Goal: Task Accomplishment & Management: Manage account settings

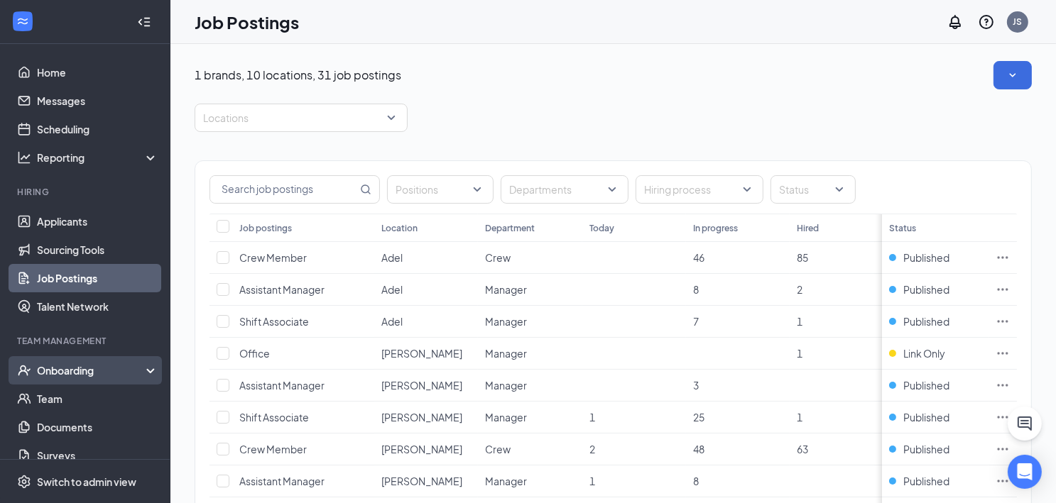
click at [68, 365] on div "Onboarding" at bounding box center [91, 371] width 109 height 14
click at [68, 394] on link "Overview" at bounding box center [97, 399] width 121 height 28
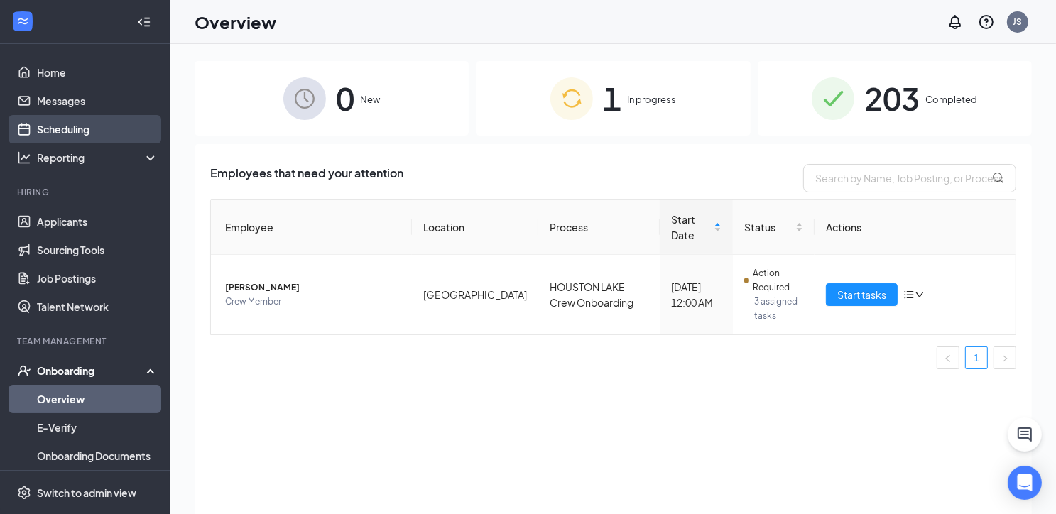
click at [81, 125] on link "Scheduling" at bounding box center [97, 129] width 121 height 28
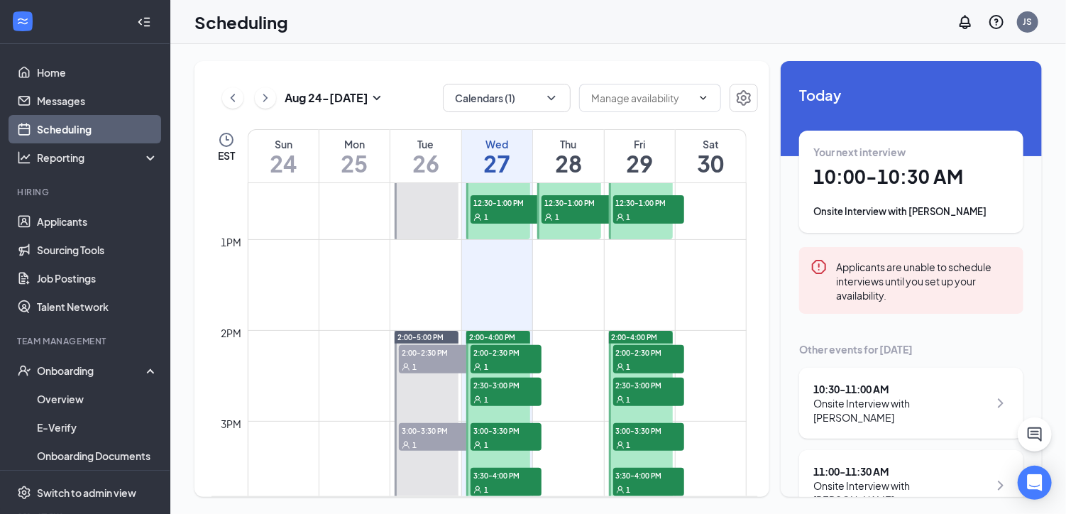
scroll to position [1266, 0]
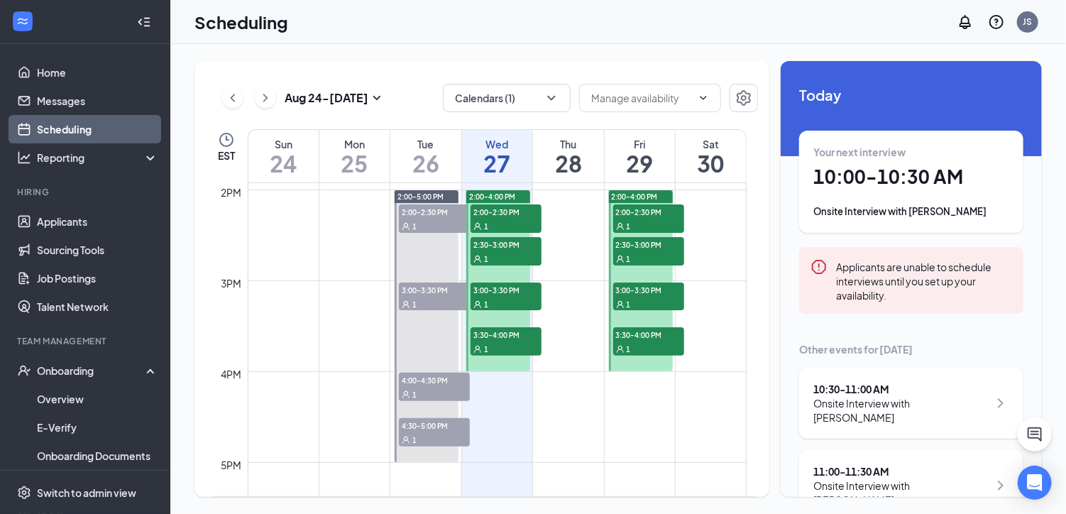
click at [506, 195] on span "2:00-4:00 PM" at bounding box center [492, 197] width 46 height 10
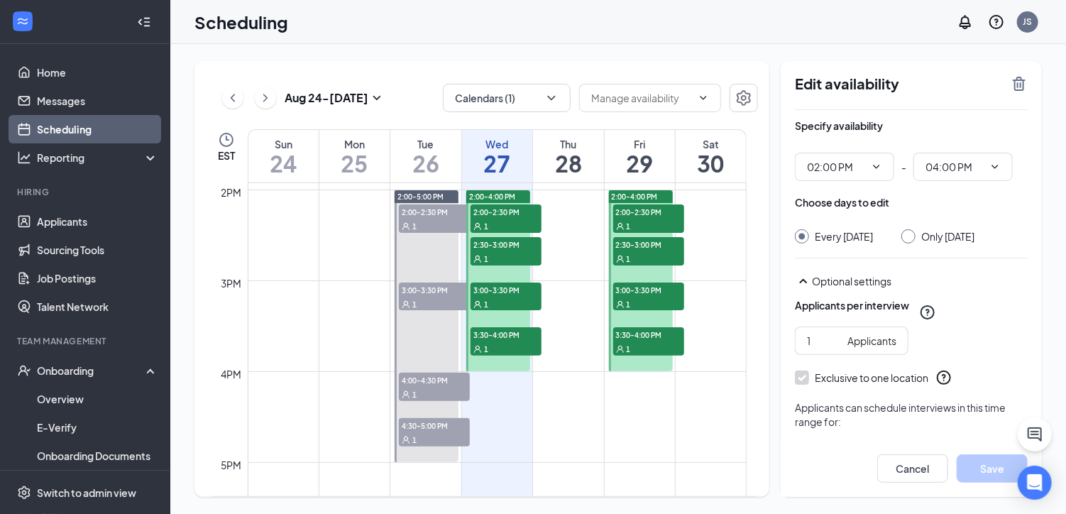
click at [560, 35] on div "Scheduling JS" at bounding box center [618, 22] width 896 height 44
click at [496, 192] on span "2:00-4:00 PM" at bounding box center [492, 197] width 46 height 10
click at [500, 211] on span "2:00-2:30 PM" at bounding box center [506, 211] width 71 height 14
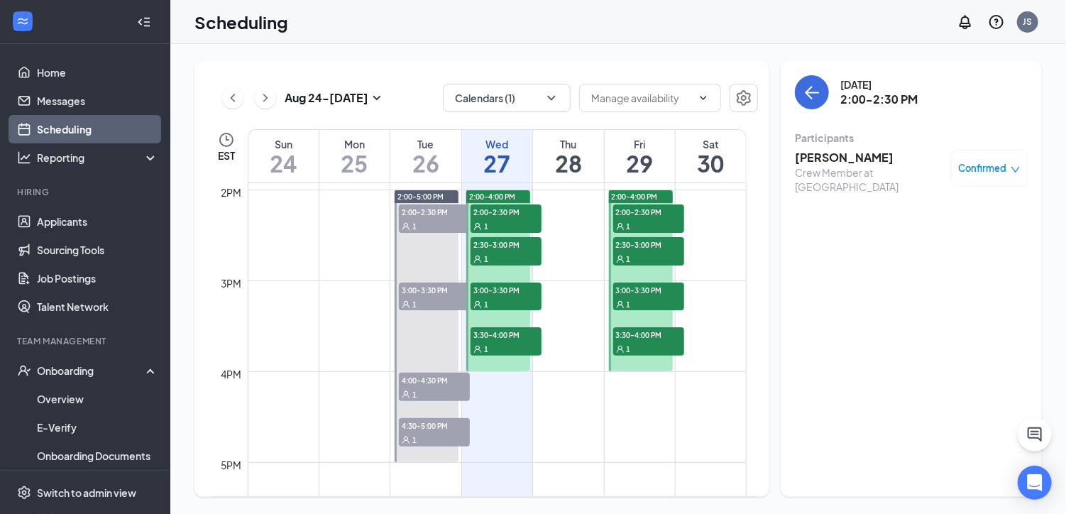
click at [834, 156] on h3 "Tyionna Baker" at bounding box center [869, 158] width 149 height 16
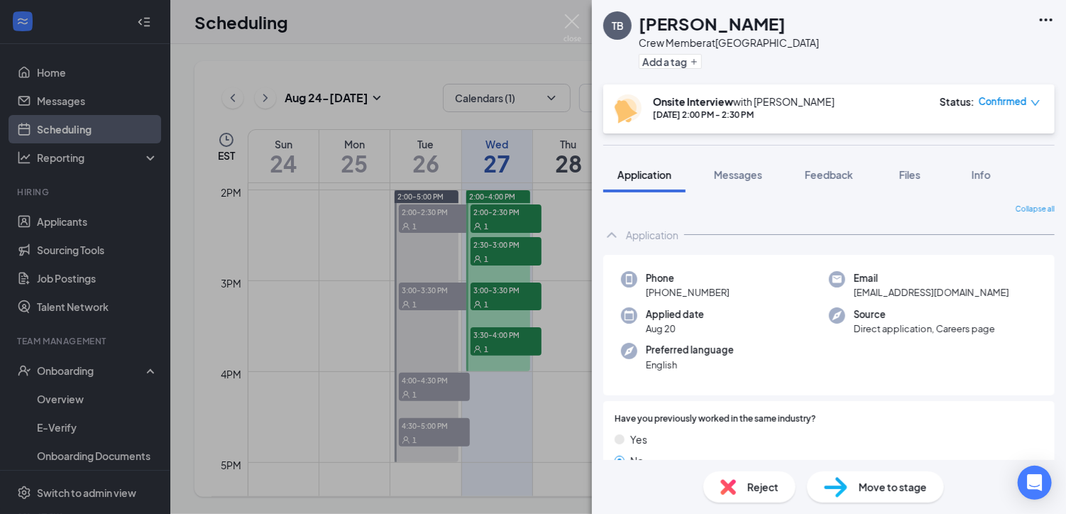
click at [1035, 100] on icon "down" at bounding box center [1036, 103] width 10 height 10
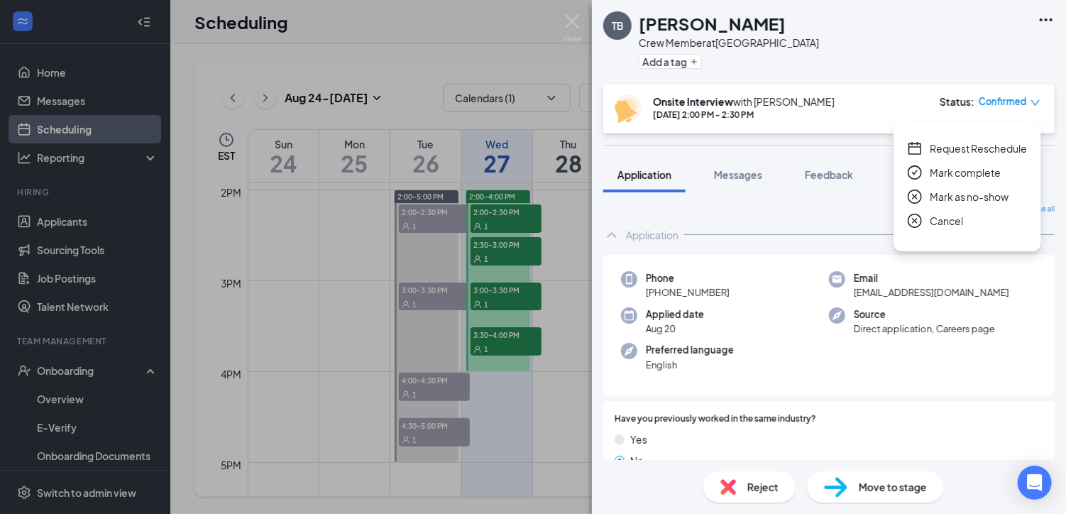
click at [976, 146] on span "Request Reschedule" at bounding box center [978, 149] width 97 height 16
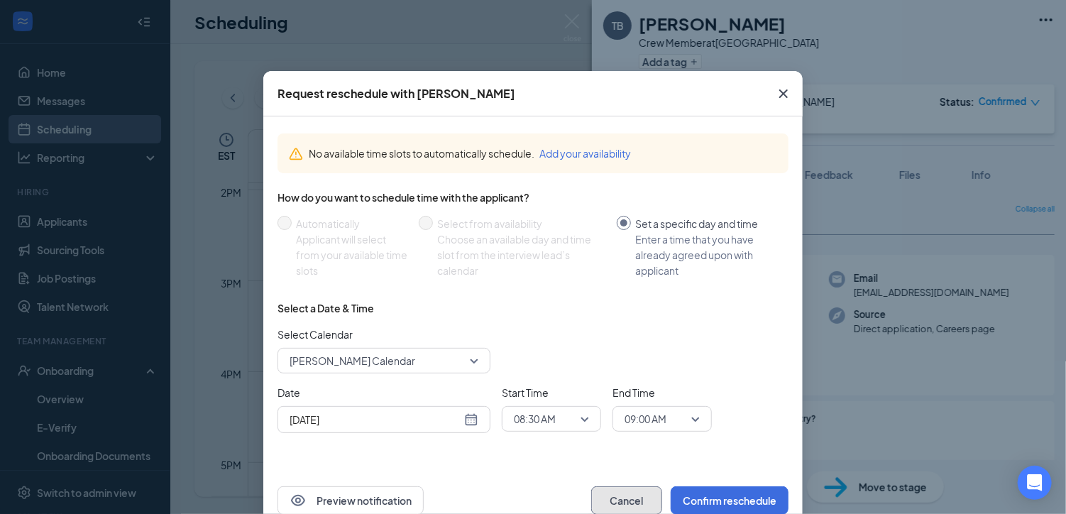
click at [610, 493] on button "Cancel" at bounding box center [626, 500] width 71 height 28
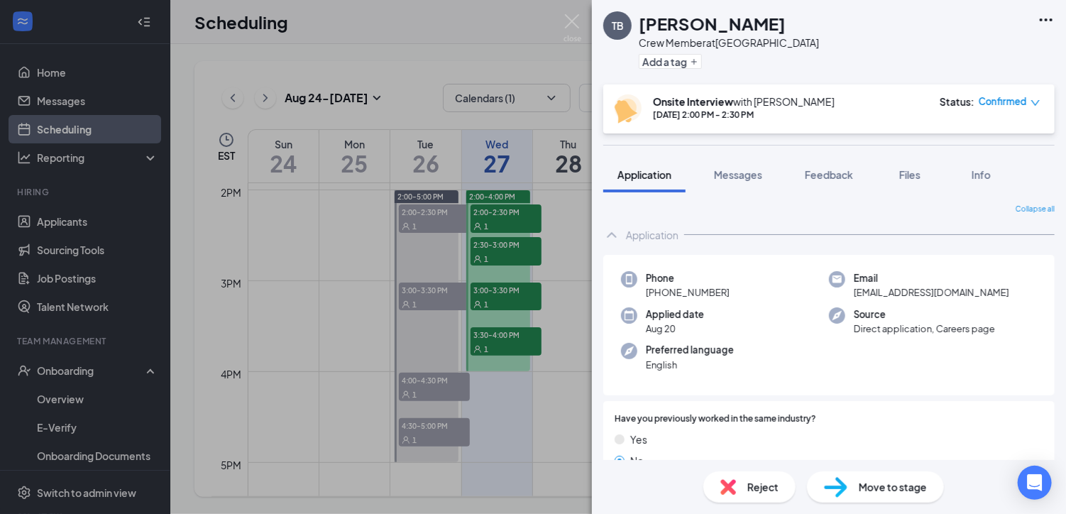
click at [507, 249] on div "TB Tyionna Baker Crew Member at Hill Ave Add a tag Onsite Interview with Janet …" at bounding box center [533, 257] width 1066 height 514
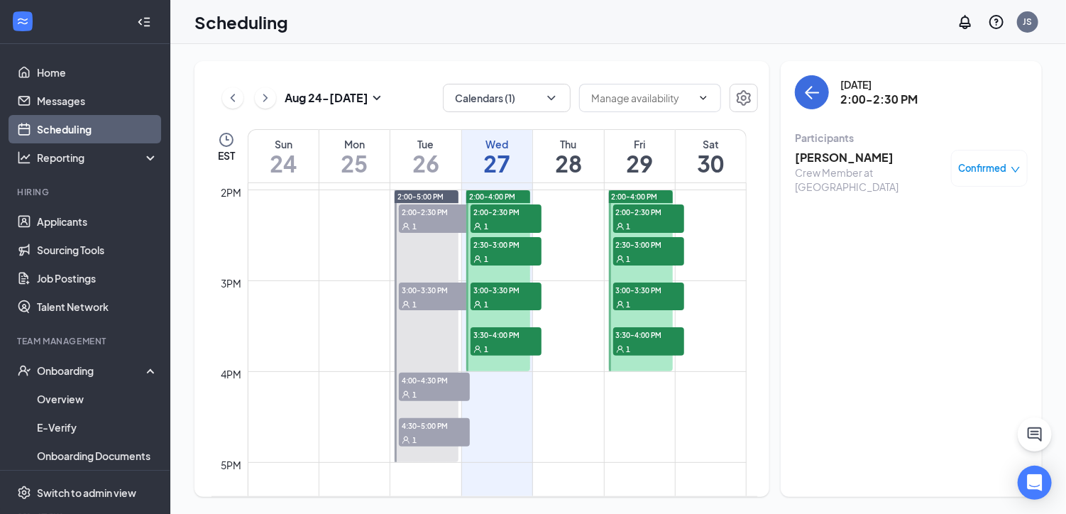
click at [508, 242] on span "2:30-3:00 PM" at bounding box center [506, 244] width 71 height 14
click at [515, 285] on span "3:00-3:30 PM" at bounding box center [506, 290] width 71 height 14
click at [513, 331] on span "3:30-4:00 PM" at bounding box center [506, 334] width 71 height 14
click at [506, 286] on span "3:00-3:30 PM" at bounding box center [506, 290] width 71 height 14
click at [503, 210] on span "2:00-2:30 PM" at bounding box center [506, 211] width 71 height 14
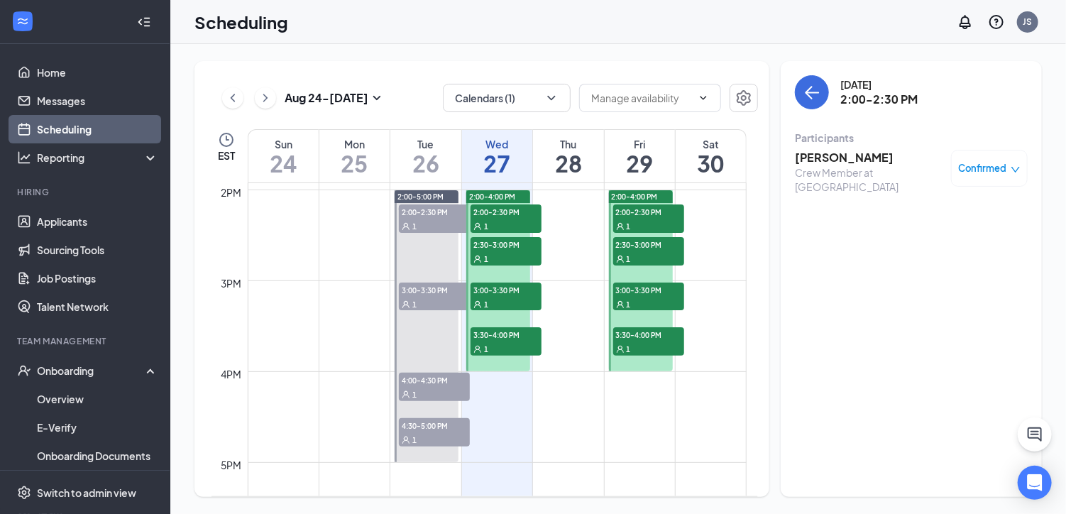
click at [501, 249] on span "2:30-3:00 PM" at bounding box center [506, 244] width 71 height 14
click at [506, 293] on span "3:00-3:30 PM" at bounding box center [506, 290] width 71 height 14
click at [515, 337] on span "3:30-4:00 PM" at bounding box center [506, 334] width 71 height 14
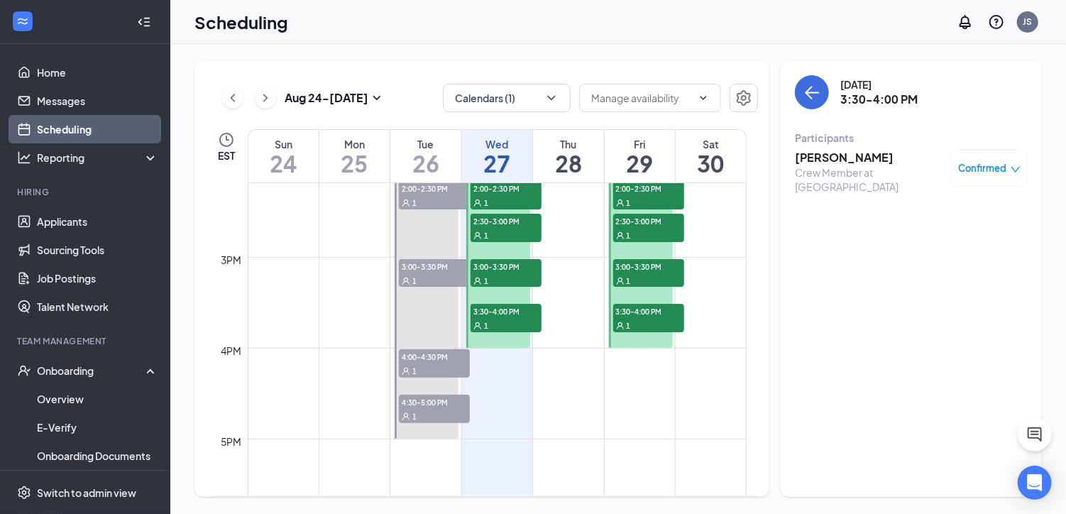
scroll to position [1195, 0]
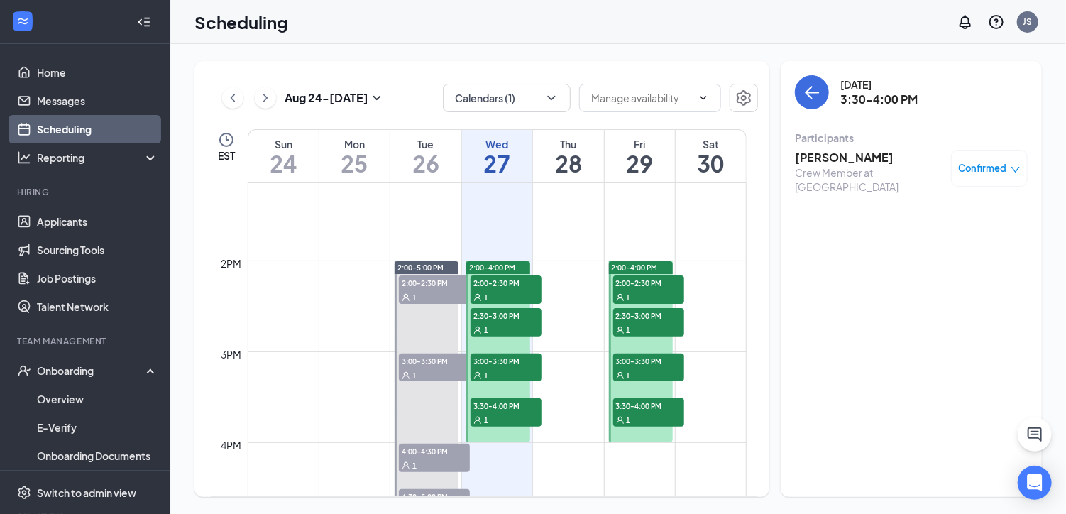
click at [506, 280] on span "2:00-2:30 PM" at bounding box center [506, 282] width 71 height 14
click at [1018, 168] on icon "down" at bounding box center [1016, 170] width 9 height 6
click at [481, 280] on span "2:00-2:30 PM" at bounding box center [506, 282] width 71 height 14
click at [861, 155] on h3 "Tyionna Baker" at bounding box center [869, 158] width 149 height 16
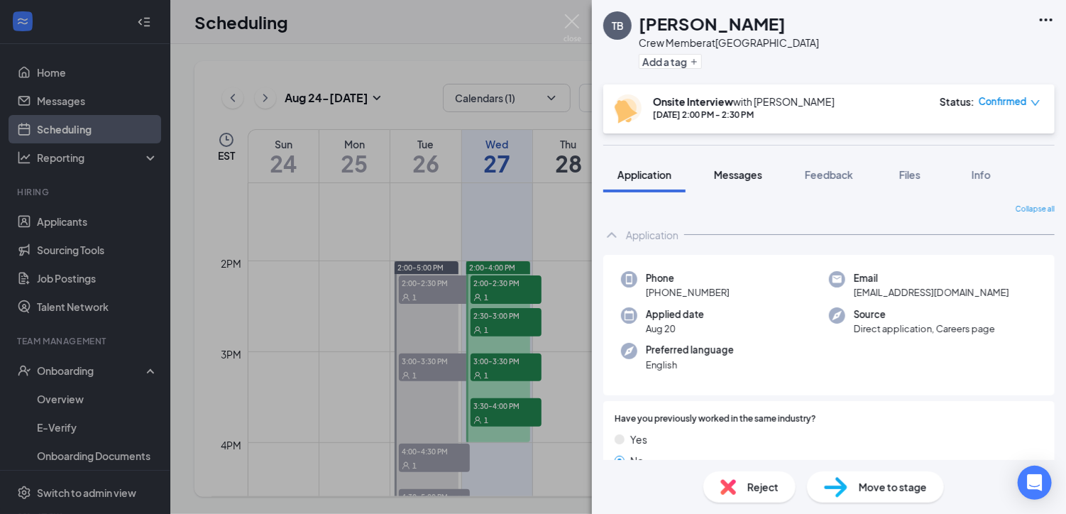
click at [745, 172] on span "Messages" at bounding box center [738, 174] width 48 height 13
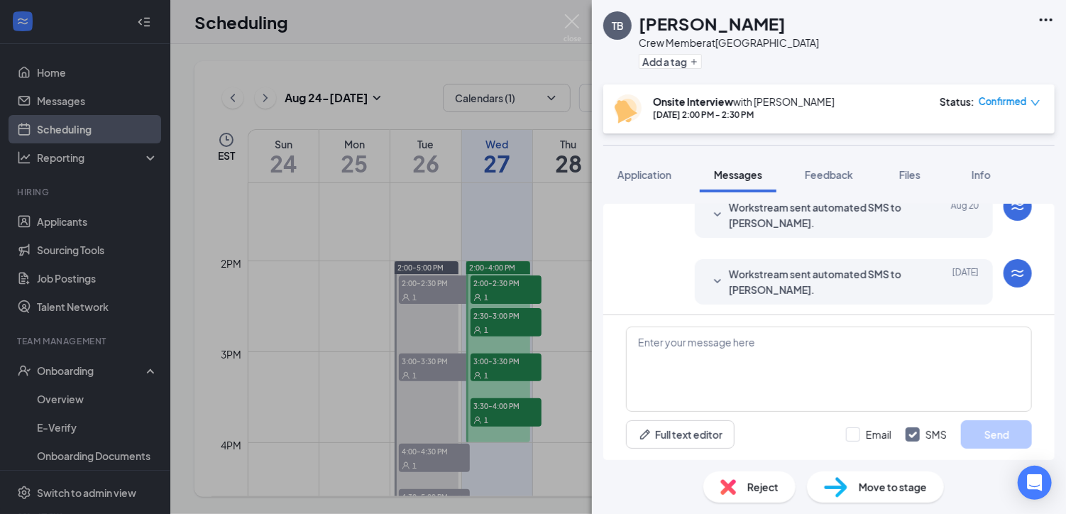
scroll to position [342, 0]
click at [851, 270] on span "Workstream sent automated SMS to Tyionna Baker." at bounding box center [822, 282] width 186 height 31
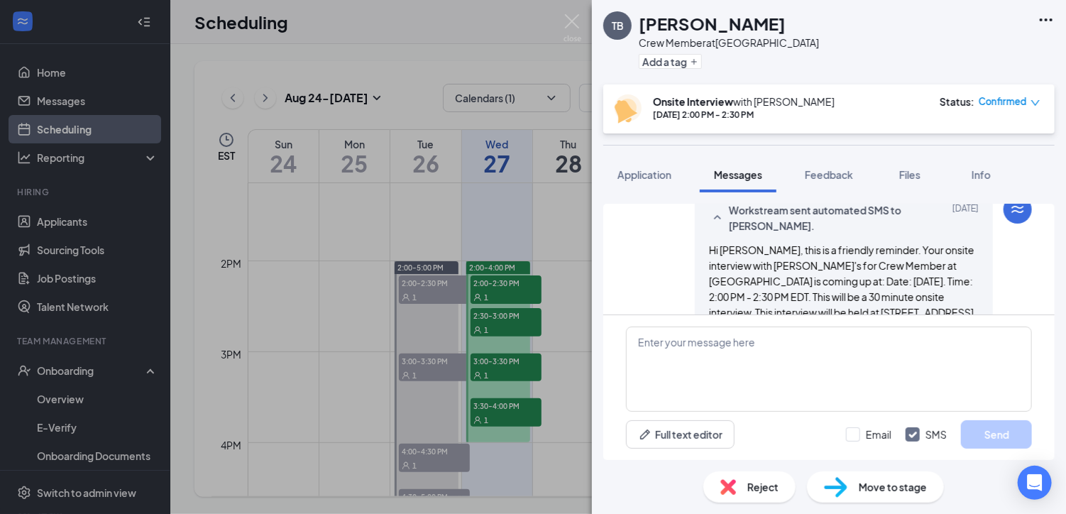
scroll to position [484, 0]
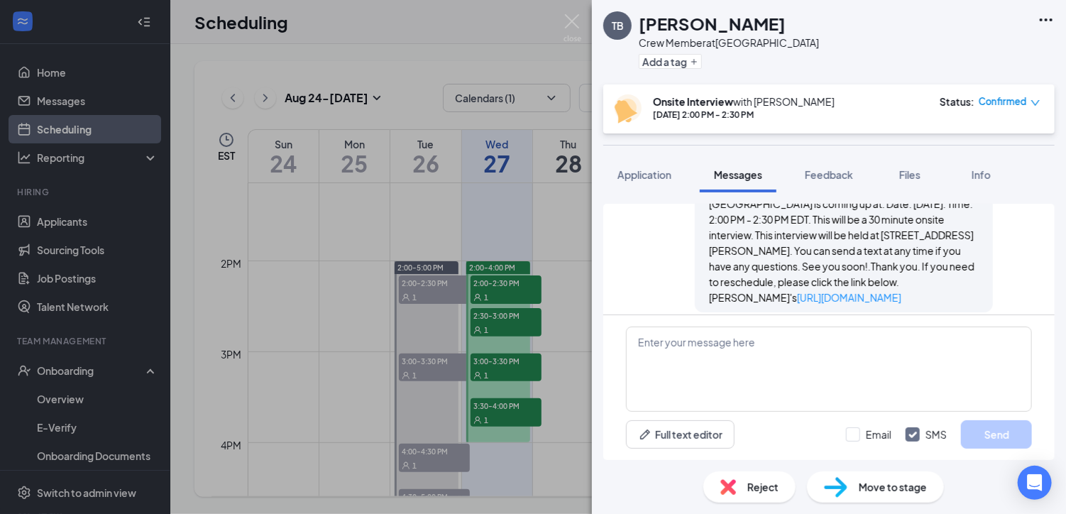
drag, startPoint x: 698, startPoint y: 296, endPoint x: 861, endPoint y: 298, distance: 162.6
click at [861, 298] on div "Workstream sent automated SMS to Tyionna Baker. Aug 26 Hi Tyionna Baker, this i…" at bounding box center [844, 215] width 298 height 195
drag, startPoint x: 861, startPoint y: 298, endPoint x: 852, endPoint y: 295, distance: 9.0
copy link "https://l.wrkstrm.us/v39tfd69M"
click at [649, 344] on textarea at bounding box center [829, 369] width 406 height 85
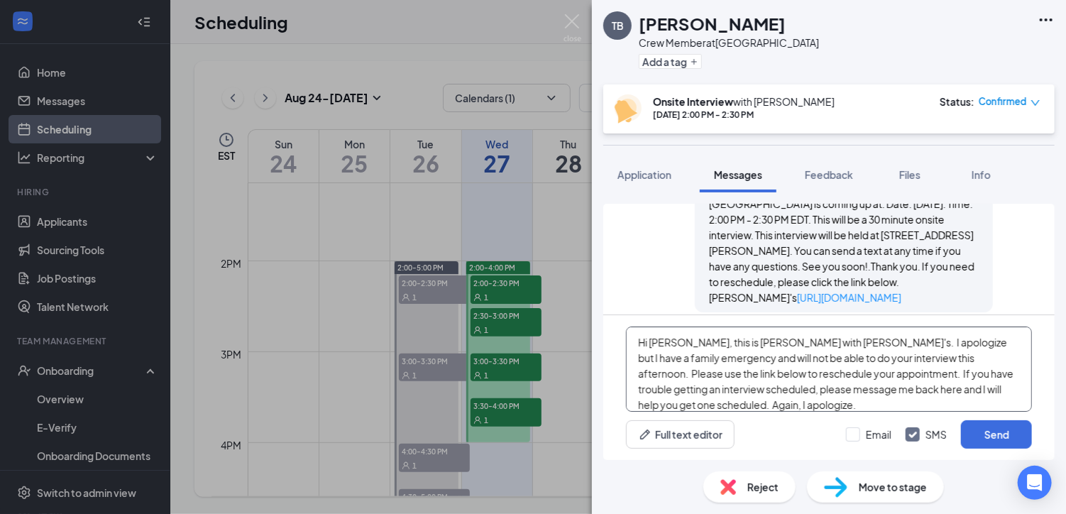
scroll to position [9, 0]
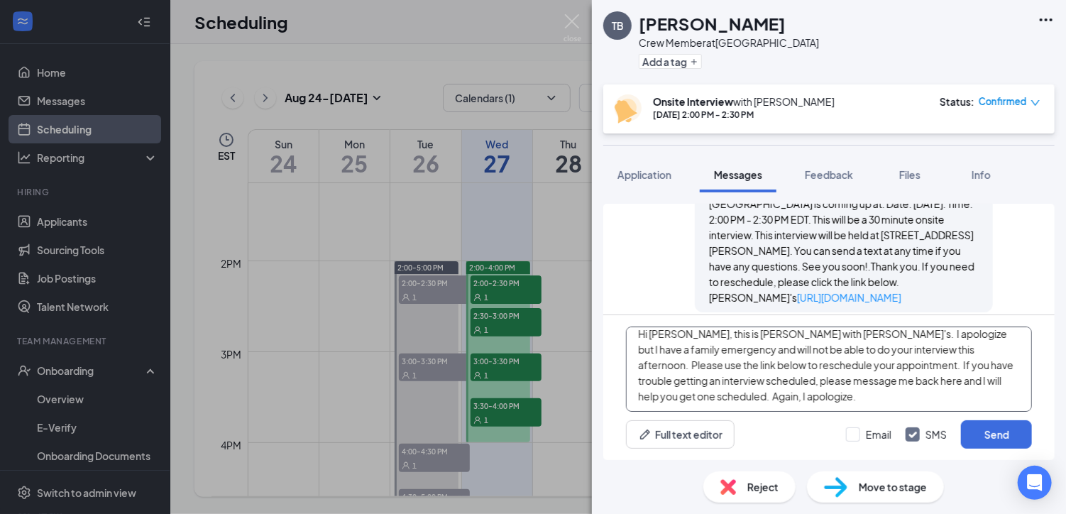
click at [786, 397] on textarea "Hi Tyionna, this is Janet Strickland with Wendy's. I apologize but I have a fam…" at bounding box center [829, 369] width 406 height 85
paste textarea "https://l.wrkstrm.us/v39tfd69M"
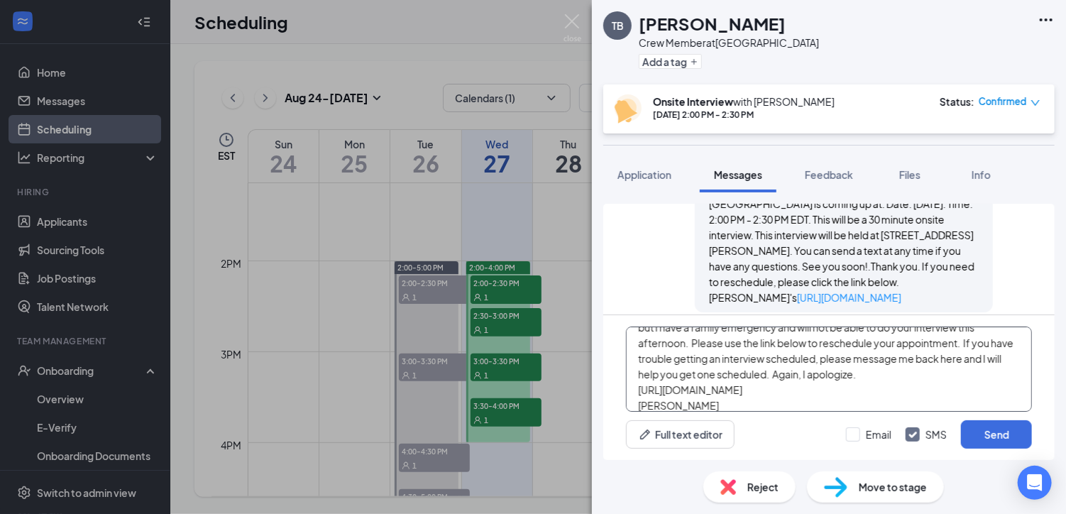
scroll to position [45, 0]
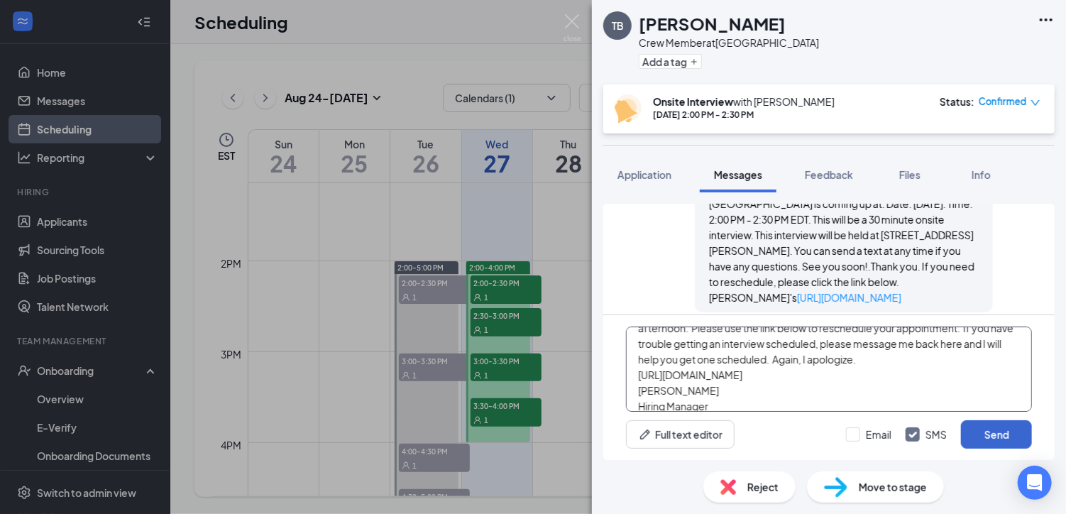
type textarea "Hi Tyionna, this is Janet Strickland with Wendy's. I apologize but I have a fam…"
click at [1005, 436] on button "Send" at bounding box center [996, 434] width 71 height 28
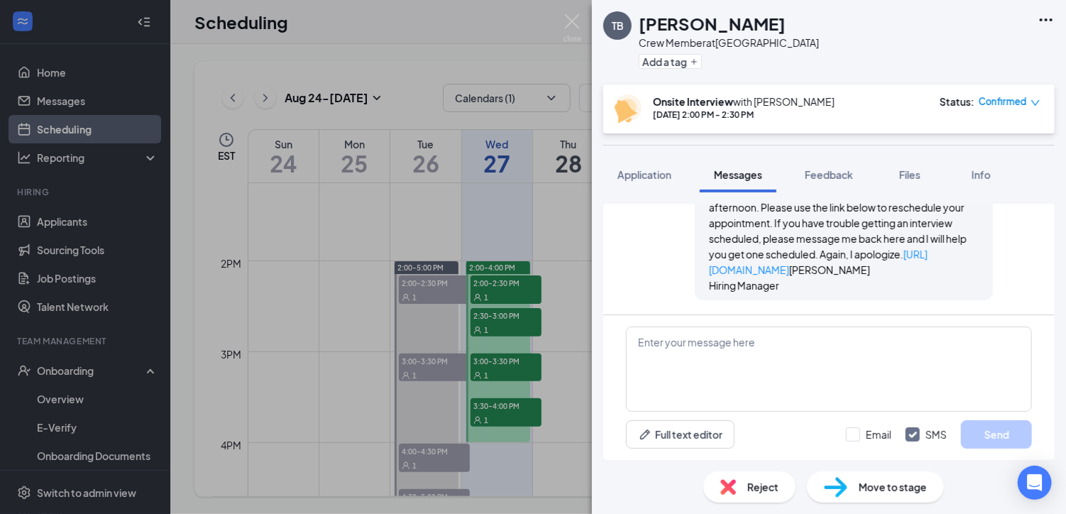
scroll to position [793, 0]
click at [831, 253] on link "https://l.wrkstrm.us/v39tfd69M" at bounding box center [818, 262] width 219 height 28
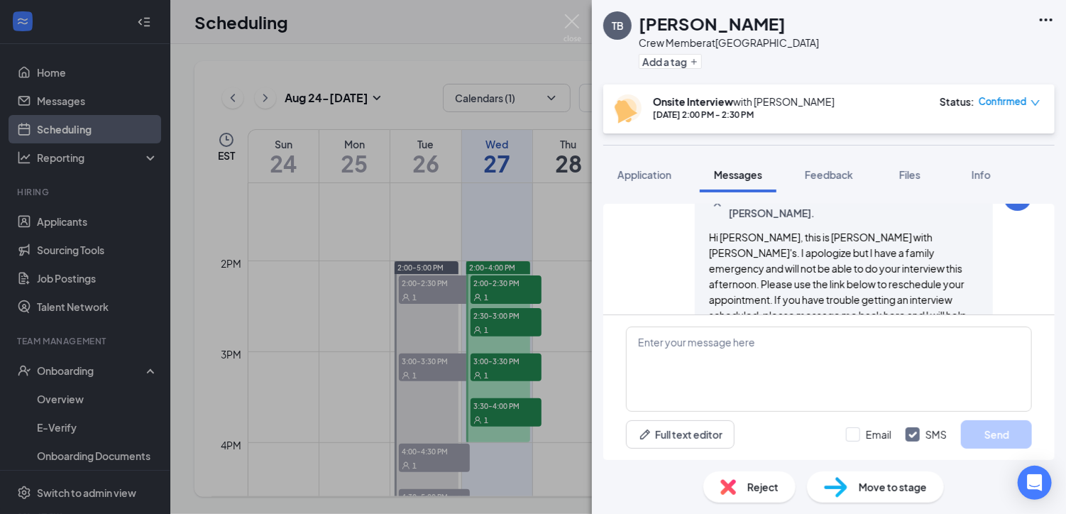
scroll to position [700, 0]
drag, startPoint x: 699, startPoint y: 214, endPoint x: 767, endPoint y: 218, distance: 68.3
click at [767, 218] on div "Janet Strickland sent SMS to Tyionna Baker. Today 8:20 AM Hi Tyionna, this is J…" at bounding box center [844, 281] width 298 height 195
drag, startPoint x: 767, startPoint y: 218, endPoint x: 692, endPoint y: 234, distance: 76.3
click at [695, 234] on div "Janet Strickland sent SMS to Tyionna Baker. Today 8:20 AM Hi Tyionna, this is J…" at bounding box center [844, 281] width 298 height 195
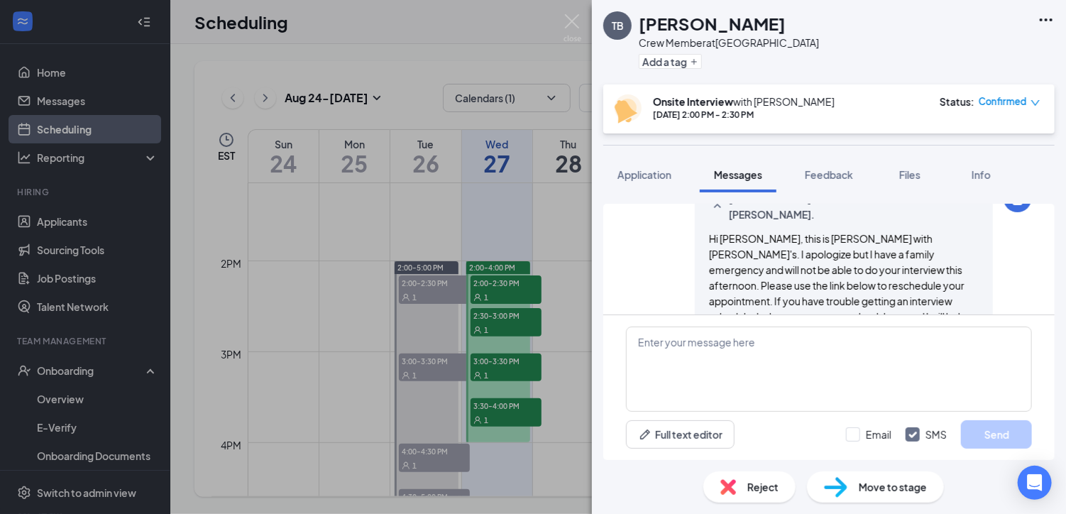
click at [709, 239] on span "Hi Tyionna, this is Janet Strickland with Wendy's. I apologize but I have a fam…" at bounding box center [838, 301] width 258 height 138
click at [812, 388] on textarea at bounding box center [829, 369] width 406 height 85
click at [670, 287] on div "Janet Strickland sent SMS to Tyionna Baker. Today 8:20 AM Hi Tyionna, this is J…" at bounding box center [829, 285] width 406 height 202
click at [709, 238] on span "Hi Tyionna, this is Janet Strickland with Wendy's. I apologize but I have a fam…" at bounding box center [838, 301] width 258 height 138
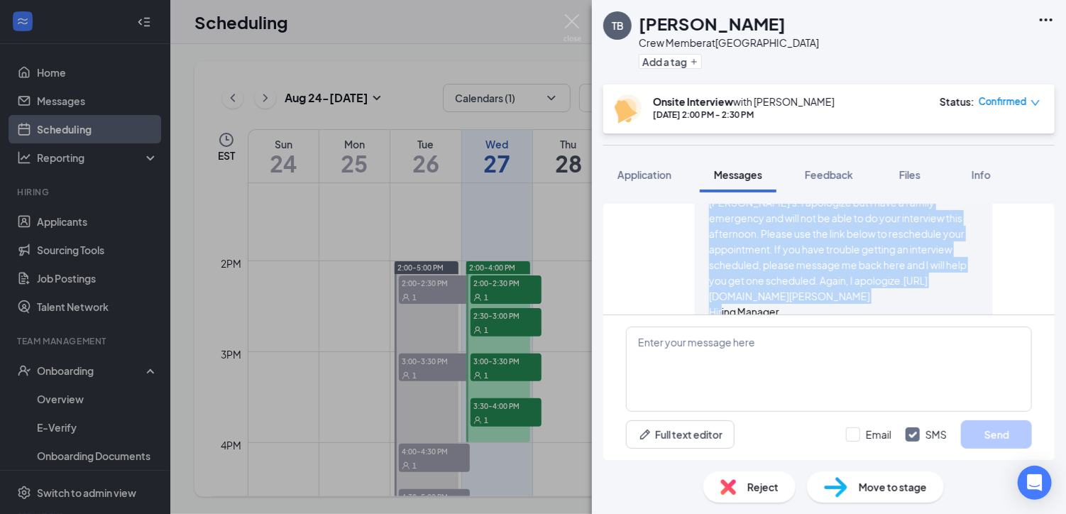
scroll to position [793, 0]
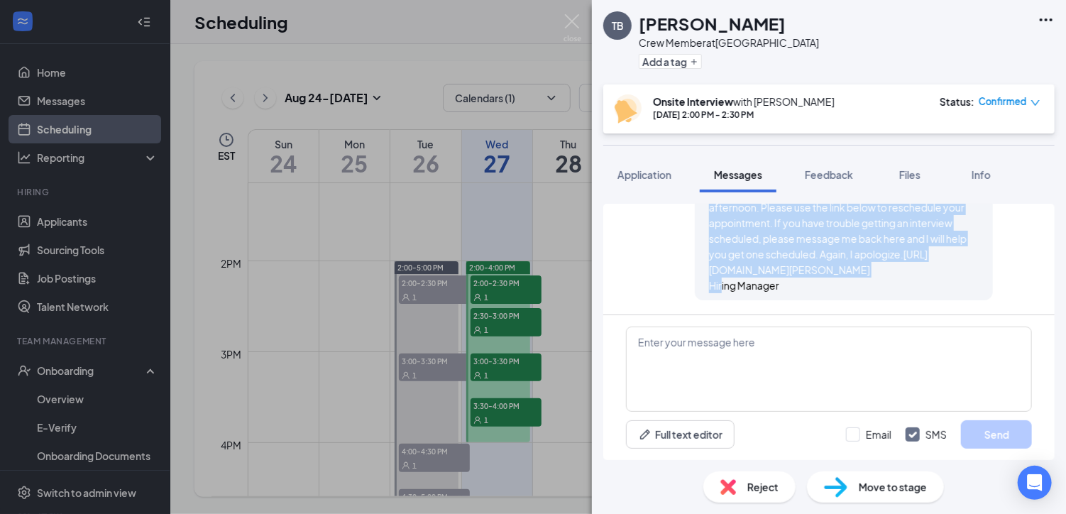
drag, startPoint x: 699, startPoint y: 239, endPoint x: 964, endPoint y: 298, distance: 272.0
click at [964, 298] on div "Janet Strickland sent SMS to Tyionna Baker. Today 8:20 AM Hi Tyionna, this is J…" at bounding box center [844, 203] width 298 height 195
drag, startPoint x: 964, startPoint y: 298, endPoint x: 875, endPoint y: 241, distance: 106.0
copy span "Hi Tyionna, this is Janet Strickland with Wendy's. I apologize but I have a fam…"
click at [575, 24] on img at bounding box center [573, 28] width 18 height 28
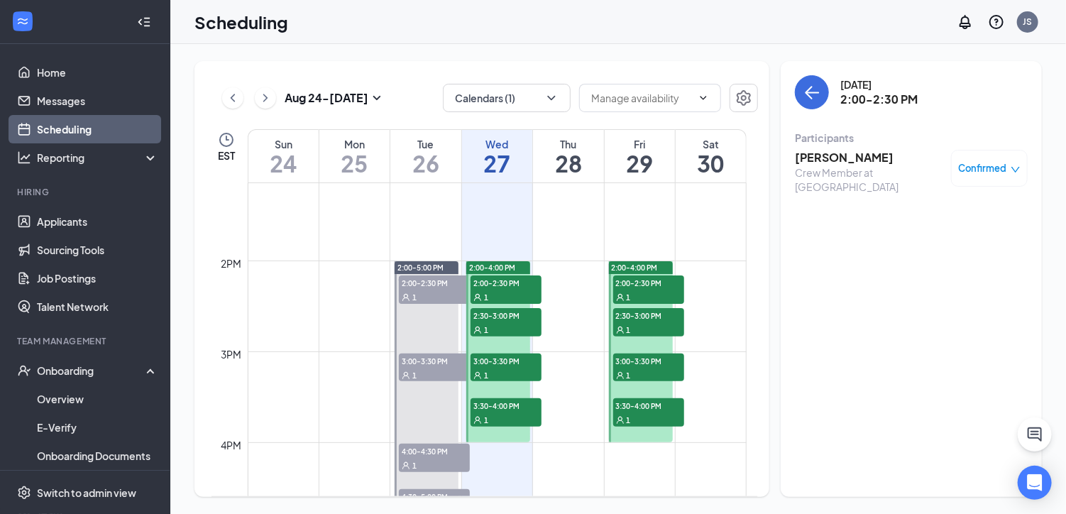
click at [492, 313] on span "2:30-3:00 PM" at bounding box center [506, 315] width 71 height 14
click at [830, 151] on h3 "Jymarion Eady" at bounding box center [869, 158] width 149 height 16
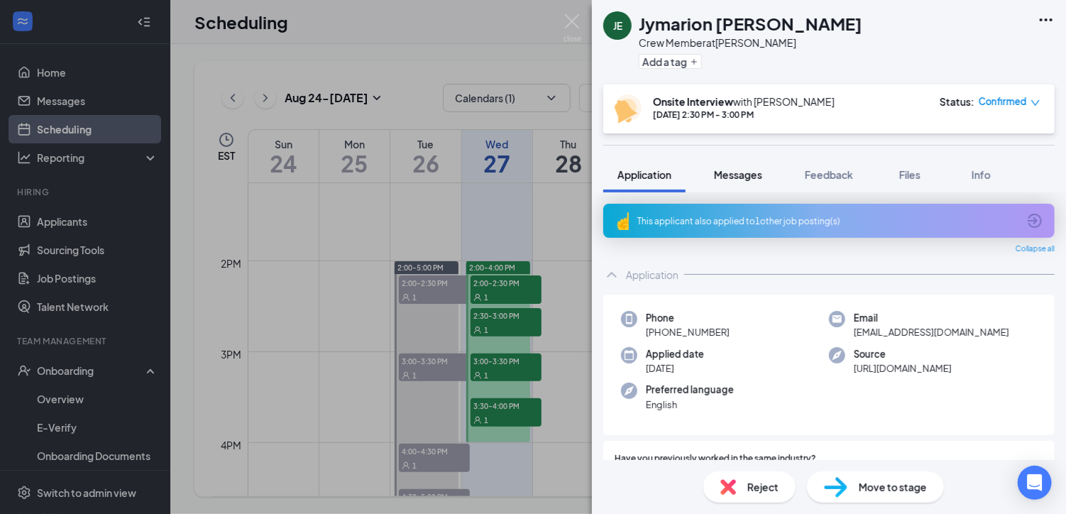
click at [736, 172] on span "Messages" at bounding box center [738, 174] width 48 height 13
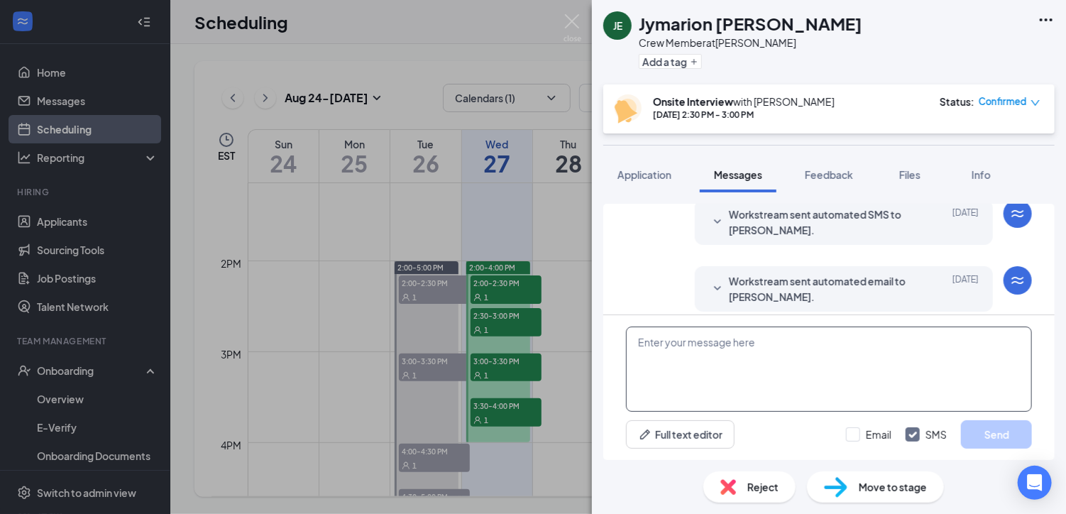
scroll to position [550, 0]
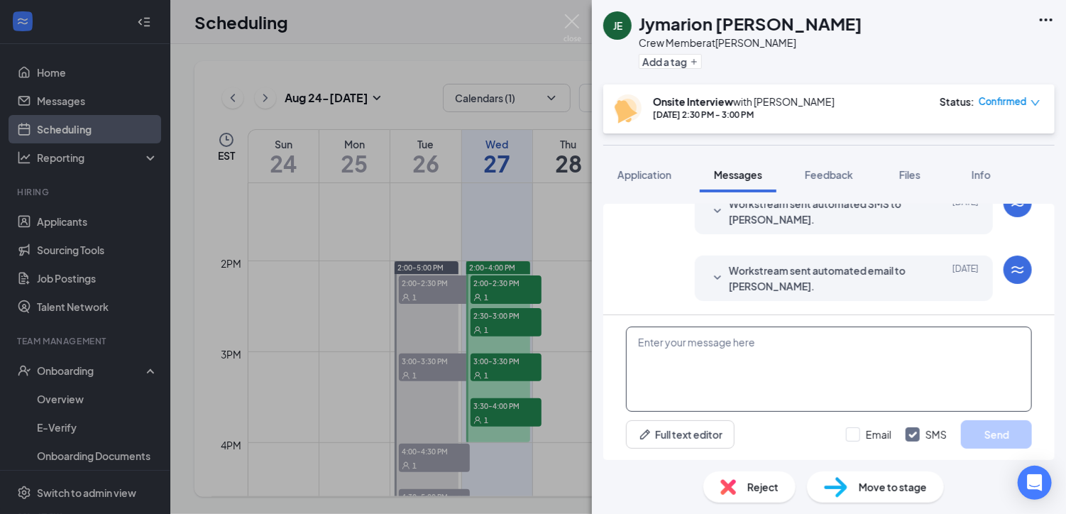
click at [658, 342] on textarea at bounding box center [829, 369] width 406 height 85
paste textarea "Hi Tyionna, this is Janet Strickland with Wendy's. I apologize but I have a fam…"
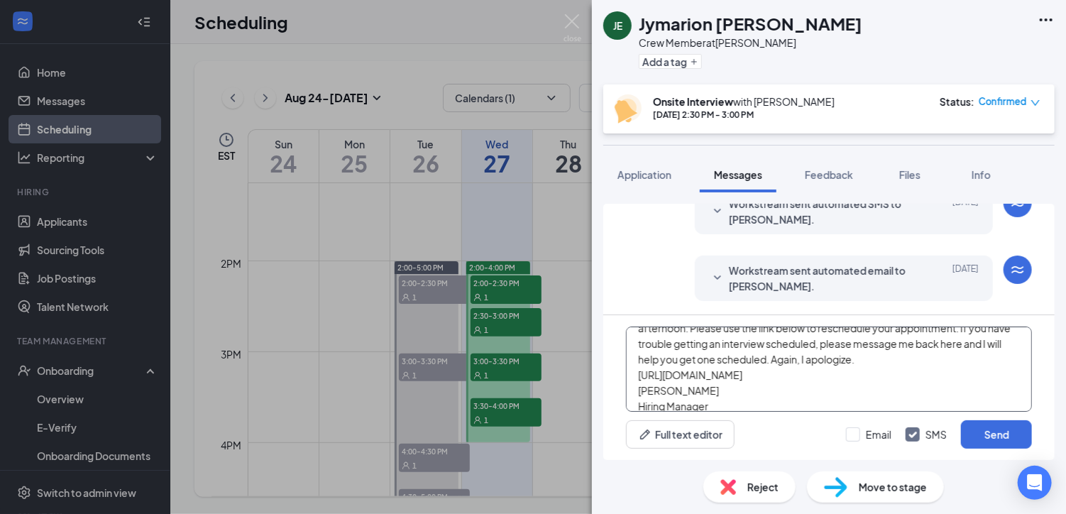
scroll to position [0, 0]
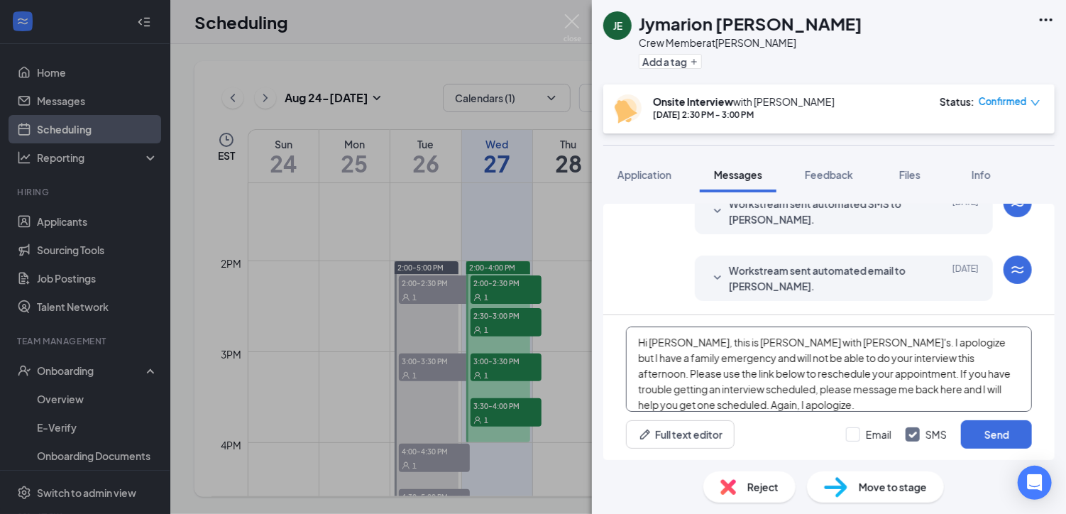
click at [684, 341] on textarea "Hi Tyionna, this is Janet Strickland with Wendy's. I apologize but I have a fam…" at bounding box center [829, 369] width 406 height 85
click at [943, 357] on textarea "Hi Jymarion, this is Janet Strickland with Wendy's. I apologize but I have a fa…" at bounding box center [829, 369] width 406 height 85
type textarea "Hi Jymarion, this is Janet Strickland with Wendy's. I apologize but I have a fa…"
click at [991, 430] on button "Send" at bounding box center [996, 434] width 71 height 28
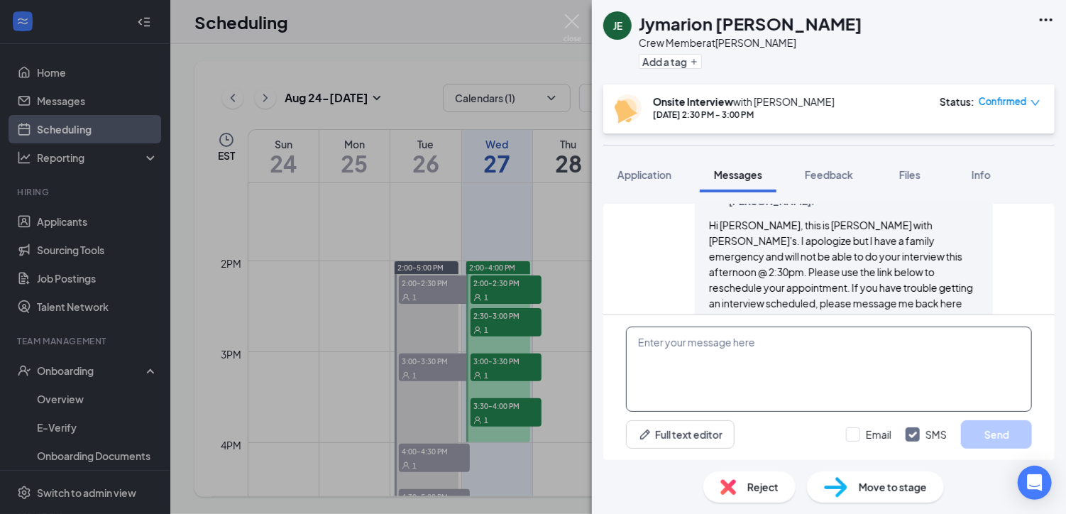
scroll to position [782, 0]
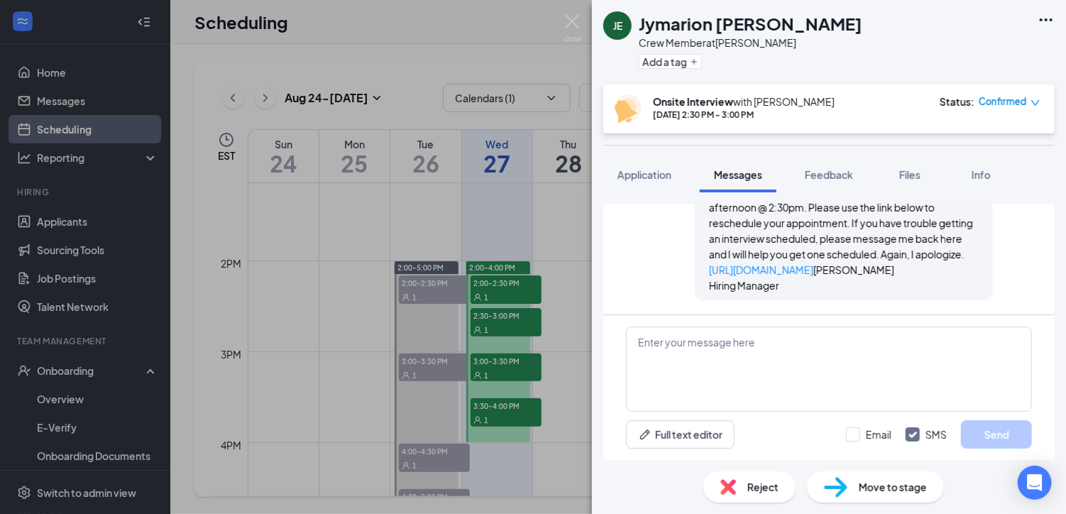
click at [491, 364] on div "JE Jymarion Eady Crew Member at Bemiss Rd Add a tag Onsite Interview with Janet…" at bounding box center [533, 257] width 1066 height 514
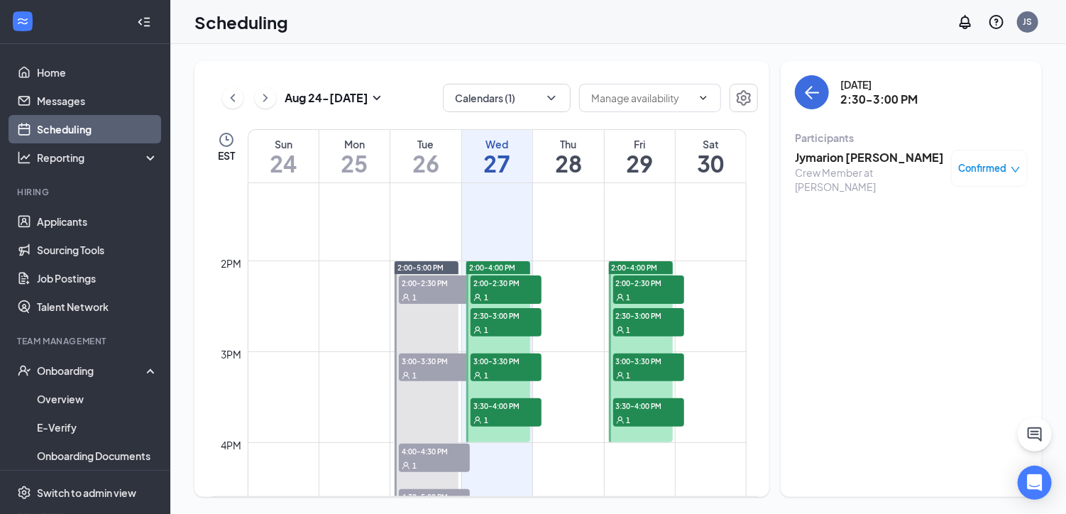
click at [508, 362] on span "3:00-3:30 PM" at bounding box center [506, 361] width 71 height 14
click at [831, 154] on h3 "Arianna Duncan" at bounding box center [869, 158] width 149 height 16
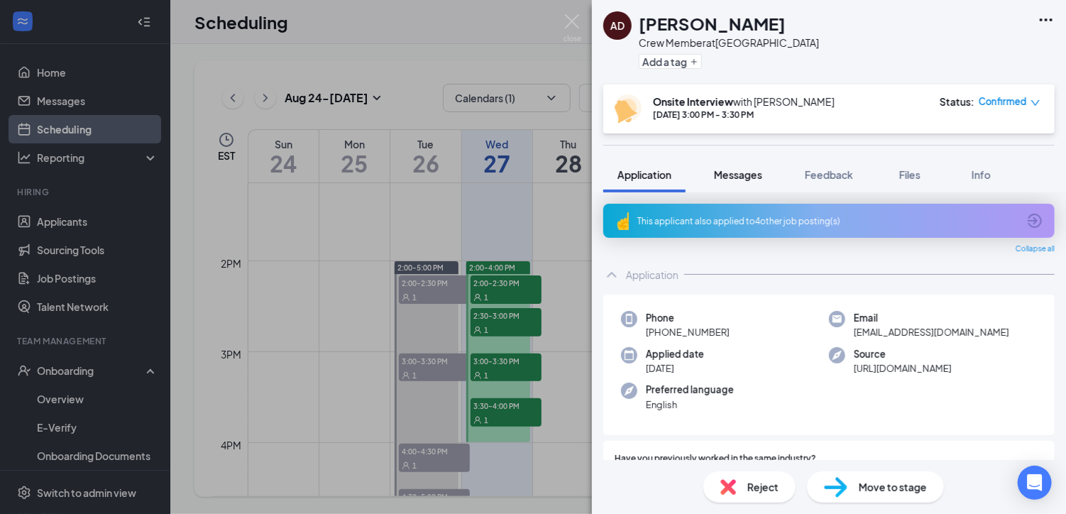
click at [742, 170] on span "Messages" at bounding box center [738, 174] width 48 height 13
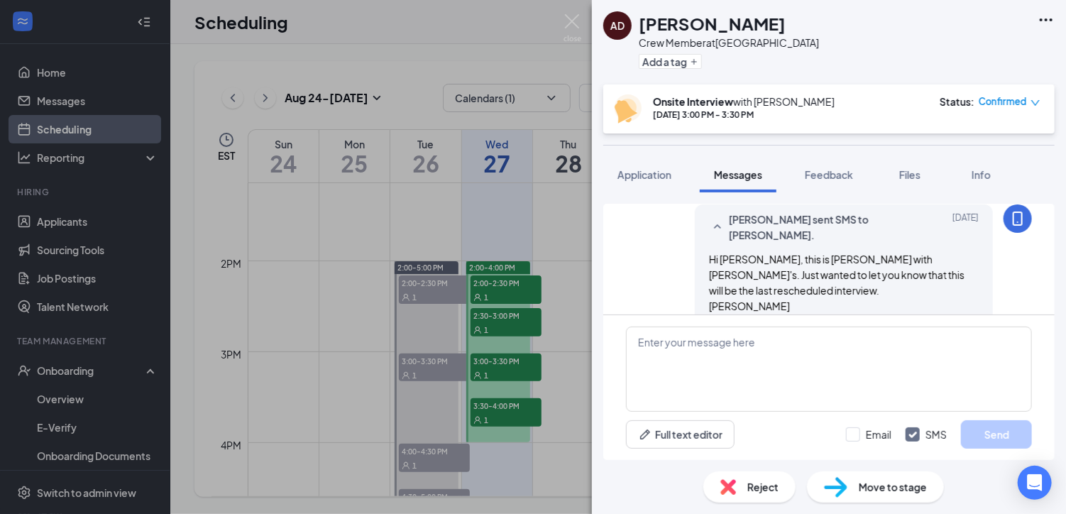
scroll to position [657, 0]
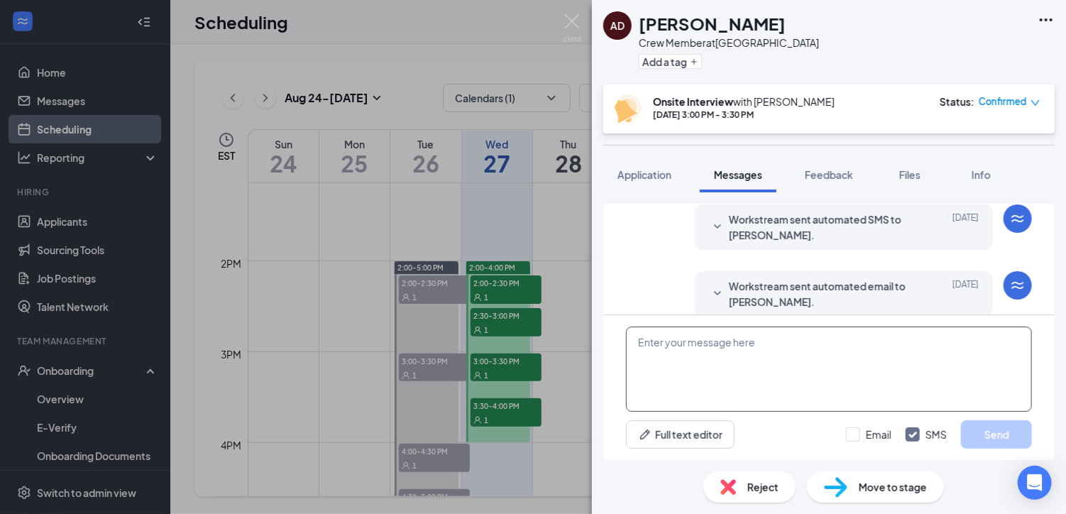
click at [637, 342] on textarea at bounding box center [829, 369] width 406 height 85
paste textarea "Hi Tyionna, this is Janet Strickland with Wendy's. I apologize but I have a fam…"
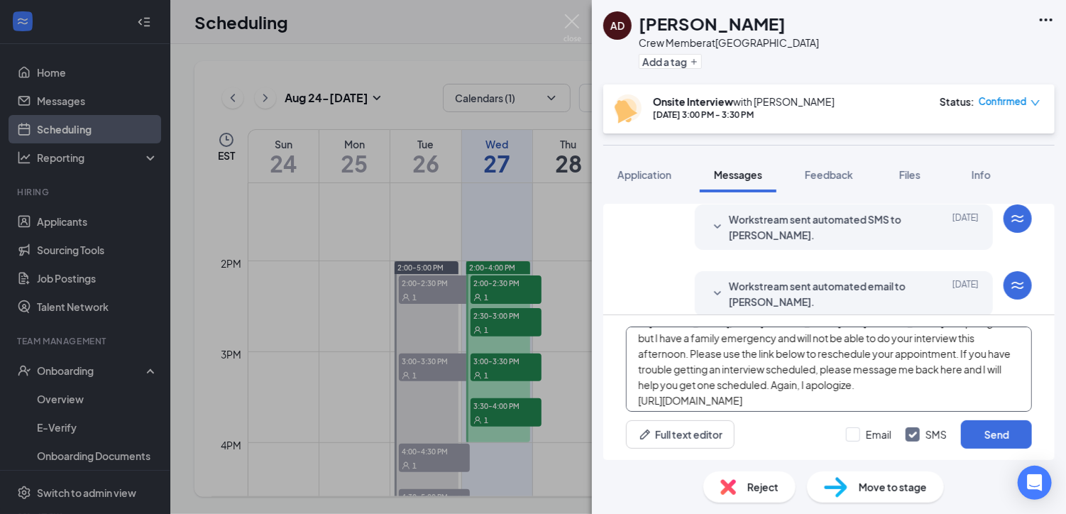
scroll to position [0, 0]
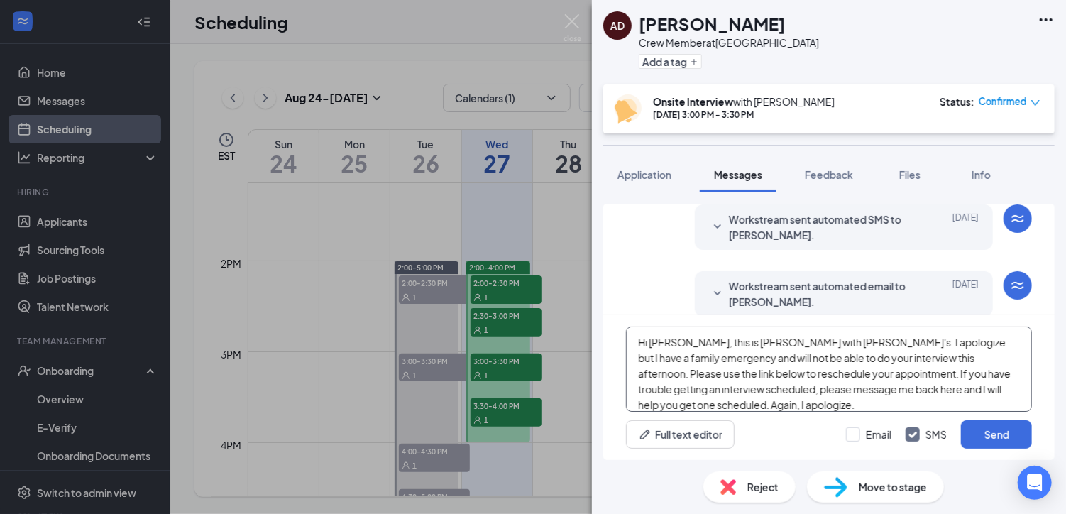
click at [686, 341] on textarea "Hi Tyionna, this is Janet Strickland with Wendy's. I apologize but I have a fam…" at bounding box center [829, 369] width 406 height 85
click at [943, 357] on textarea "Hi Arianna, this is Janet Strickland with Wendy's. I apologize but I have a fam…" at bounding box center [829, 369] width 406 height 85
type textarea "Hi Arianna, this is Janet Strickland with Wendy's. I apologize but I have a fam…"
click at [1003, 434] on button "Send" at bounding box center [996, 434] width 71 height 28
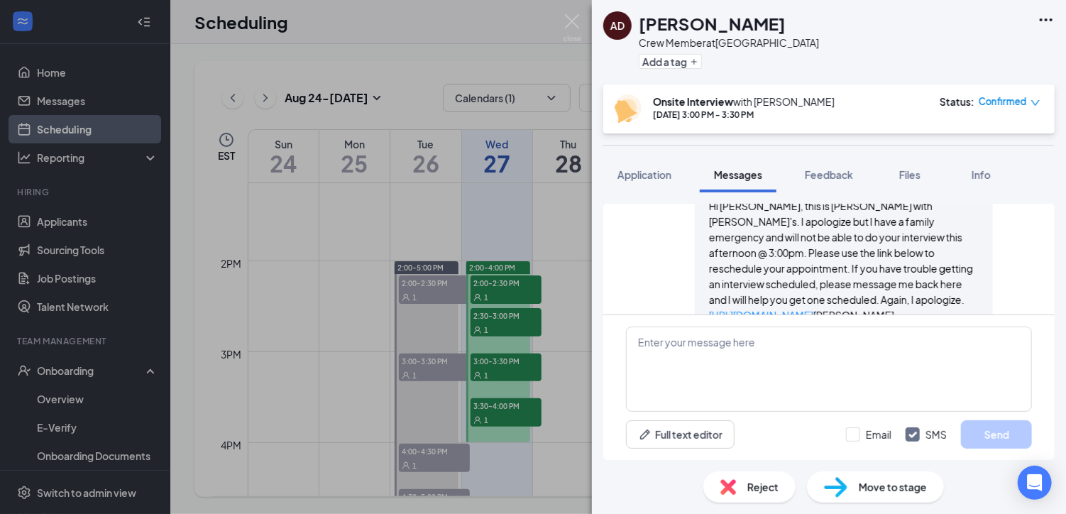
scroll to position [888, 0]
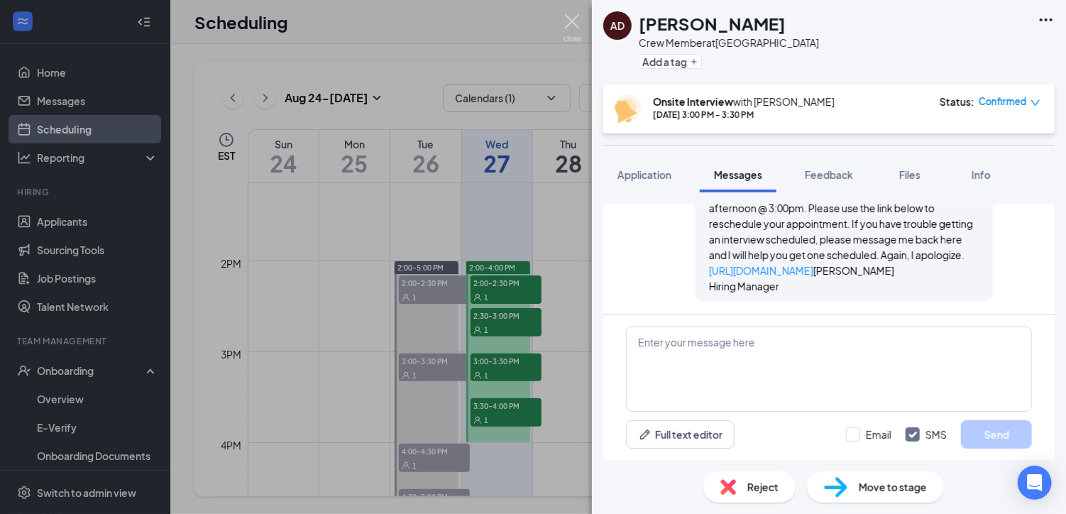
drag, startPoint x: 569, startPoint y: 17, endPoint x: 577, endPoint y: 22, distance: 8.7
click at [570, 17] on img at bounding box center [573, 28] width 18 height 28
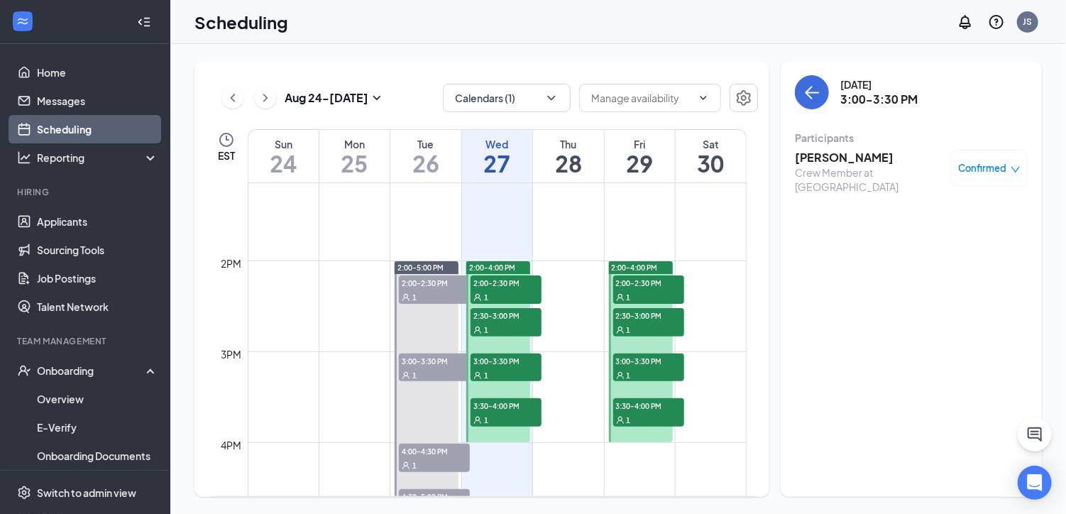
click at [508, 408] on span "3:30-4:00 PM" at bounding box center [506, 405] width 71 height 14
click at [825, 157] on h3 "kelsi Bell" at bounding box center [869, 158] width 149 height 16
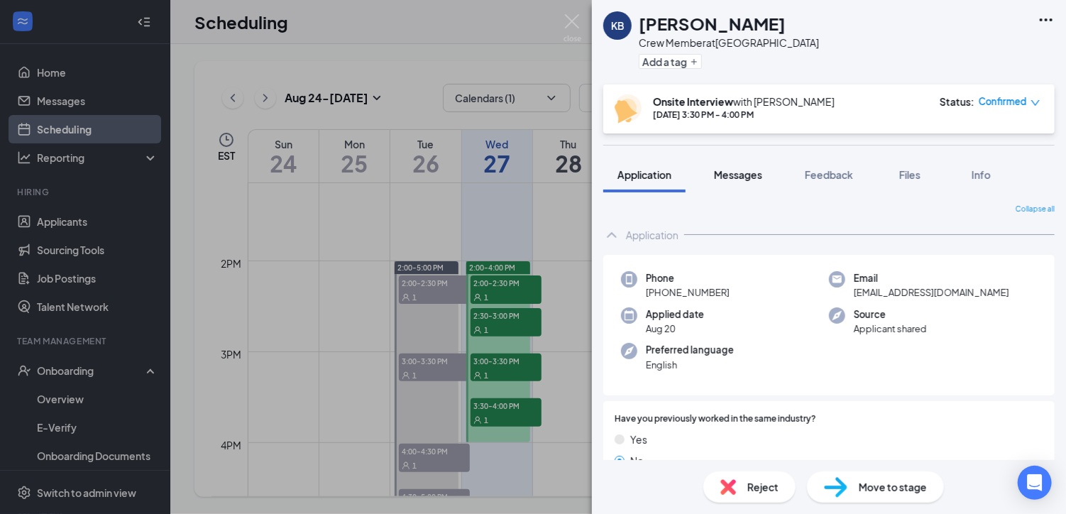
click at [746, 171] on span "Messages" at bounding box center [738, 174] width 48 height 13
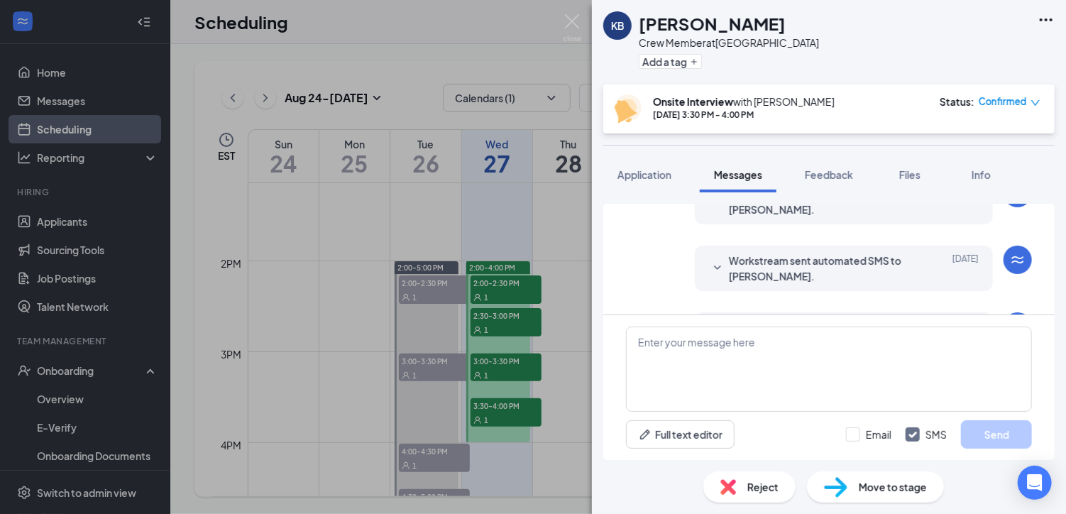
scroll to position [413, 0]
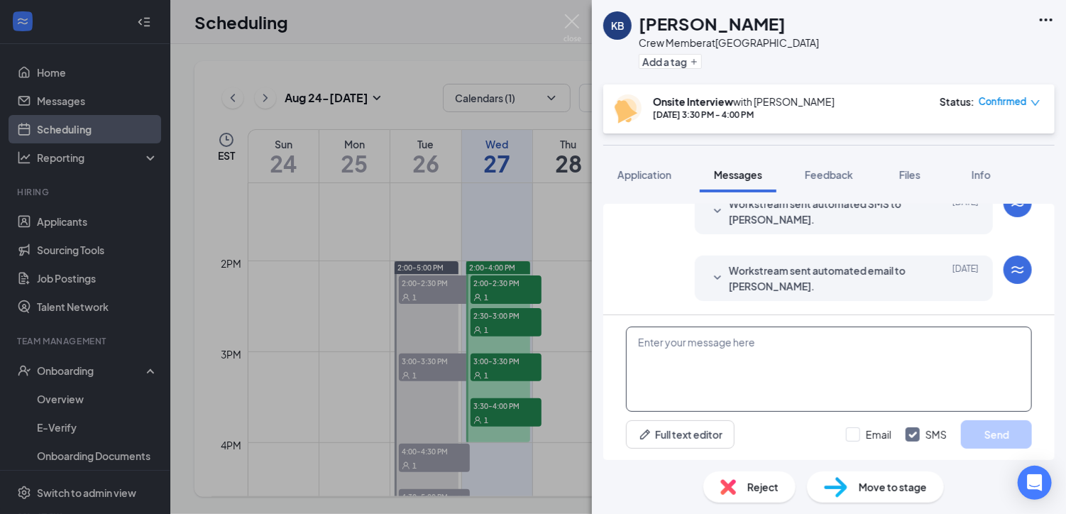
click at [639, 343] on textarea at bounding box center [829, 369] width 406 height 85
paste textarea "Hi Tyionna, this is Janet Strickland with Wendy's. I apologize but I have a fam…"
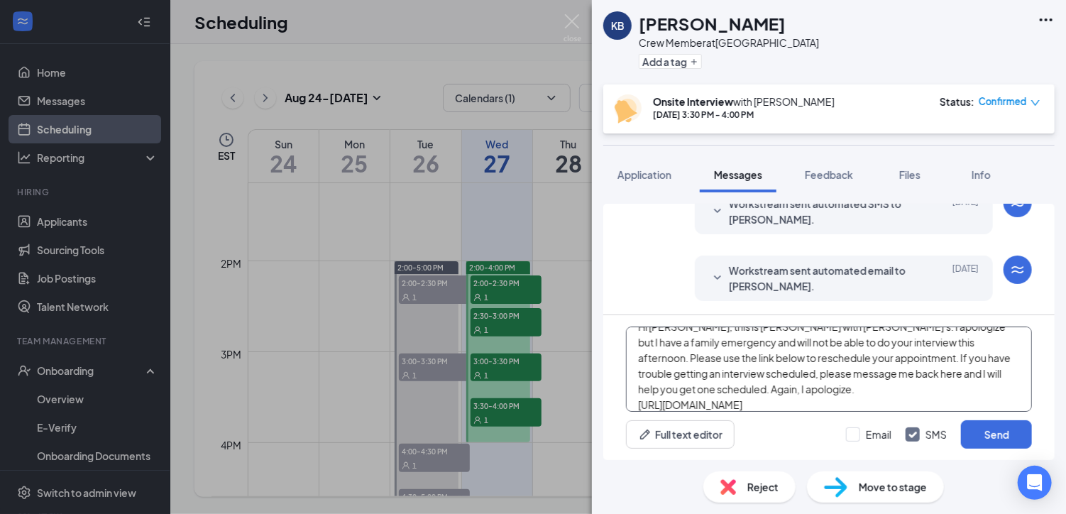
scroll to position [0, 0]
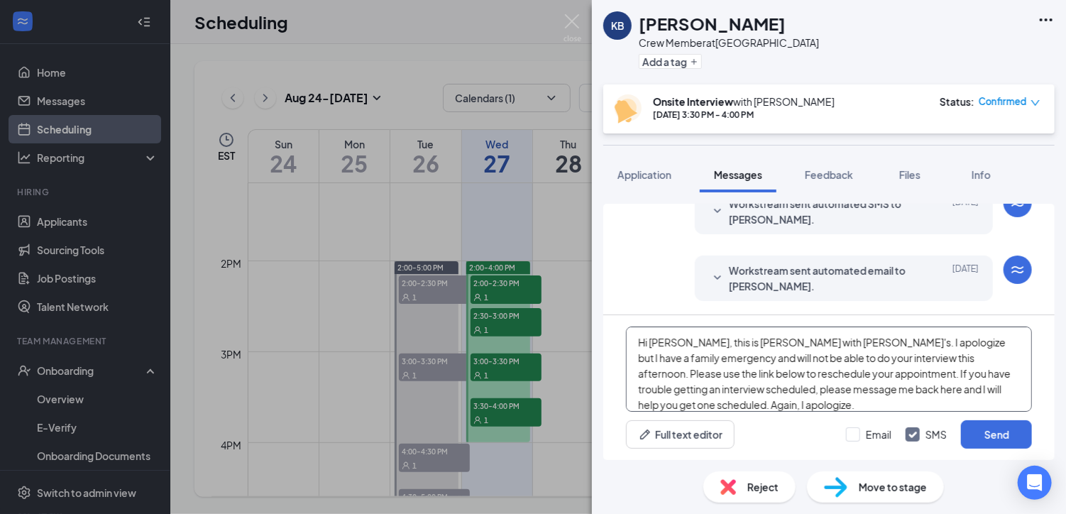
click at [684, 341] on textarea "Hi Tyionna, this is Janet Strickland with Wendy's. I apologize but I have a fam…" at bounding box center [829, 369] width 406 height 85
click at [942, 357] on textarea "Hi Kelsi, this is Janet Strickland with Wendy's. I apologize but I have a famil…" at bounding box center [829, 369] width 406 height 85
type textarea "Hi Kelsi, this is Janet Strickland with Wendy's. I apologize but I have a famil…"
click at [983, 434] on button "Send" at bounding box center [996, 434] width 71 height 28
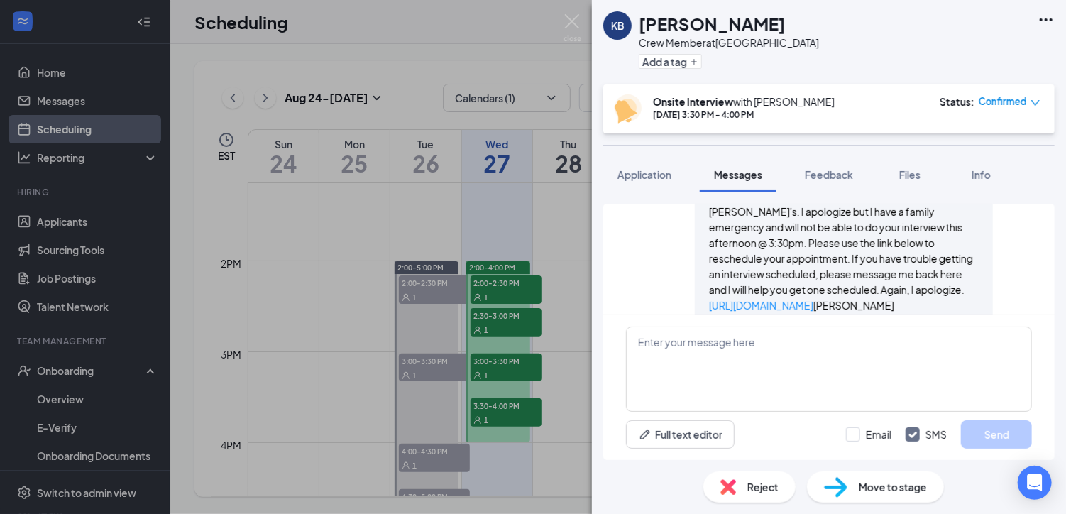
scroll to position [630, 0]
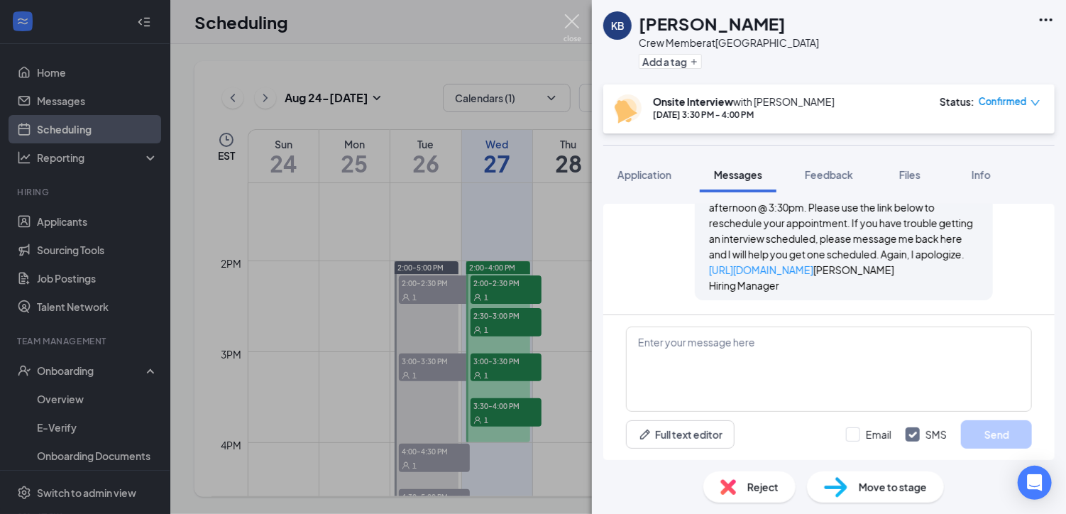
click at [571, 16] on img at bounding box center [573, 28] width 18 height 28
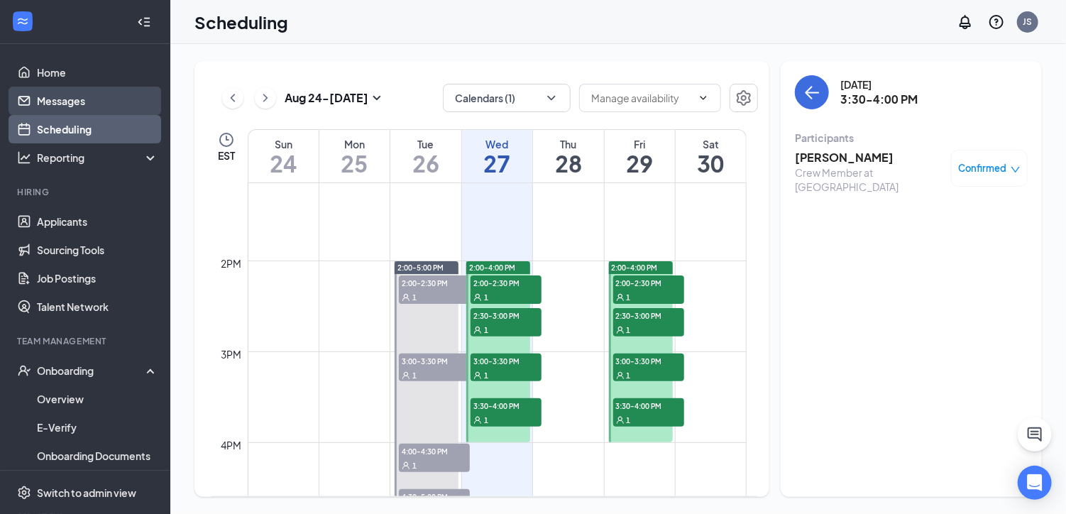
click at [66, 99] on link "Messages" at bounding box center [97, 101] width 121 height 28
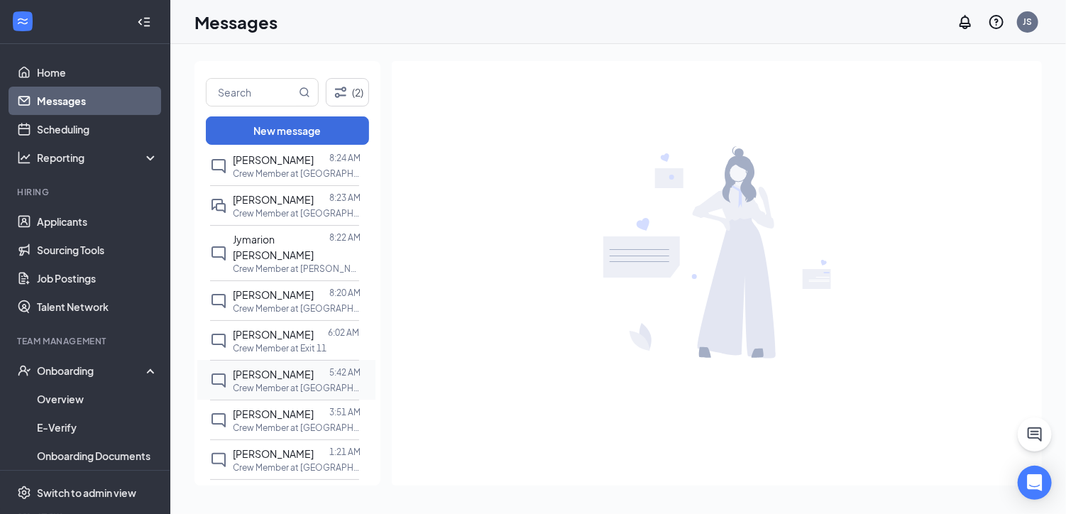
scroll to position [142, 0]
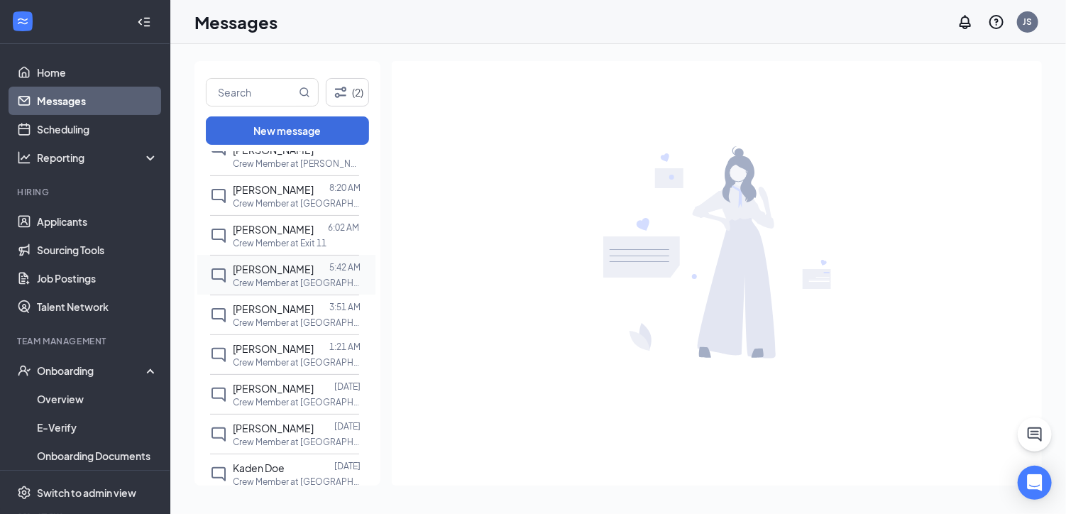
click at [276, 263] on span "Ashley Mobley" at bounding box center [273, 269] width 81 height 13
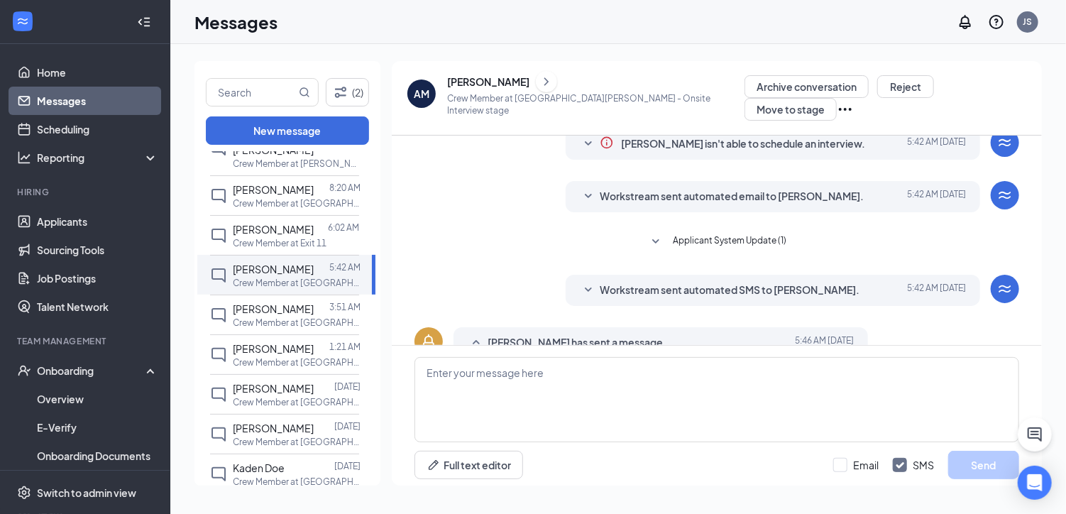
scroll to position [118, 0]
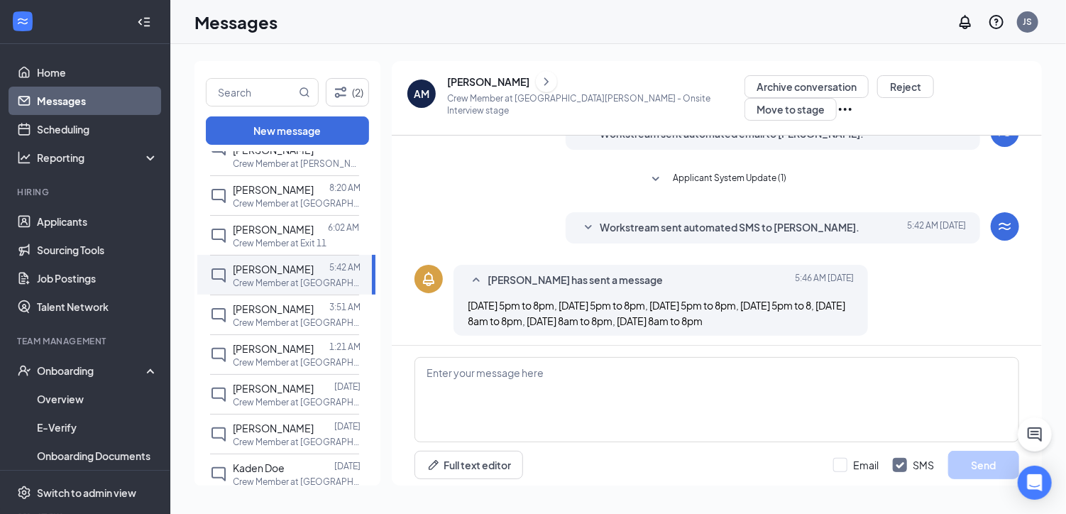
click at [682, 219] on span "Workstream sent automated SMS to Ashley Mobley." at bounding box center [730, 227] width 260 height 17
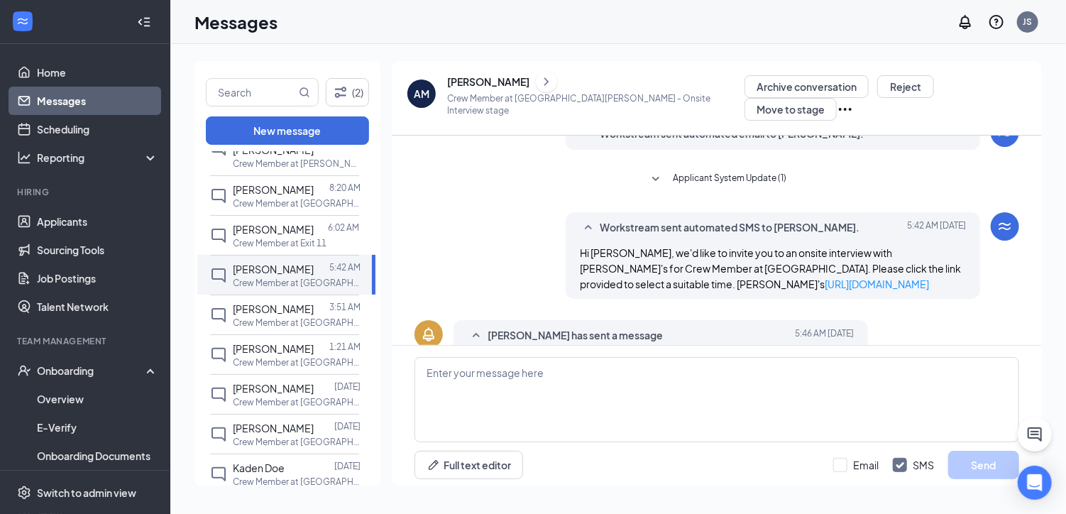
scroll to position [173, 0]
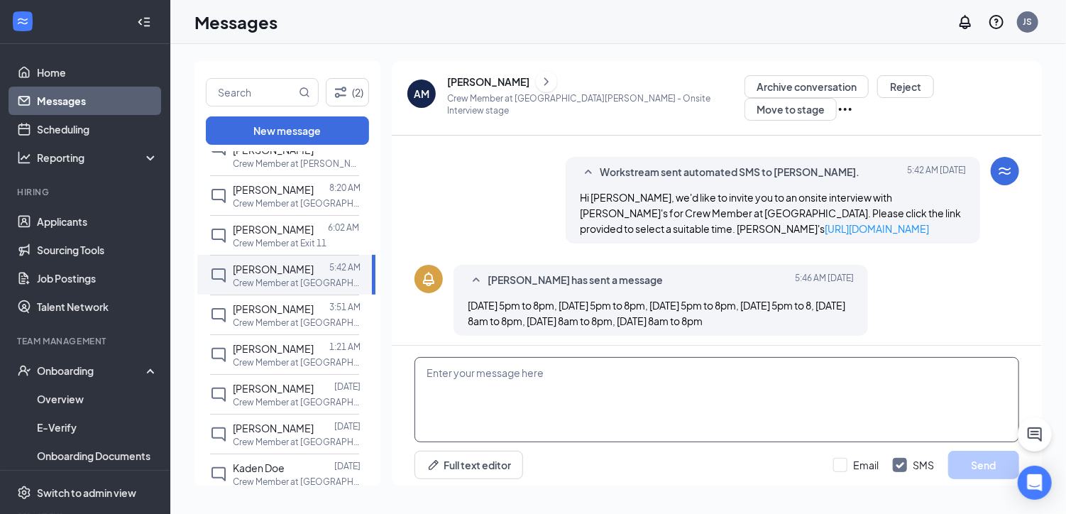
click at [471, 369] on textarea at bounding box center [717, 399] width 605 height 85
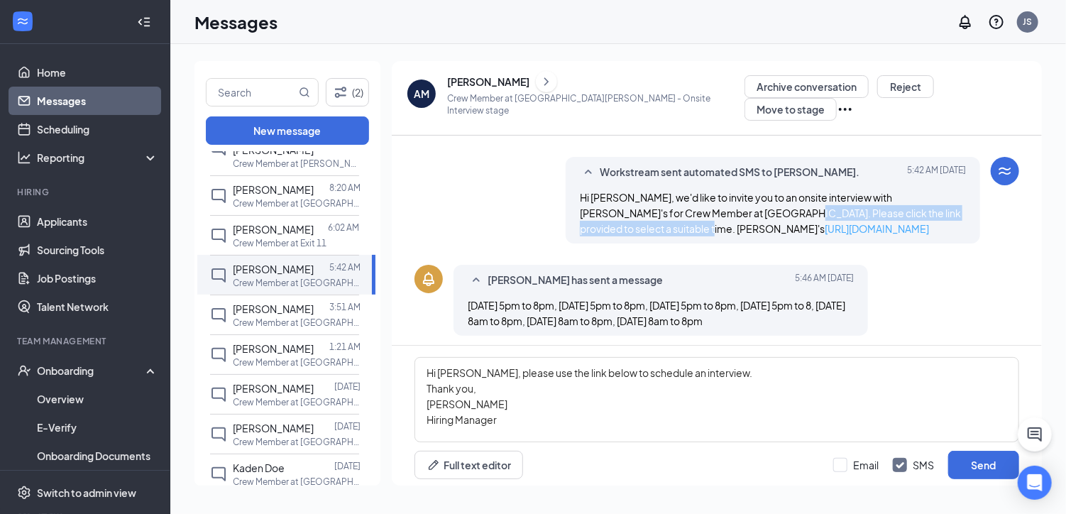
drag, startPoint x: 643, startPoint y: 215, endPoint x: 731, endPoint y: 213, distance: 87.4
click at [731, 213] on span "Hi Ashley Mobley, we'd like to invite you to an onsite interview with Wendy's f…" at bounding box center [770, 213] width 381 height 44
drag, startPoint x: 731, startPoint y: 213, endPoint x: 818, endPoint y: 232, distance: 89.4
click at [822, 231] on div "Workstream sent automated SMS to Ashley Mobley. Today 5:42 AM Hi Ashley Mobley,…" at bounding box center [773, 200] width 415 height 87
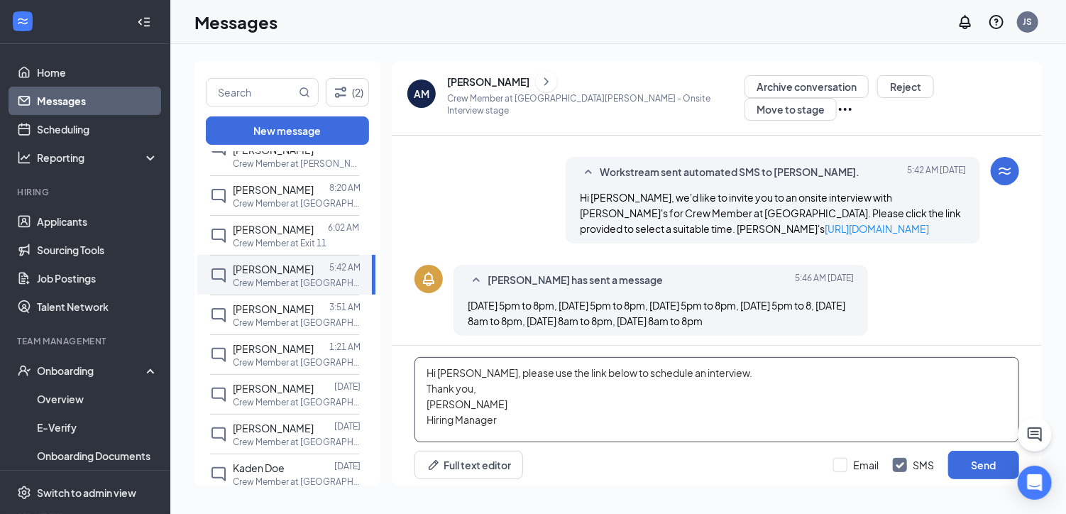
click at [435, 423] on textarea "Hi Ashley, please use the link below to schedule an interview. Thank you, Janet…" at bounding box center [717, 399] width 605 height 85
paste textarea "https://l.wrkstrm.us/7sHJaI6rp"
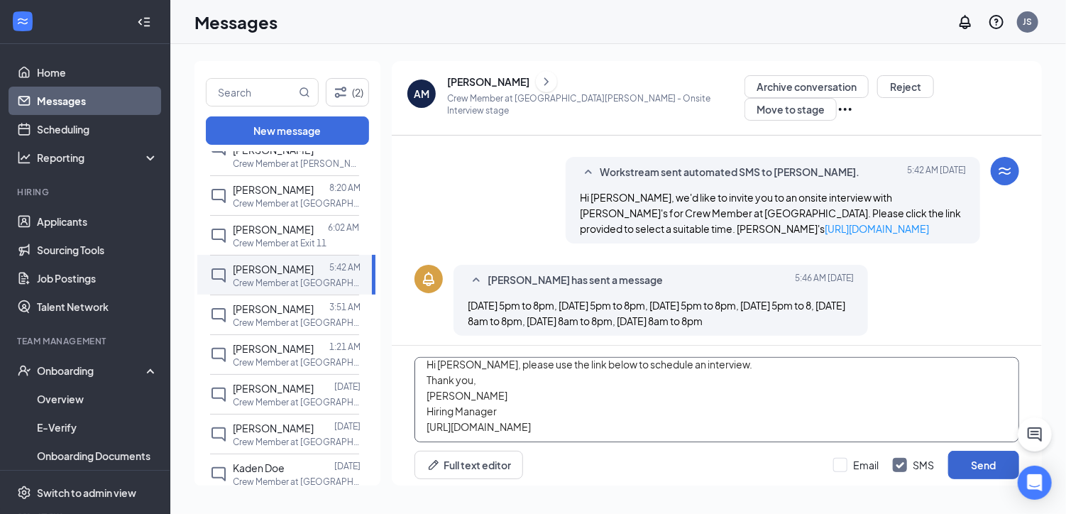
type textarea "Hi Ashley, please use the link below to schedule an interview. Thank you, Janet…"
click at [978, 458] on button "Send" at bounding box center [984, 465] width 71 height 28
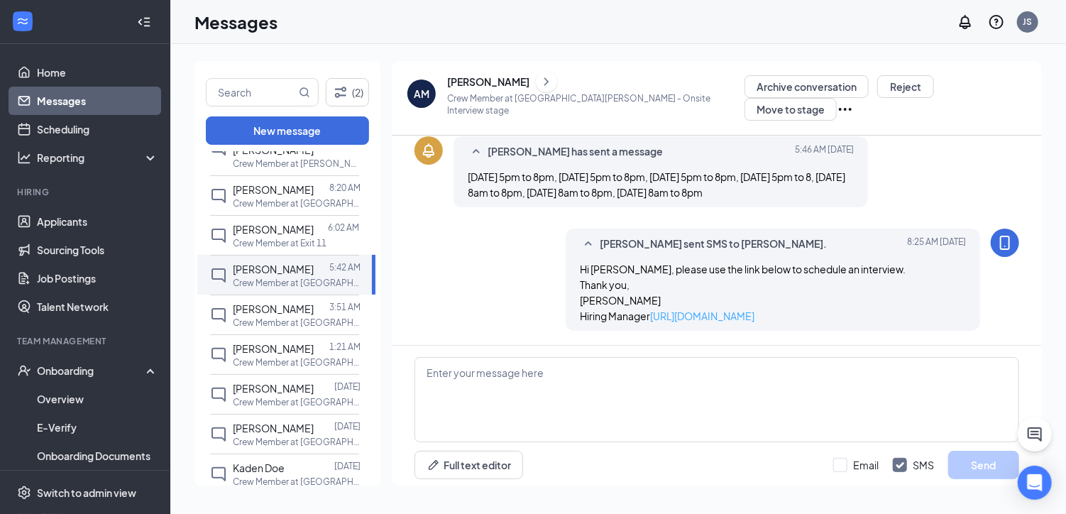
scroll to position [312, 0]
click at [662, 310] on link "https://l.wrkstrm.us/7sHJaI6rp" at bounding box center [702, 316] width 104 height 13
click at [273, 302] on span "Larry Pope" at bounding box center [273, 308] width 81 height 13
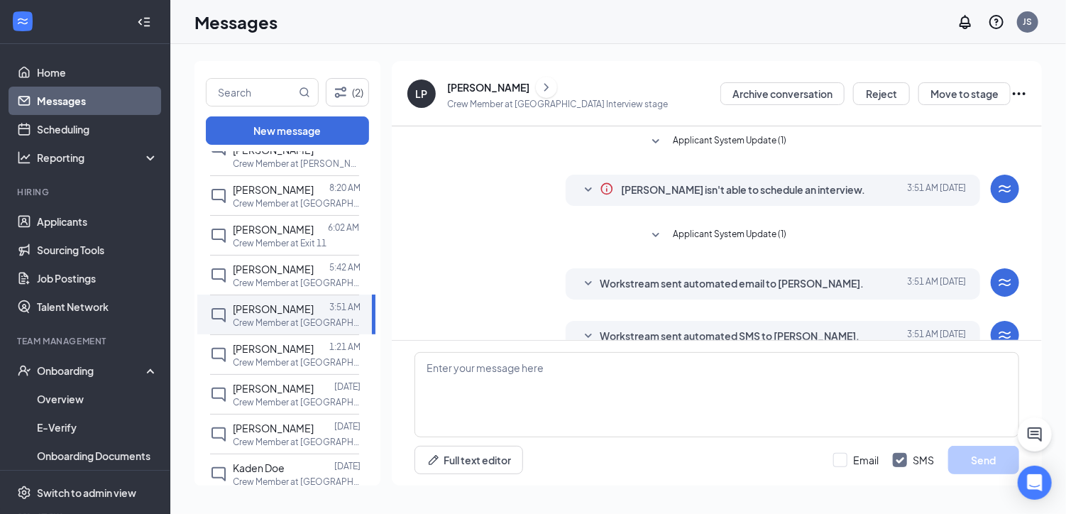
scroll to position [102, 0]
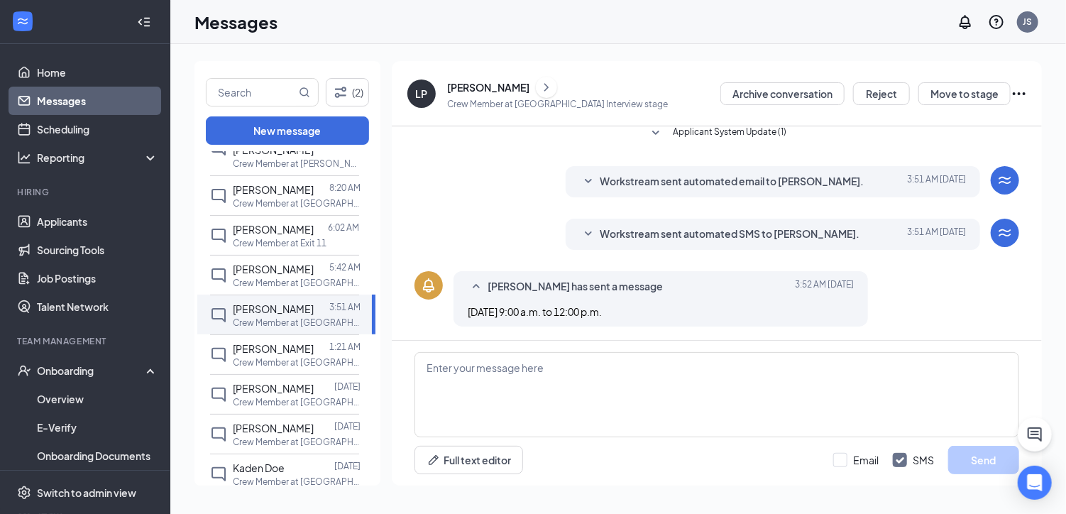
click at [659, 232] on span "Workstream sent automated SMS to Larry Pope." at bounding box center [730, 234] width 260 height 17
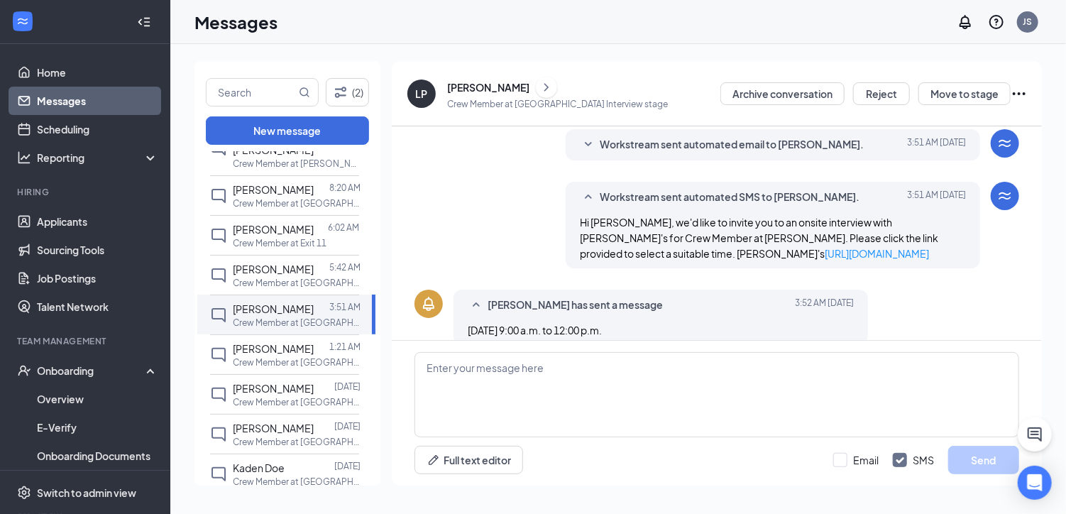
scroll to position [158, 0]
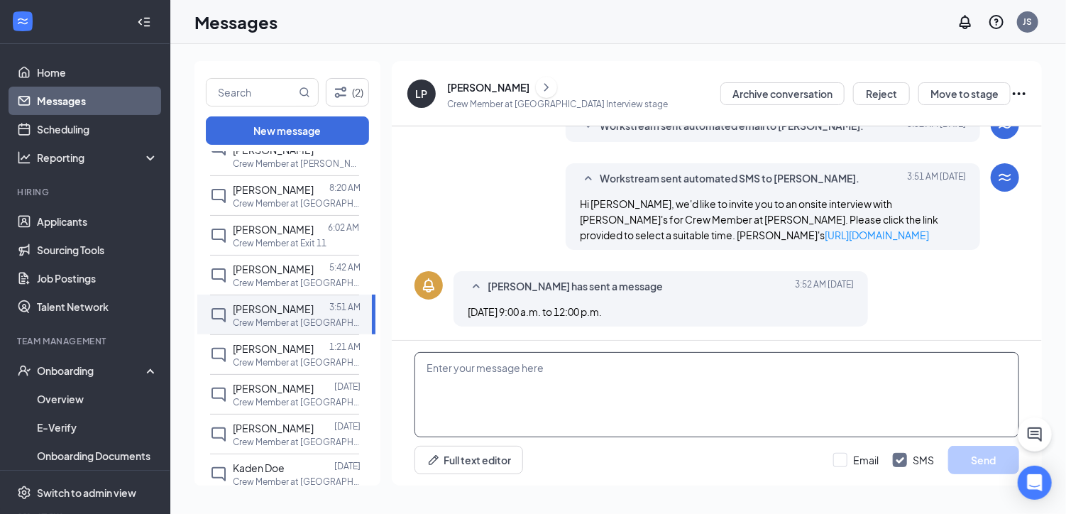
click at [431, 369] on textarea at bounding box center [717, 394] width 605 height 85
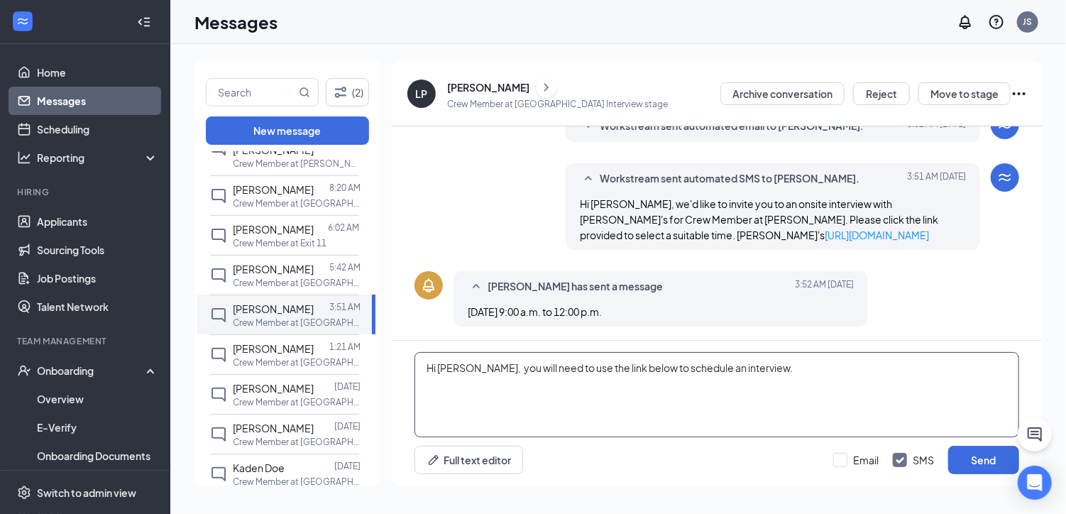
drag, startPoint x: 464, startPoint y: 369, endPoint x: 507, endPoint y: 405, distance: 56.4
click at [507, 405] on textarea "Hi Larry, you will need to use the link below to schedule an interview." at bounding box center [717, 394] width 605 height 85
click at [752, 371] on textarea "Hi Larry, you will need to use the link below to schedule an interview." at bounding box center [717, 394] width 605 height 85
click at [426, 391] on textarea "Hi Larry, you will need to use the link below to schedule an interview." at bounding box center [717, 394] width 605 height 85
click at [768, 363] on textarea "Hi Larry, you will need to use the link below to schedule an interview." at bounding box center [717, 394] width 605 height 85
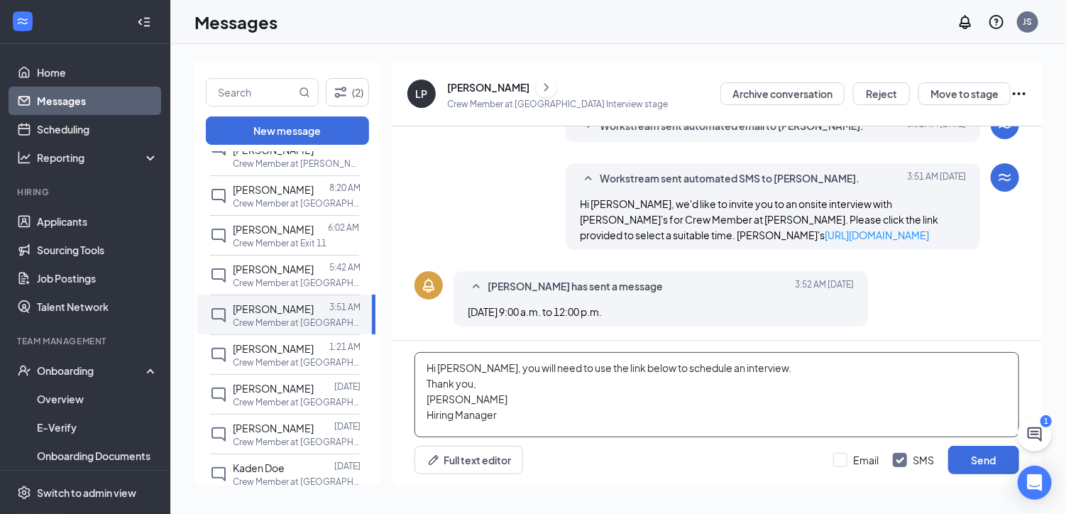
paste textarea "https://l.wrkstrm.us/7sHJaI6rp"
type textarea "Hi Larry, you will need to use the link below to schedule an interview. Thank y…"
click at [971, 459] on button "Send" at bounding box center [984, 460] width 71 height 28
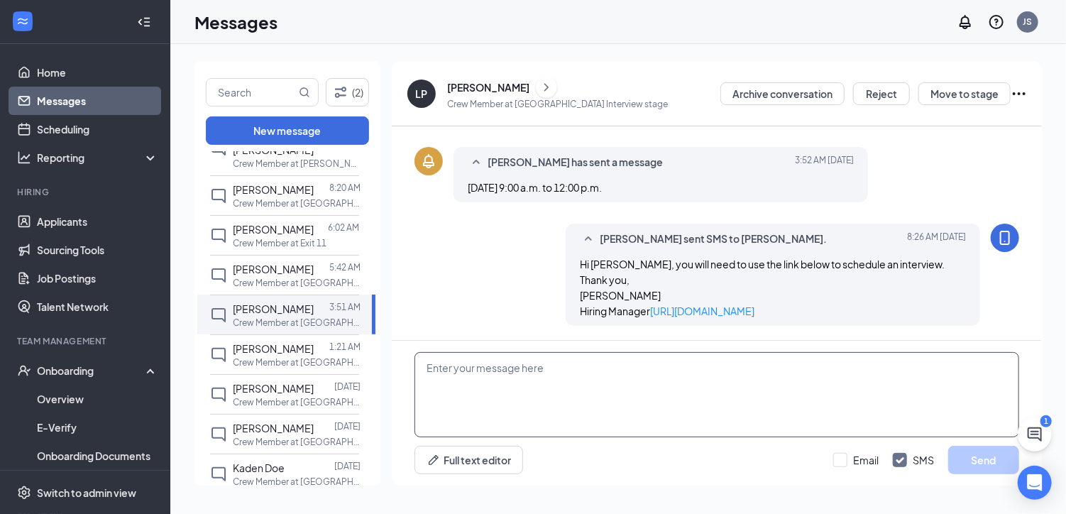
scroll to position [297, 0]
click at [282, 341] on div "Patricia Parson" at bounding box center [273, 349] width 81 height 16
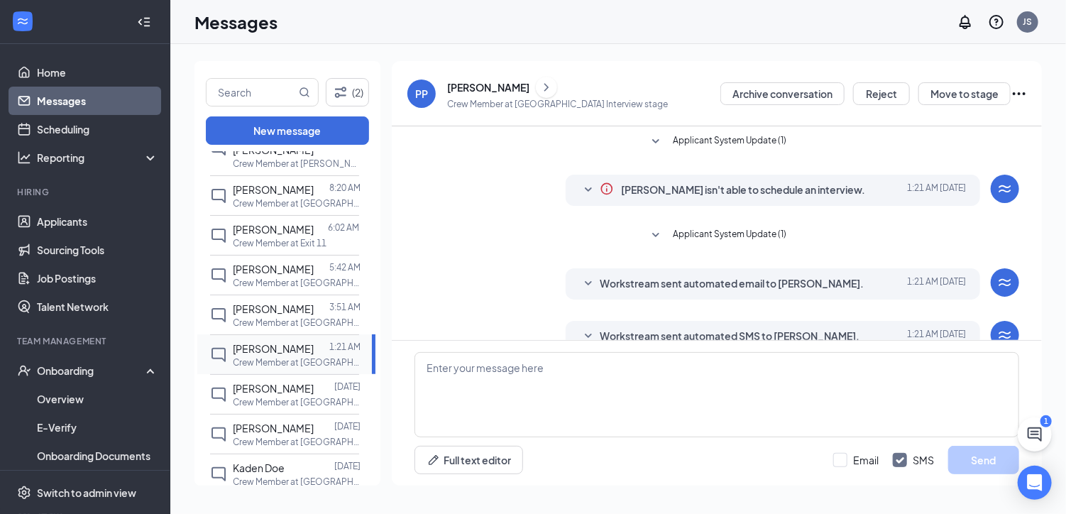
scroll to position [102, 0]
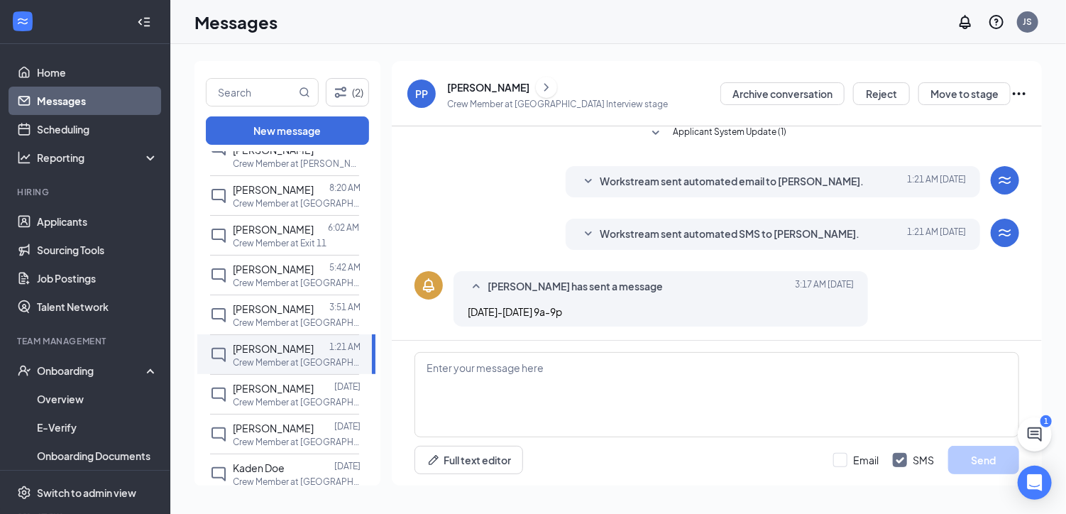
click at [727, 234] on span "Workstream sent automated SMS to Patricia Parson." at bounding box center [730, 234] width 260 height 17
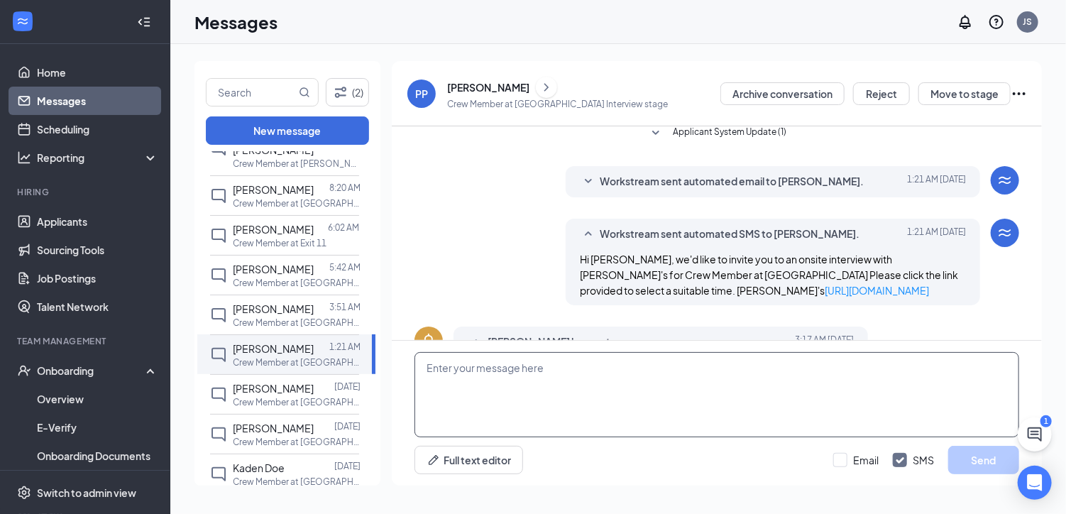
click at [433, 369] on textarea at bounding box center [717, 394] width 605 height 85
click at [286, 382] on span "Tasha Seymore" at bounding box center [273, 388] width 81 height 13
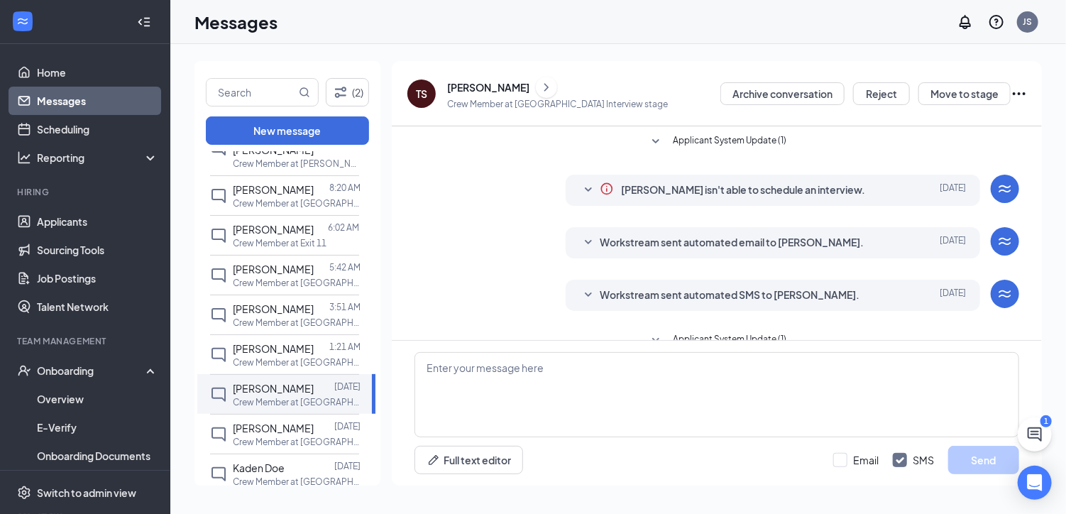
scroll to position [26, 0]
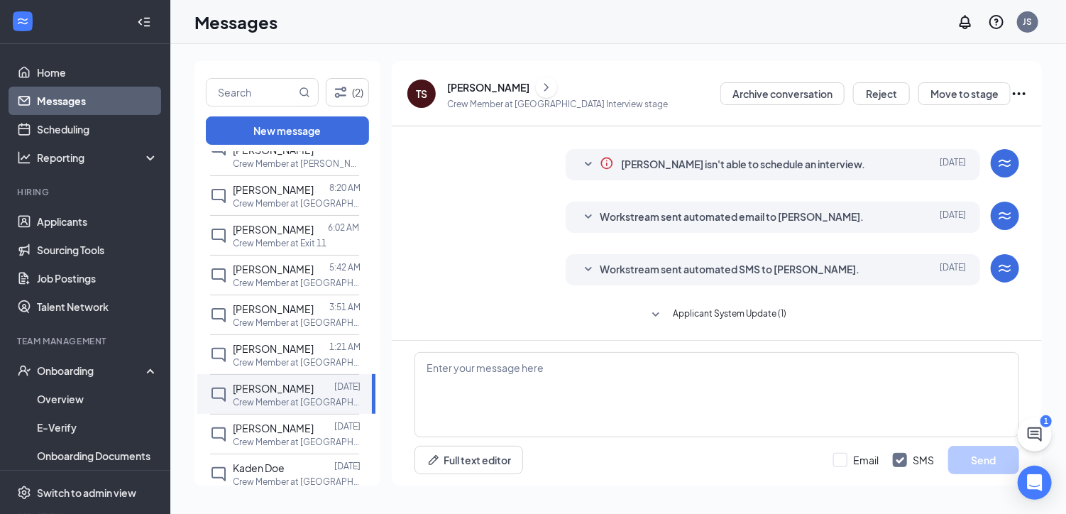
click at [741, 314] on span "Applicant System Update (1)" at bounding box center [731, 315] width 114 height 17
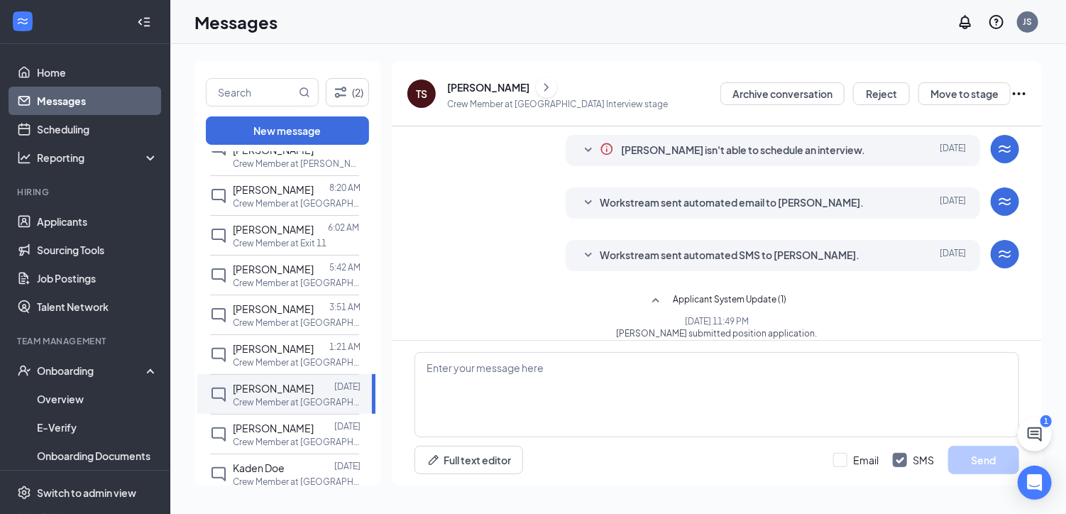
scroll to position [53, 0]
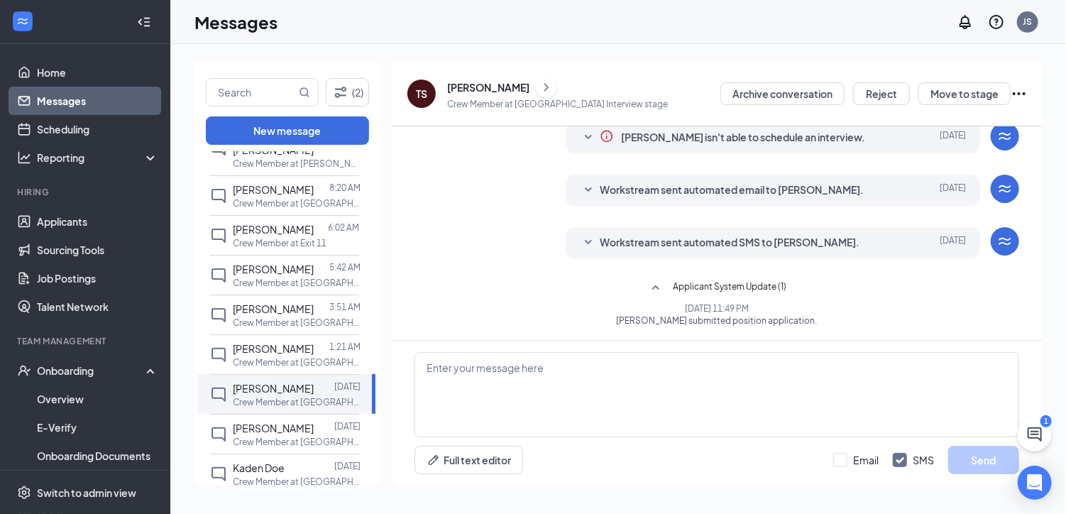
click at [703, 241] on span "Workstream sent automated SMS to Tasha Seymore." at bounding box center [730, 242] width 260 height 17
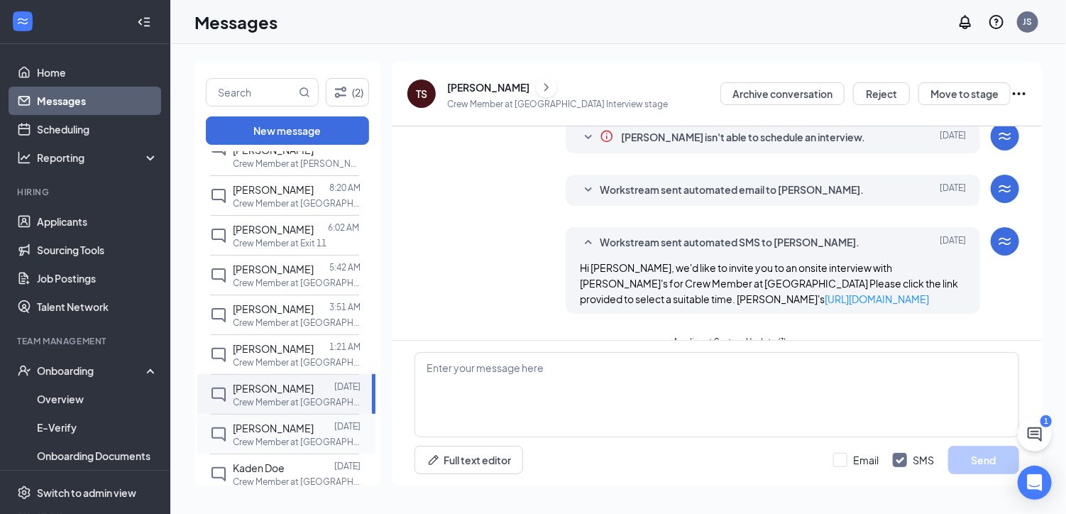
click at [267, 422] on span "Miranda Jade" at bounding box center [273, 428] width 81 height 13
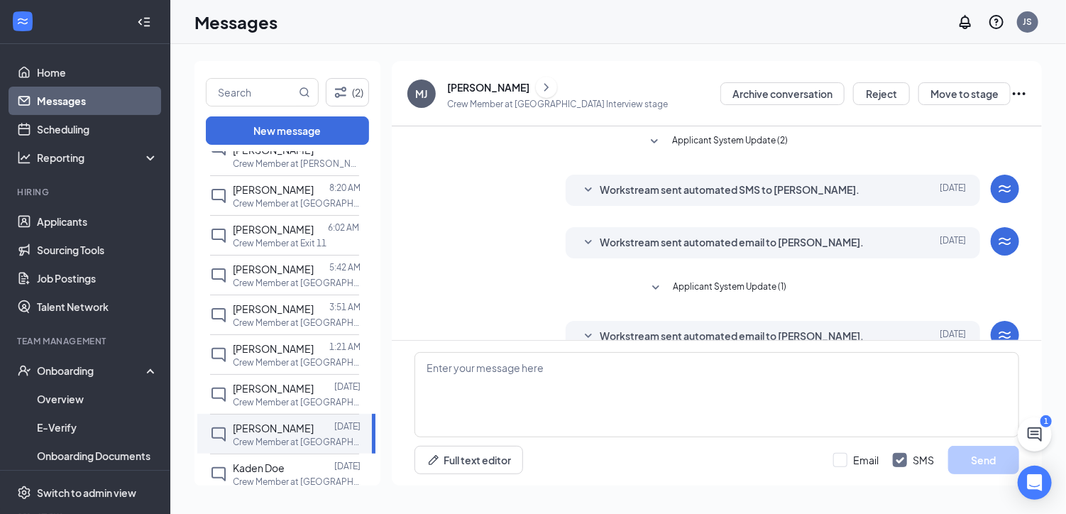
scroll to position [78, 0]
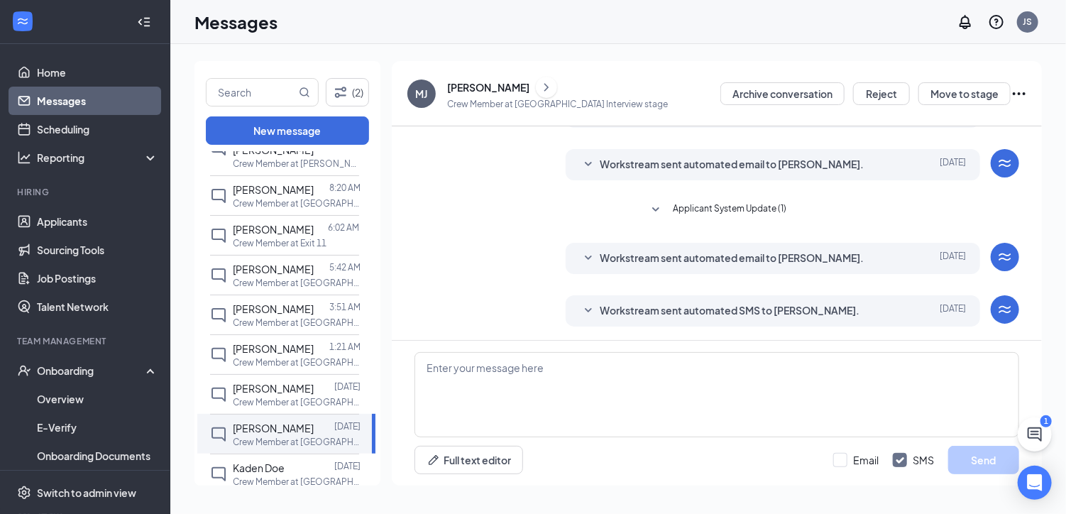
click at [685, 306] on span "Workstream sent automated SMS to Miranda Jade." at bounding box center [730, 310] width 260 height 17
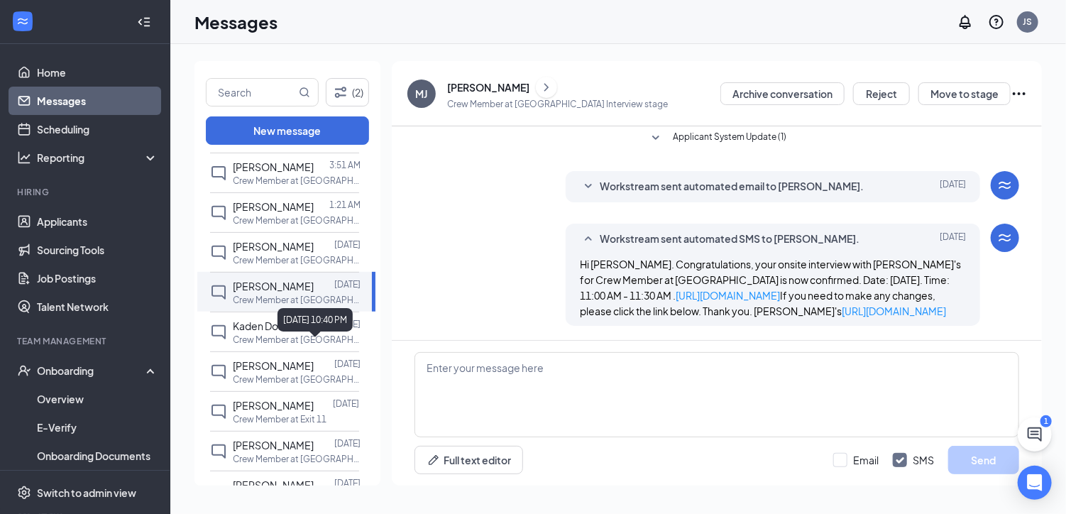
scroll to position [213, 0]
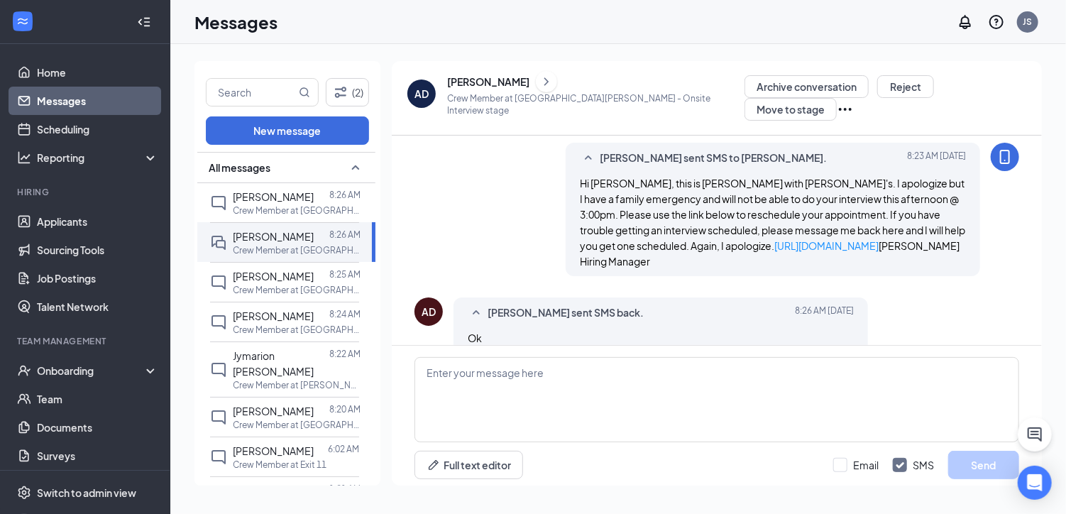
scroll to position [598, 0]
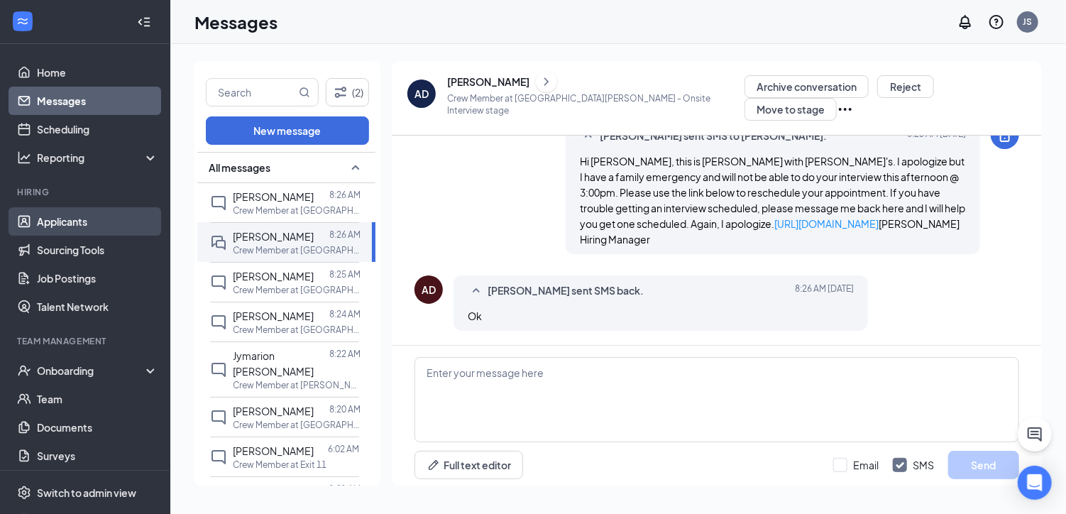
click at [49, 217] on link "Applicants" at bounding box center [97, 221] width 121 height 28
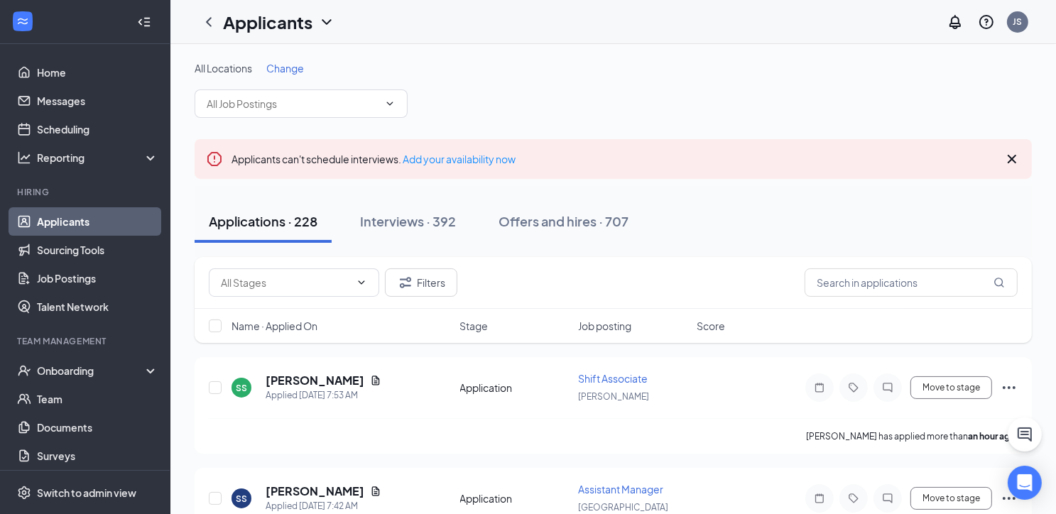
drag, startPoint x: 416, startPoint y: 215, endPoint x: 475, endPoint y: 219, distance: 59.1
click at [417, 215] on div "Interviews · 392" at bounding box center [408, 221] width 96 height 18
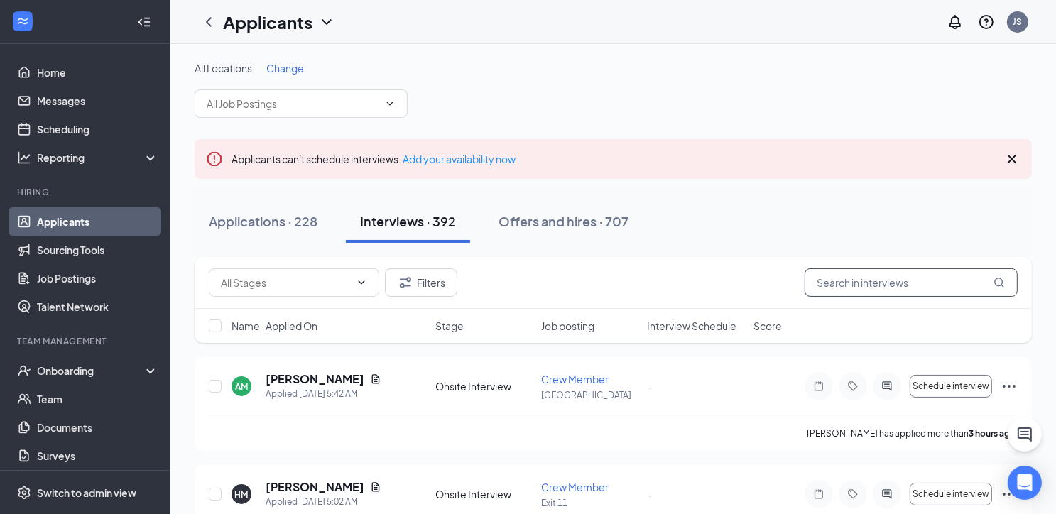
click at [859, 278] on input "text" at bounding box center [910, 282] width 213 height 28
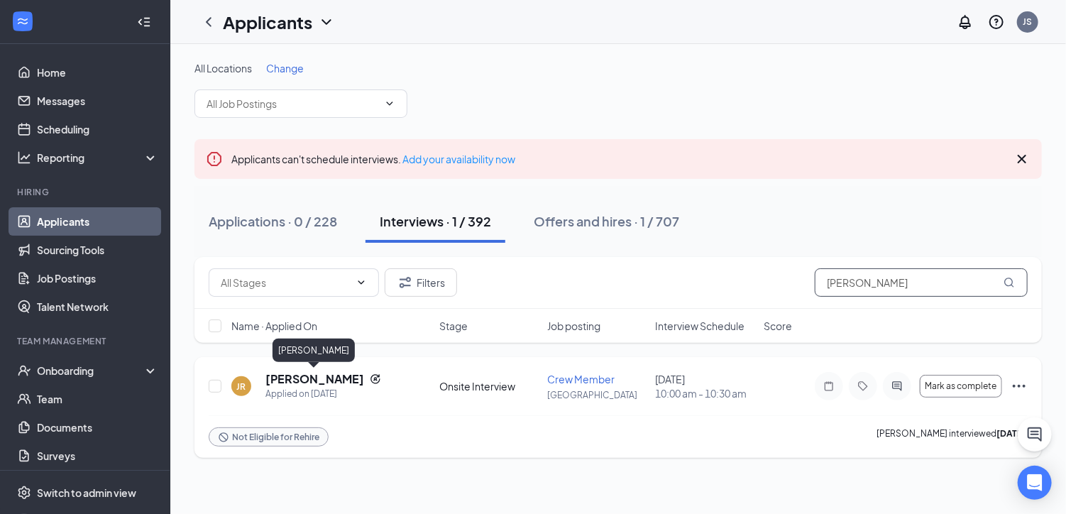
type input "[PERSON_NAME]"
click at [340, 374] on h5 "[PERSON_NAME]" at bounding box center [315, 379] width 99 height 16
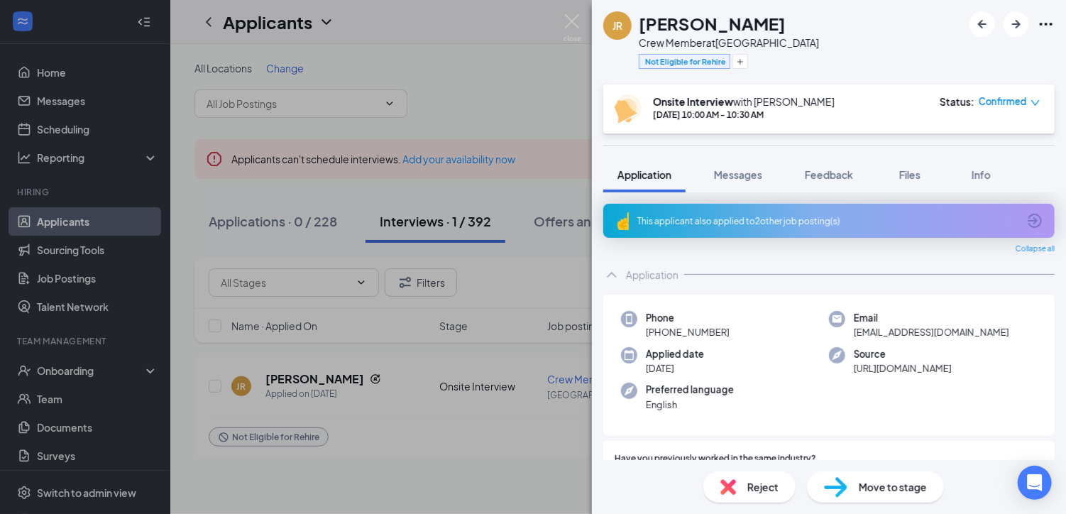
click at [1027, 218] on icon "ArrowCircle" at bounding box center [1035, 220] width 17 height 17
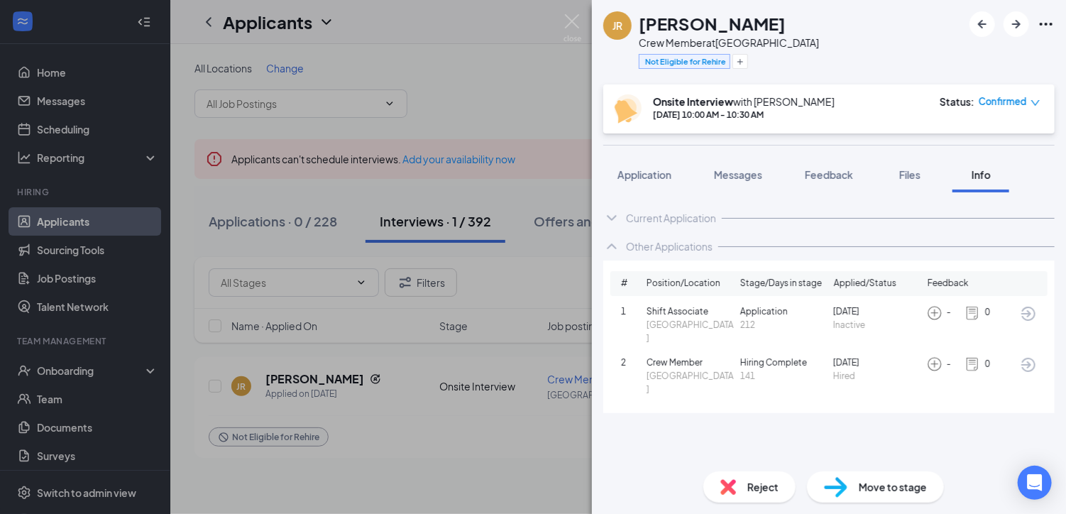
click at [1031, 358] on icon "ArrowCircle" at bounding box center [1029, 365] width 14 height 14
click at [571, 16] on img at bounding box center [573, 28] width 18 height 28
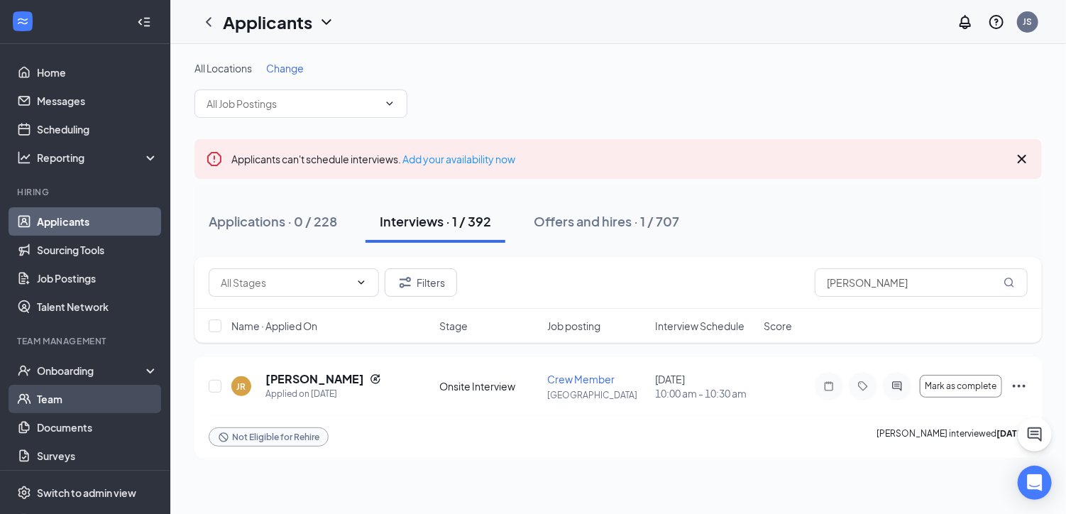
click at [60, 395] on link "Team" at bounding box center [97, 399] width 121 height 28
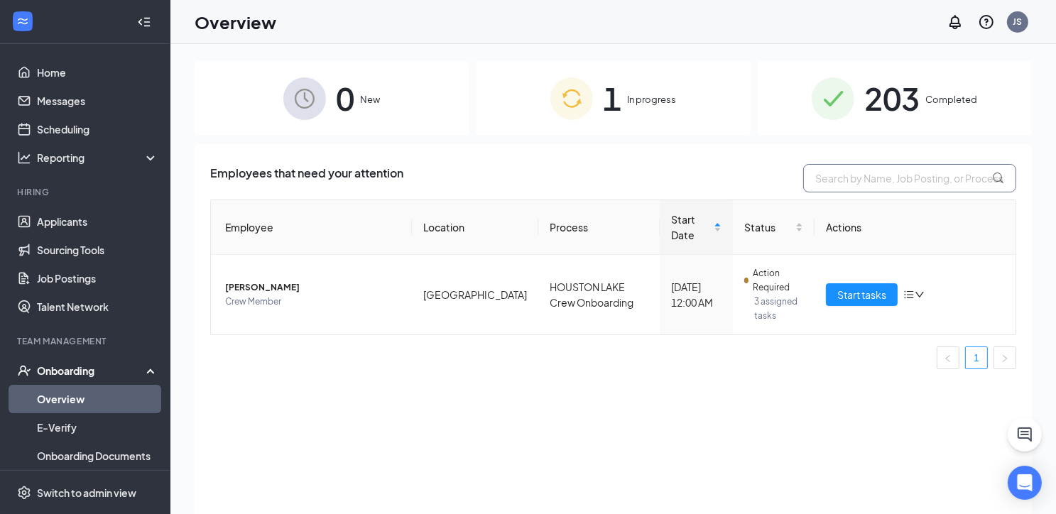
click at [942, 175] on input "text" at bounding box center [909, 178] width 213 height 28
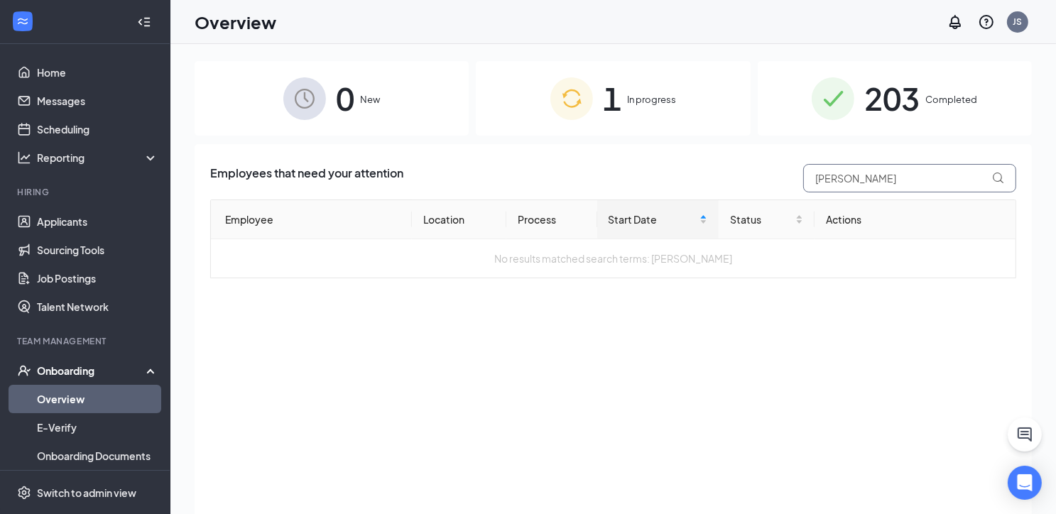
type input "[PERSON_NAME]"
click at [54, 128] on link "Scheduling" at bounding box center [97, 129] width 121 height 28
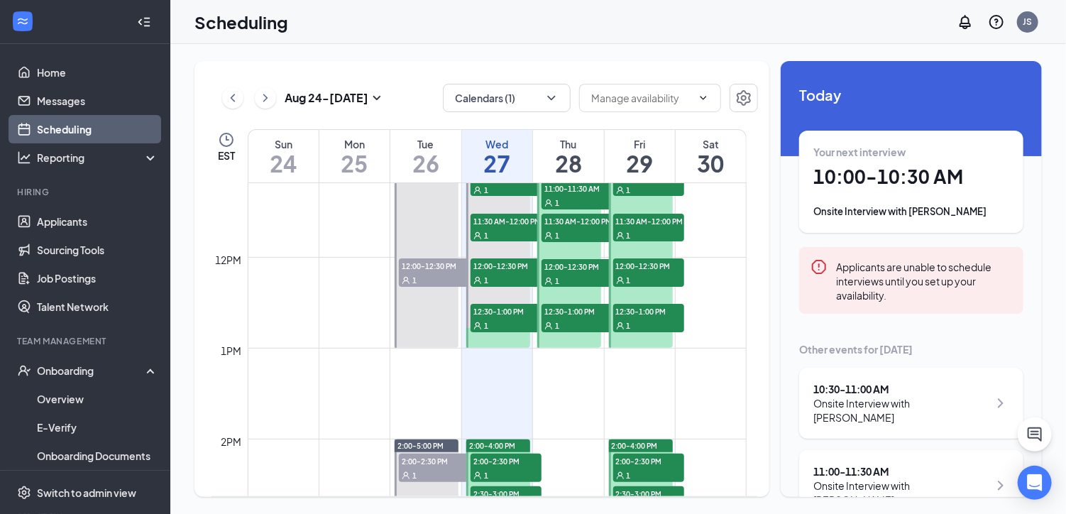
scroll to position [911, 0]
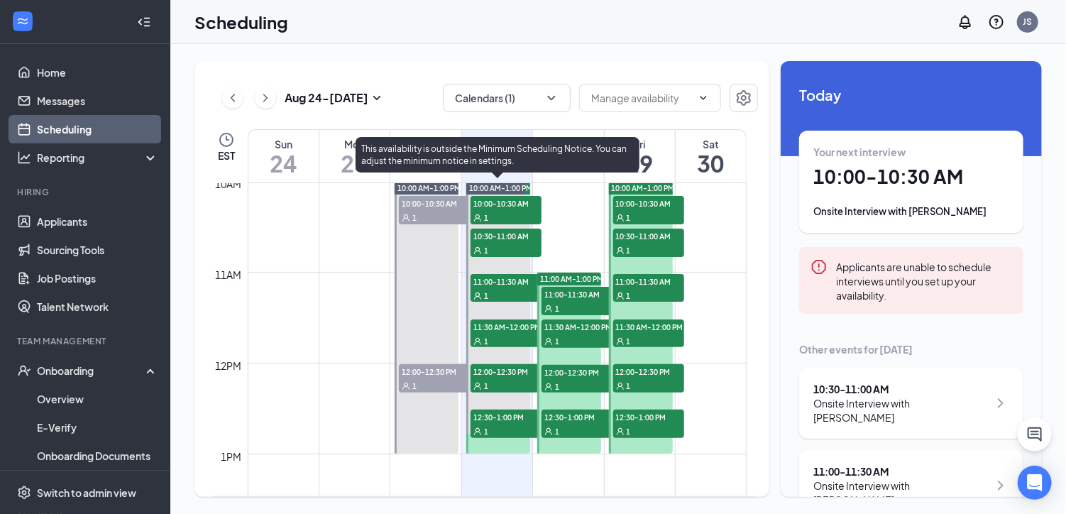
click at [521, 204] on span "10:00-10:30 AM" at bounding box center [506, 203] width 71 height 14
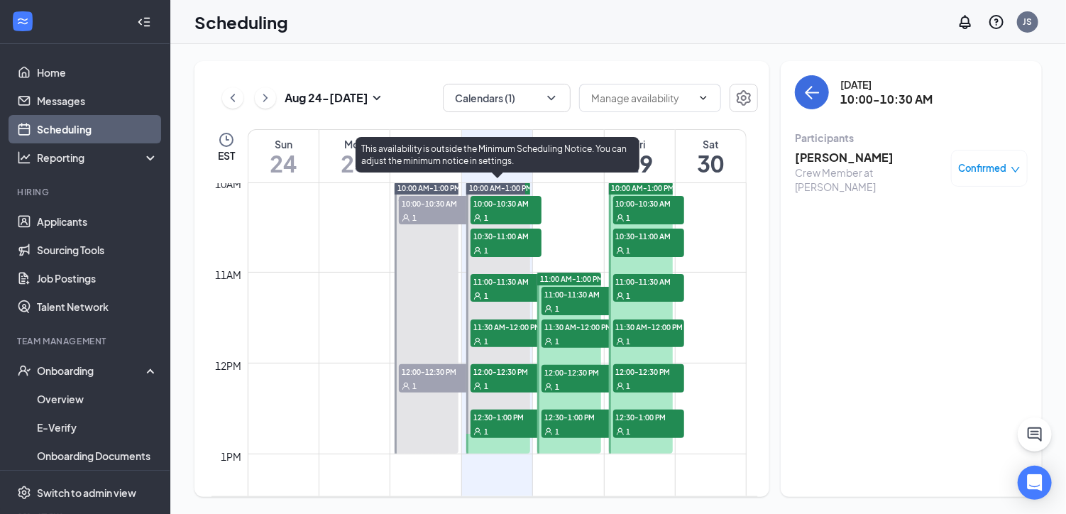
click at [489, 236] on span "10:30-11:00 AM" at bounding box center [506, 236] width 71 height 14
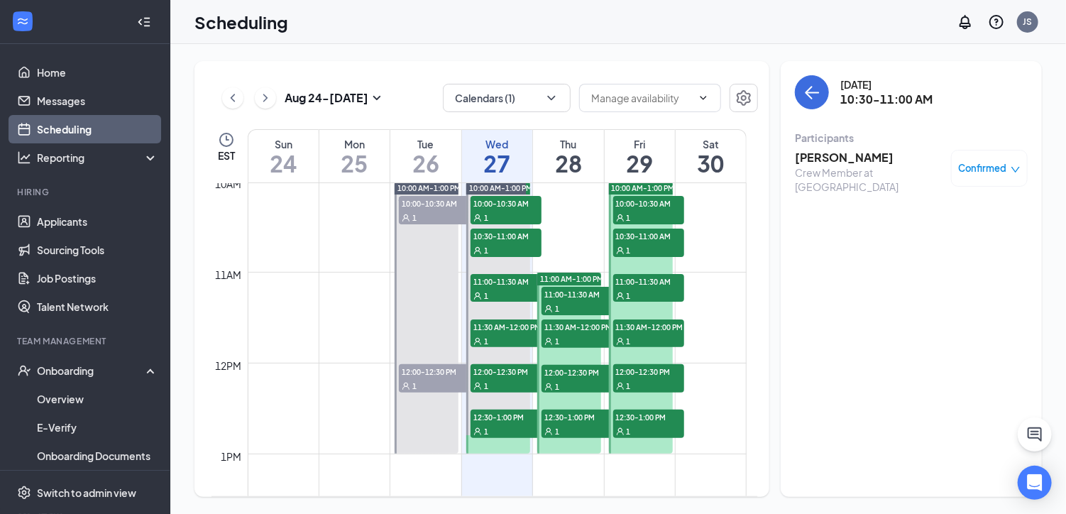
click at [855, 153] on h3 "[PERSON_NAME]" at bounding box center [869, 158] width 149 height 16
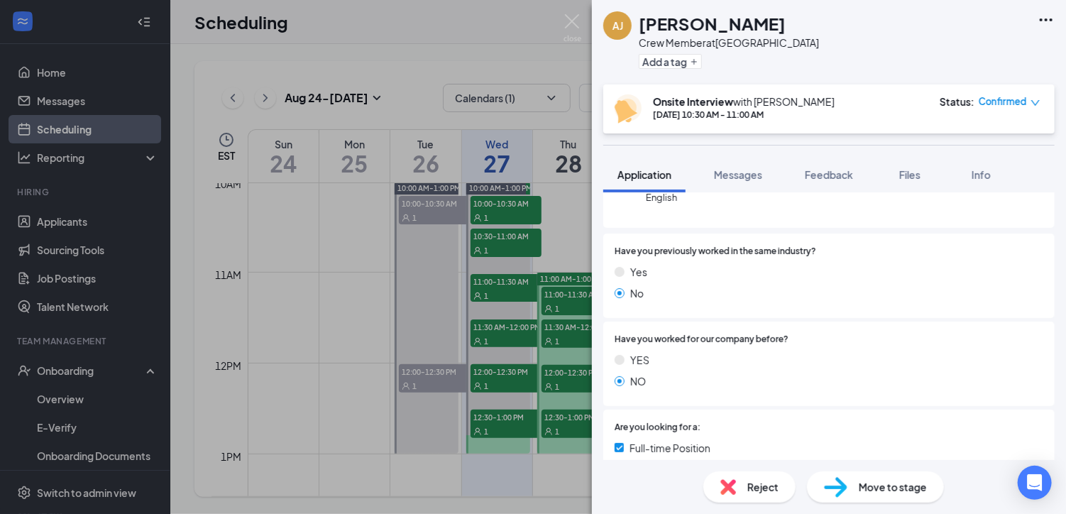
scroll to position [213, 0]
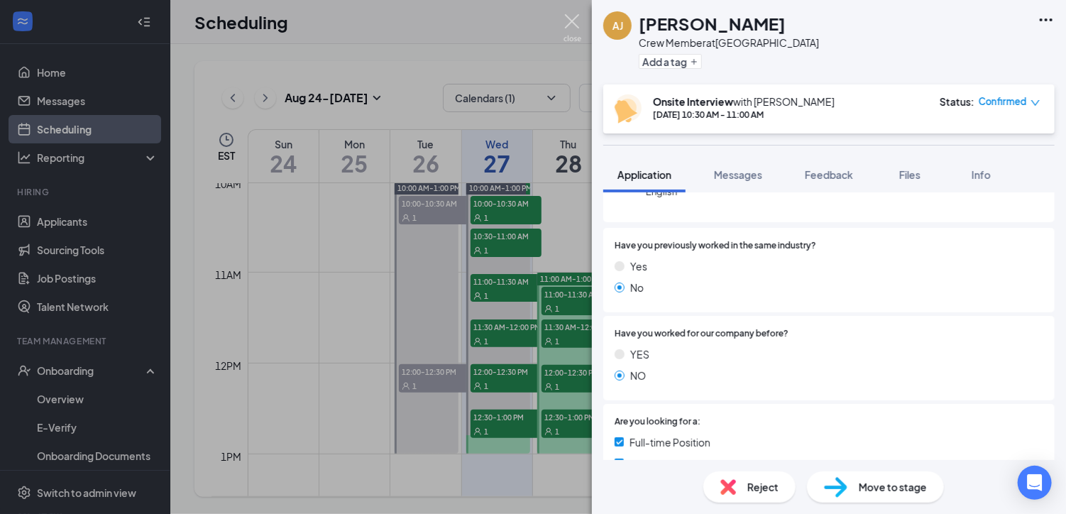
click at [573, 16] on img at bounding box center [573, 28] width 18 height 28
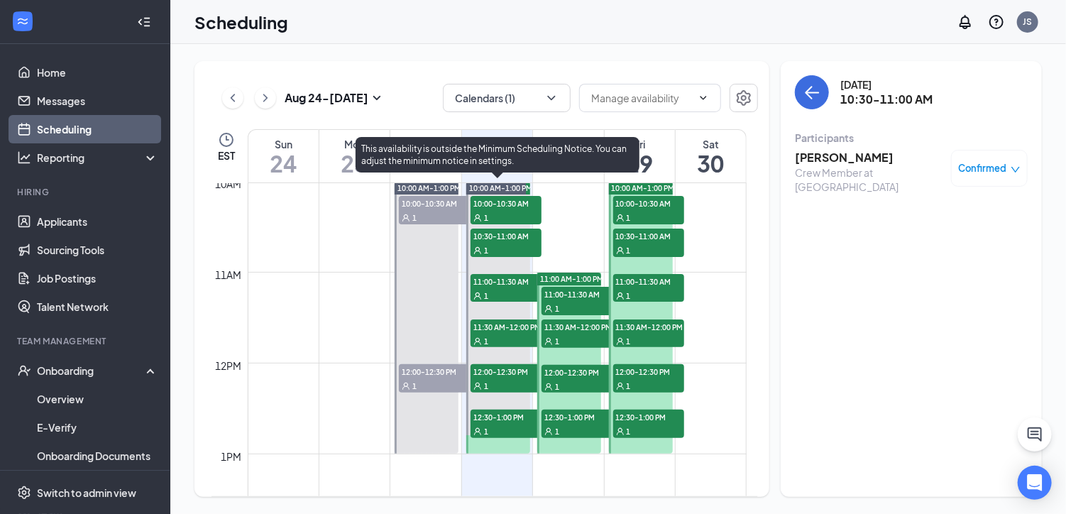
click at [496, 286] on span "11:00-11:30 AM" at bounding box center [506, 281] width 71 height 14
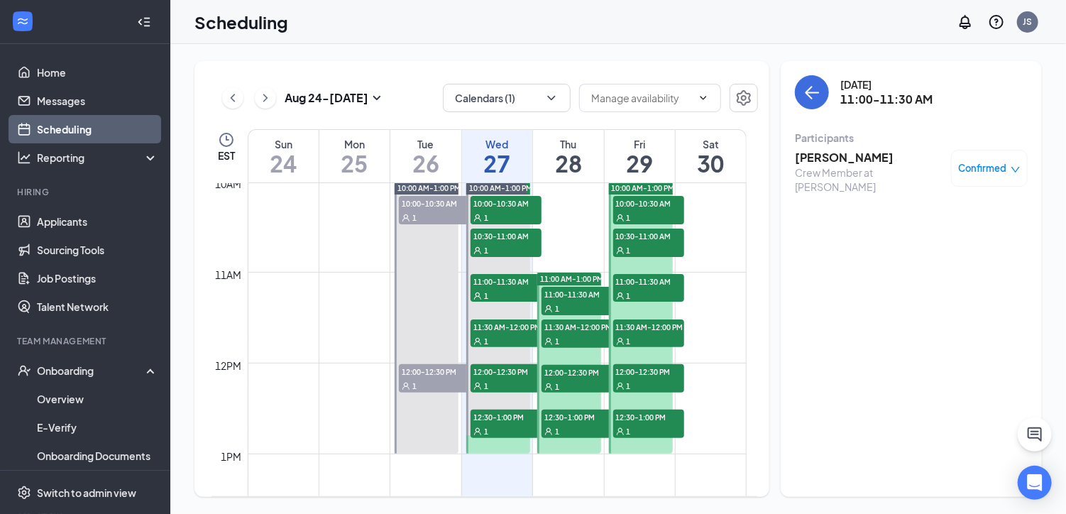
click at [864, 152] on h3 "Malachi Jenkins Jenkins" at bounding box center [869, 158] width 149 height 16
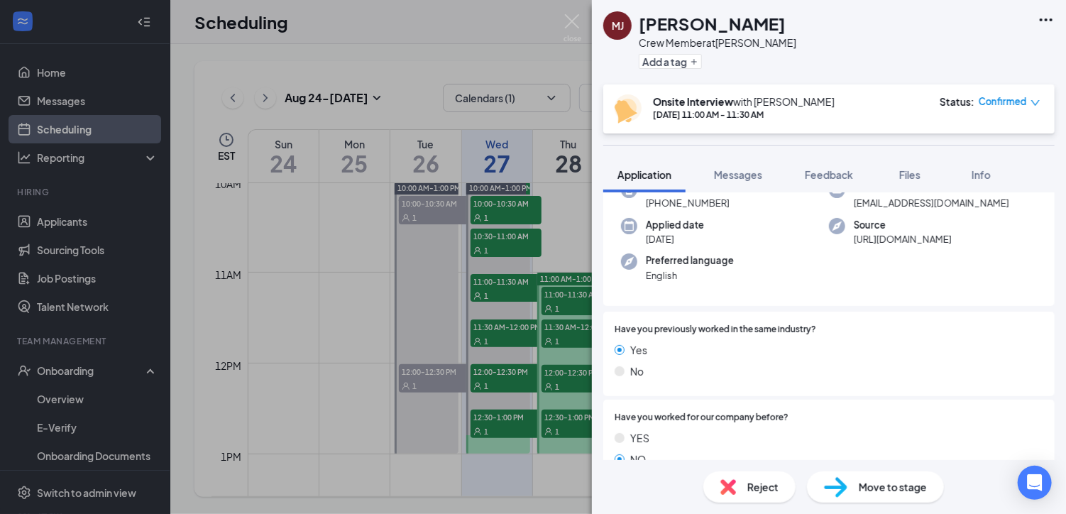
scroll to position [142, 0]
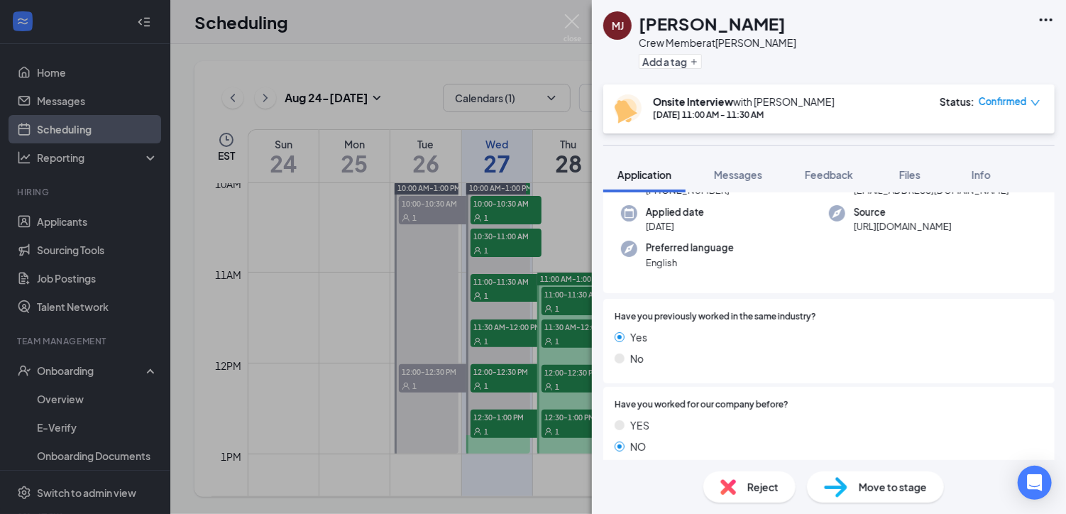
click at [572, 13] on div "MJ Malachi Jenkins Jenkins Crew Member at Bemiss Rd Add a tag Onsite Interview …" at bounding box center [533, 257] width 1066 height 514
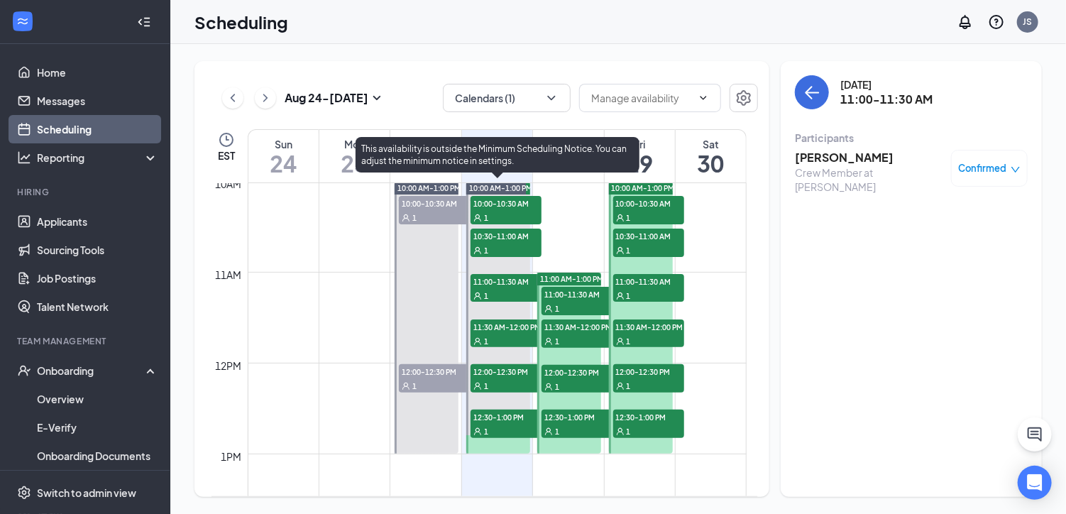
click at [497, 323] on span "11:30 AM-12:00 PM" at bounding box center [506, 327] width 71 height 14
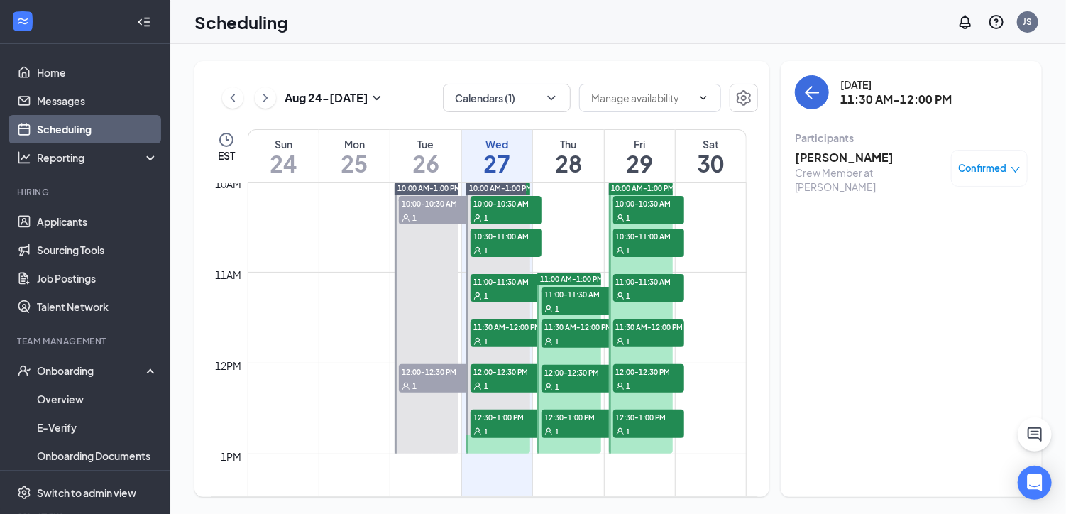
click at [833, 153] on h3 "[PERSON_NAME]" at bounding box center [869, 158] width 149 height 16
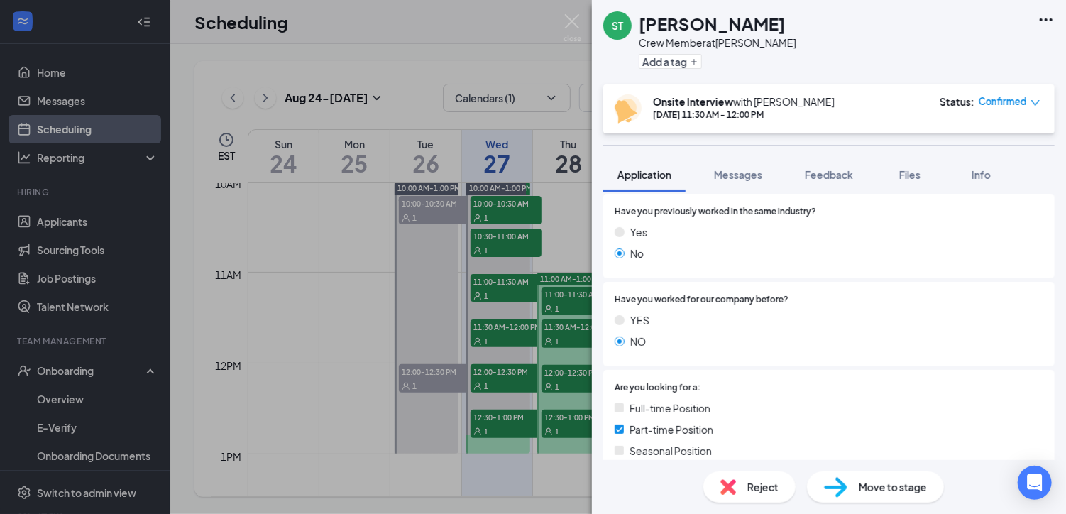
scroll to position [213, 0]
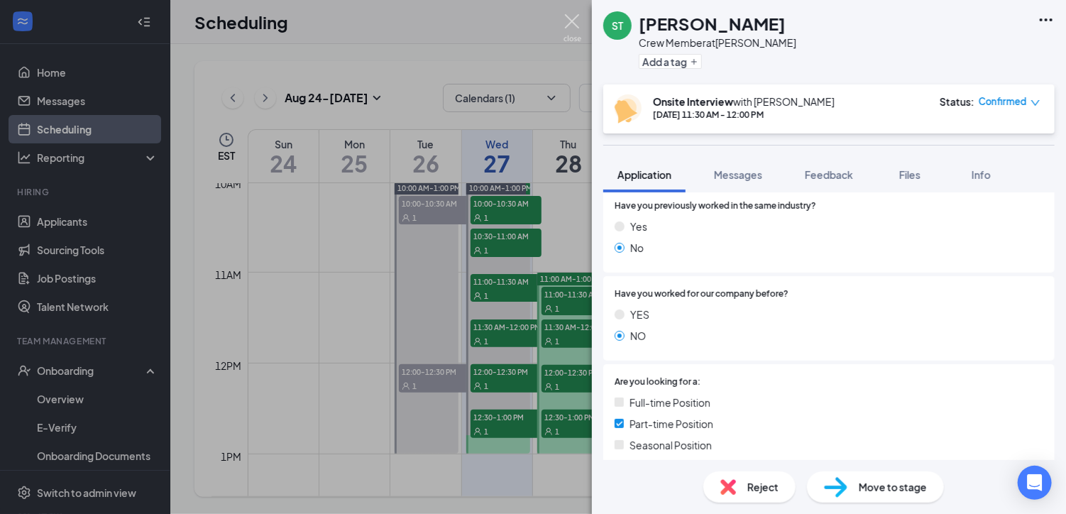
click at [571, 21] on img at bounding box center [573, 28] width 18 height 28
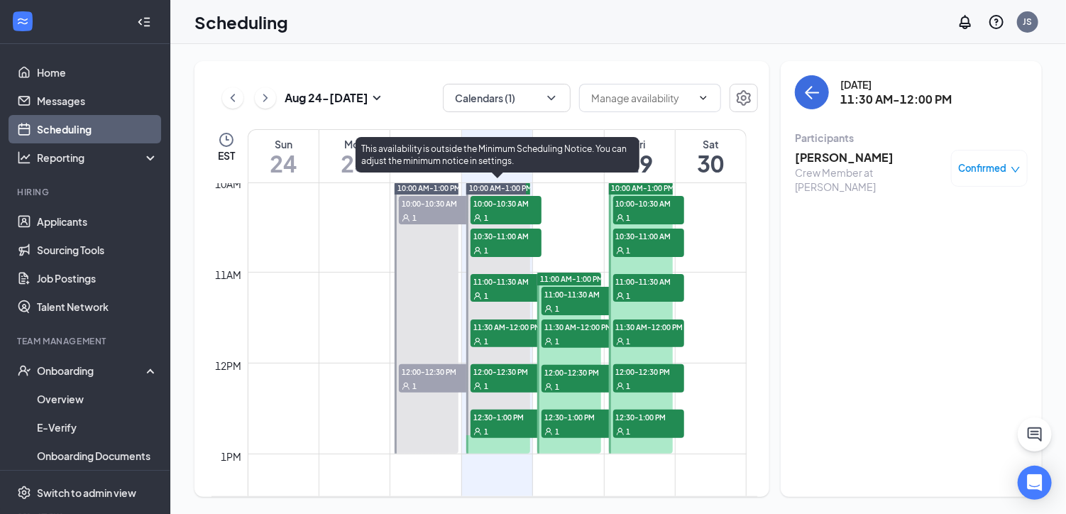
click at [491, 376] on span "12:00-12:30 PM" at bounding box center [506, 371] width 71 height 14
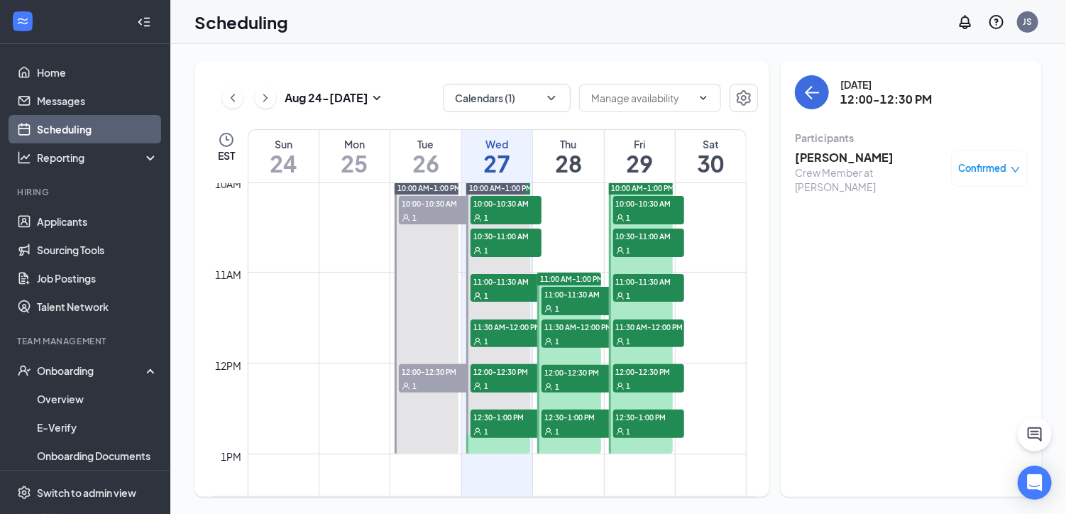
click at [832, 153] on h3 "Breanna Hale" at bounding box center [869, 158] width 149 height 16
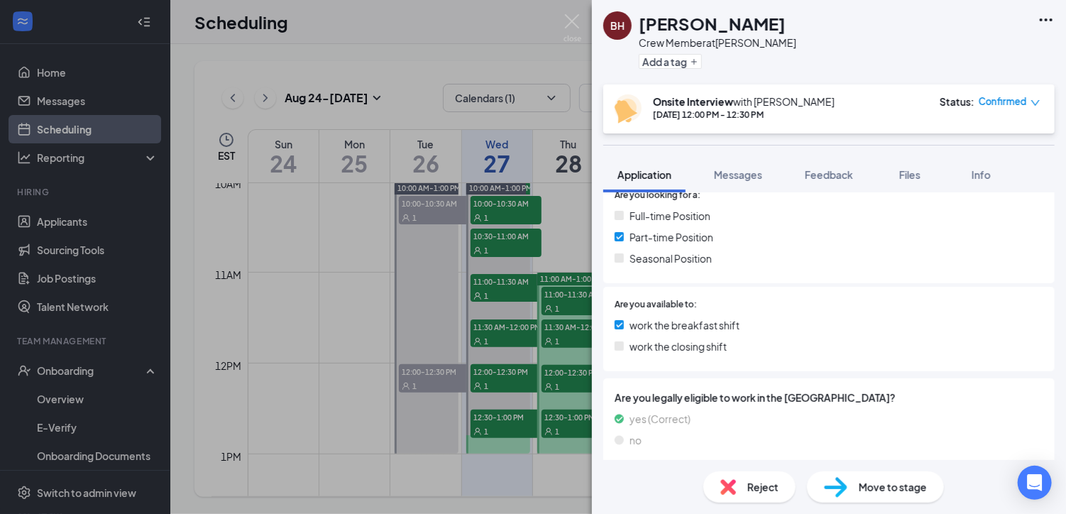
scroll to position [75, 0]
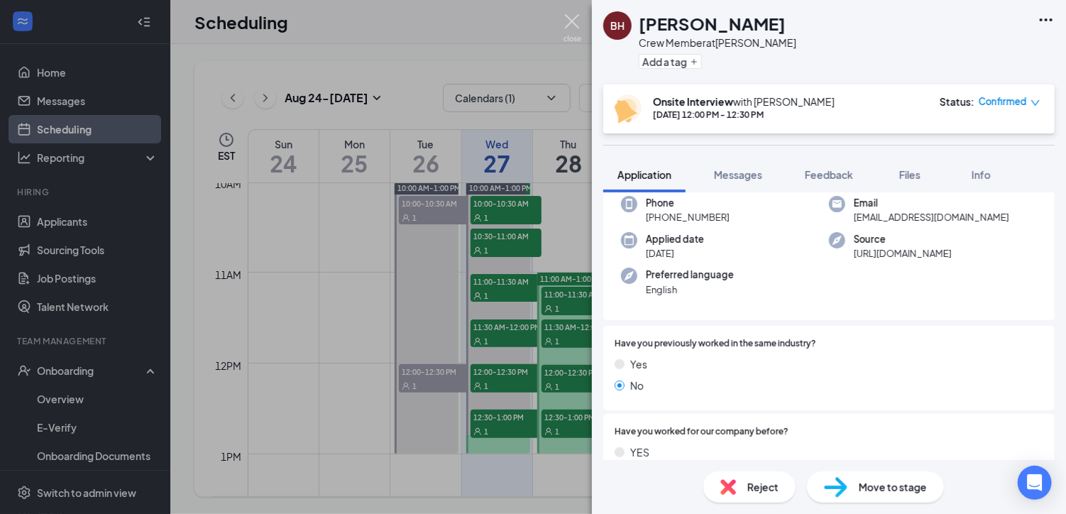
click at [572, 16] on img at bounding box center [573, 28] width 18 height 28
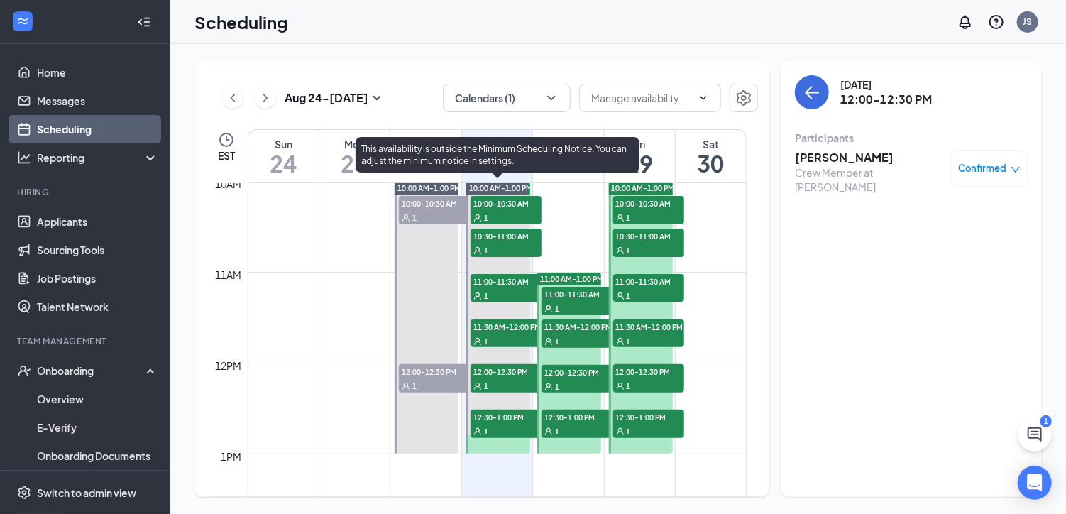
click at [484, 431] on span "1" at bounding box center [486, 432] width 4 height 10
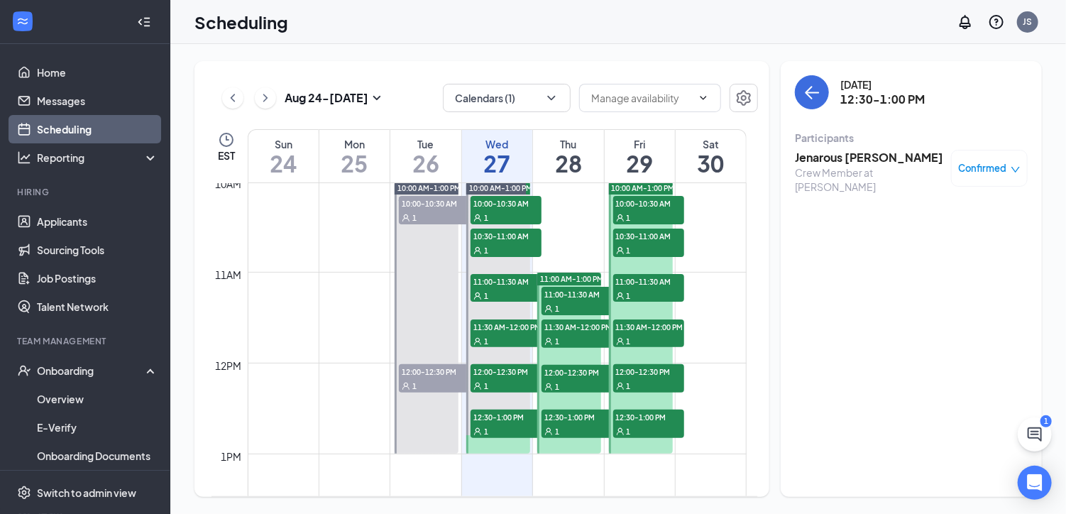
click at [844, 155] on h3 "Jenarous [PERSON_NAME]" at bounding box center [869, 158] width 149 height 16
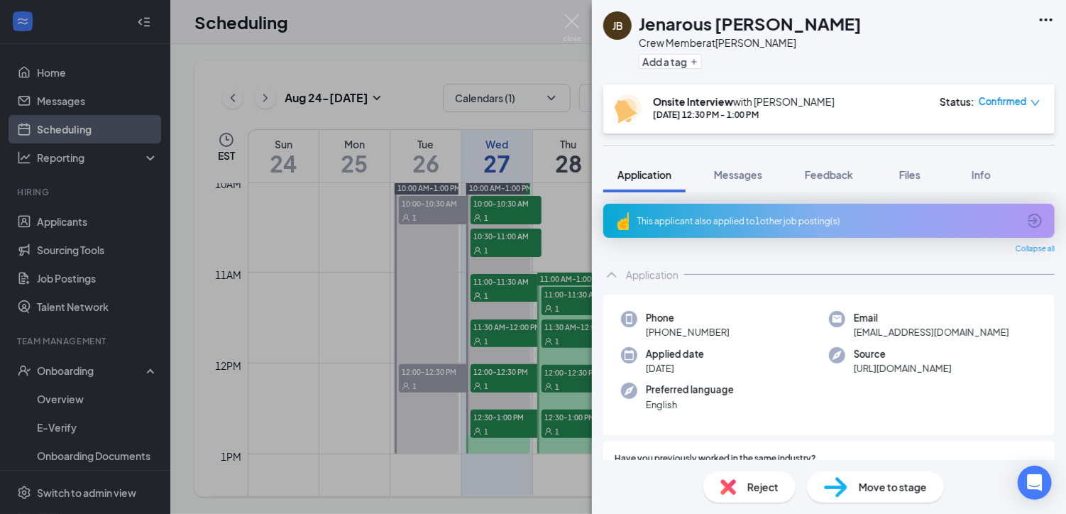
click at [1027, 217] on icon "ArrowCircle" at bounding box center [1035, 220] width 17 height 17
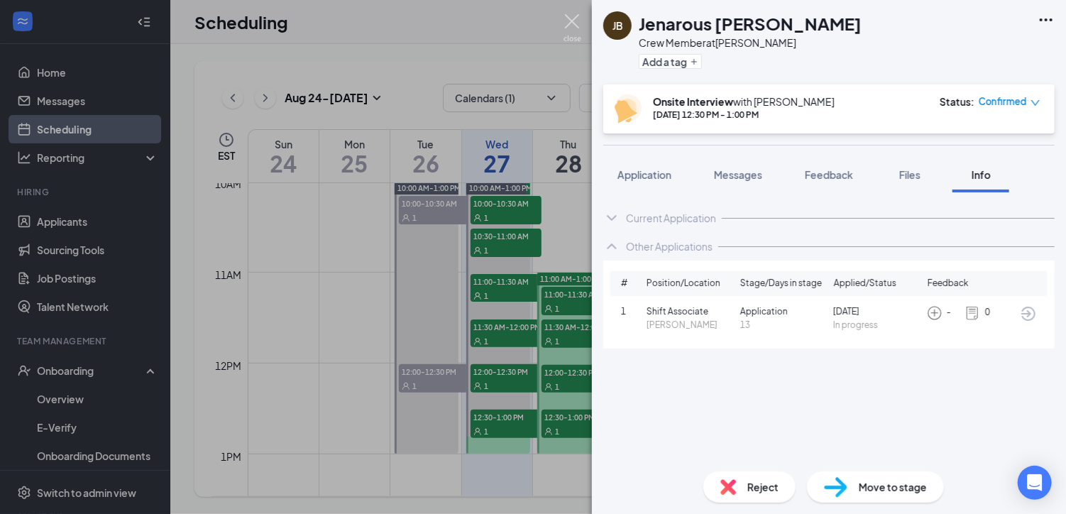
click at [576, 18] on img at bounding box center [573, 28] width 18 height 28
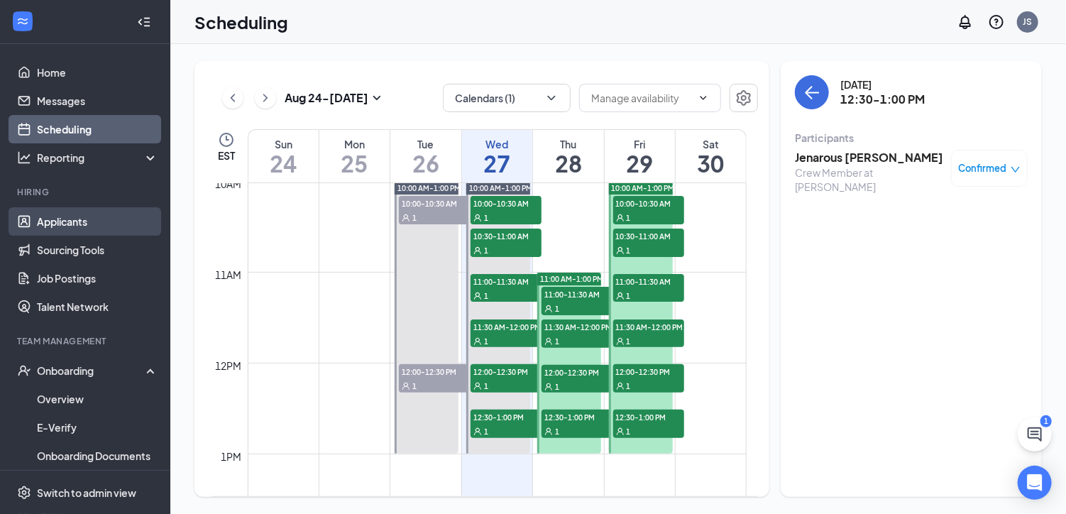
click at [54, 218] on link "Applicants" at bounding box center [97, 221] width 121 height 28
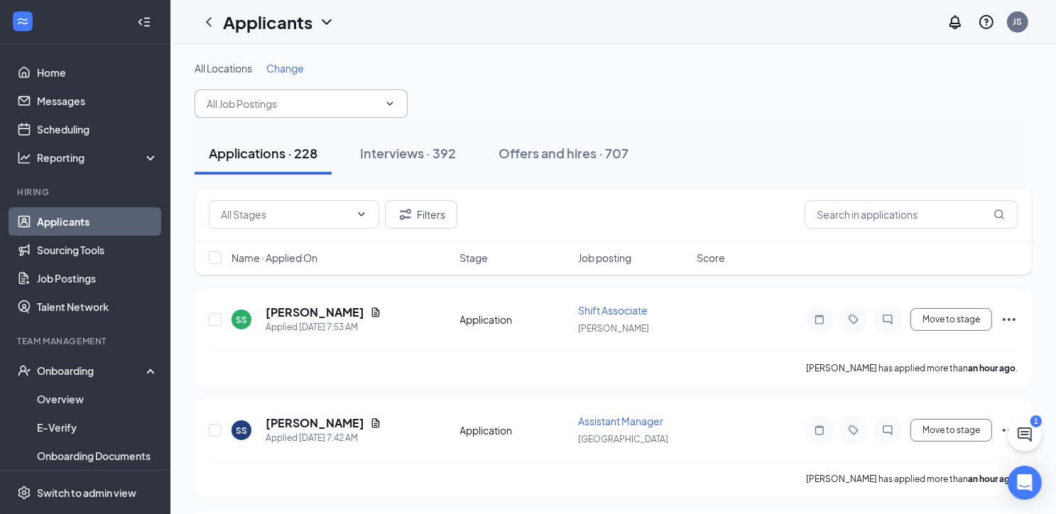
click at [389, 102] on icon "ChevronDown" at bounding box center [389, 103] width 11 height 11
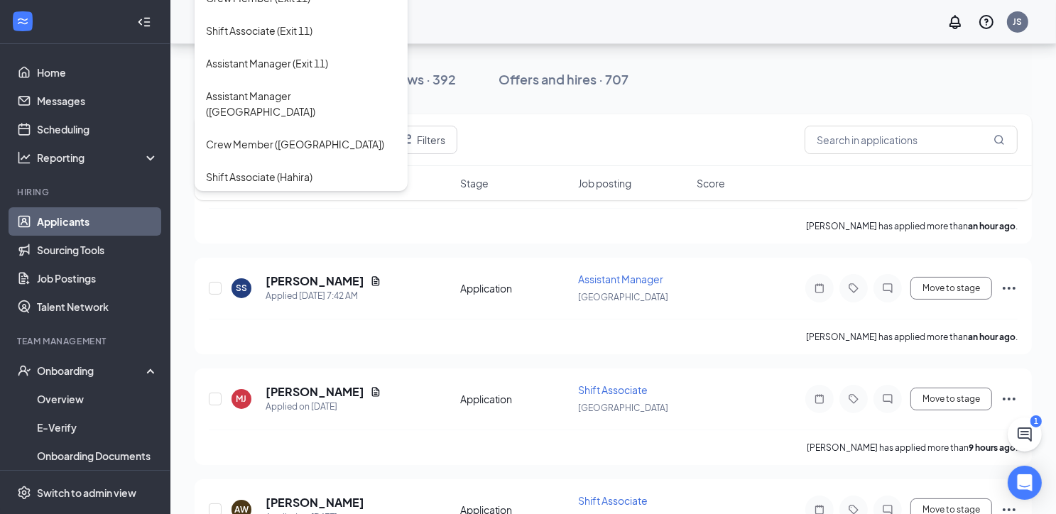
scroll to position [302, 0]
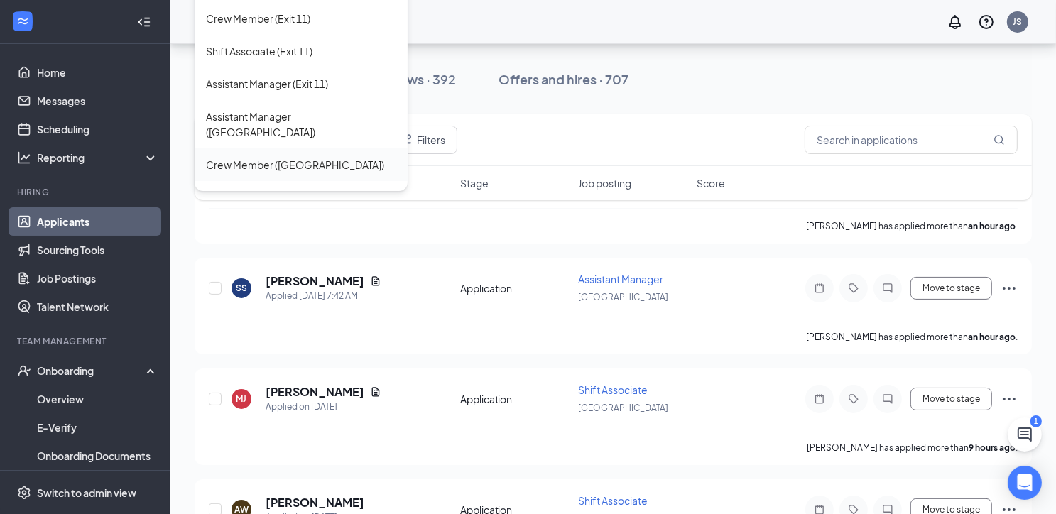
click at [291, 157] on div "Crew Member (Hahira)" at bounding box center [295, 165] width 178 height 16
type input "Crew Member (Hahira)"
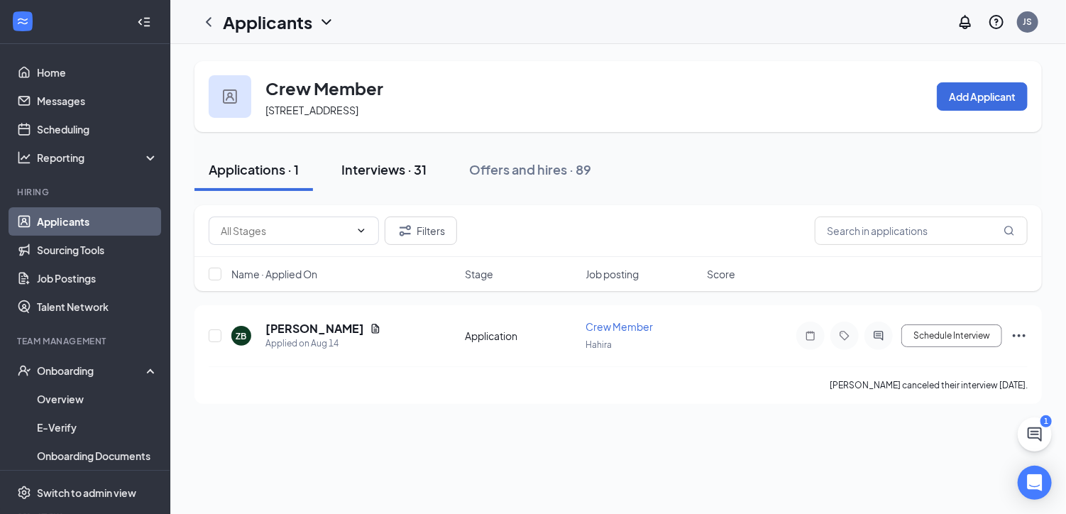
click at [405, 170] on div "Interviews · 31" at bounding box center [384, 169] width 85 height 18
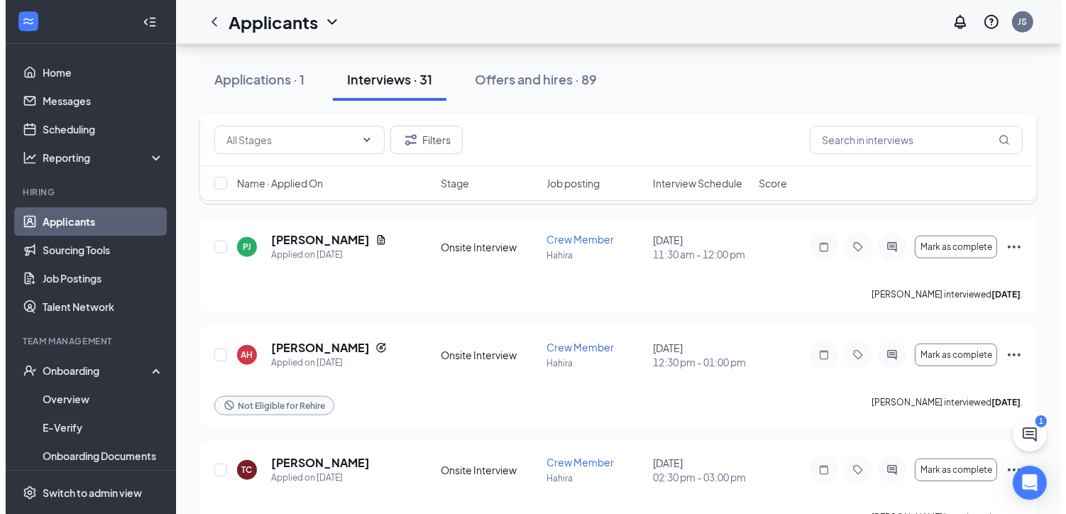
scroll to position [1420, 0]
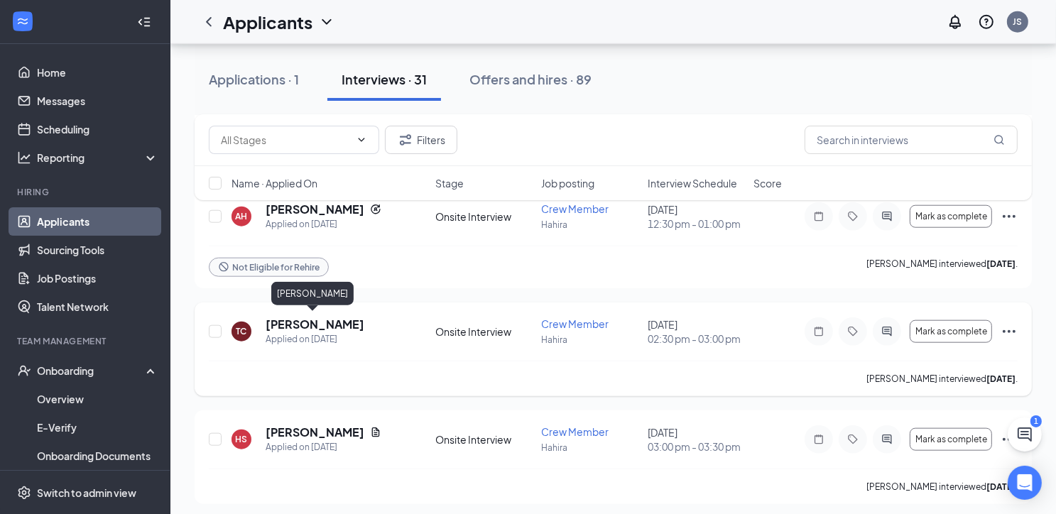
click at [310, 318] on h5 "Tonesha Cordy" at bounding box center [315, 325] width 99 height 16
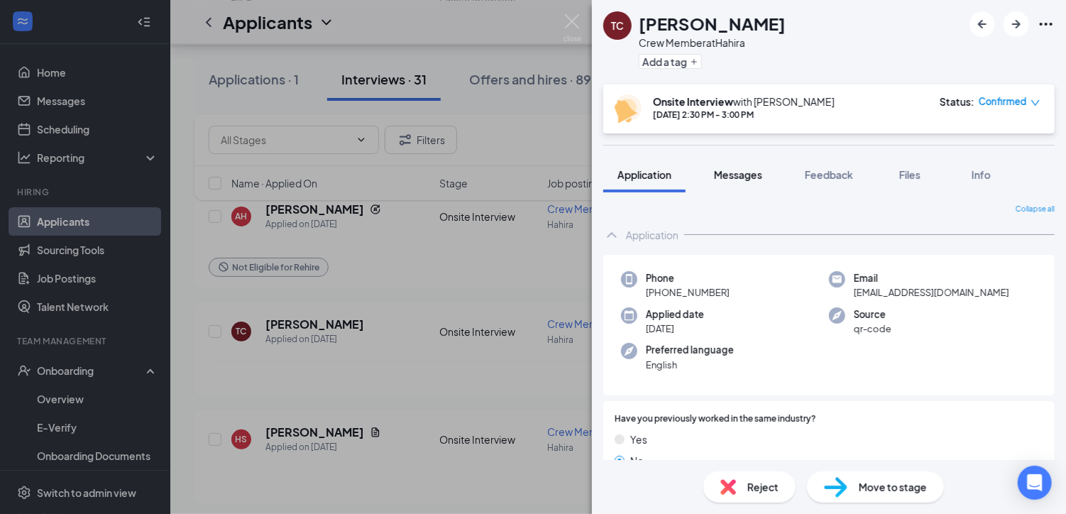
click at [747, 173] on span "Messages" at bounding box center [738, 174] width 48 height 13
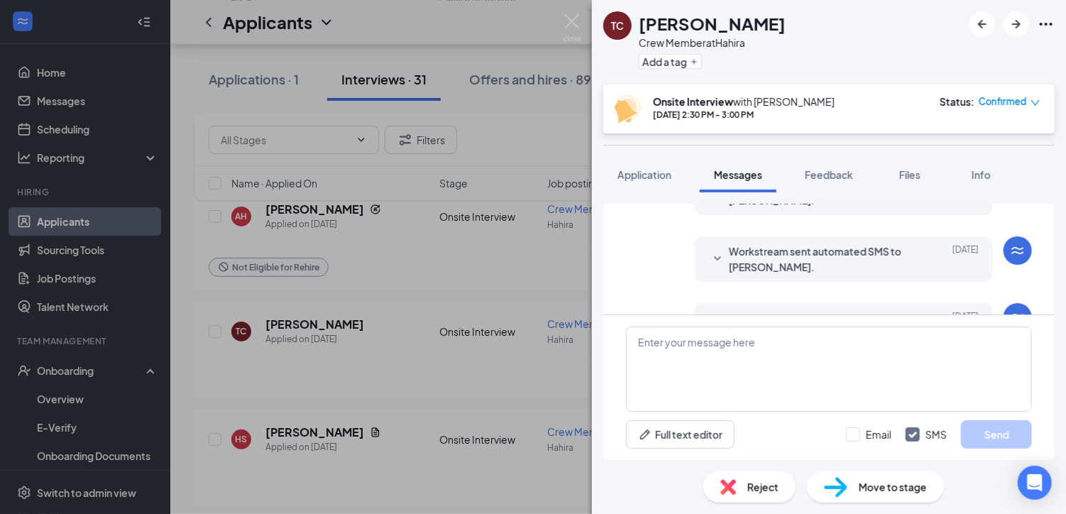
scroll to position [505, 0]
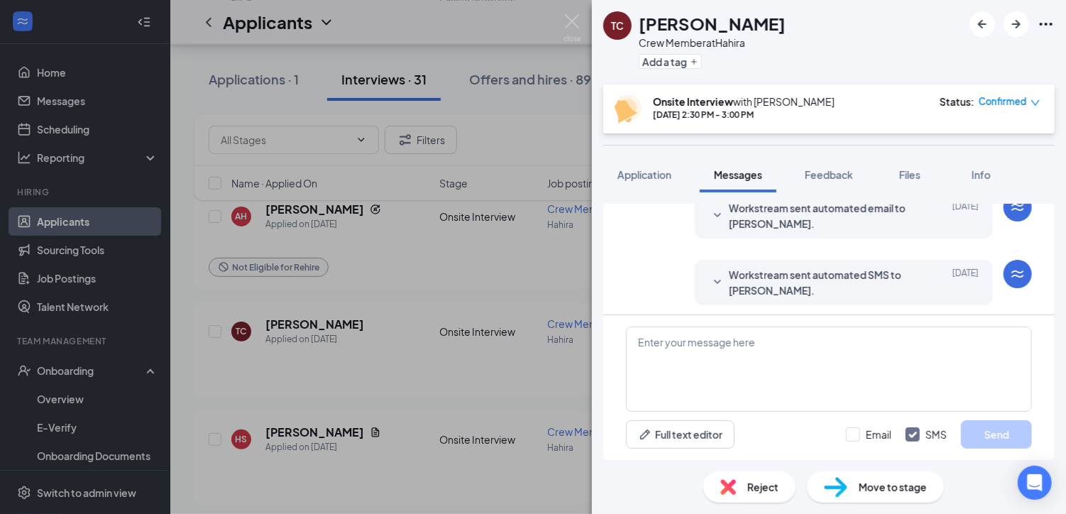
click at [758, 273] on span "Workstream sent automated SMS to Tonesha Cordy." at bounding box center [822, 282] width 186 height 31
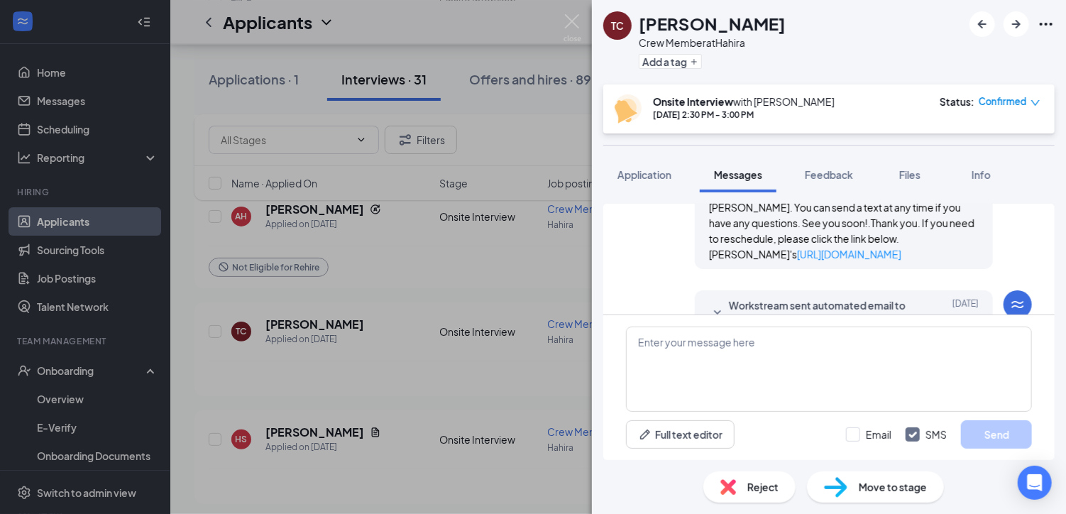
scroll to position [718, 0]
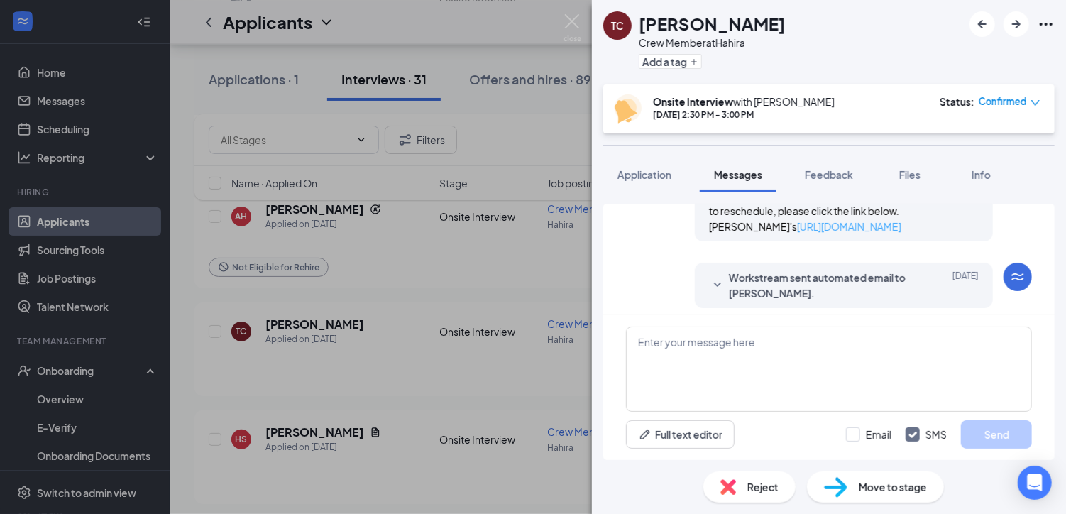
click at [797, 224] on link "https://l.wrkstrm.us/CEPlfx6rM" at bounding box center [849, 226] width 104 height 13
click at [1039, 102] on icon "down" at bounding box center [1036, 103] width 10 height 10
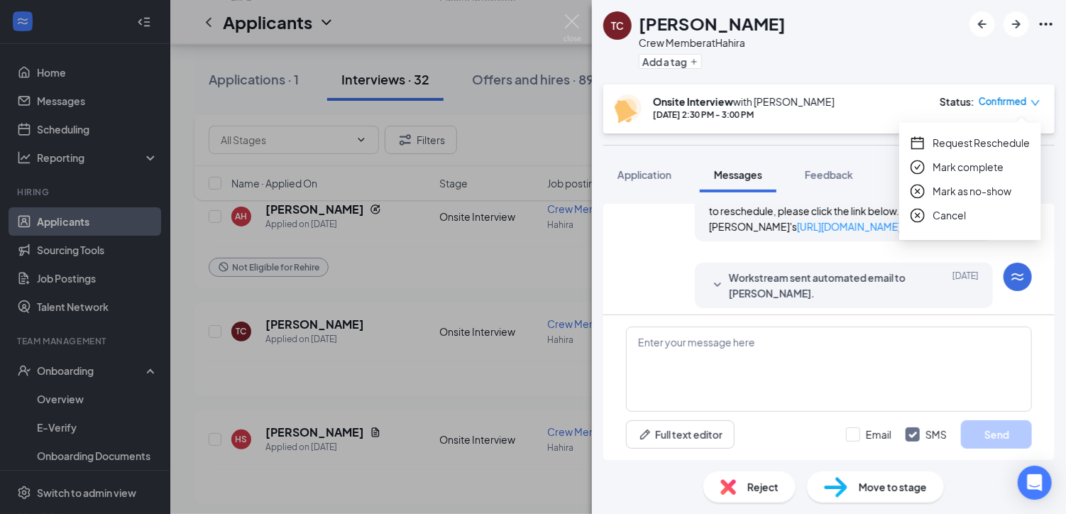
click at [975, 143] on span "Request Reschedule" at bounding box center [981, 143] width 97 height 16
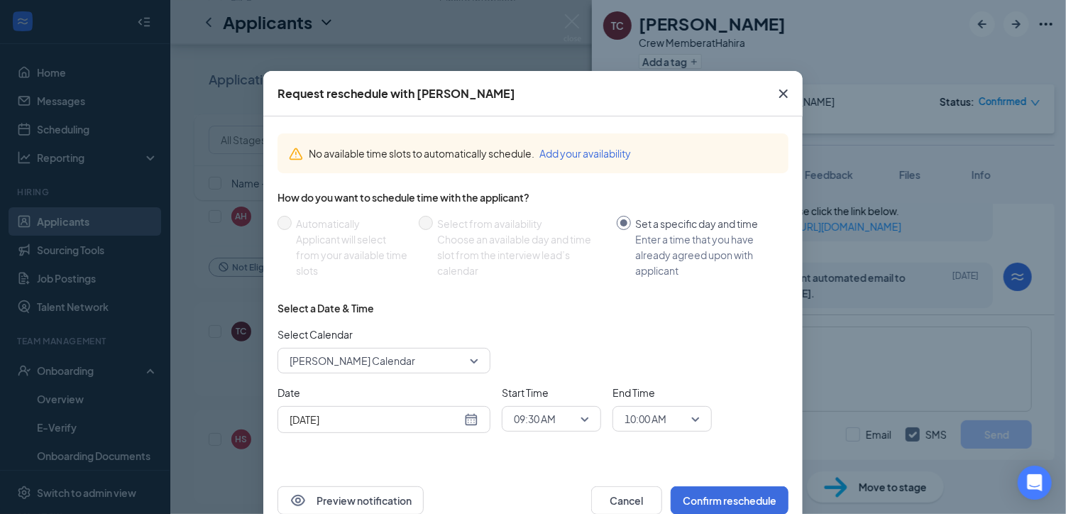
click at [777, 90] on icon "Cross" at bounding box center [783, 93] width 17 height 17
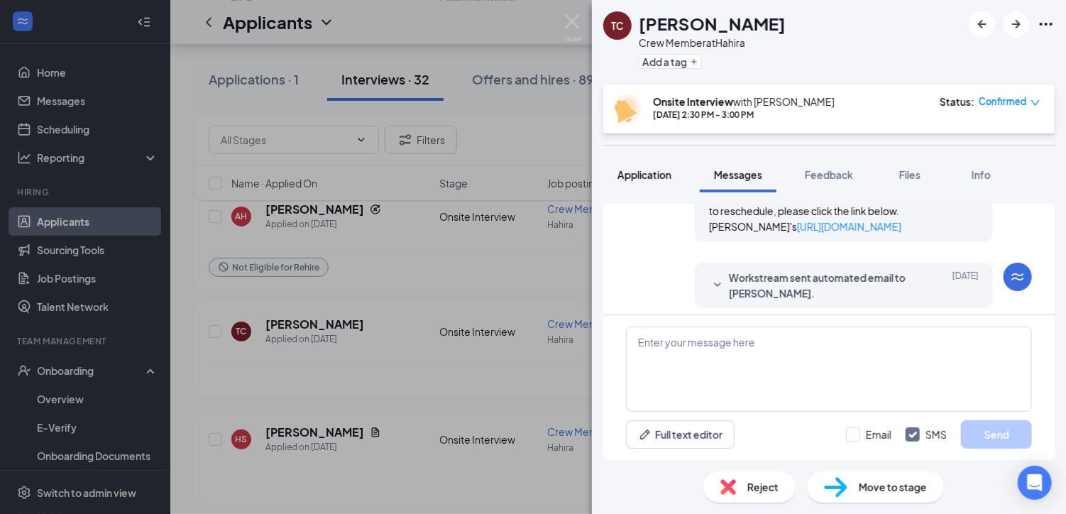
click at [655, 170] on span "Application" at bounding box center [645, 174] width 54 height 13
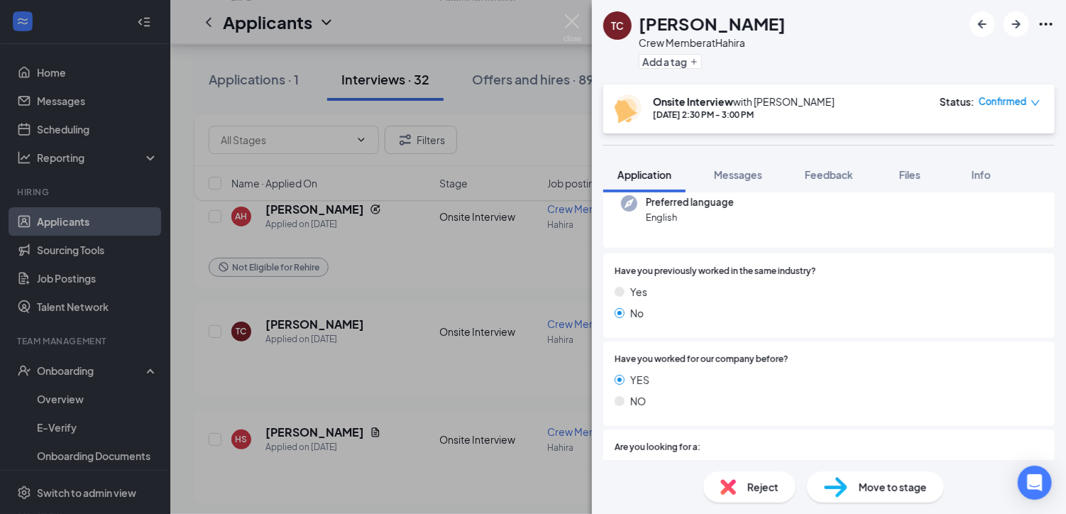
scroll to position [146, 0]
drag, startPoint x: 639, startPoint y: 165, endPoint x: 780, endPoint y: 240, distance: 159.8
click at [640, 166] on button "Application" at bounding box center [645, 175] width 82 height 36
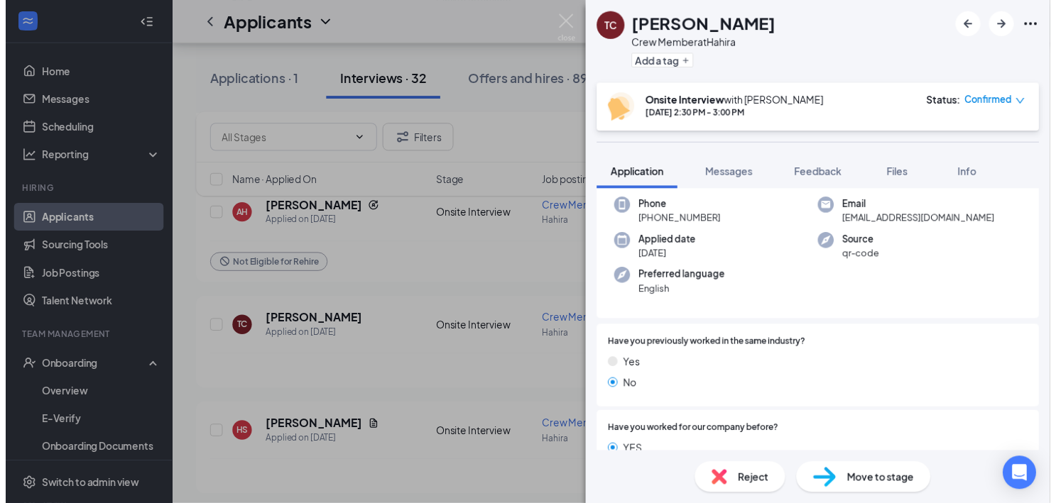
scroll to position [0, 0]
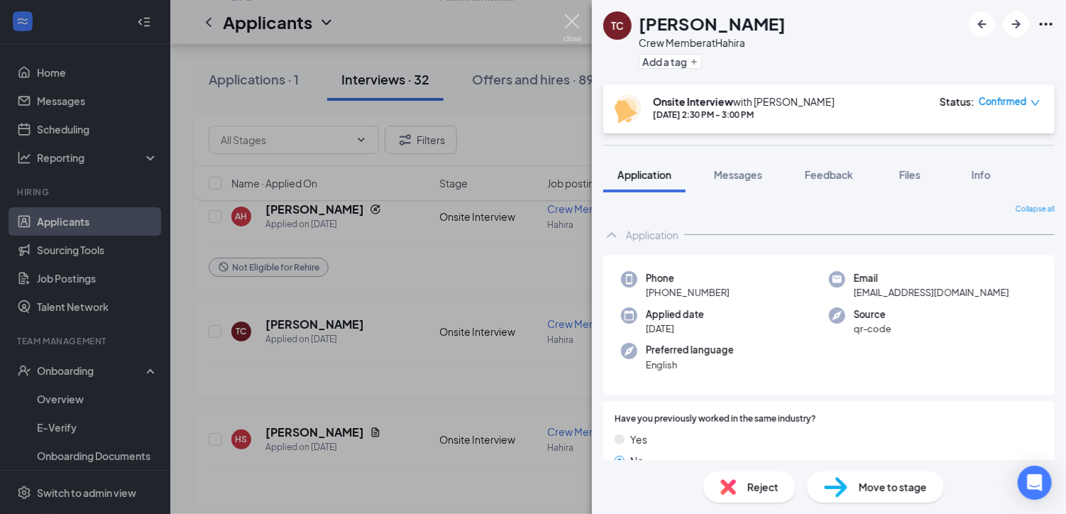
click at [575, 16] on img at bounding box center [573, 28] width 18 height 28
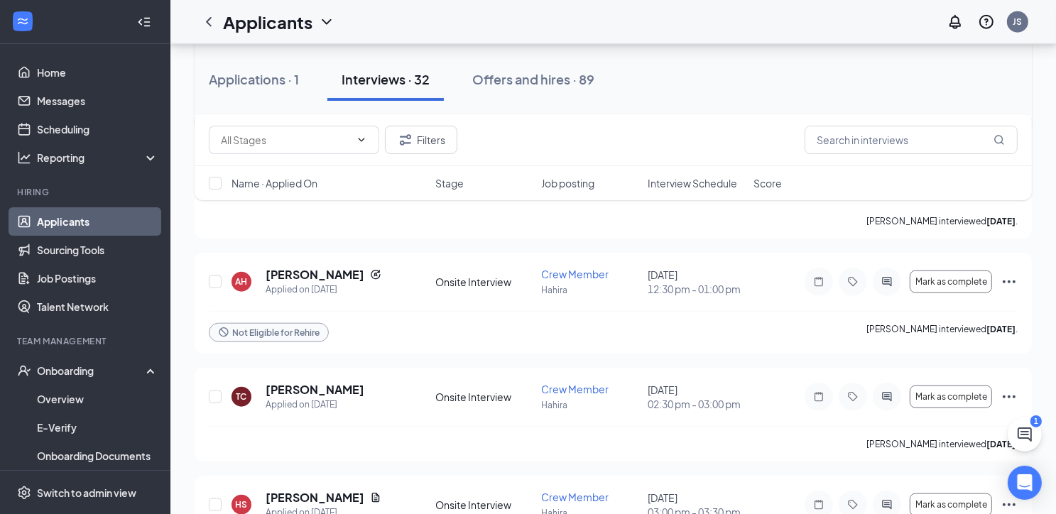
scroll to position [1491, 0]
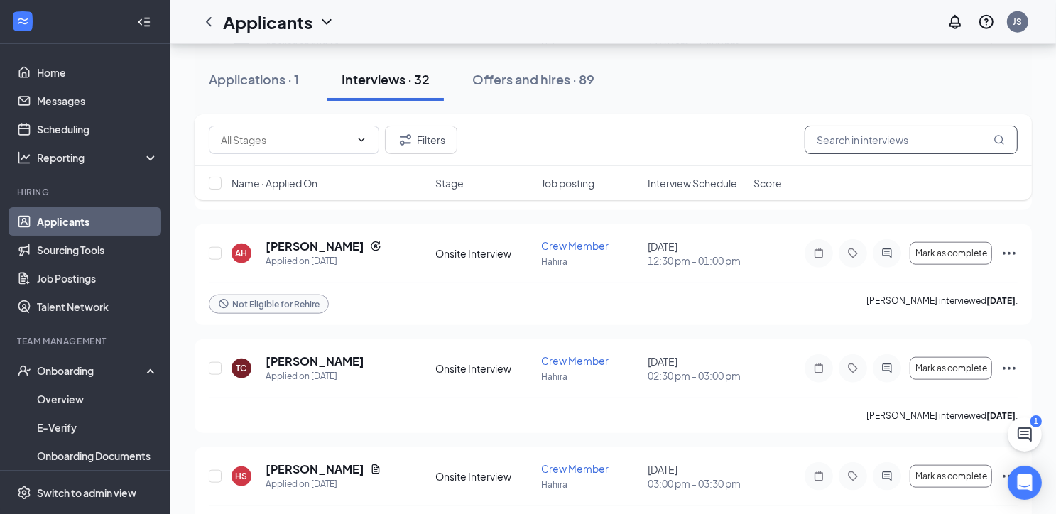
click at [880, 129] on input "text" at bounding box center [910, 140] width 213 height 28
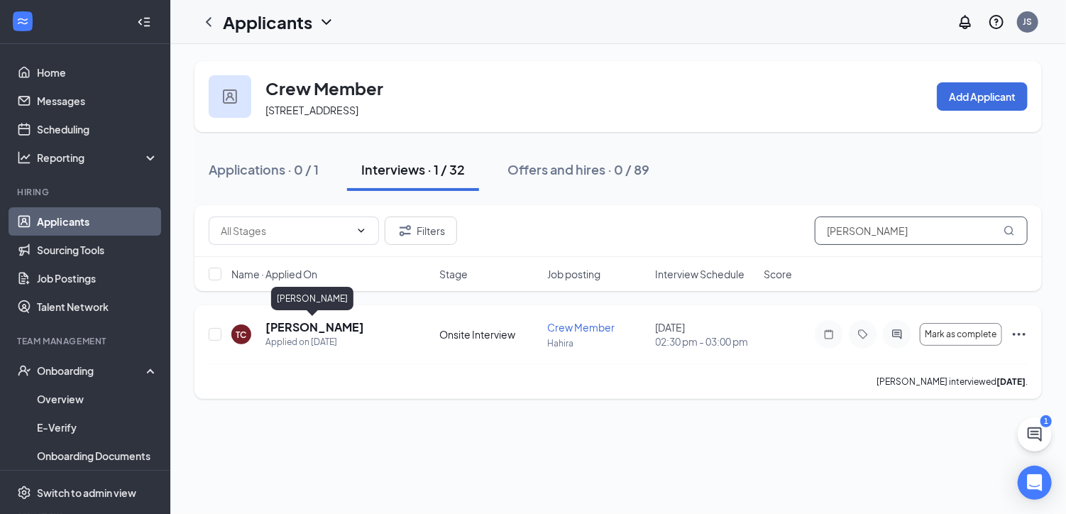
type input "Tonesha"
click at [331, 322] on h5 "Tonesha Cordy" at bounding box center [315, 328] width 99 height 16
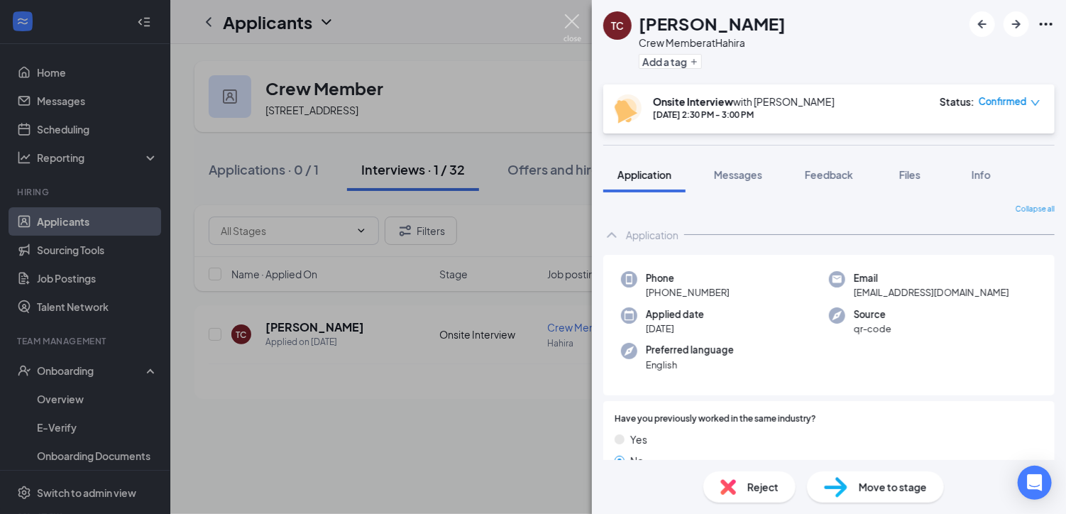
click at [569, 18] on img at bounding box center [573, 28] width 18 height 28
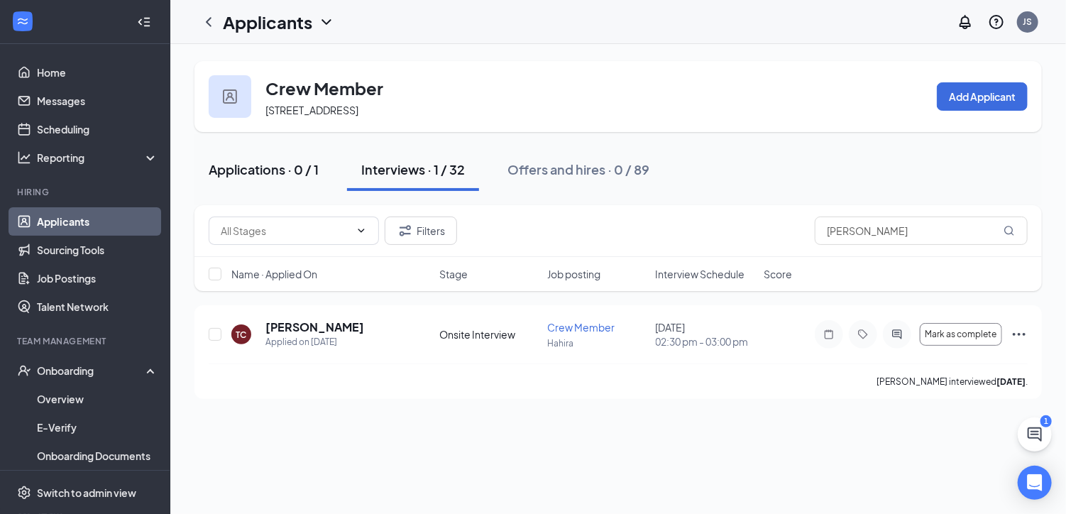
click at [287, 165] on div "Applications · 0 / 1" at bounding box center [264, 169] width 110 height 18
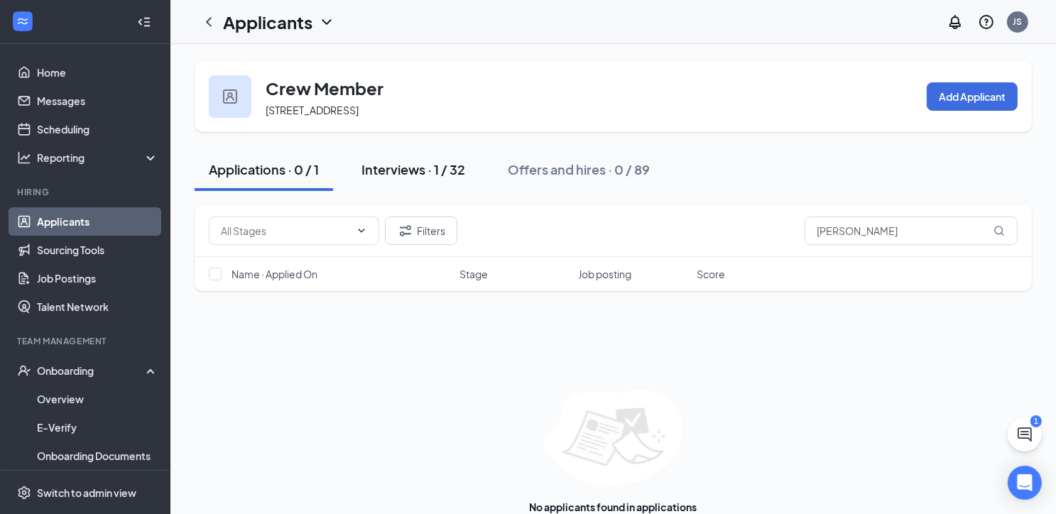
click at [404, 164] on div "Interviews · 1 / 32" at bounding box center [413, 169] width 104 height 18
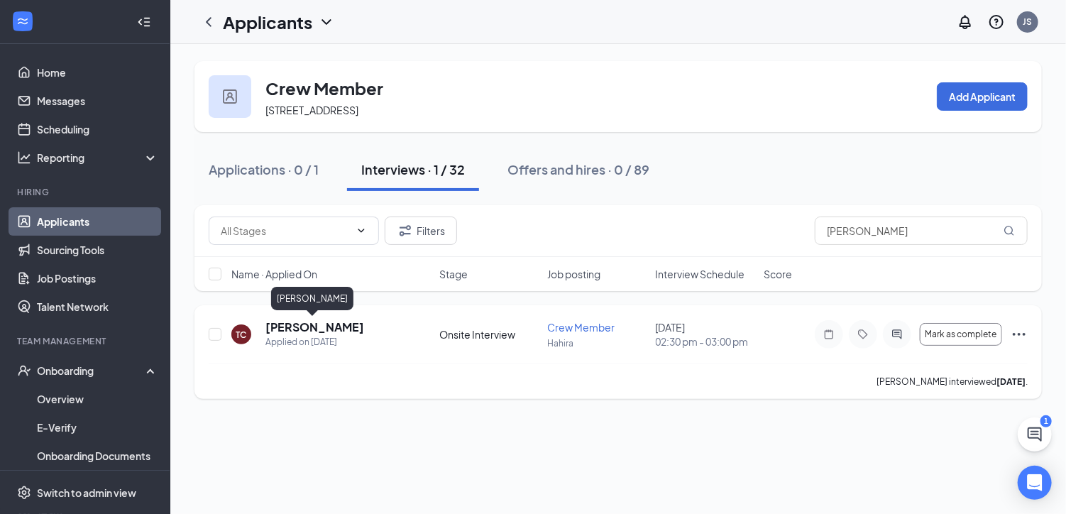
click at [327, 322] on h5 "Tonesha Cordy" at bounding box center [315, 328] width 99 height 16
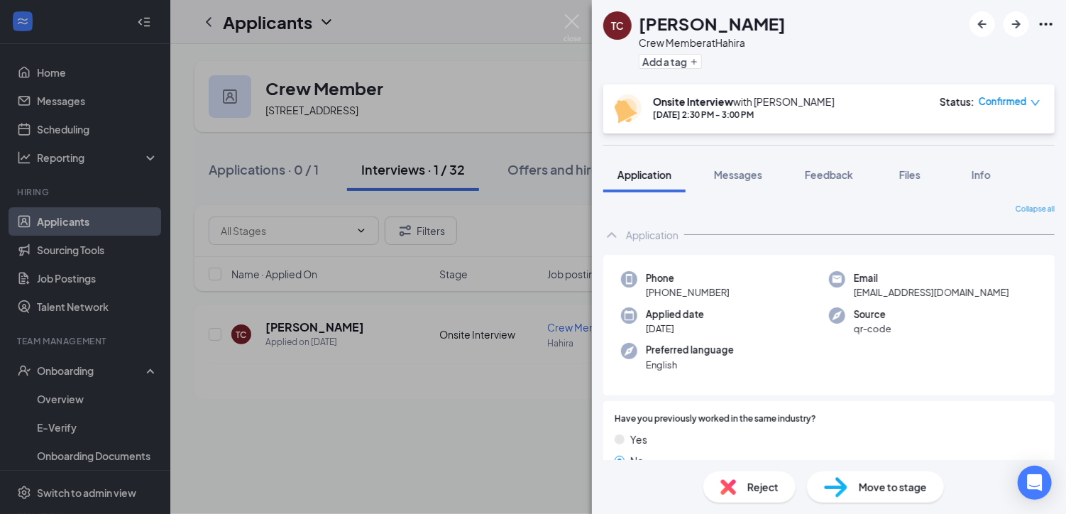
drag, startPoint x: 733, startPoint y: 168, endPoint x: 787, endPoint y: 192, distance: 60.1
click at [733, 168] on span "Messages" at bounding box center [738, 174] width 48 height 13
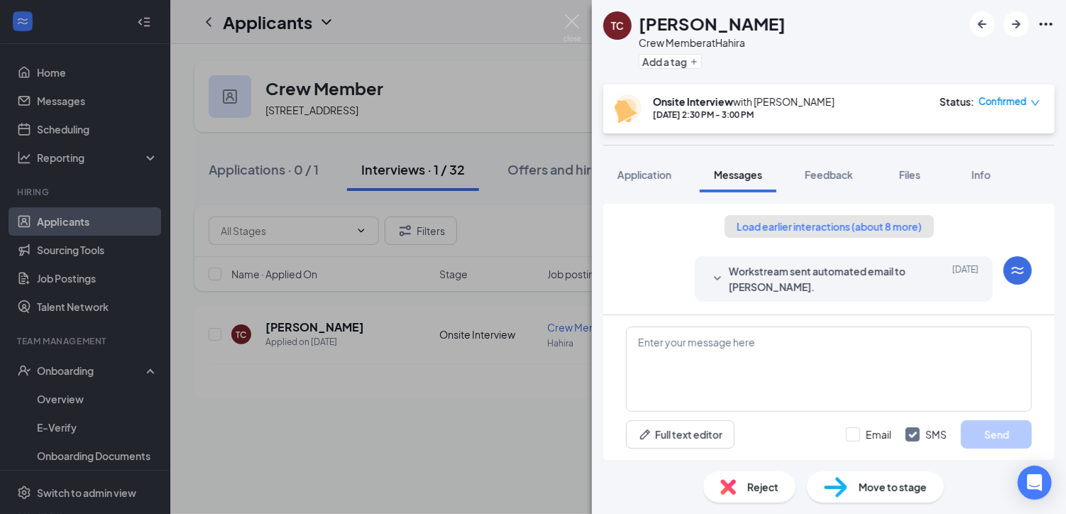
click at [892, 227] on button "Load earlier interactions (about 8 more)" at bounding box center [829, 226] width 209 height 23
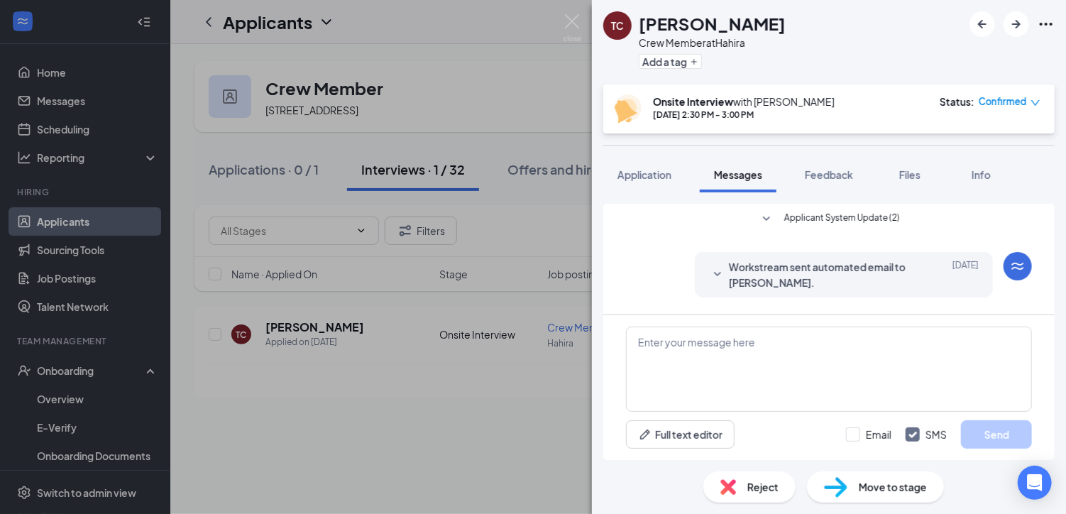
click at [866, 218] on span "Applicant System Update (2)" at bounding box center [843, 219] width 116 height 17
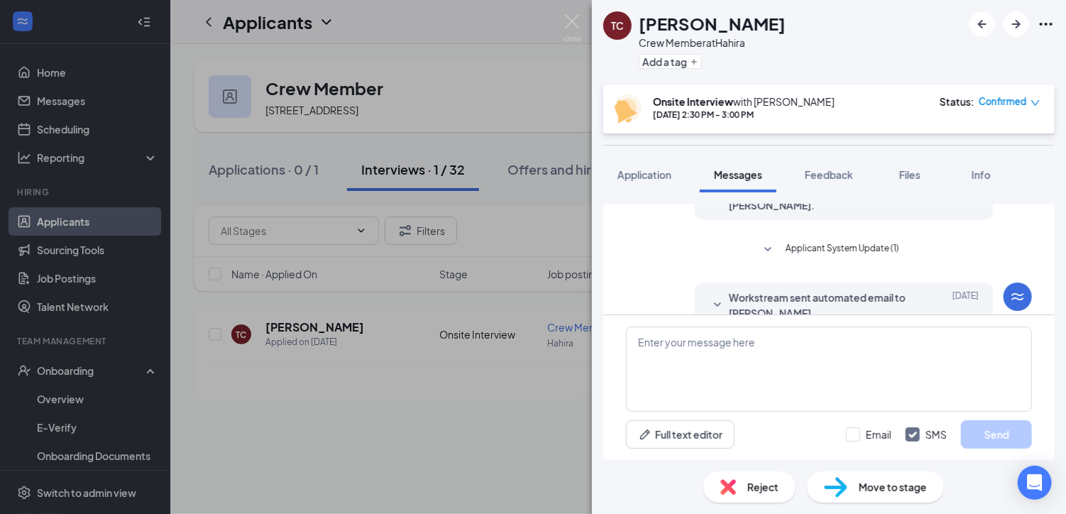
scroll to position [142, 0]
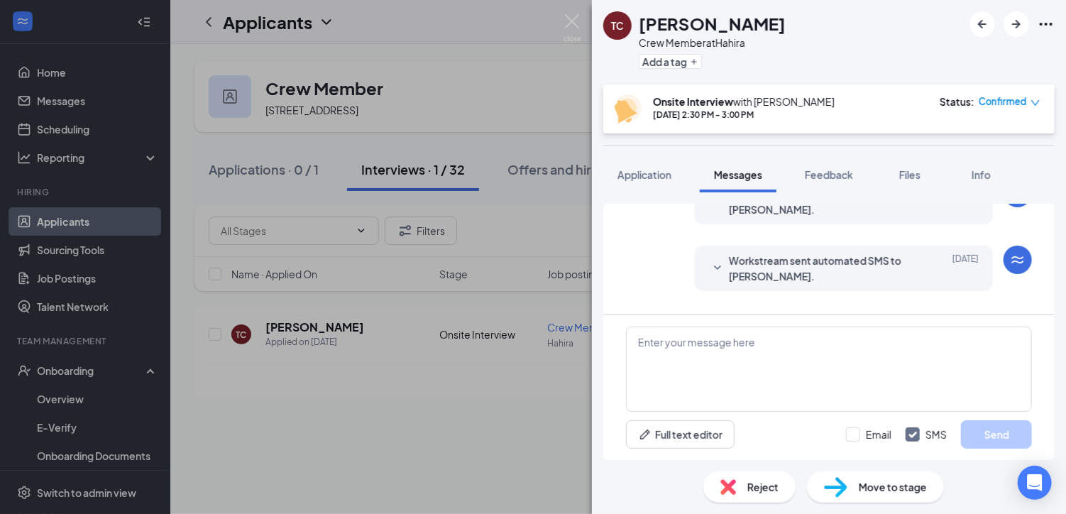
click at [880, 254] on span "Workstream sent automated SMS to Tonesha Cordy." at bounding box center [822, 268] width 186 height 31
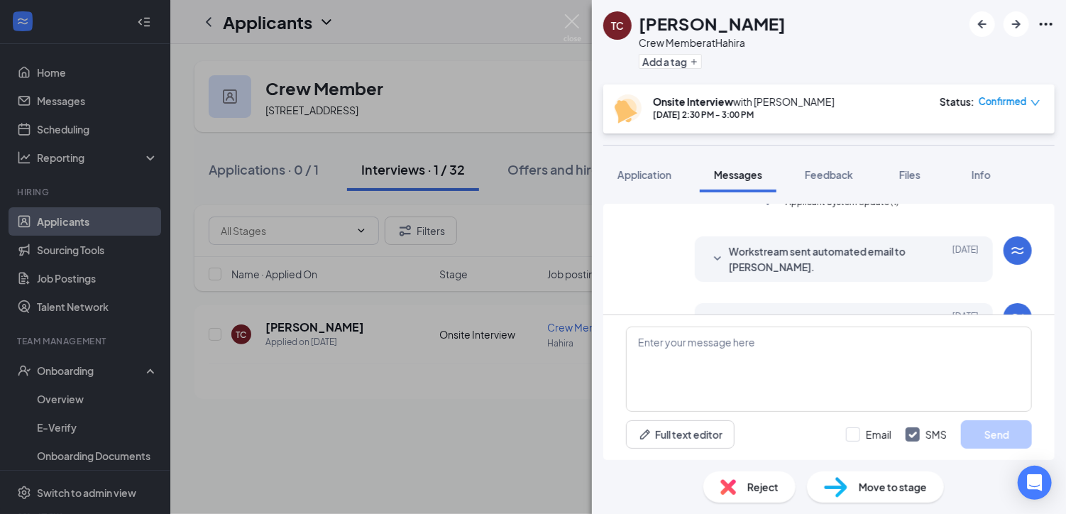
scroll to position [355, 0]
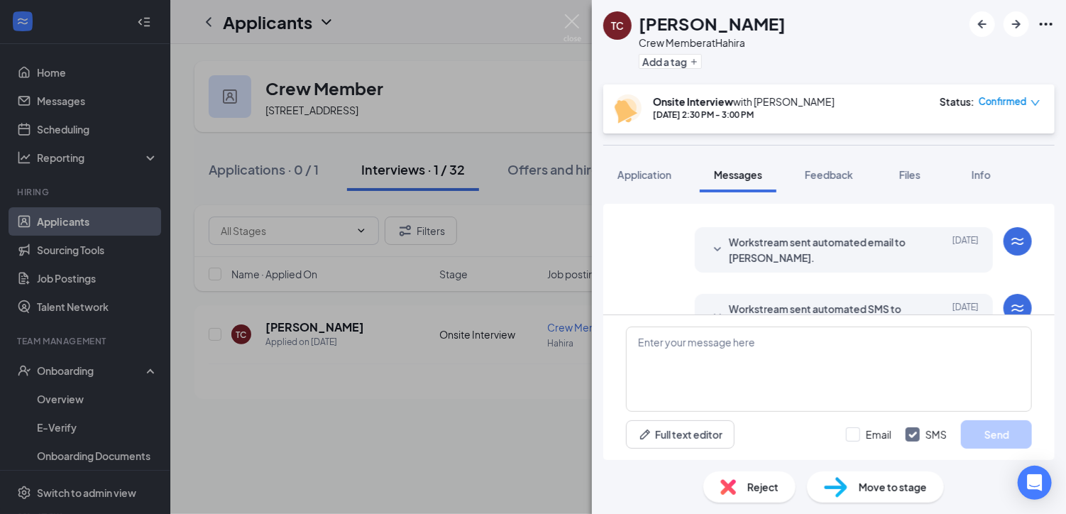
click at [861, 301] on span "Workstream sent automated SMS to Tonesha Cordy." at bounding box center [822, 316] width 186 height 31
click at [855, 301] on span "Workstream sent automated SMS to Tonesha Cordy." at bounding box center [822, 316] width 186 height 31
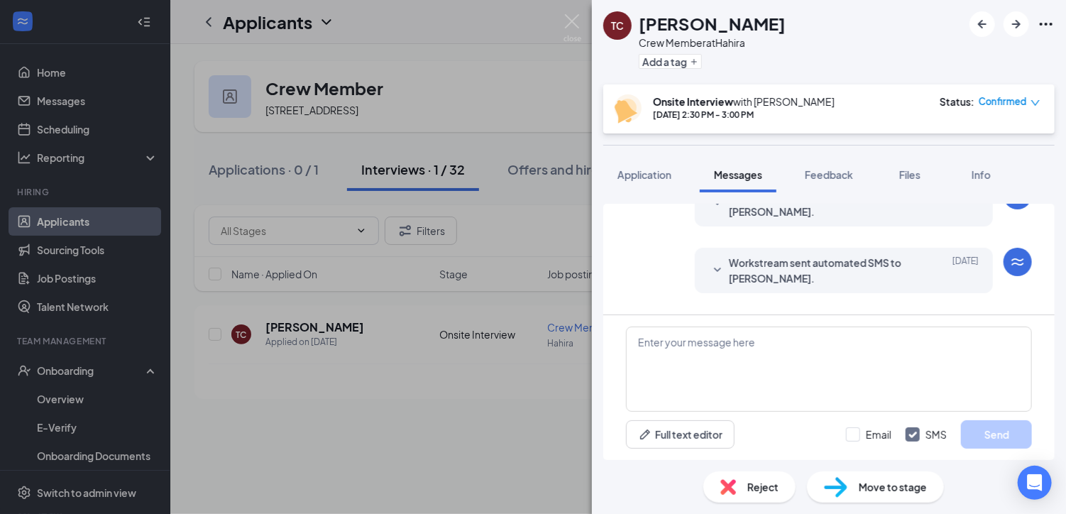
scroll to position [426, 0]
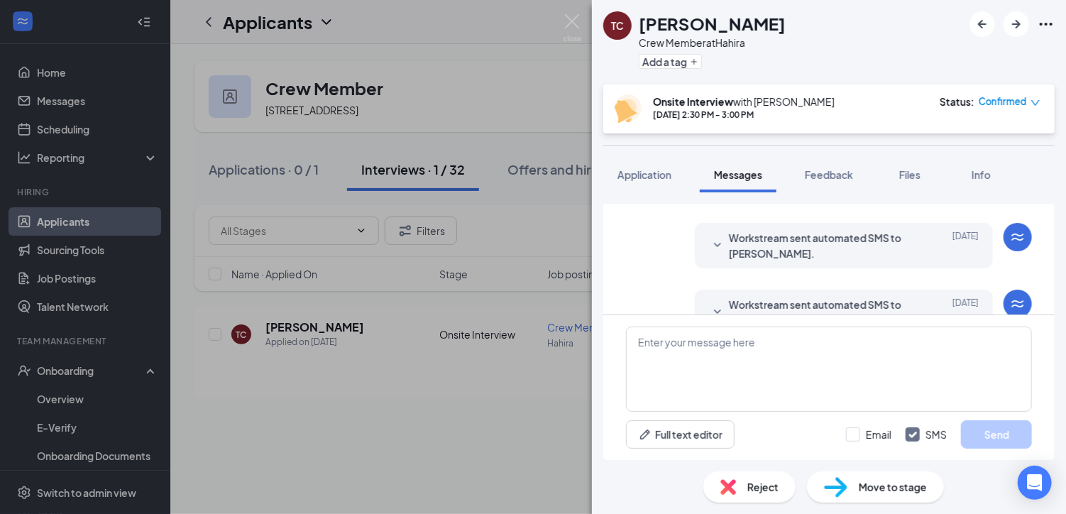
click at [838, 230] on span "Workstream sent automated SMS to Tonesha Cordy." at bounding box center [822, 245] width 186 height 31
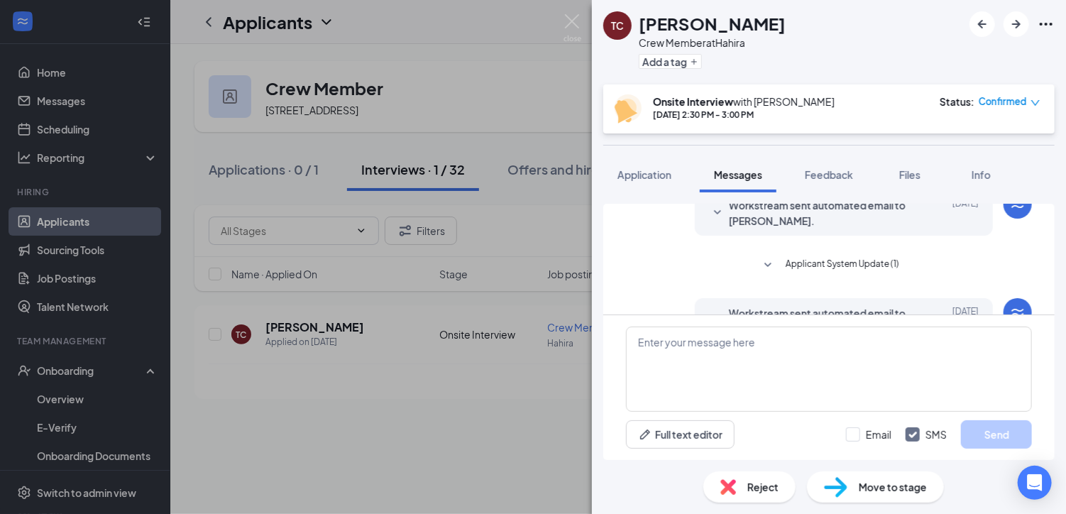
scroll to position [852, 0]
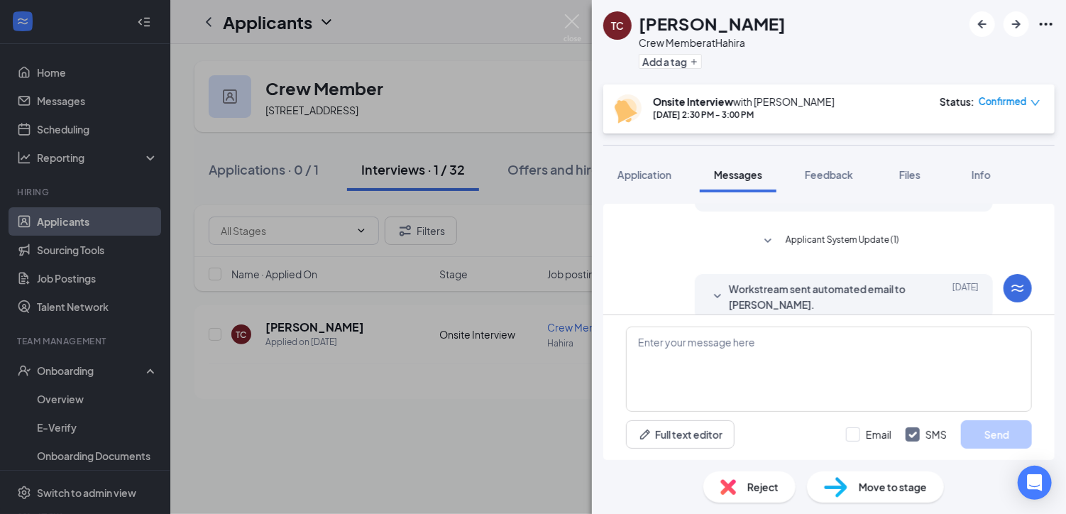
click at [878, 250] on span "Applicant System Update (1)" at bounding box center [843, 241] width 114 height 17
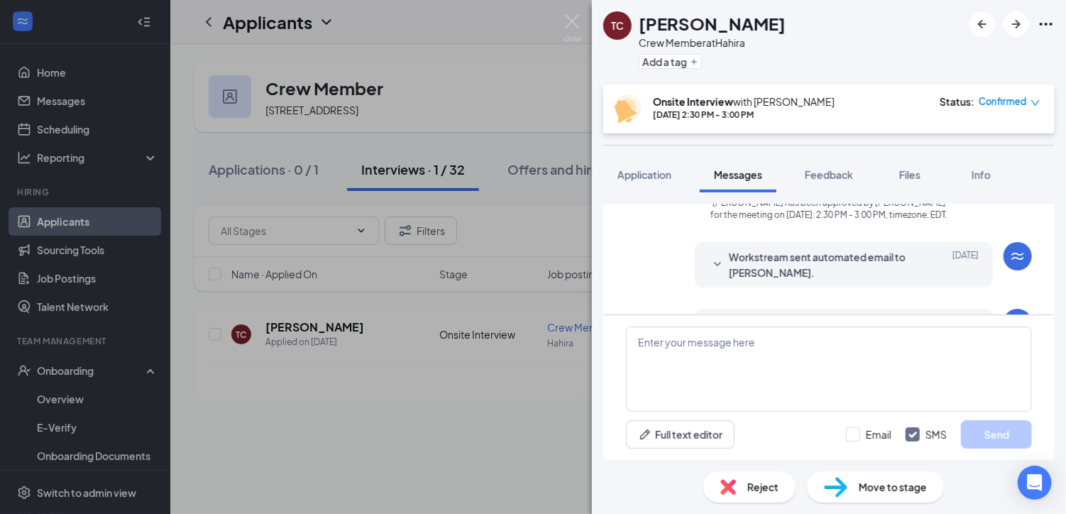
scroll to position [994, 0]
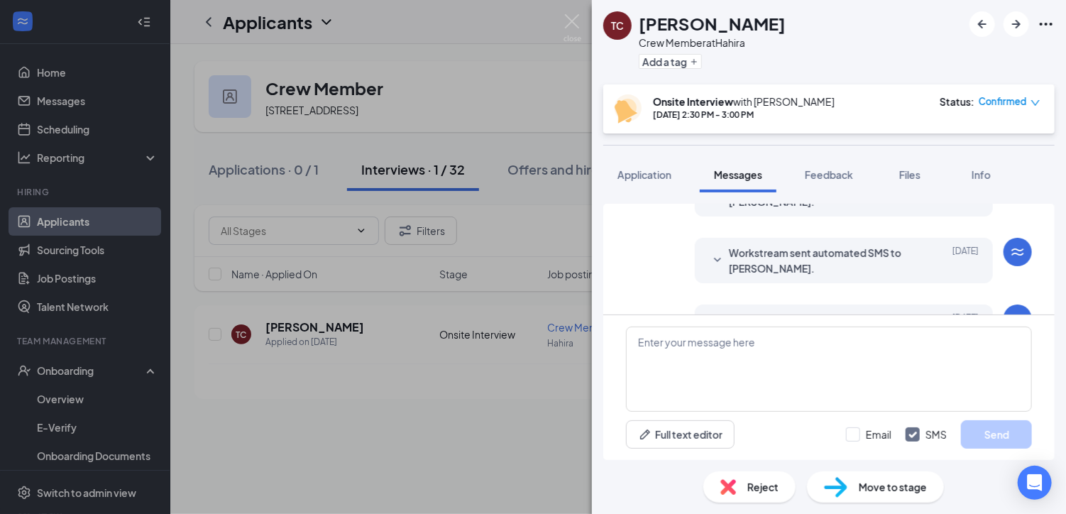
click at [844, 276] on span "Workstream sent automated SMS to Tonesha Cordy." at bounding box center [822, 260] width 186 height 31
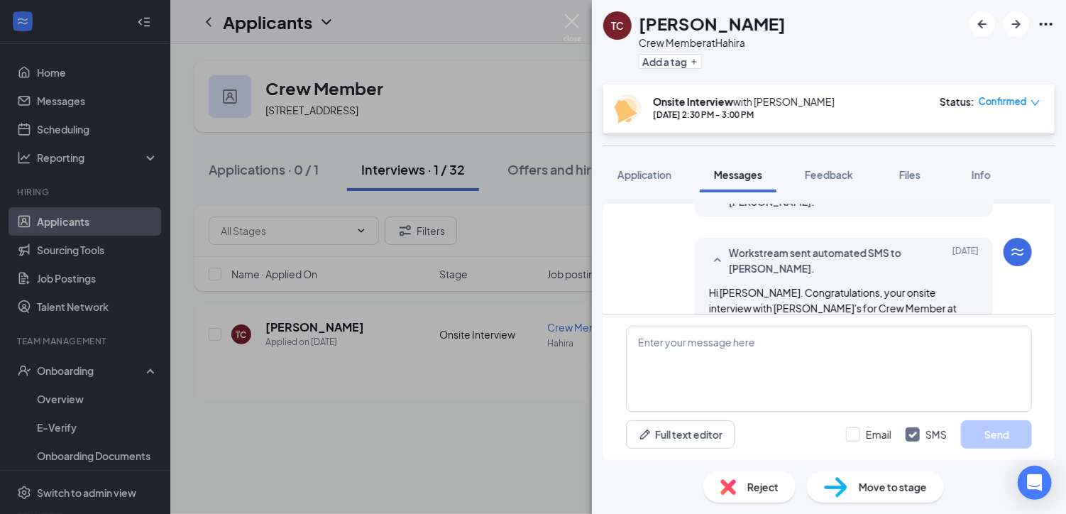
click at [845, 276] on span "Workstream sent automated SMS to Tonesha Cordy." at bounding box center [822, 260] width 186 height 31
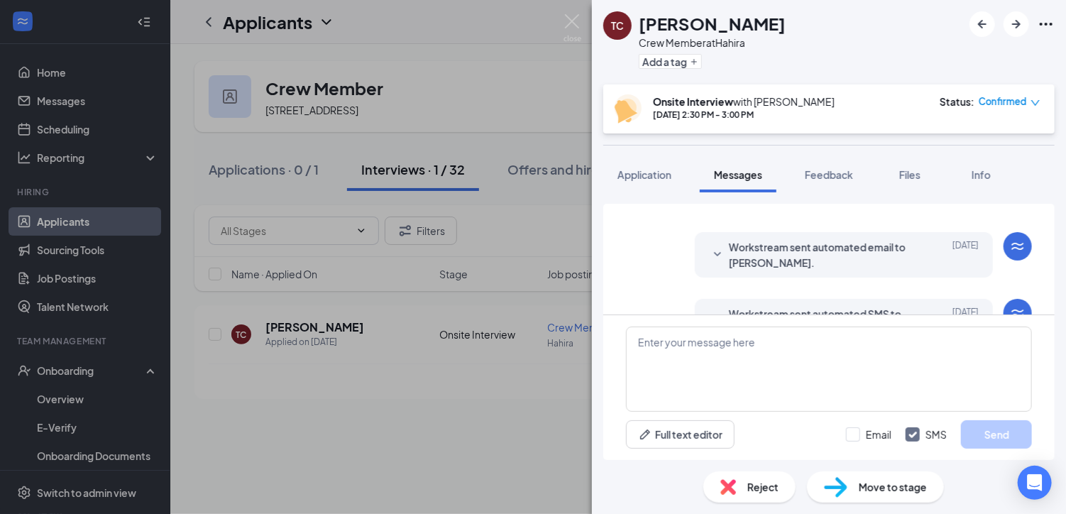
scroll to position [355, 0]
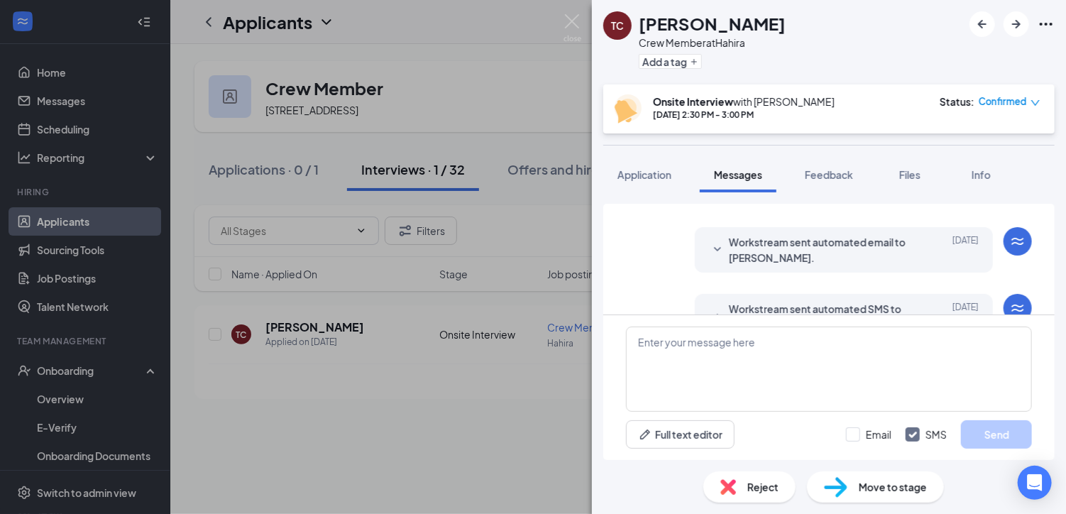
click at [883, 301] on span "Workstream sent automated SMS to Tonesha Cordy." at bounding box center [822, 316] width 186 height 31
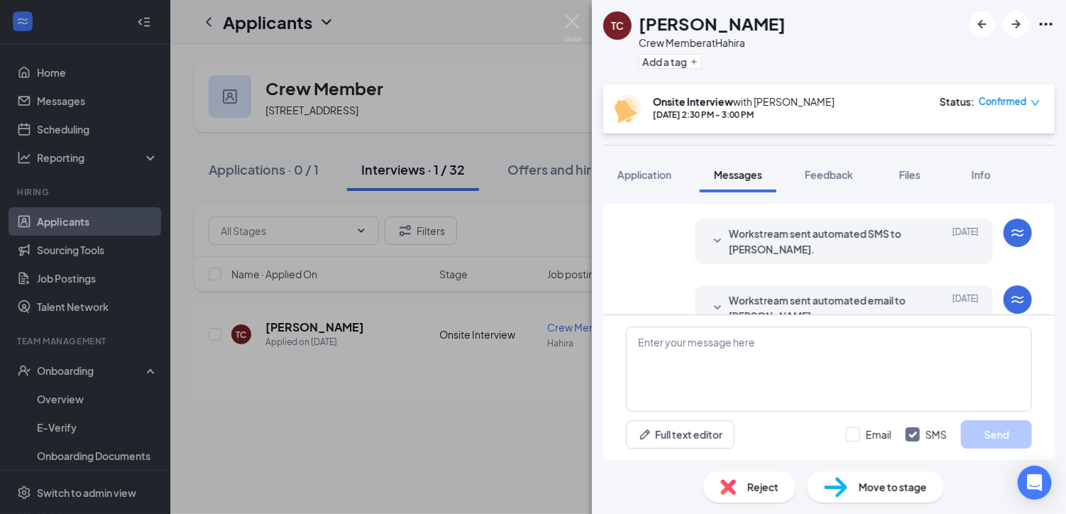
scroll to position [426, 0]
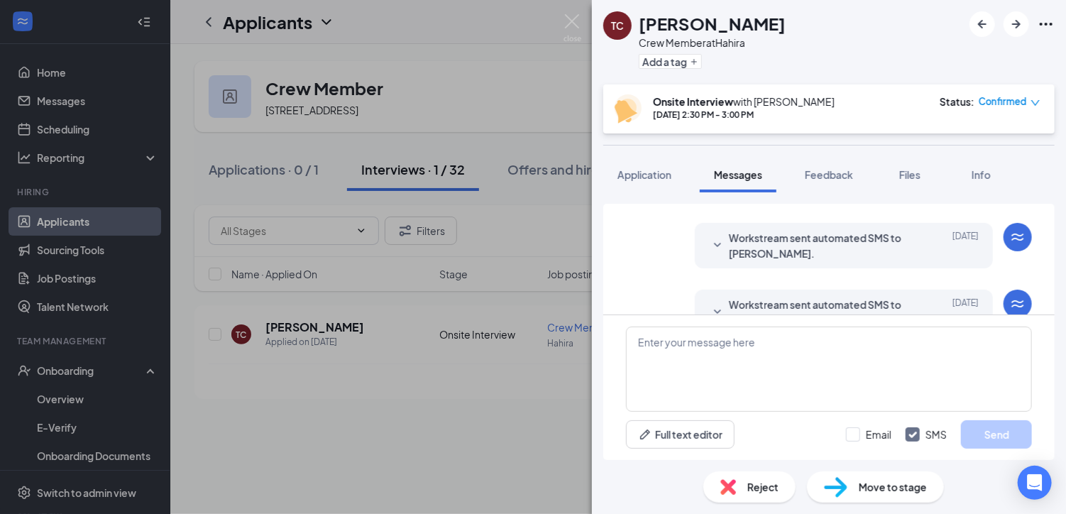
click at [844, 230] on span "Workstream sent automated SMS to Tonesha Cordy." at bounding box center [822, 245] width 186 height 31
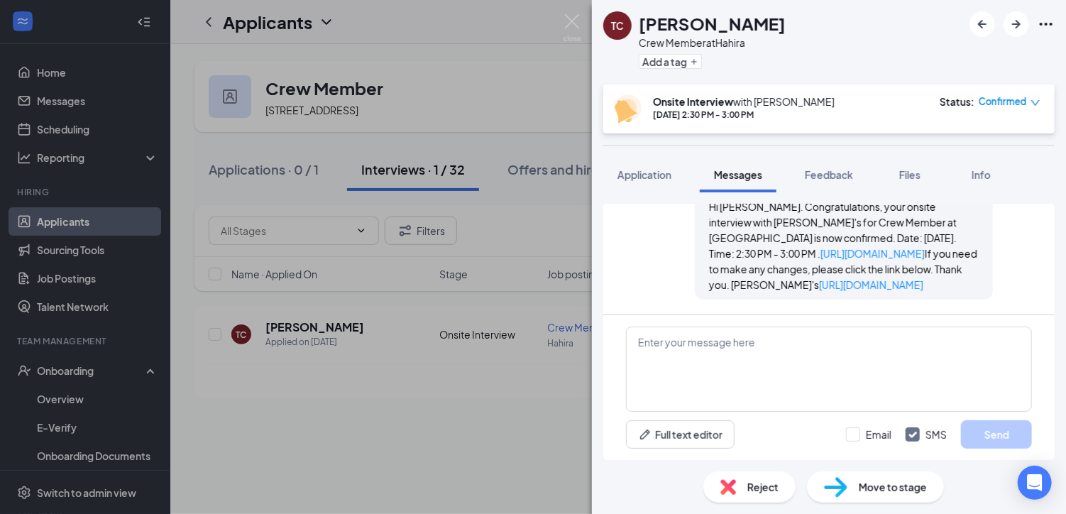
scroll to position [568, 0]
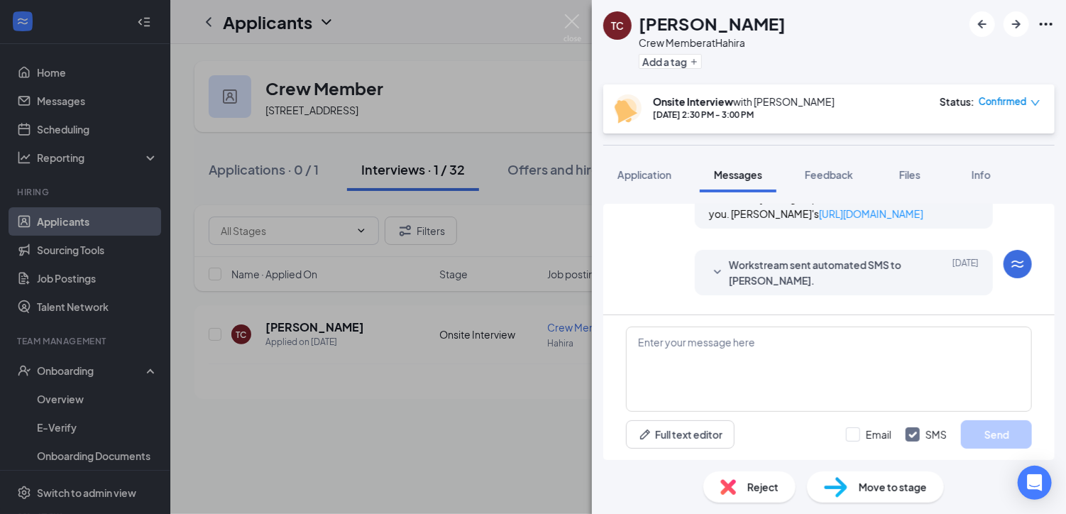
click at [851, 276] on span "Workstream sent automated SMS to Tonesha Cordy." at bounding box center [822, 272] width 186 height 31
click at [819, 278] on span "Workstream sent automated SMS to Tonesha Cordy." at bounding box center [822, 272] width 186 height 31
click at [848, 275] on span "Workstream sent automated SMS to Tonesha Cordy." at bounding box center [822, 272] width 186 height 31
click at [846, 278] on span "Workstream sent automated SMS to Tonesha Cordy." at bounding box center [822, 272] width 186 height 31
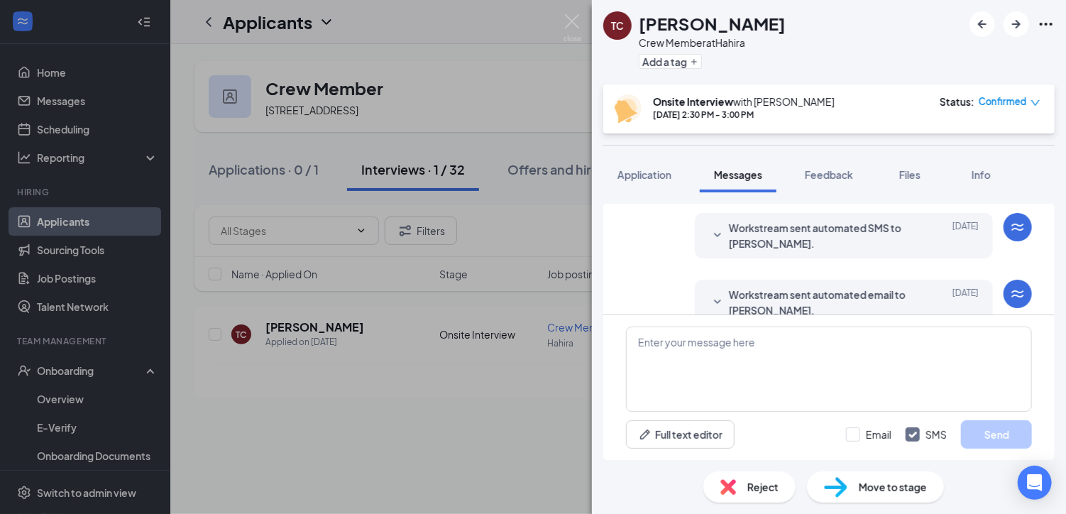
scroll to position [639, 0]
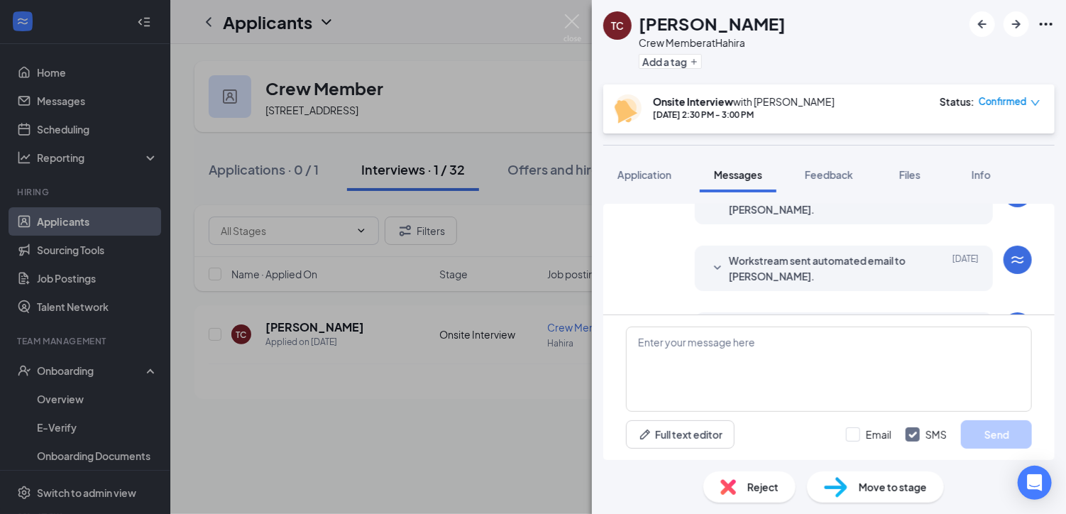
click at [836, 209] on span "Workstream sent automated SMS to Tonesha Cordy." at bounding box center [822, 201] width 186 height 31
click at [781, 207] on span "Workstream sent automated SMS to Tonesha Cordy." at bounding box center [822, 200] width 186 height 31
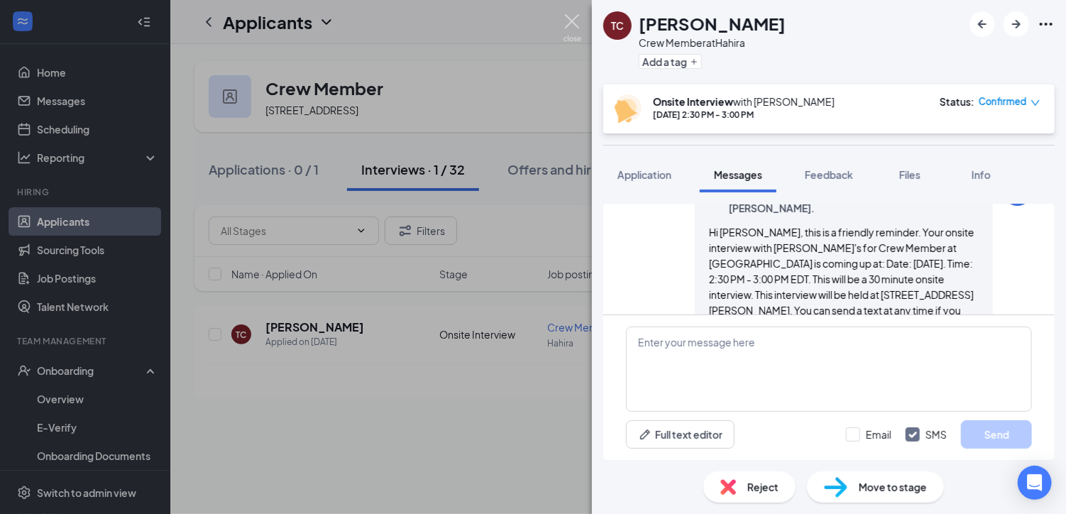
click at [574, 22] on img at bounding box center [573, 28] width 18 height 28
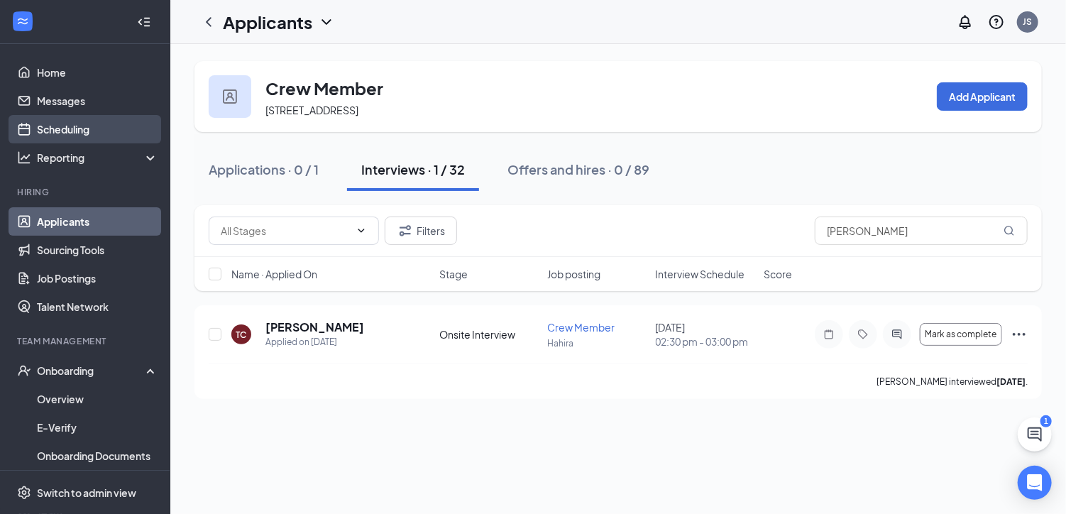
click at [58, 125] on link "Scheduling" at bounding box center [97, 129] width 121 height 28
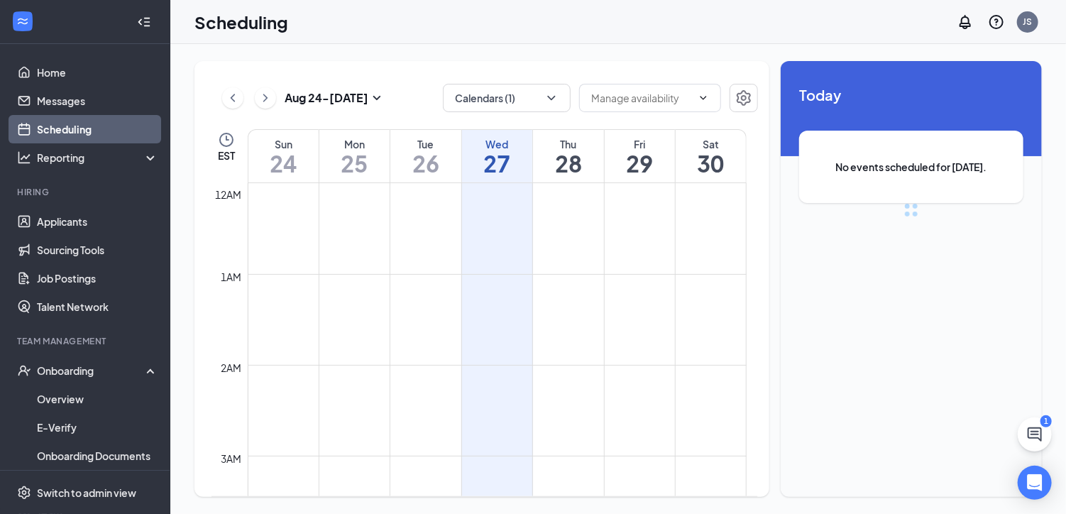
scroll to position [698, 0]
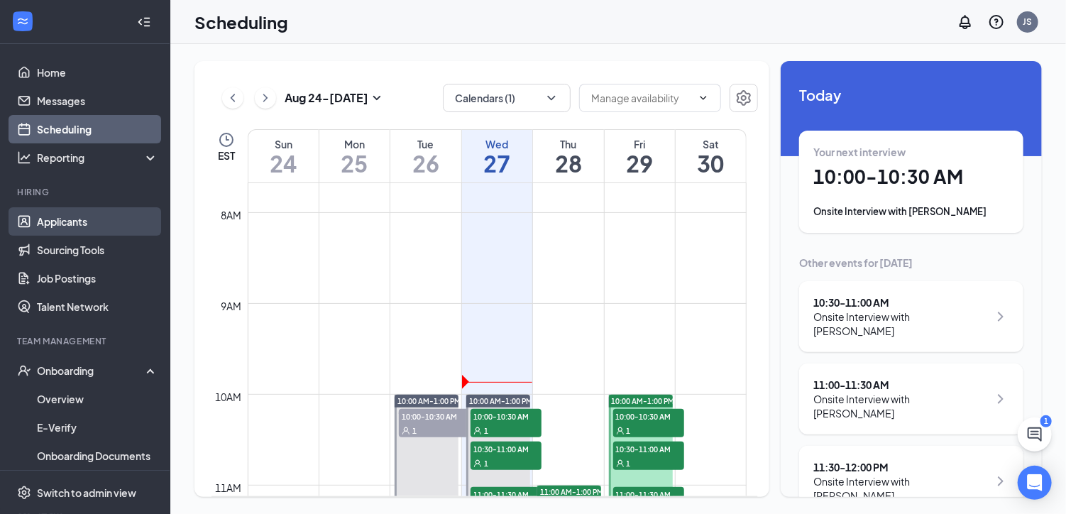
click at [54, 216] on link "Applicants" at bounding box center [97, 221] width 121 height 28
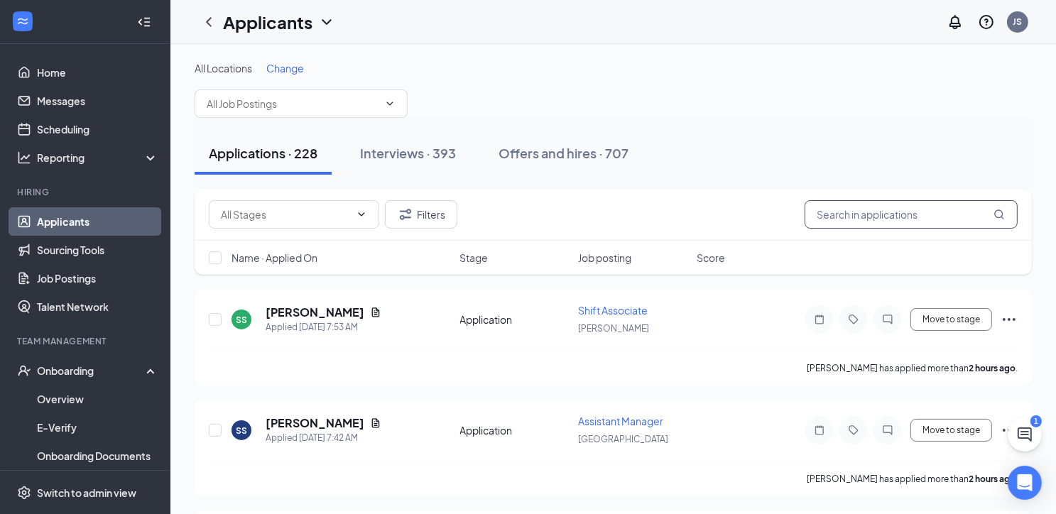
click at [852, 205] on input "text" at bounding box center [910, 214] width 213 height 28
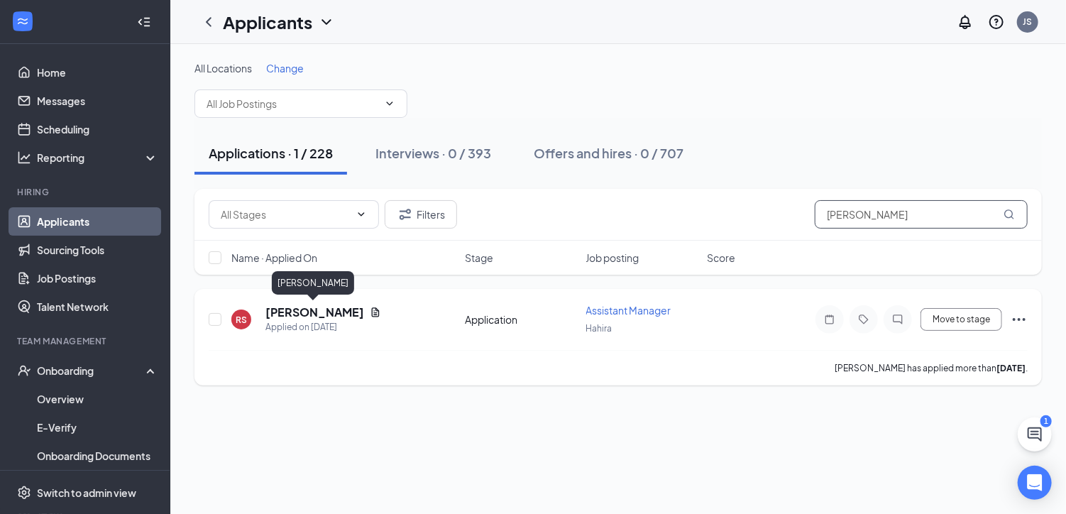
type input "Russell Stripling"
click at [304, 309] on h5 "Russell Stripling" at bounding box center [315, 313] width 99 height 16
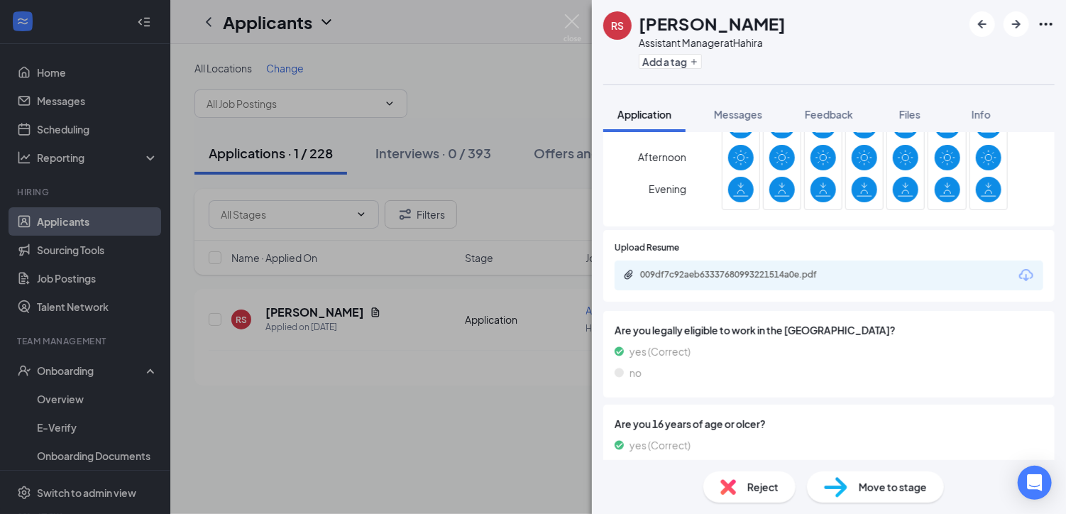
scroll to position [781, 0]
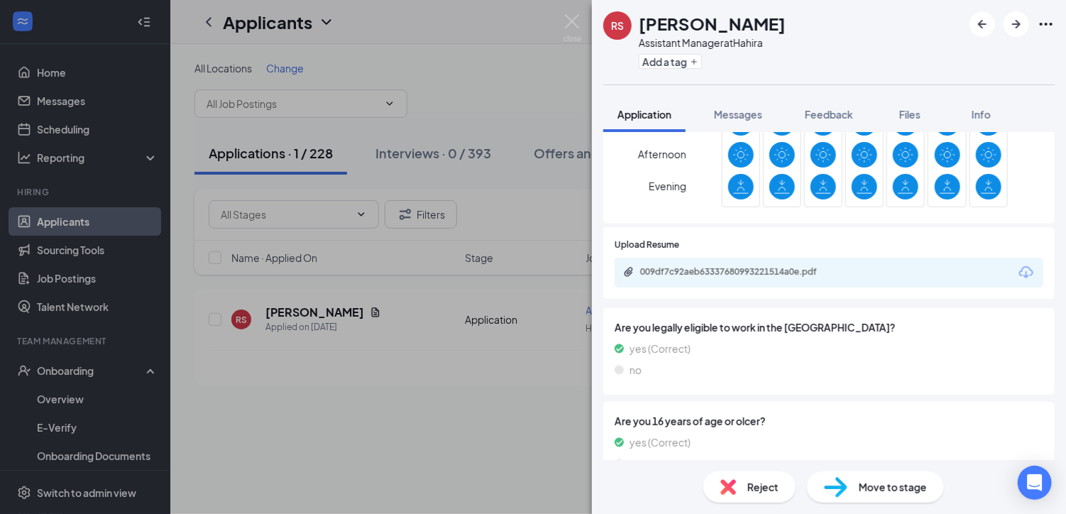
click at [1019, 274] on icon "Download" at bounding box center [1026, 272] width 17 height 17
click at [574, 16] on img at bounding box center [573, 28] width 18 height 28
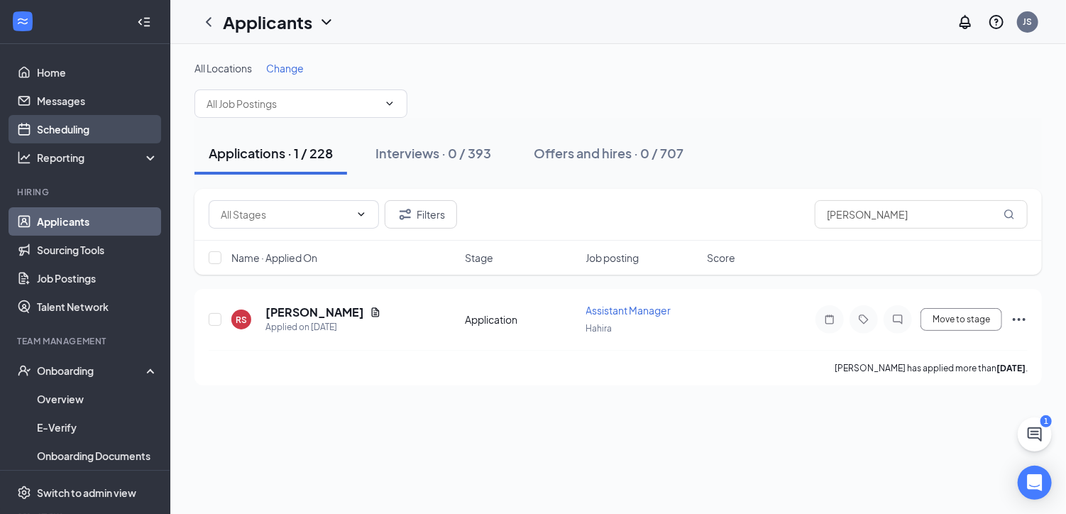
drag, startPoint x: 64, startPoint y: 127, endPoint x: 75, endPoint y: 127, distance: 11.4
click at [65, 127] on link "Scheduling" at bounding box center [97, 129] width 121 height 28
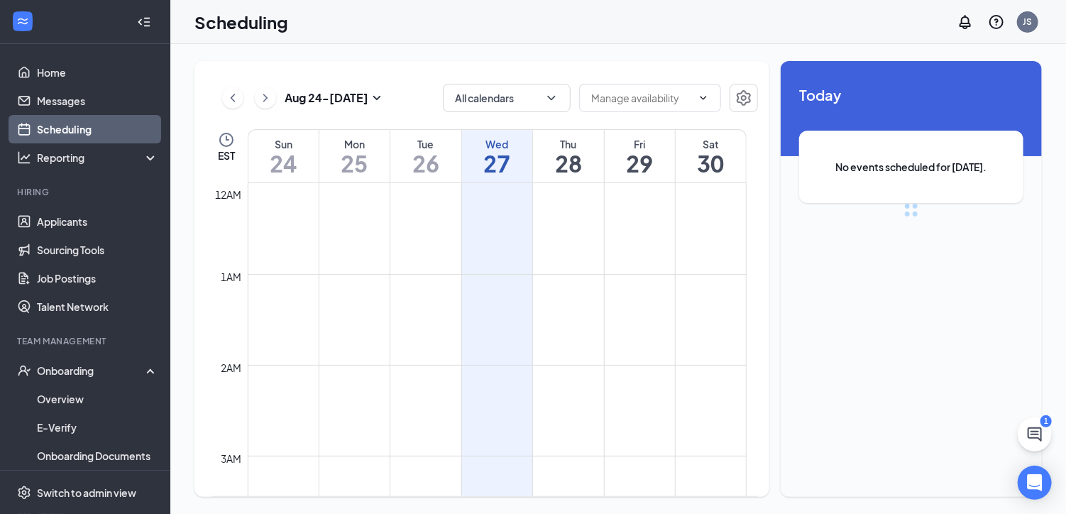
scroll to position [698, 0]
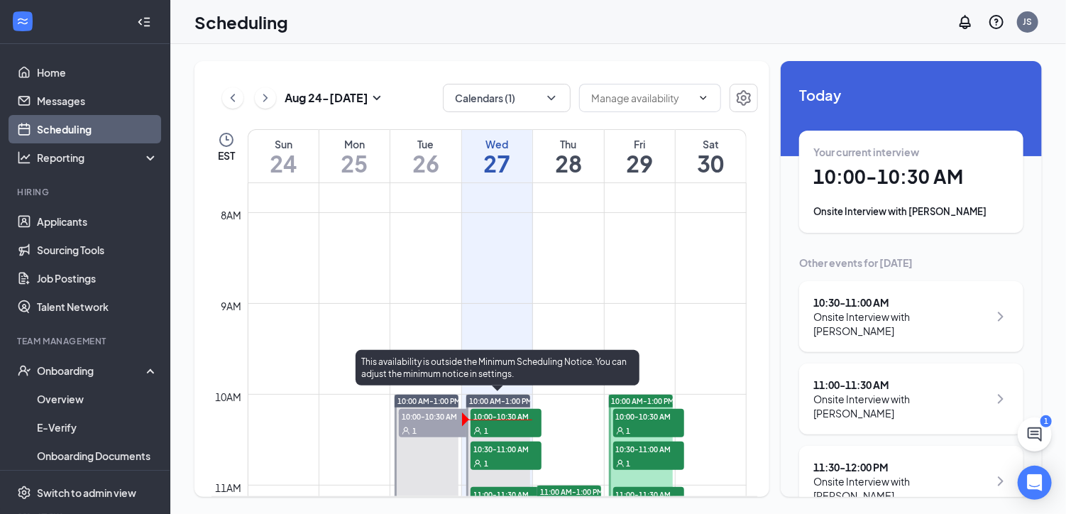
click at [501, 420] on span "10:00-10:30 AM" at bounding box center [506, 416] width 71 height 14
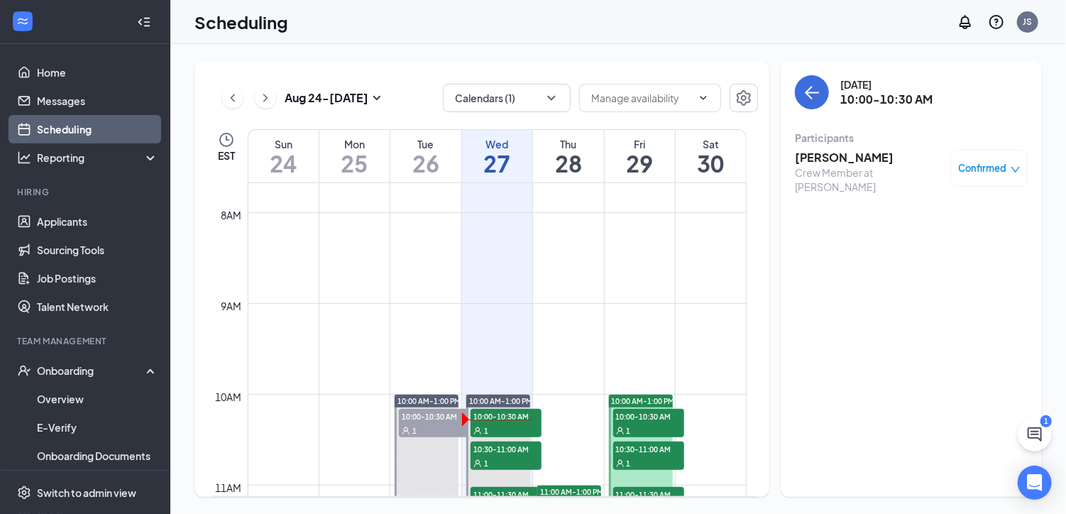
click at [827, 158] on h3 "john ford" at bounding box center [869, 158] width 149 height 16
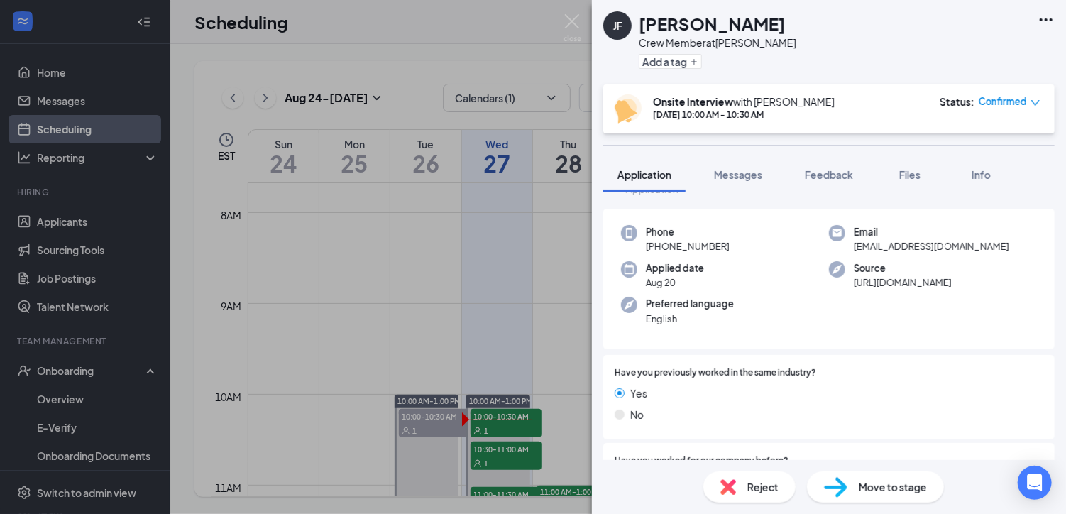
scroll to position [71, 0]
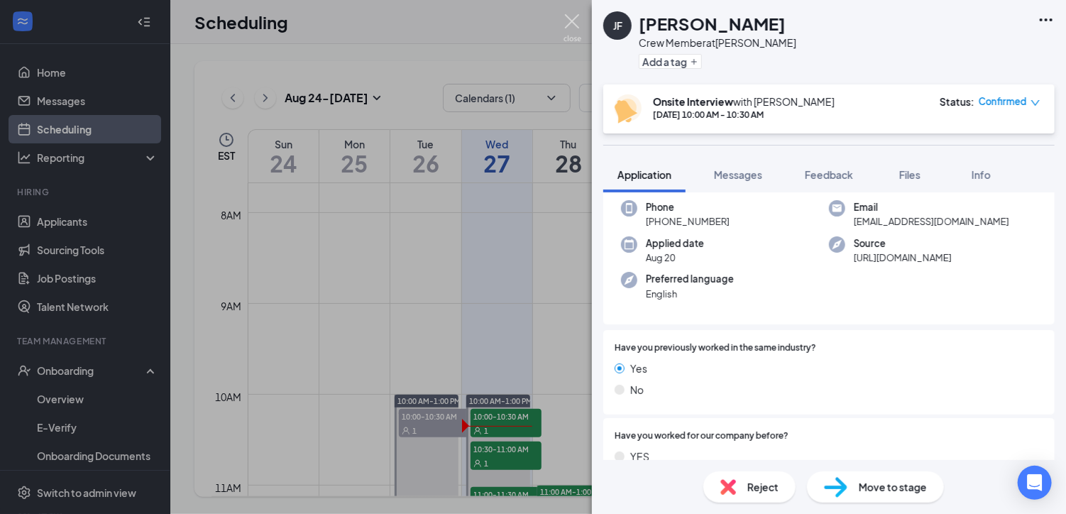
click at [577, 18] on img at bounding box center [573, 28] width 18 height 28
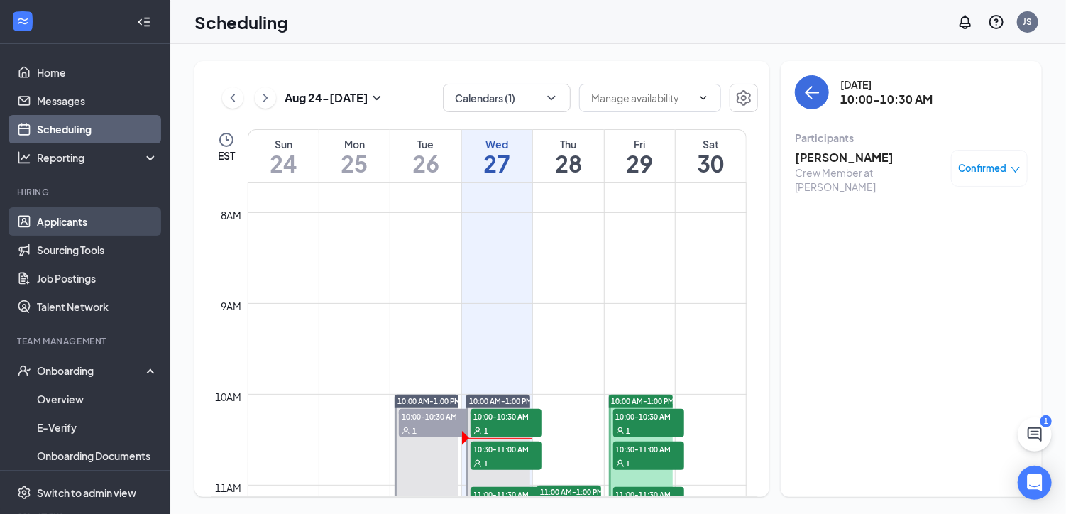
click at [76, 222] on link "Applicants" at bounding box center [97, 221] width 121 height 28
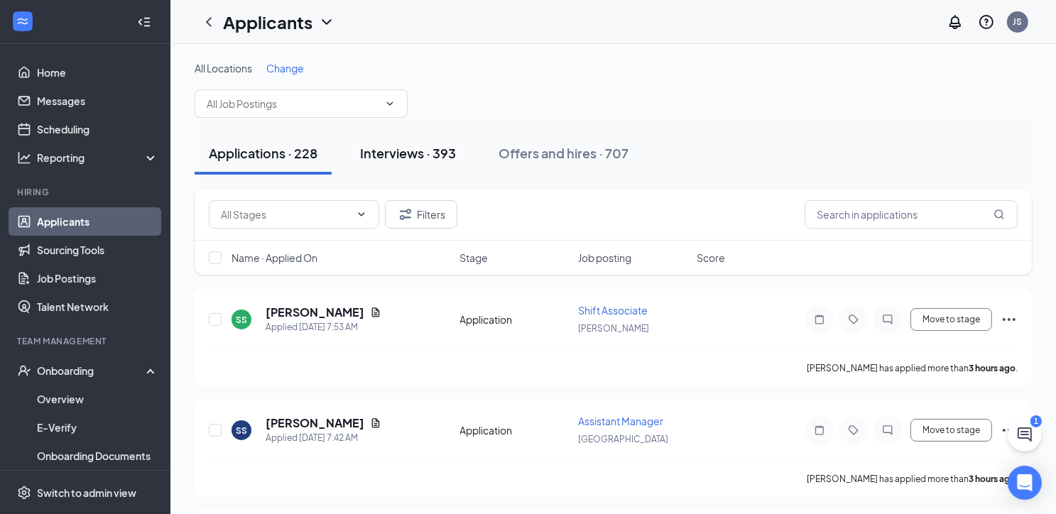
click at [440, 148] on div "Interviews · 393" at bounding box center [408, 153] width 96 height 18
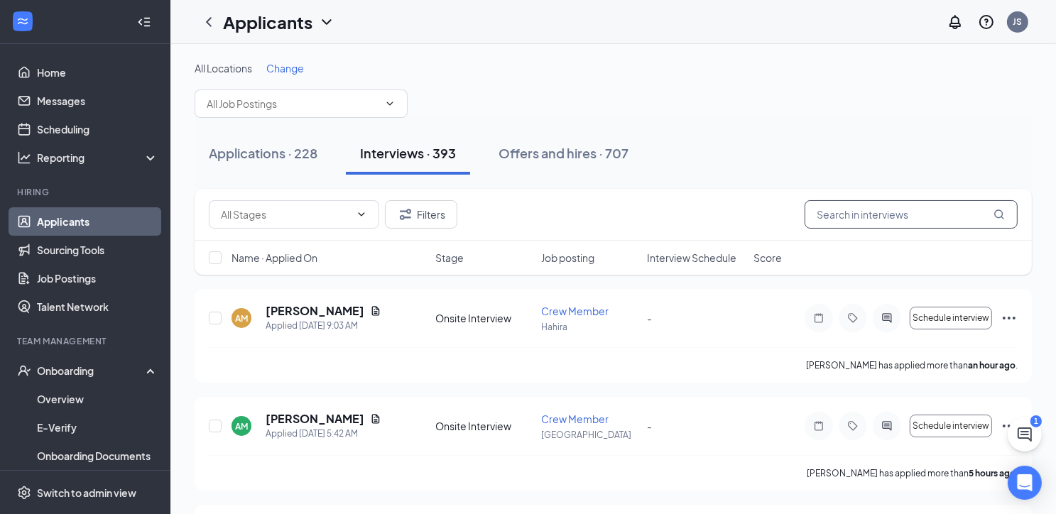
click at [863, 209] on input "text" at bounding box center [910, 214] width 213 height 28
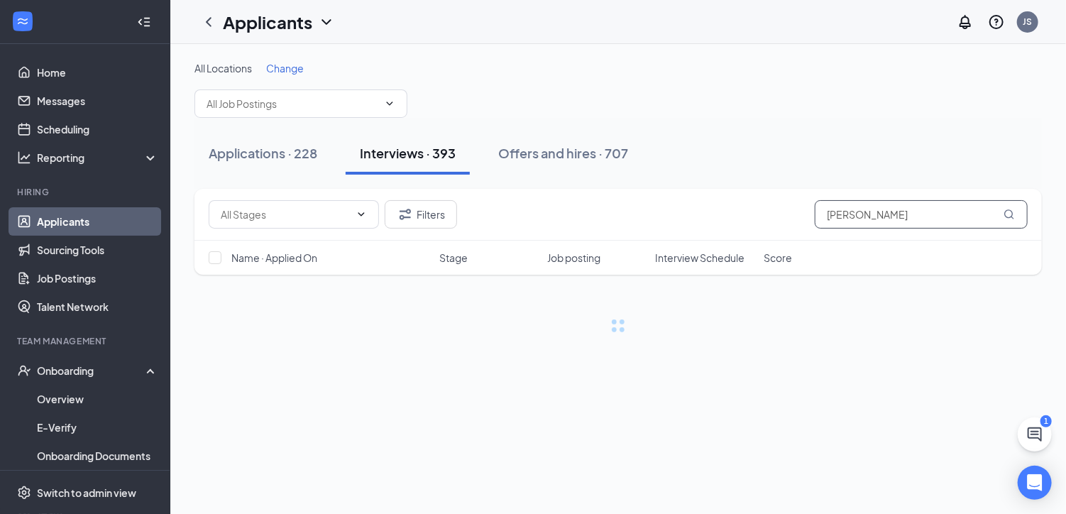
type input "Roosev"
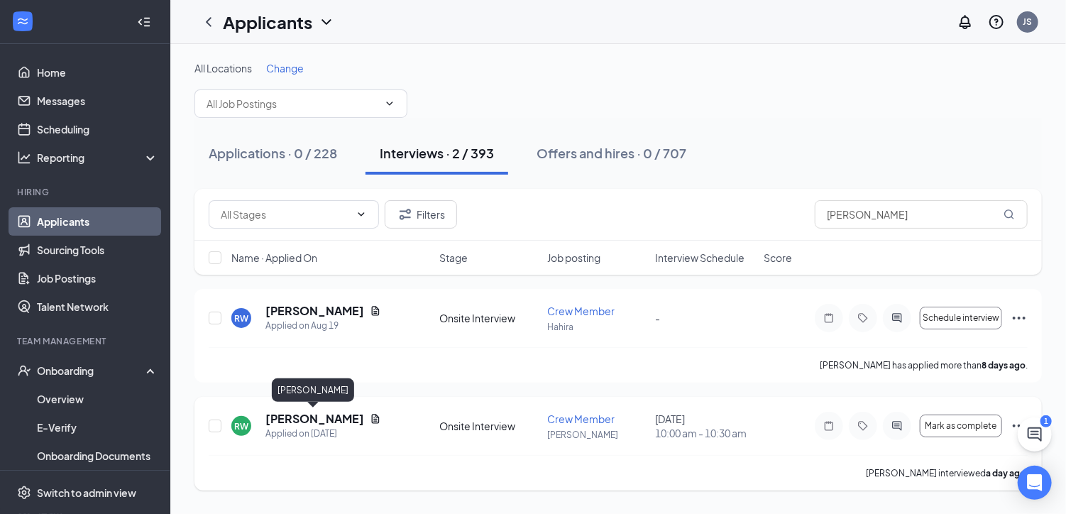
type input "Roosevelt"
click at [327, 420] on h5 "[PERSON_NAME]" at bounding box center [315, 419] width 99 height 16
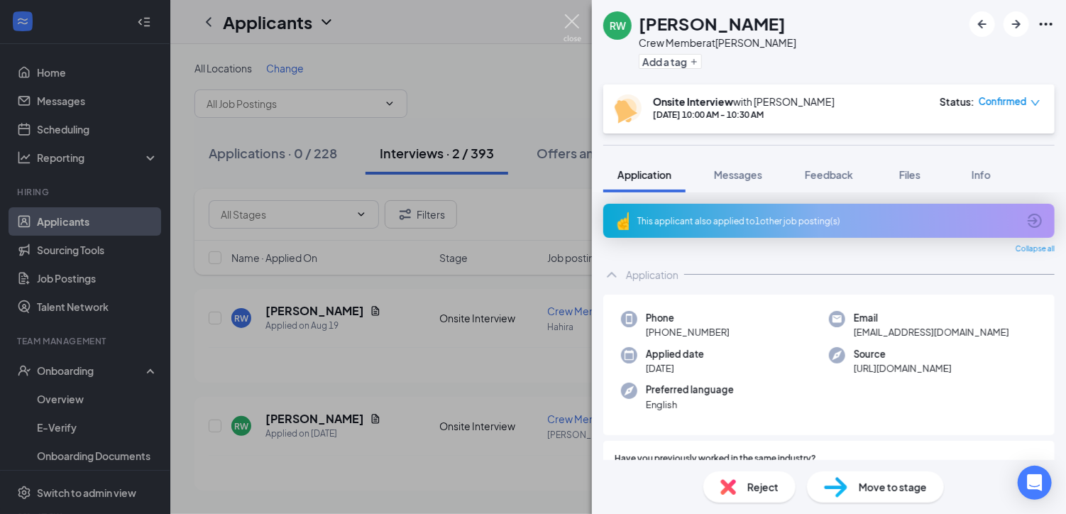
click at [574, 16] on img at bounding box center [573, 28] width 18 height 28
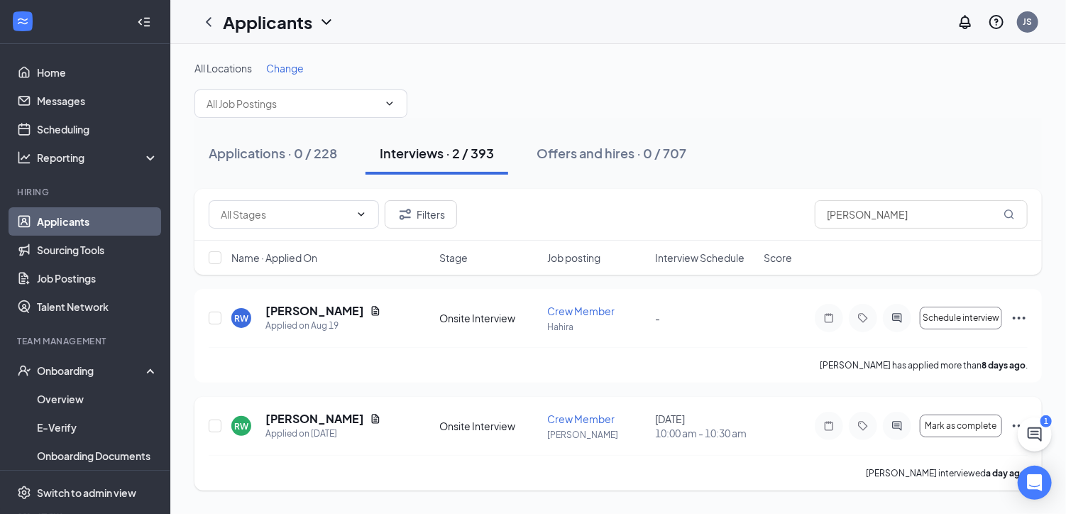
click at [1017, 422] on icon "Ellipses" at bounding box center [1019, 426] width 17 height 17
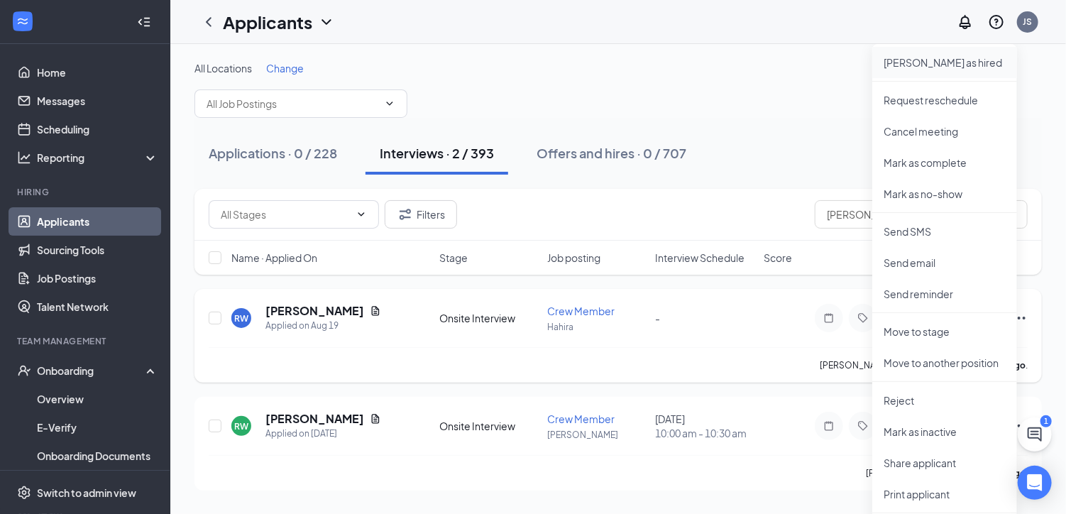
click at [916, 59] on p "Mark as hired" at bounding box center [945, 62] width 122 height 14
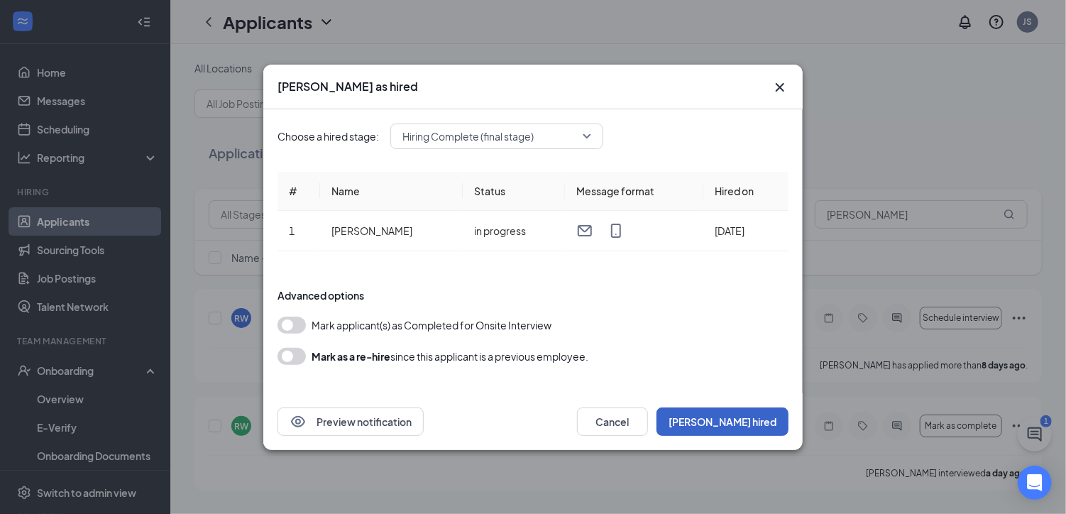
click at [747, 420] on button "Mark hired" at bounding box center [723, 422] width 132 height 28
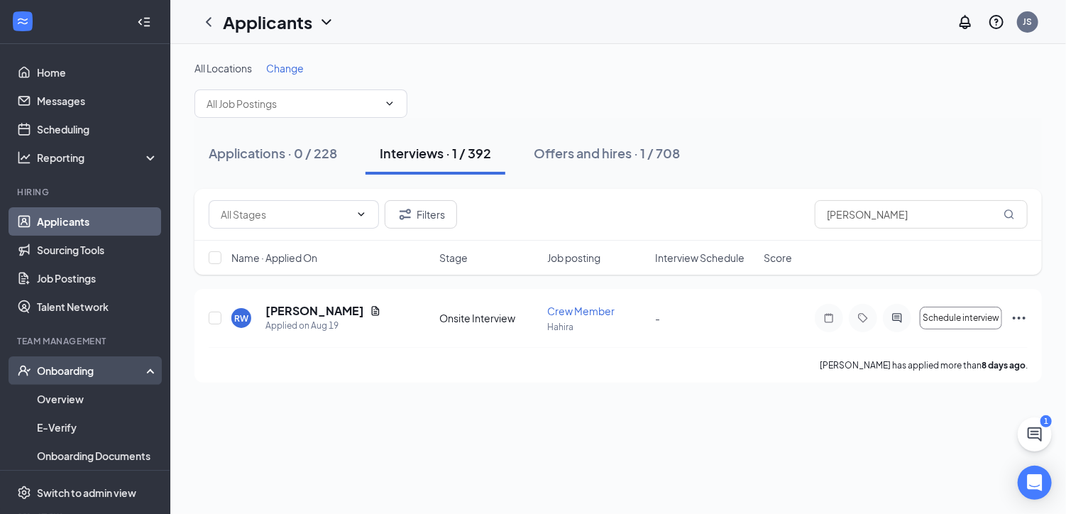
click at [75, 366] on div "Onboarding" at bounding box center [91, 371] width 109 height 14
click at [138, 369] on div "Onboarding" at bounding box center [85, 370] width 170 height 28
click at [70, 398] on link "Overview" at bounding box center [97, 399] width 121 height 28
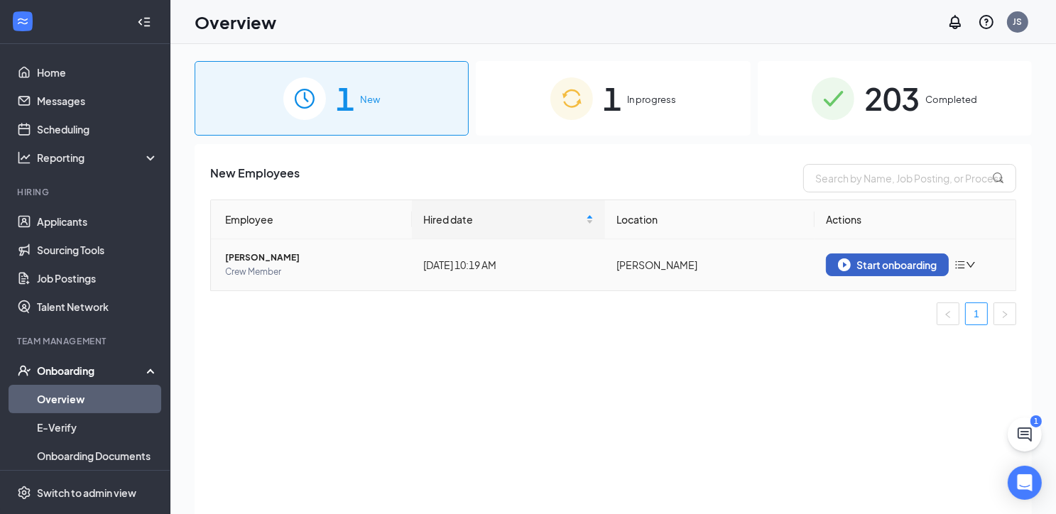
click at [904, 261] on div "Start onboarding" at bounding box center [887, 264] width 99 height 13
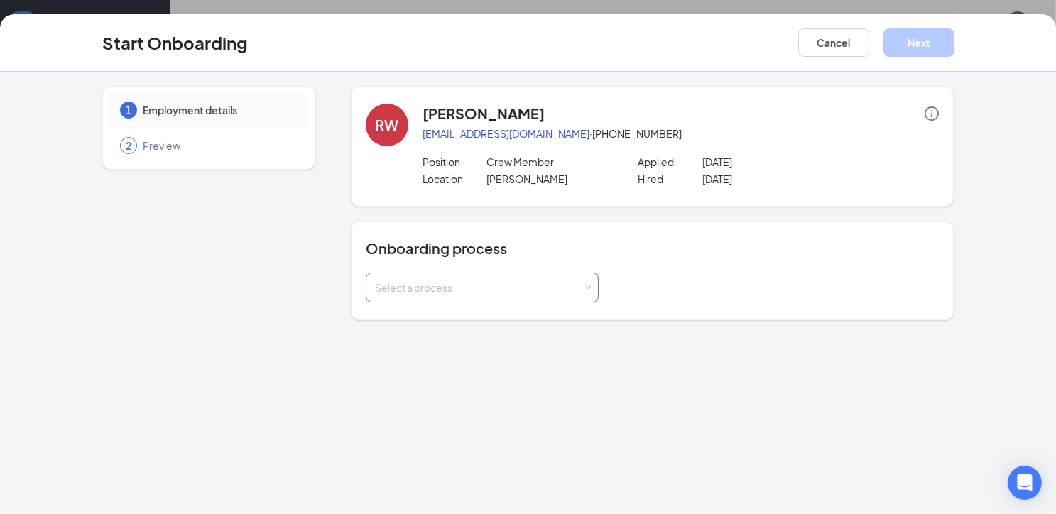
click at [449, 281] on div "Select a process" at bounding box center [479, 287] width 208 height 14
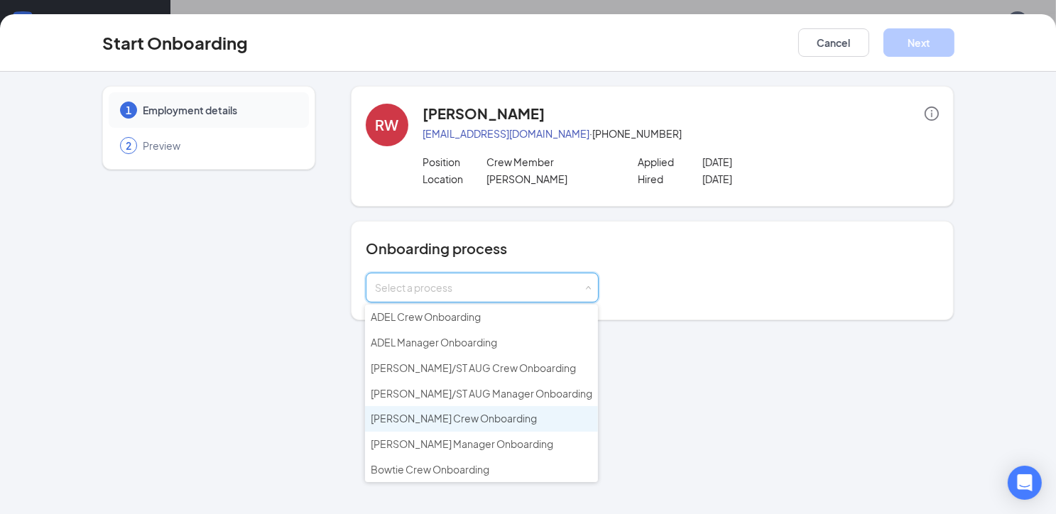
click at [420, 415] on span "BEMISS Crew Onboarding" at bounding box center [454, 418] width 166 height 13
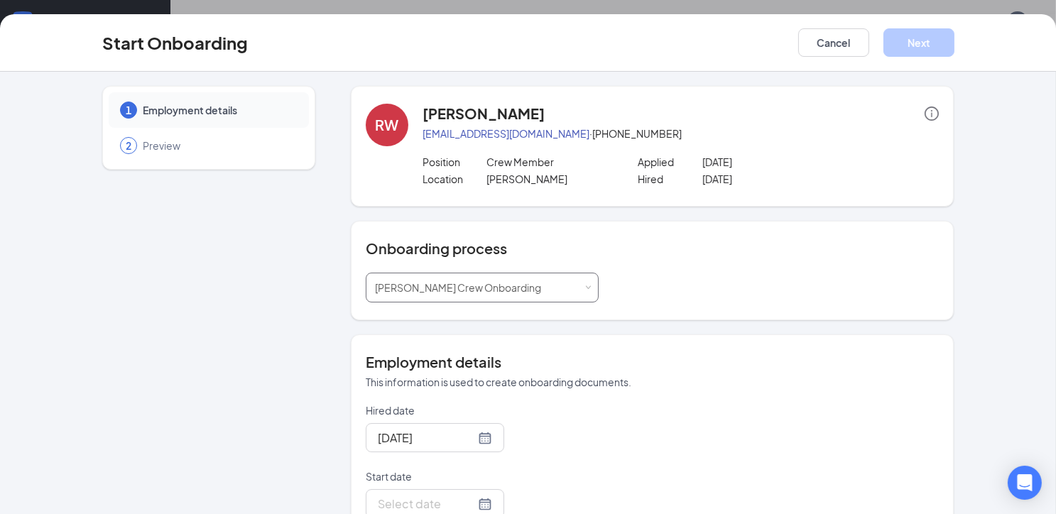
scroll to position [34, 0]
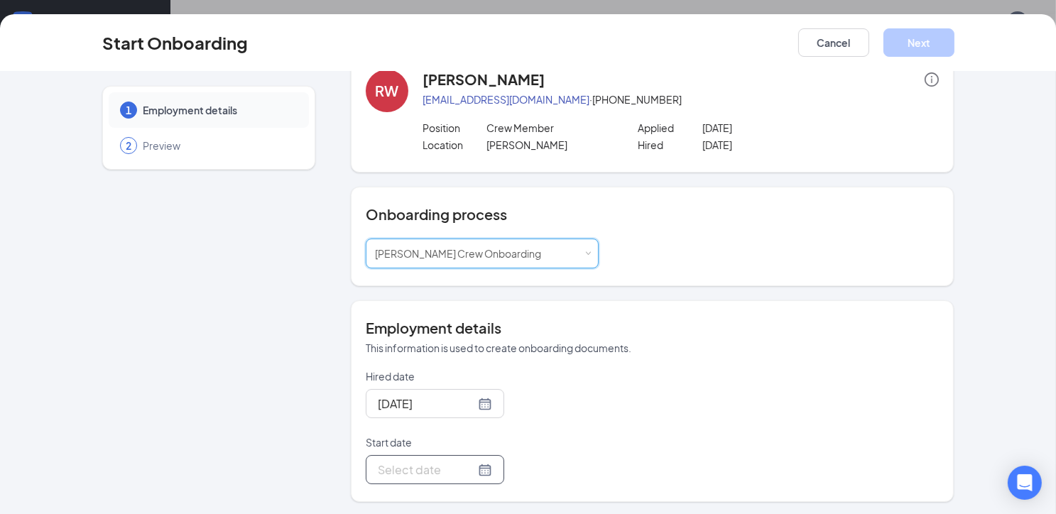
click at [468, 466] on div at bounding box center [435, 470] width 114 height 18
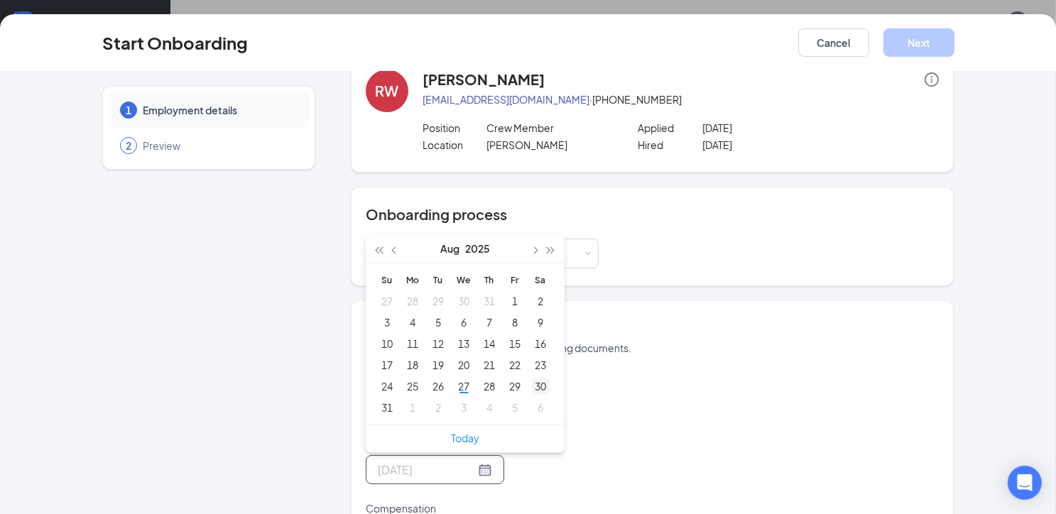
type input "Aug 30, 2025"
click at [537, 384] on div "30" at bounding box center [540, 386] width 17 height 17
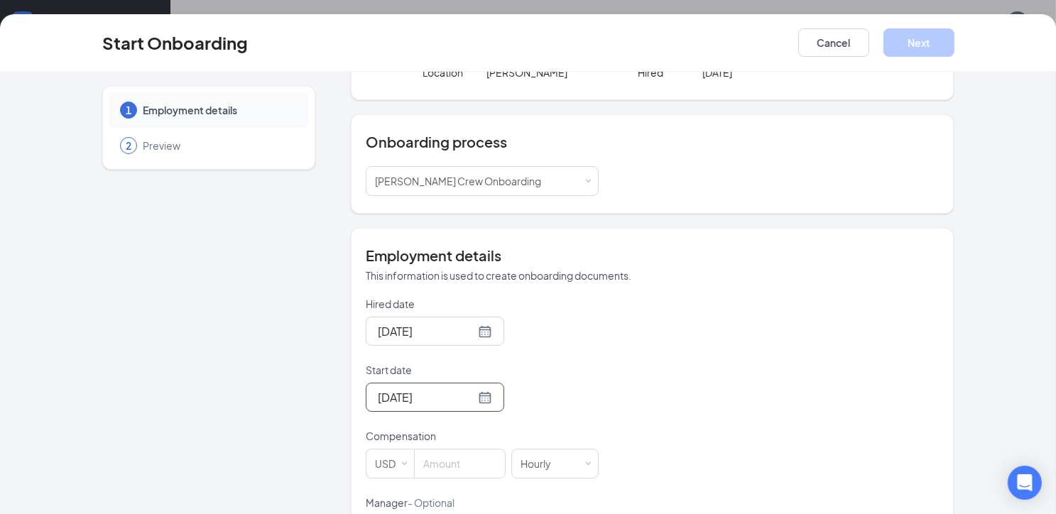
scroll to position [176, 0]
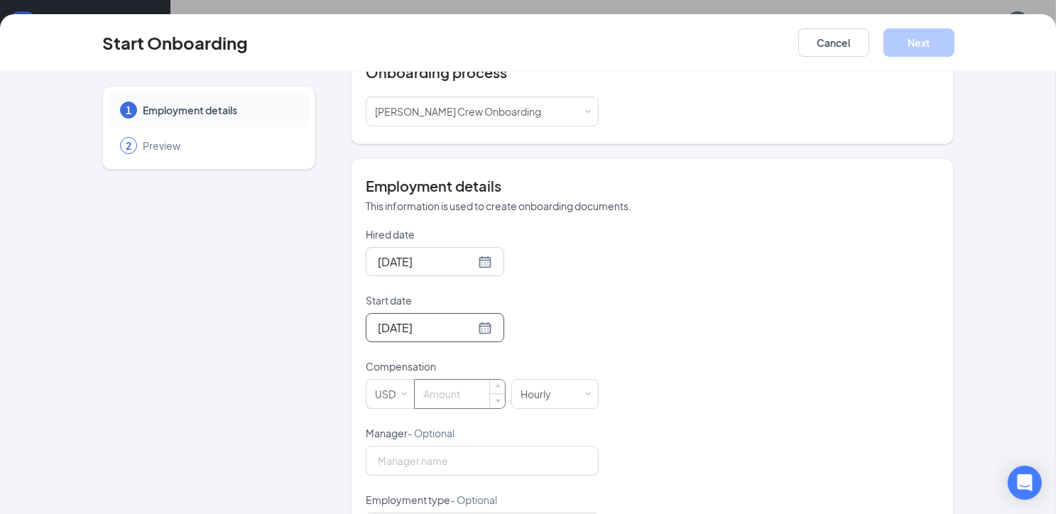
click at [444, 388] on input at bounding box center [460, 394] width 90 height 28
type input "10"
click at [934, 38] on button "Next" at bounding box center [918, 42] width 71 height 28
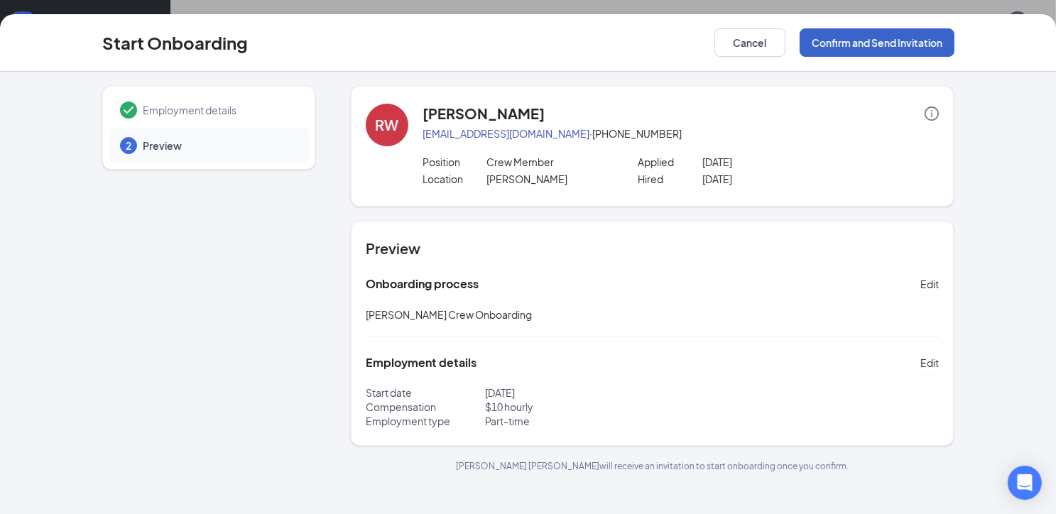
click at [861, 46] on button "Confirm and Send Invitation" at bounding box center [877, 42] width 155 height 28
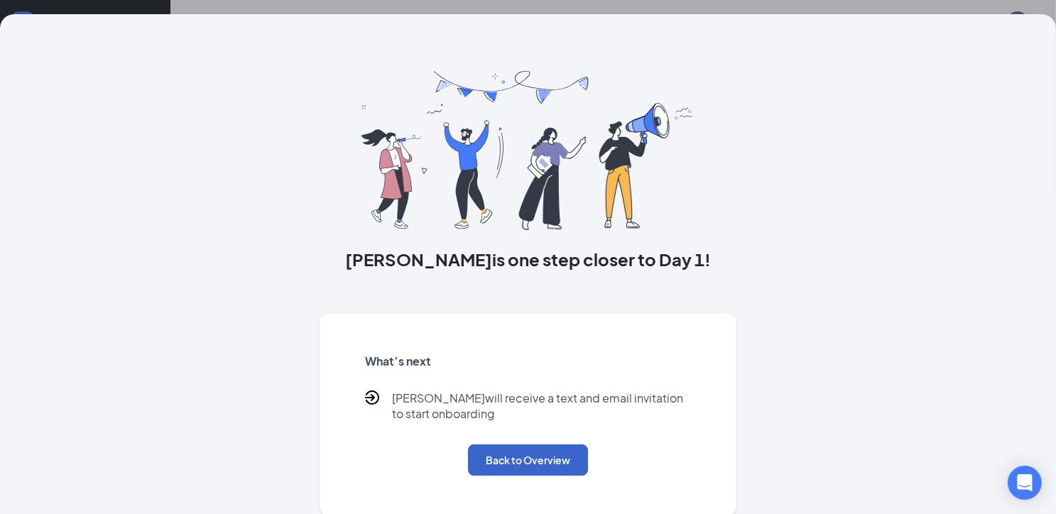
click at [510, 450] on button "Back to Overview" at bounding box center [528, 459] width 120 height 31
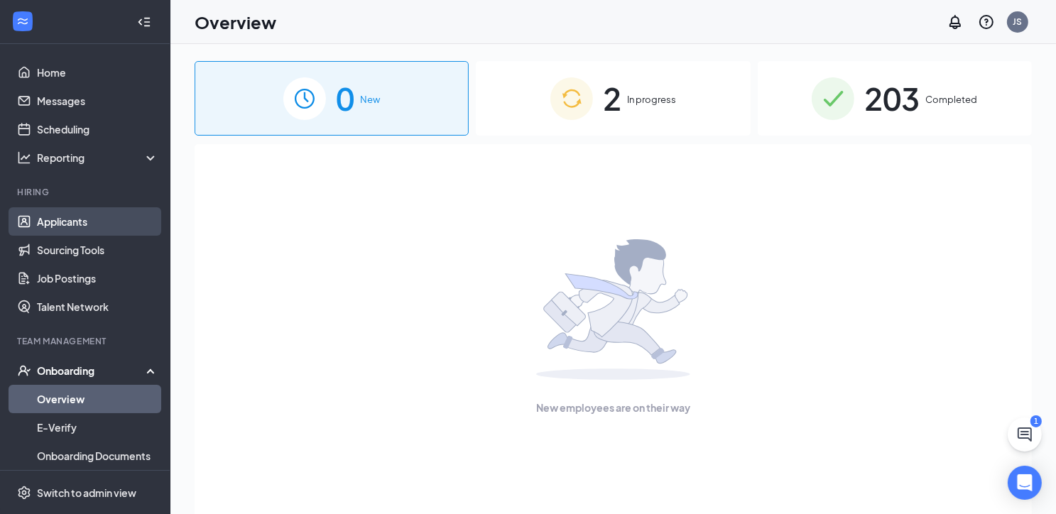
click at [70, 222] on link "Applicants" at bounding box center [97, 221] width 121 height 28
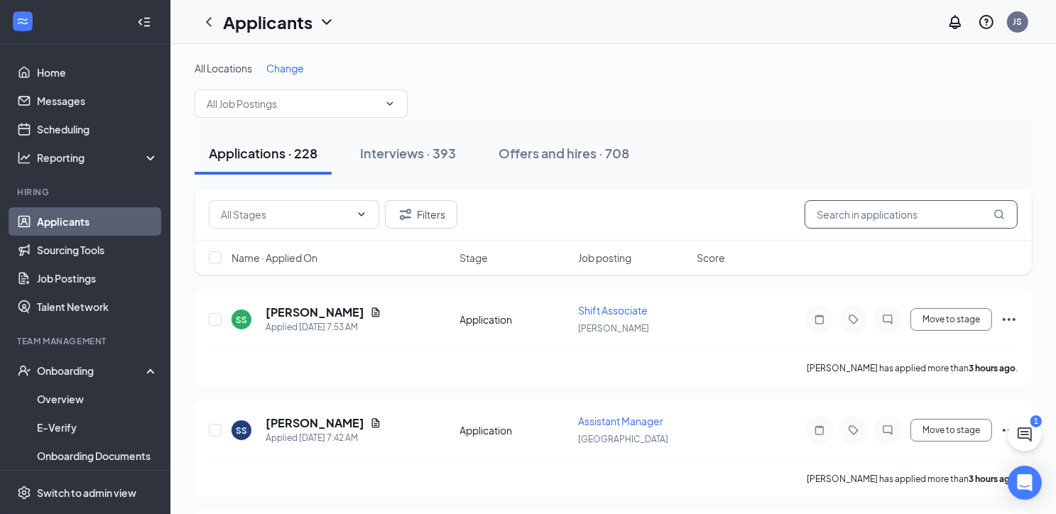
click at [849, 209] on input "text" at bounding box center [910, 214] width 213 height 28
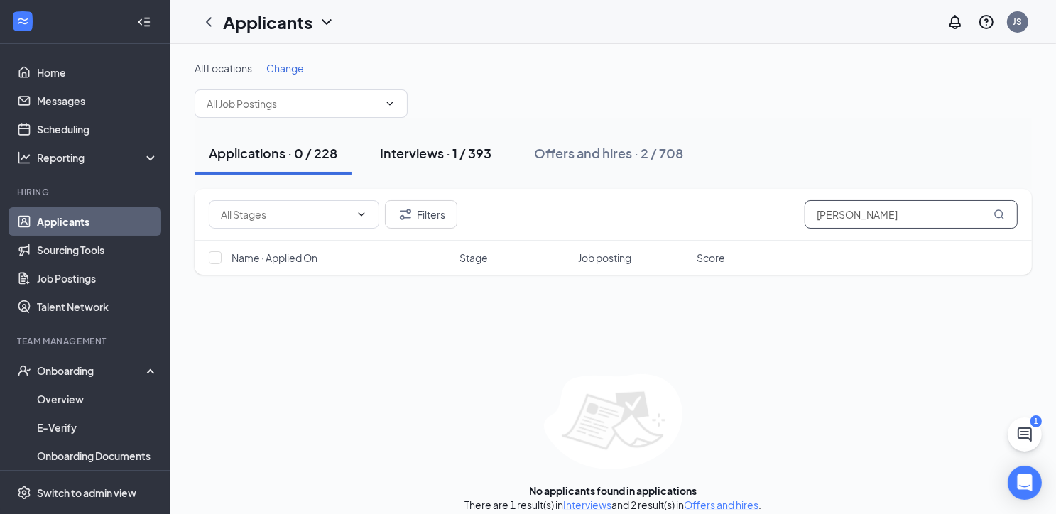
type input "Tristan"
click at [458, 155] on div "Interviews · 1 / 393" at bounding box center [435, 153] width 111 height 18
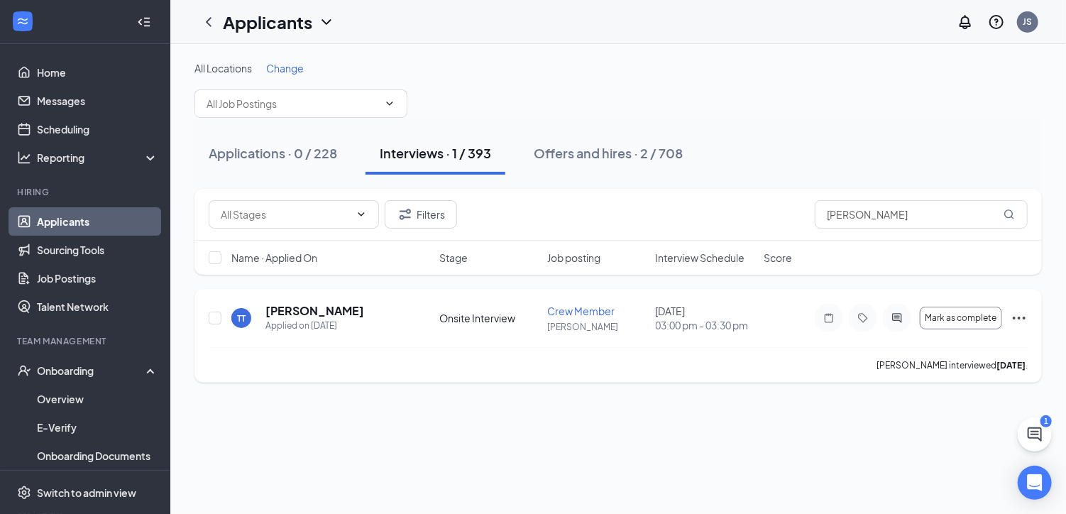
click at [1024, 315] on icon "Ellipses" at bounding box center [1019, 318] width 17 height 17
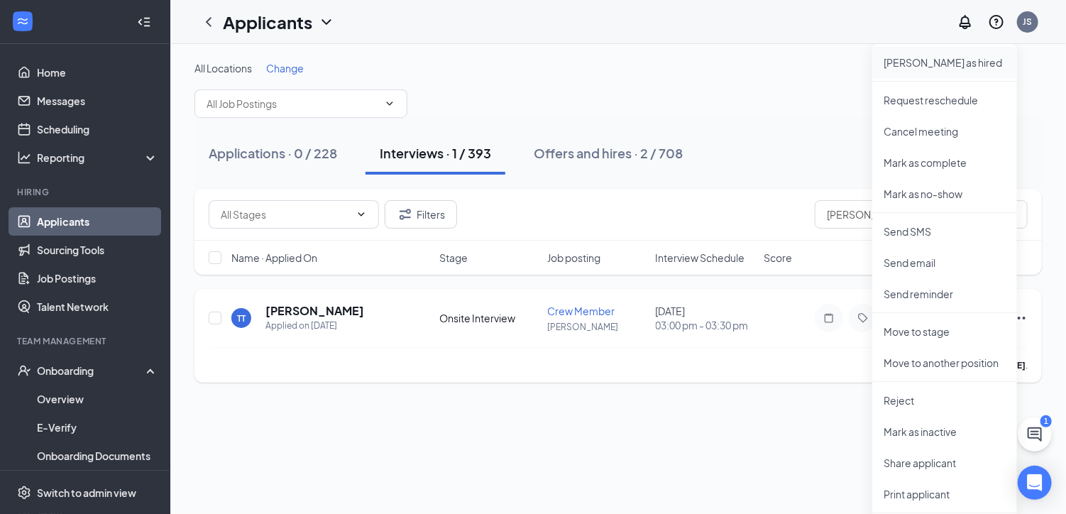
click at [923, 59] on p "Mark as hired" at bounding box center [945, 62] width 122 height 14
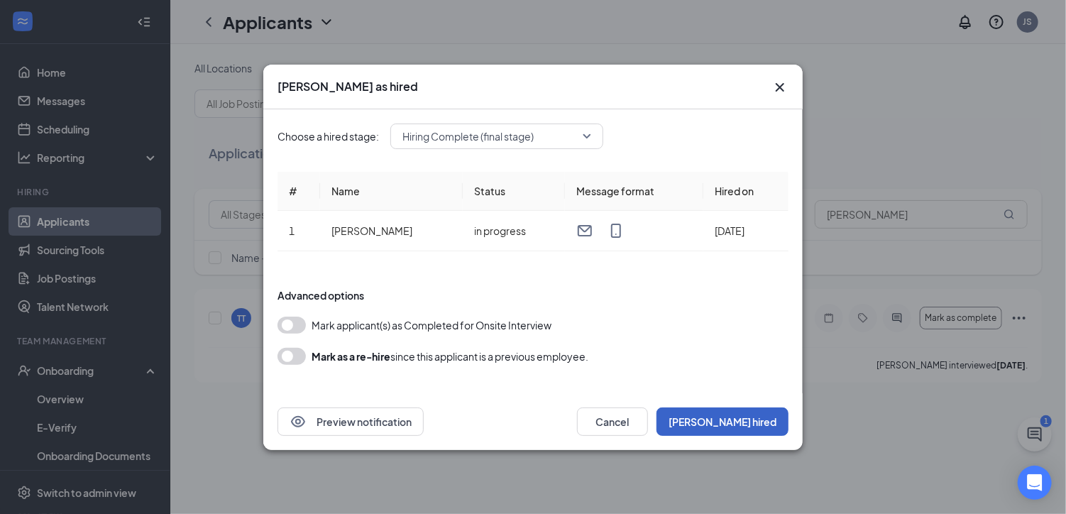
click at [759, 422] on button "Mark hired" at bounding box center [723, 422] width 132 height 28
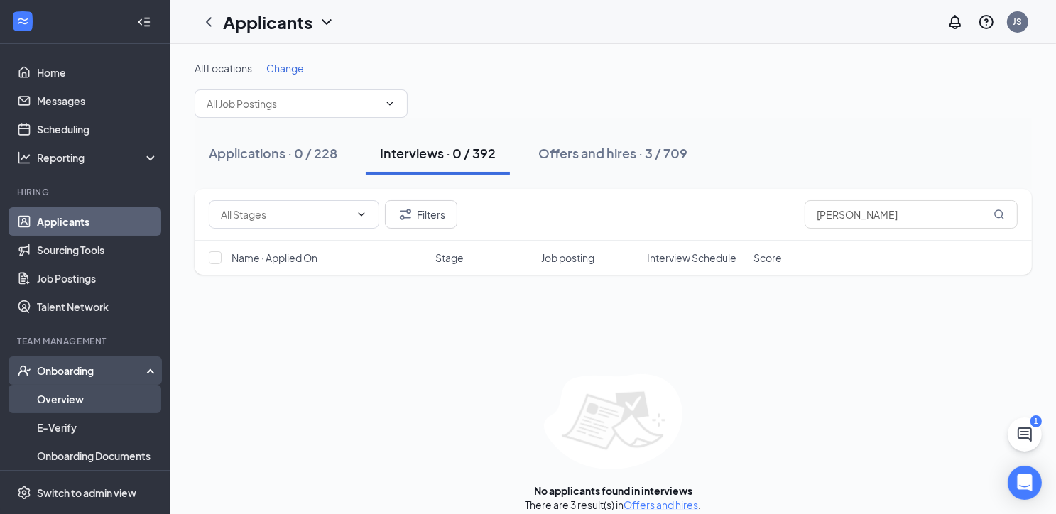
click at [62, 394] on link "Overview" at bounding box center [97, 399] width 121 height 28
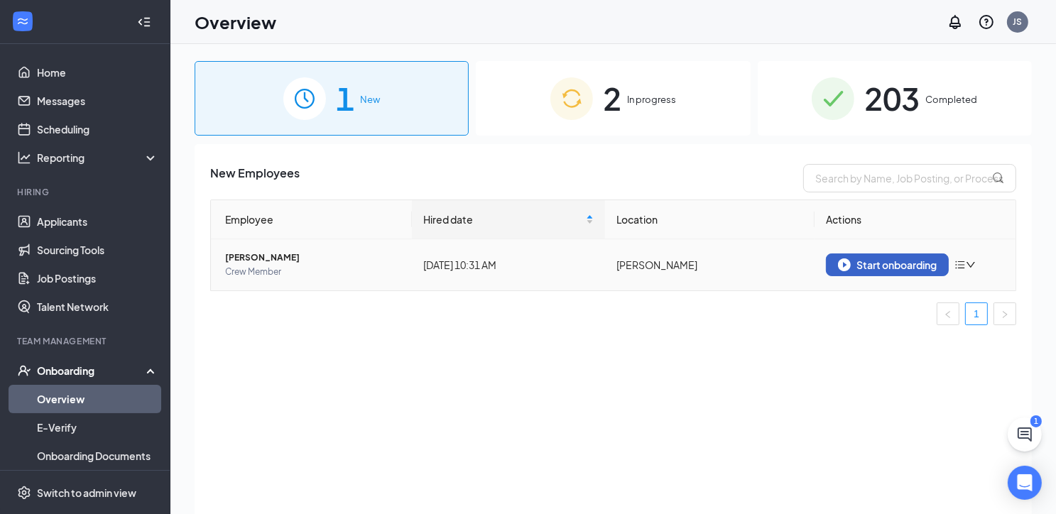
click at [906, 264] on div "Start onboarding" at bounding box center [887, 264] width 99 height 13
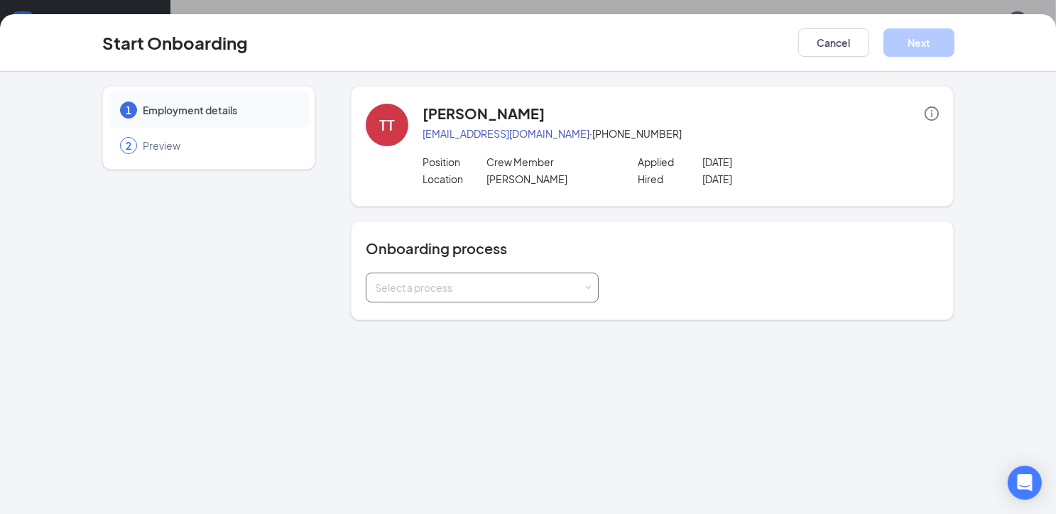
click at [477, 283] on div "Select a process" at bounding box center [479, 287] width 208 height 14
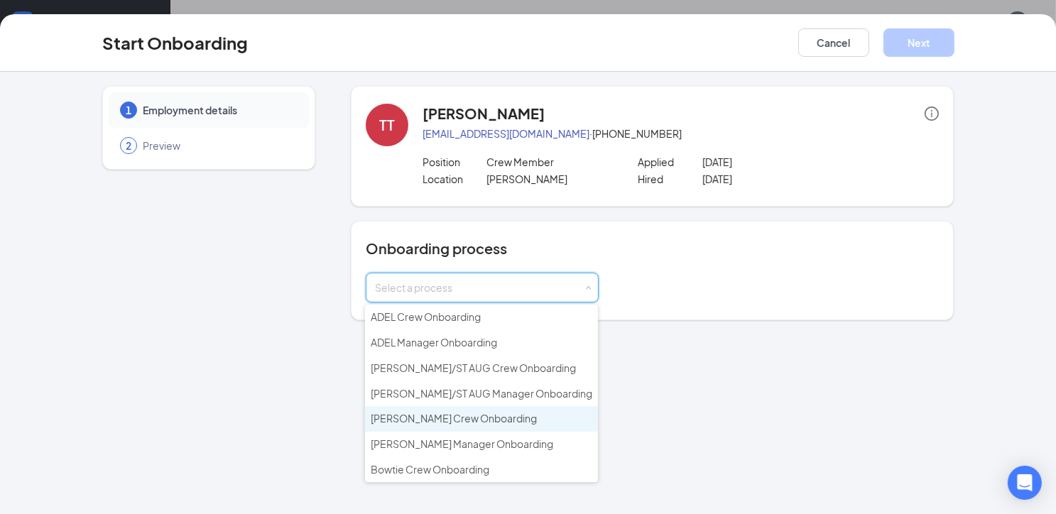
click at [444, 412] on span "BEMISS Crew Onboarding" at bounding box center [454, 418] width 166 height 13
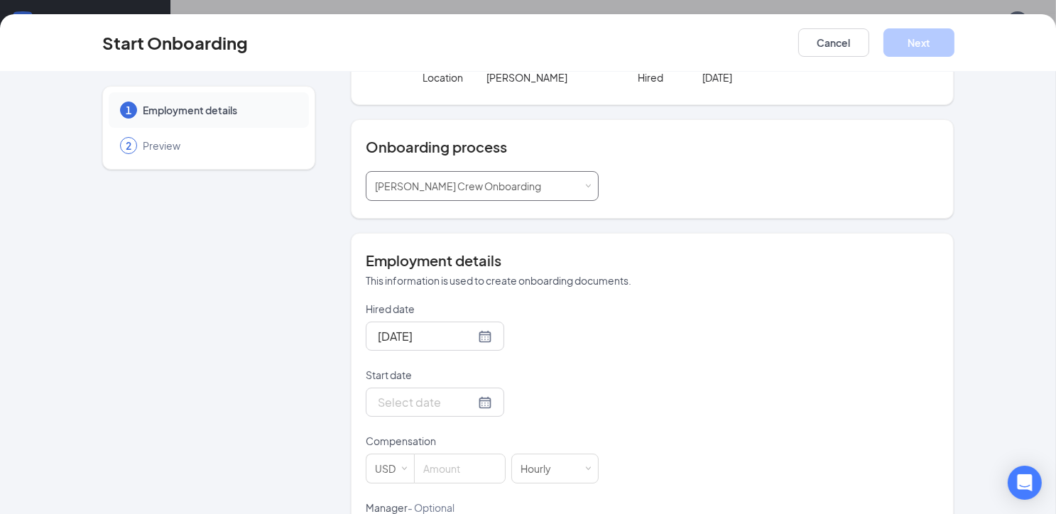
scroll to position [142, 0]
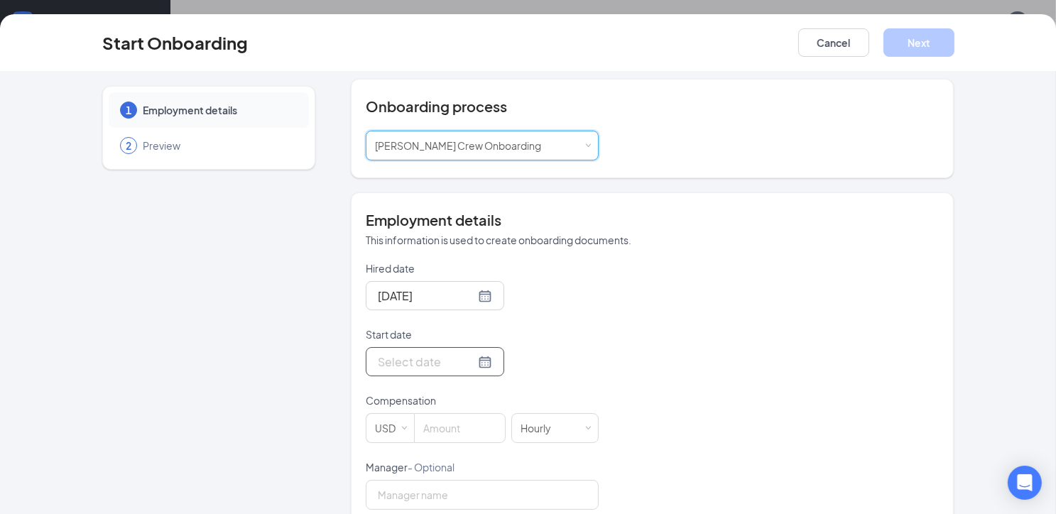
click at [467, 358] on div at bounding box center [435, 362] width 114 height 18
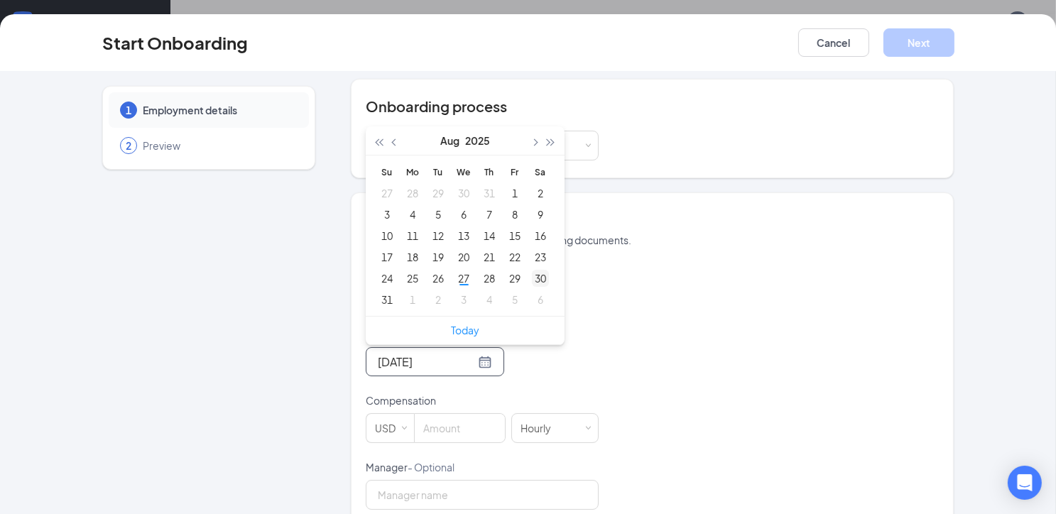
type input "Aug 30, 2025"
click at [536, 278] on div "30" at bounding box center [540, 278] width 17 height 17
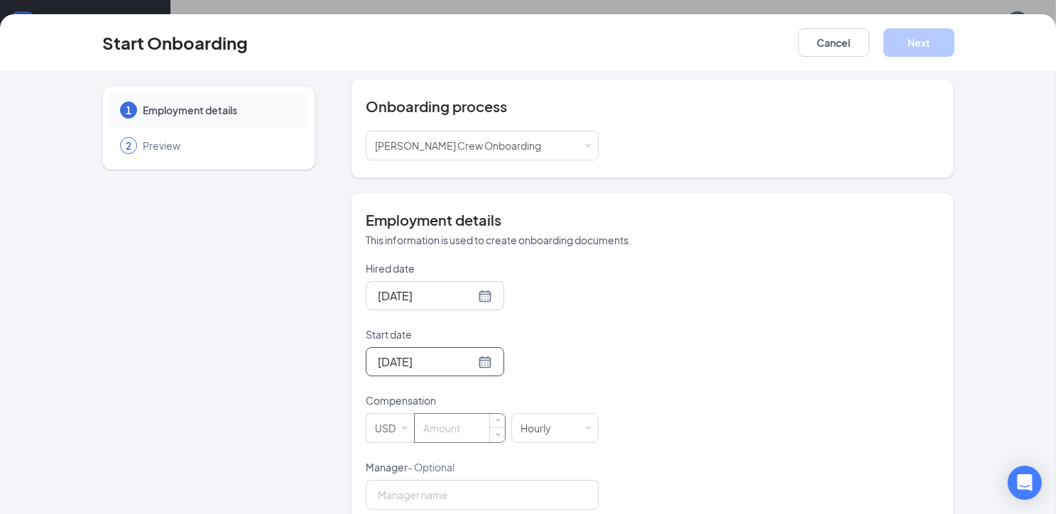
click at [451, 418] on input at bounding box center [460, 428] width 90 height 28
type input "10"
click at [903, 42] on button "Next" at bounding box center [918, 42] width 71 height 28
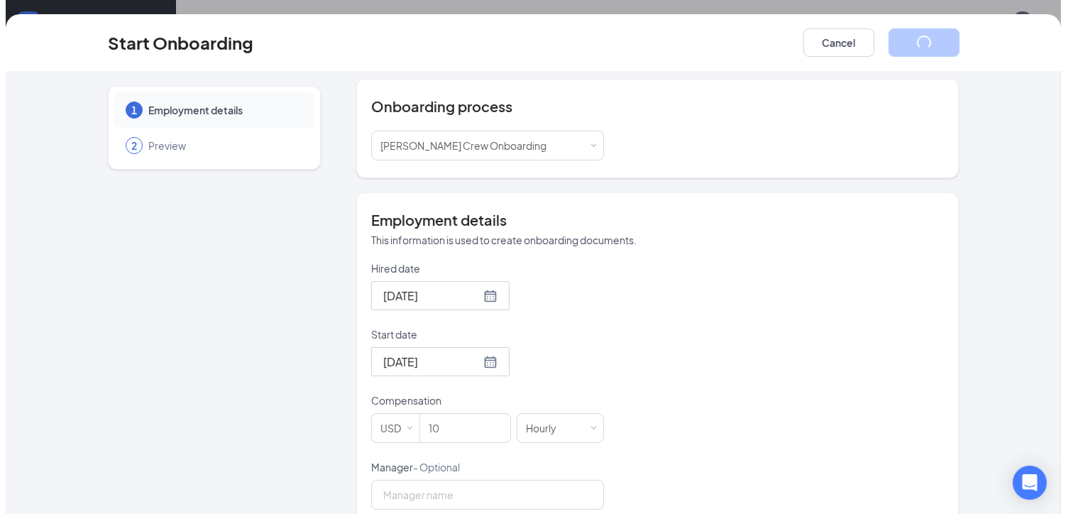
scroll to position [0, 0]
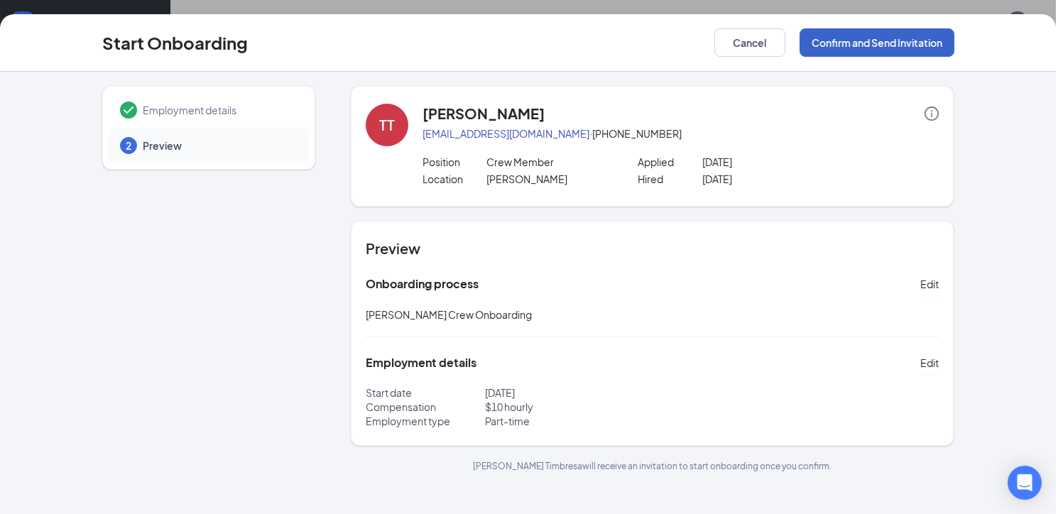
click at [892, 40] on button "Confirm and Send Invitation" at bounding box center [877, 42] width 155 height 28
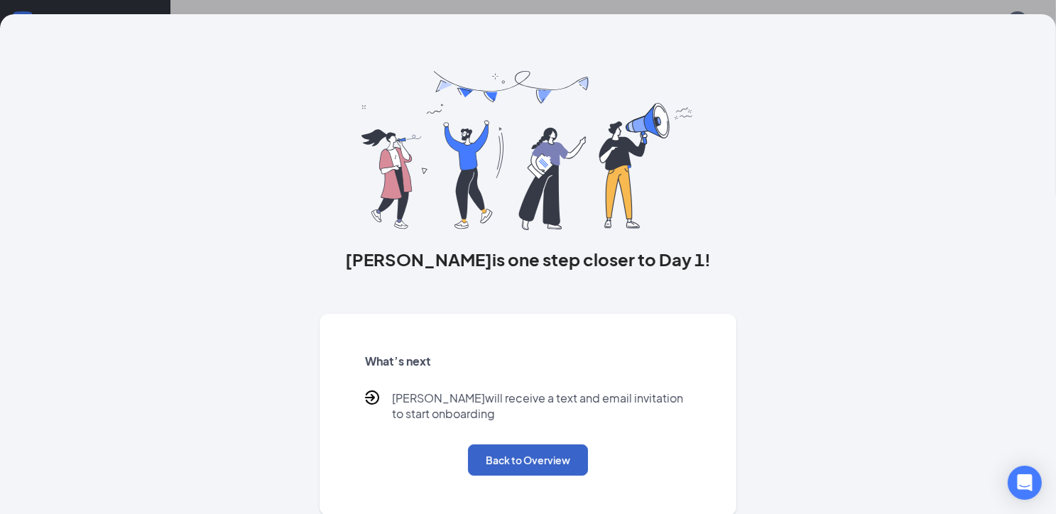
click at [525, 451] on button "Back to Overview" at bounding box center [528, 459] width 120 height 31
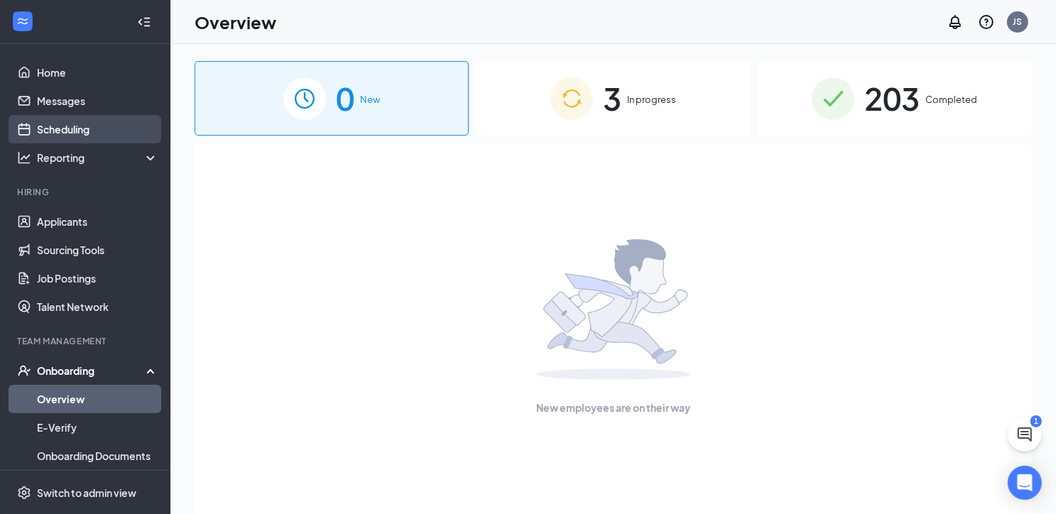
click at [60, 129] on link "Scheduling" at bounding box center [97, 129] width 121 height 28
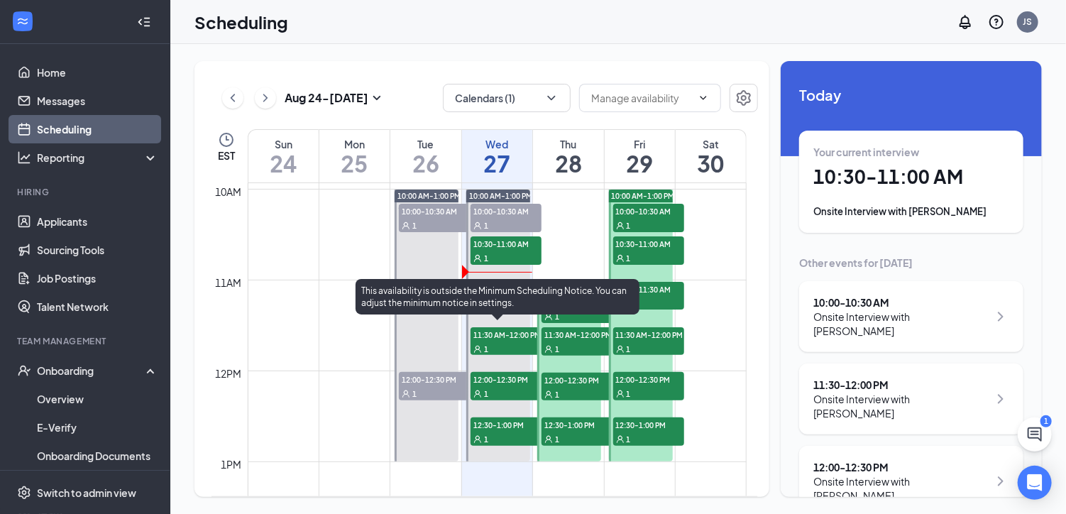
scroll to position [911, 0]
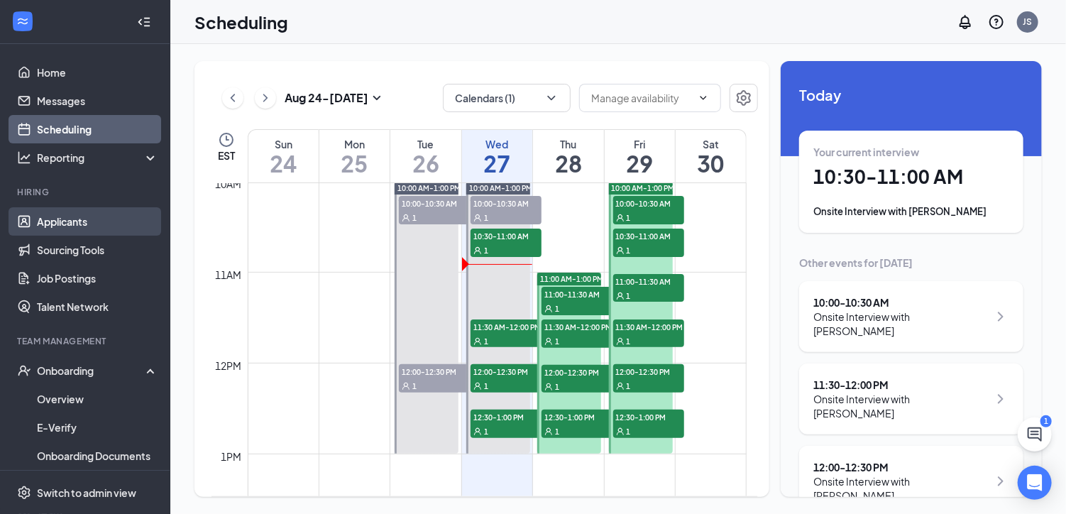
click at [71, 221] on link "Applicants" at bounding box center [97, 221] width 121 height 28
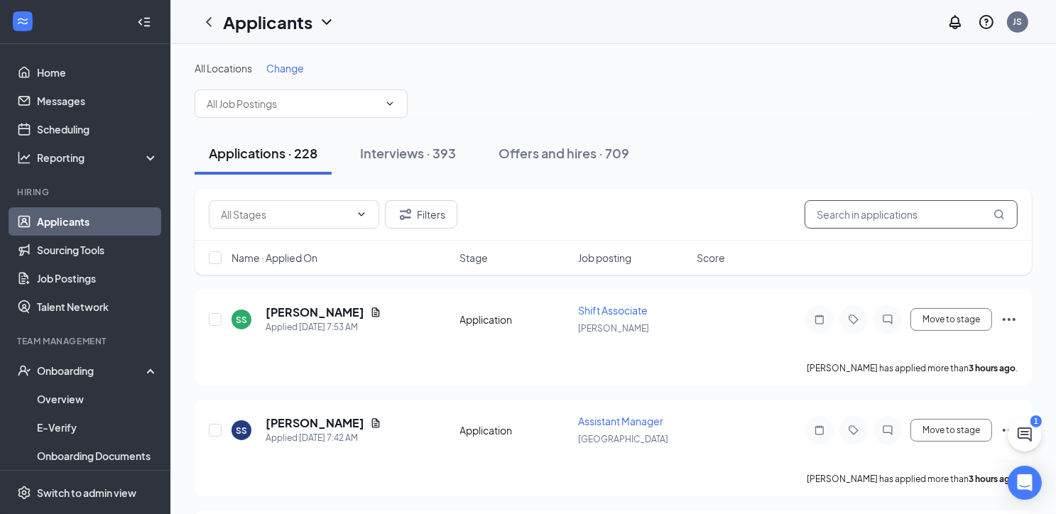
click at [927, 214] on input "text" at bounding box center [910, 214] width 213 height 28
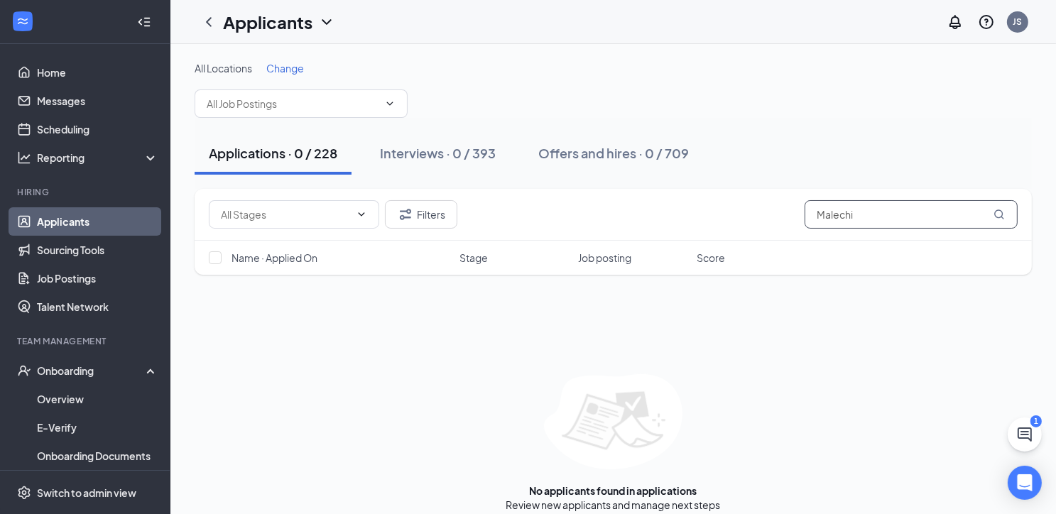
click at [836, 214] on input "Malechi" at bounding box center [910, 214] width 213 height 28
type input "Malachi"
click at [441, 145] on div "Interviews · 1 / 393" at bounding box center [435, 153] width 111 height 18
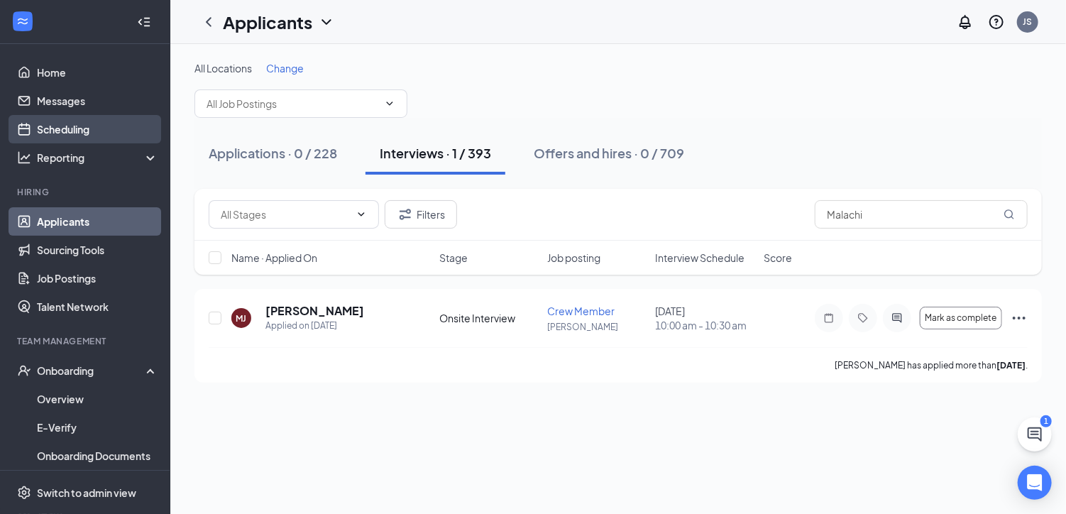
click at [87, 127] on link "Scheduling" at bounding box center [97, 129] width 121 height 28
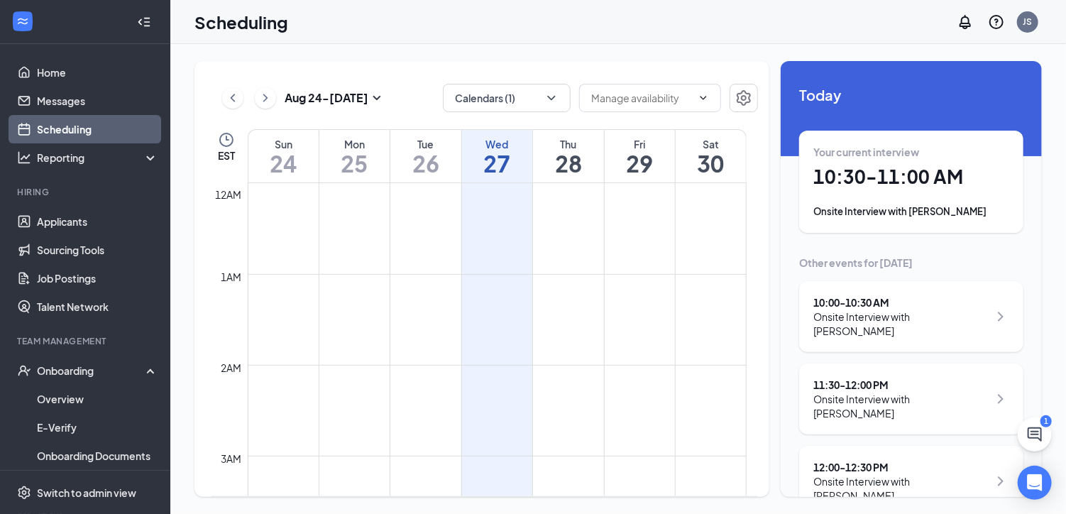
scroll to position [698, 0]
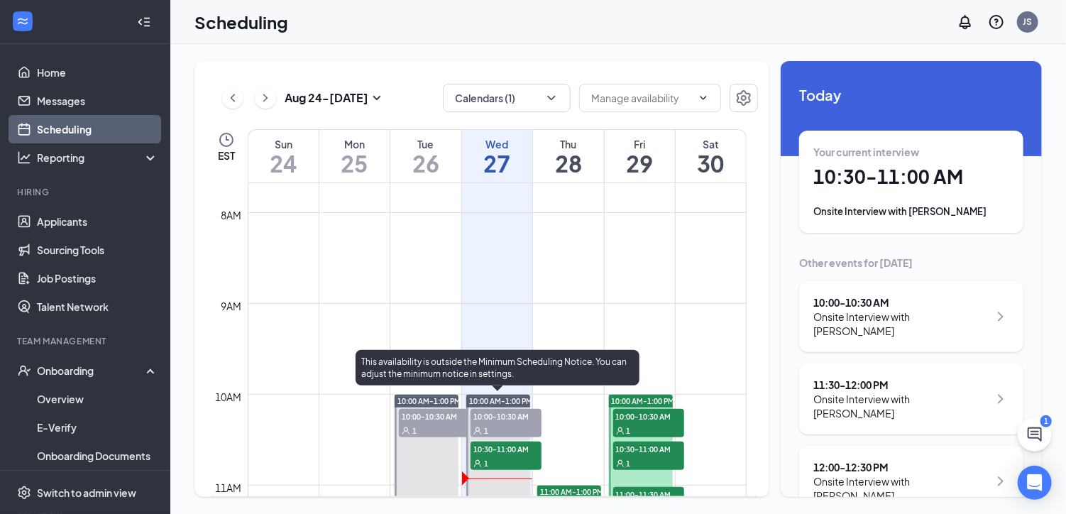
click at [505, 454] on span "10:30-11:00 AM" at bounding box center [506, 449] width 71 height 14
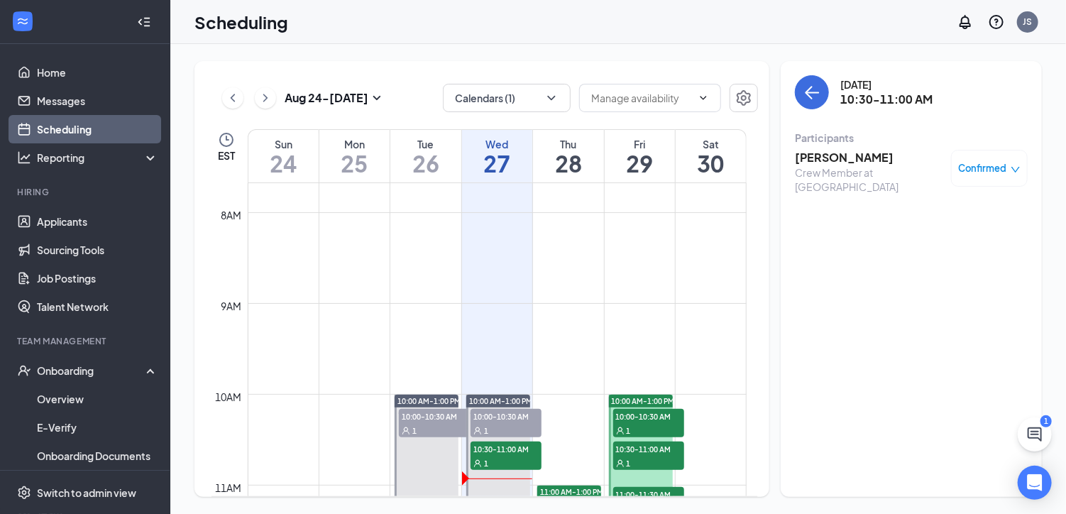
click at [863, 155] on h3 "avieon jenkins" at bounding box center [869, 158] width 149 height 16
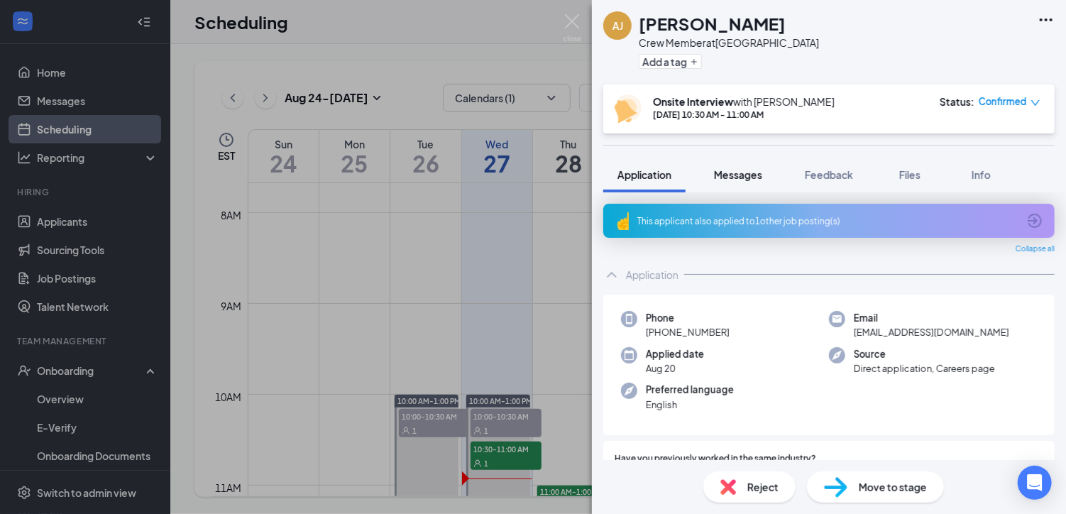
click at [741, 173] on span "Messages" at bounding box center [738, 174] width 48 height 13
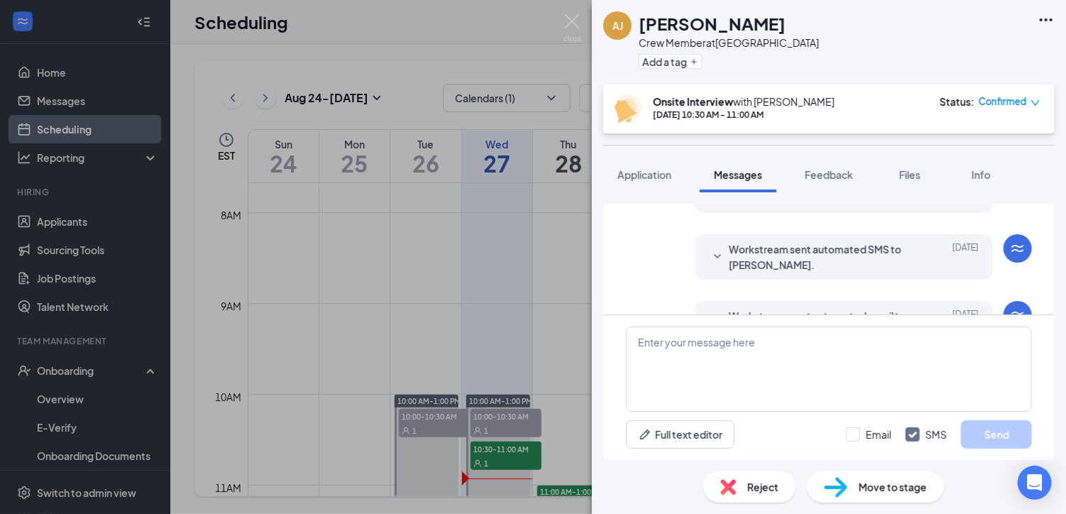
scroll to position [337, 0]
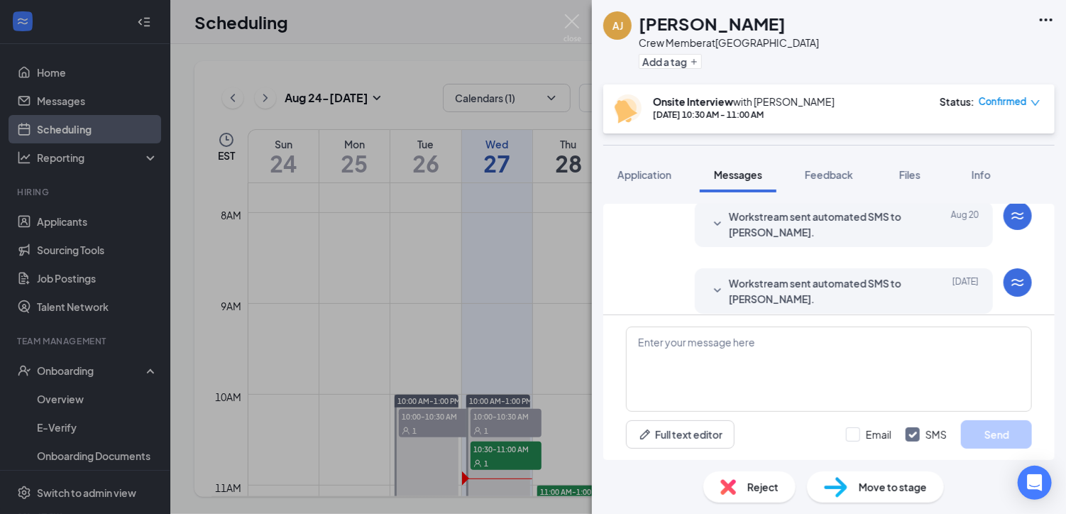
click at [849, 284] on span "Workstream sent automated SMS to avieon jenkins." at bounding box center [822, 290] width 186 height 31
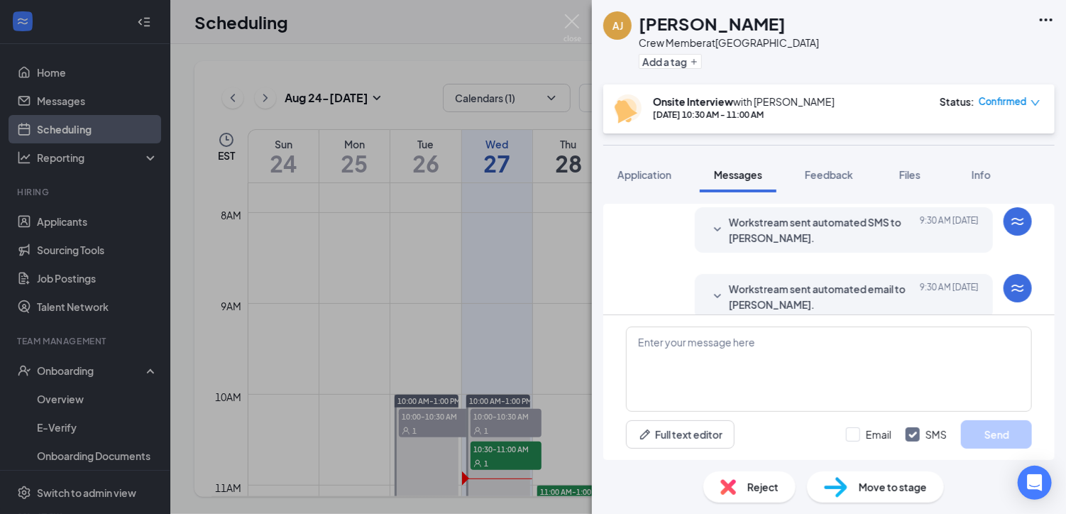
scroll to position [692, 0]
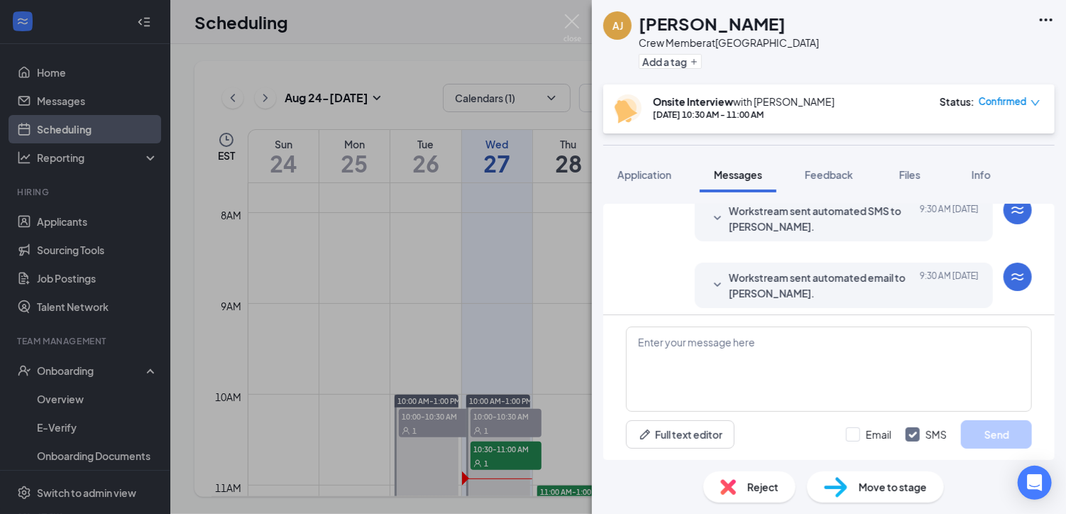
click at [837, 212] on span "Workstream sent automated SMS to avieon jenkins." at bounding box center [822, 218] width 186 height 31
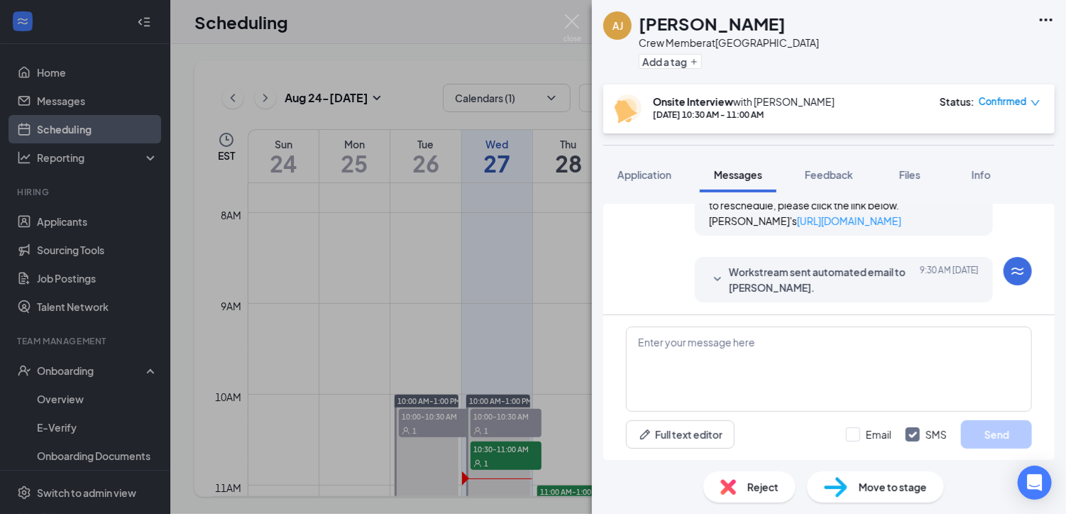
scroll to position [848, 0]
drag, startPoint x: 577, startPoint y: 16, endPoint x: 574, endPoint y: 64, distance: 48.4
click at [579, 16] on img at bounding box center [573, 28] width 18 height 28
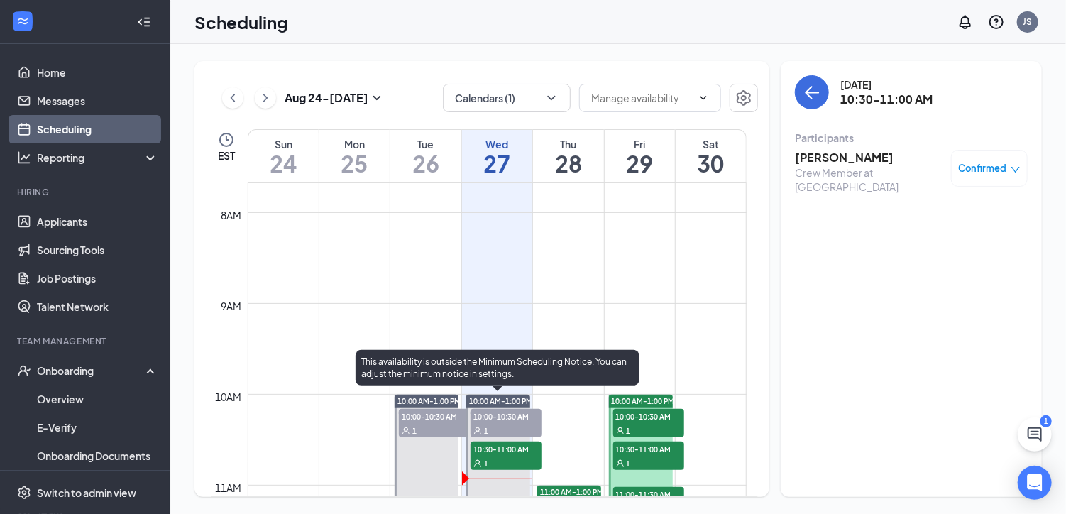
click at [506, 452] on span "10:30-11:00 AM" at bounding box center [506, 449] width 71 height 14
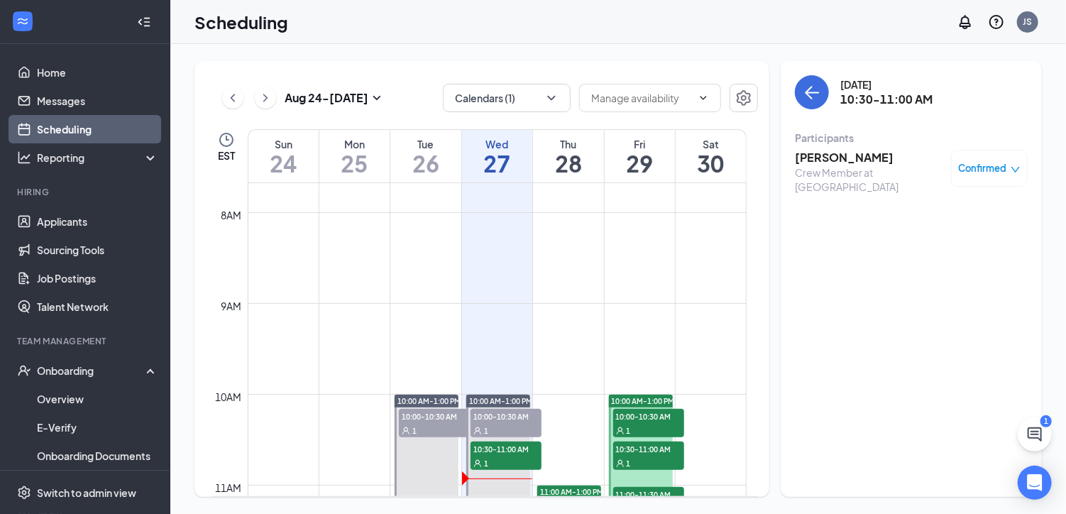
click at [1017, 167] on icon "down" at bounding box center [1016, 170] width 10 height 10
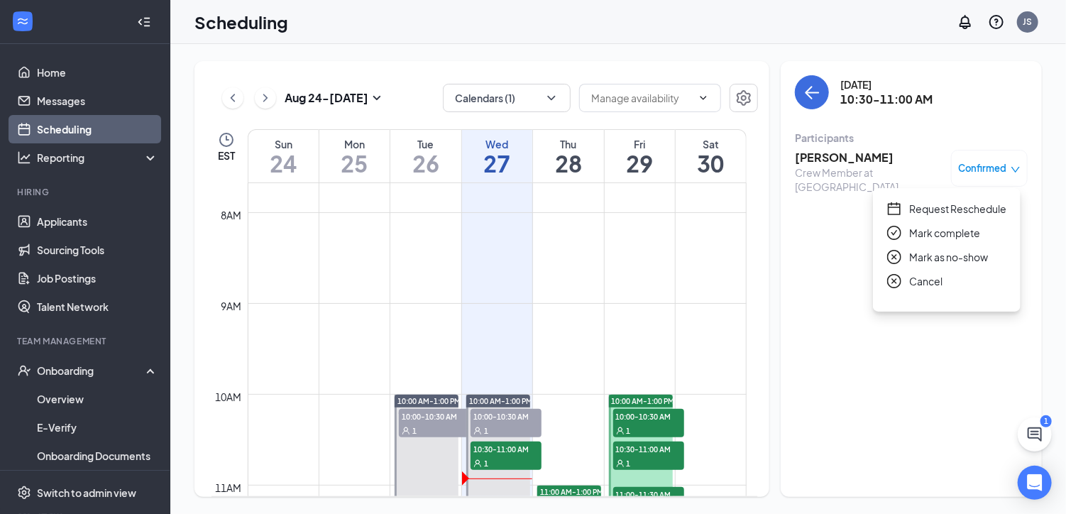
click at [813, 272] on div "Wednesday, Aug 27 10:30-11:00 AM Participants avieon jenkins Crew Member at Hil…" at bounding box center [911, 279] width 261 height 436
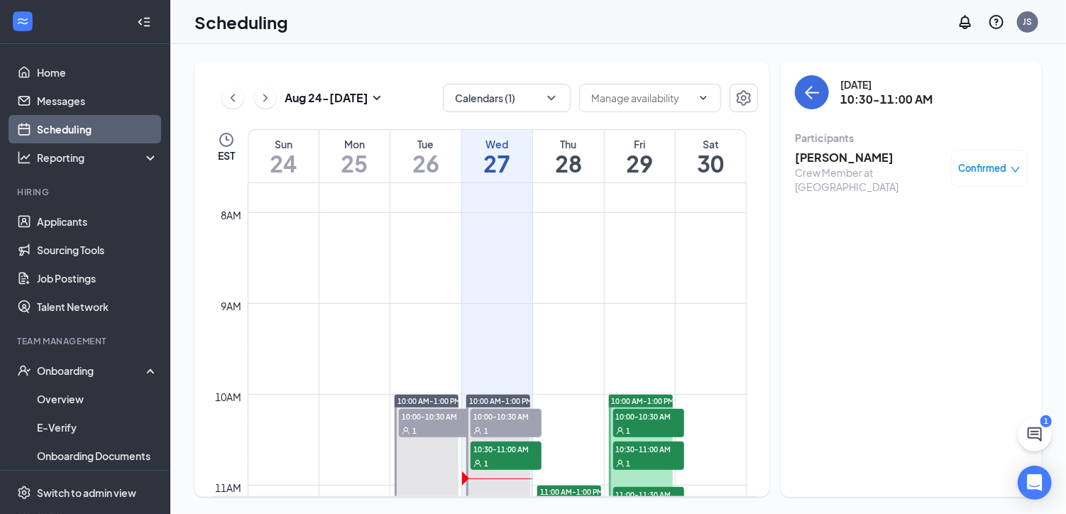
click at [831, 161] on h3 "avieon jenkins" at bounding box center [869, 158] width 149 height 16
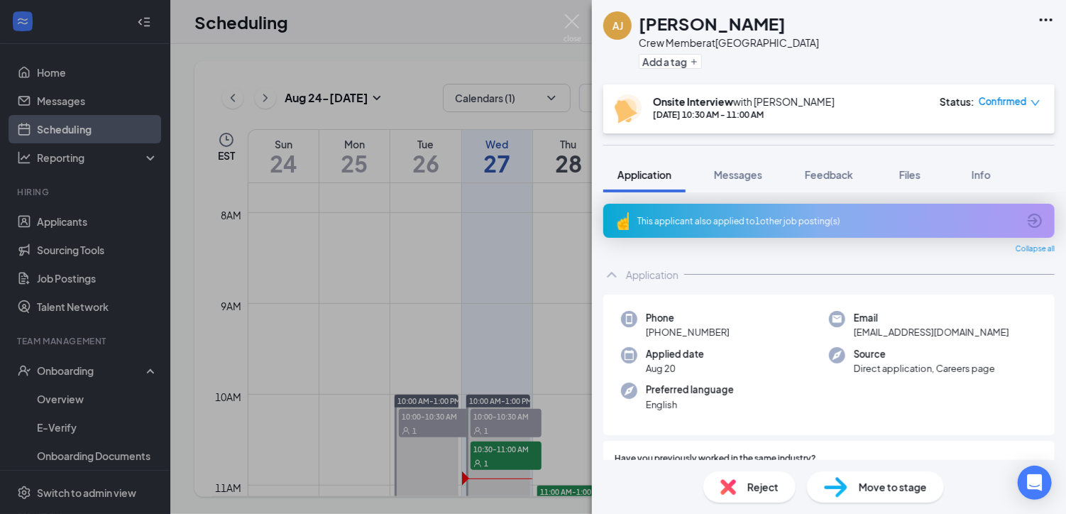
click at [1037, 99] on icon "down" at bounding box center [1036, 103] width 10 height 10
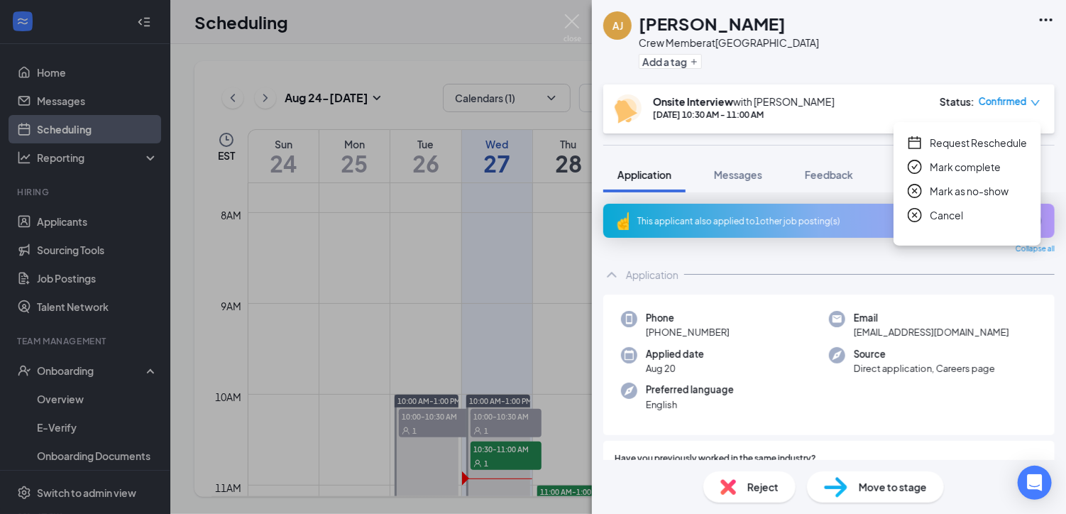
click at [951, 190] on span "Mark as no-show" at bounding box center [969, 191] width 79 height 16
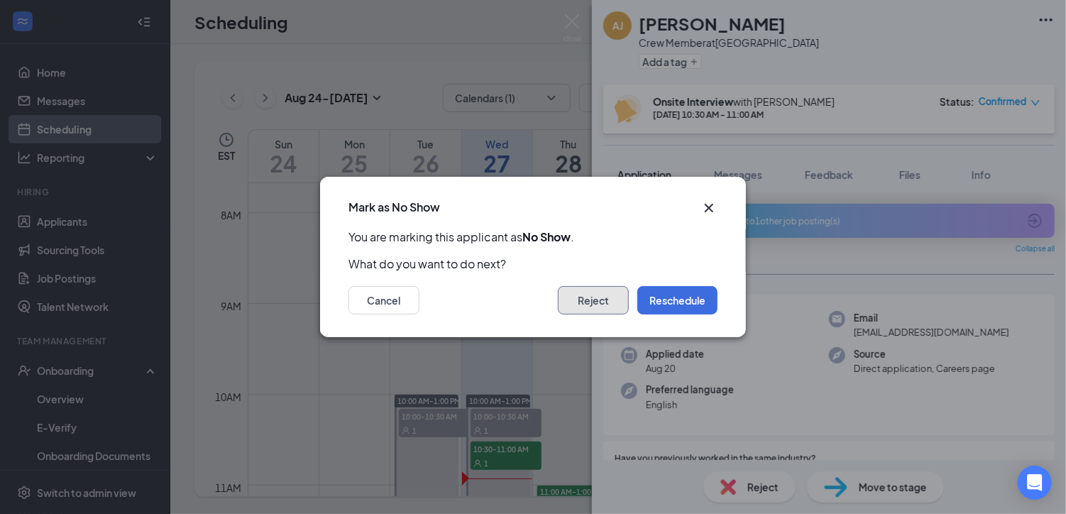
click at [591, 295] on button "Reject" at bounding box center [593, 300] width 71 height 28
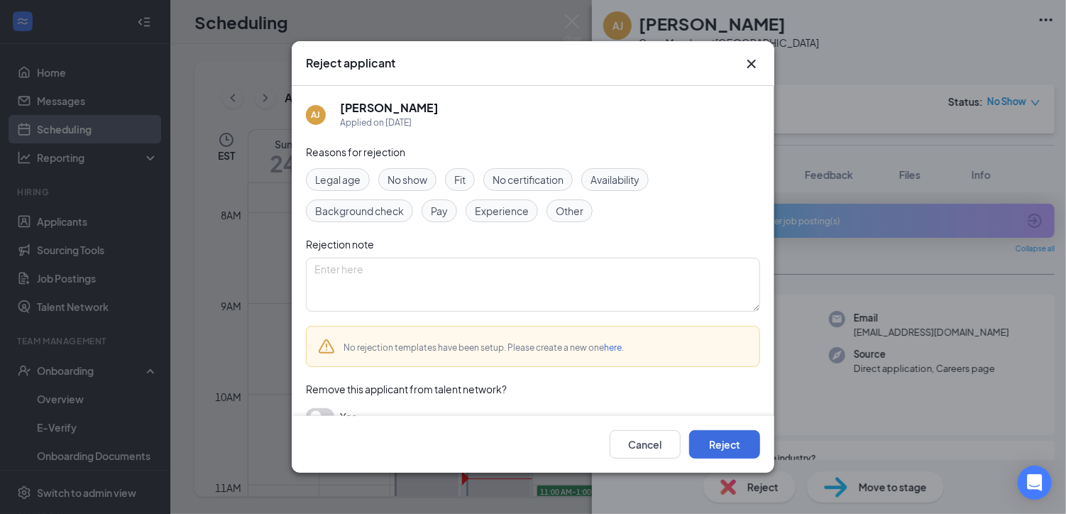
click at [418, 178] on span "No show" at bounding box center [408, 180] width 40 height 16
click at [377, 263] on textarea at bounding box center [533, 285] width 454 height 54
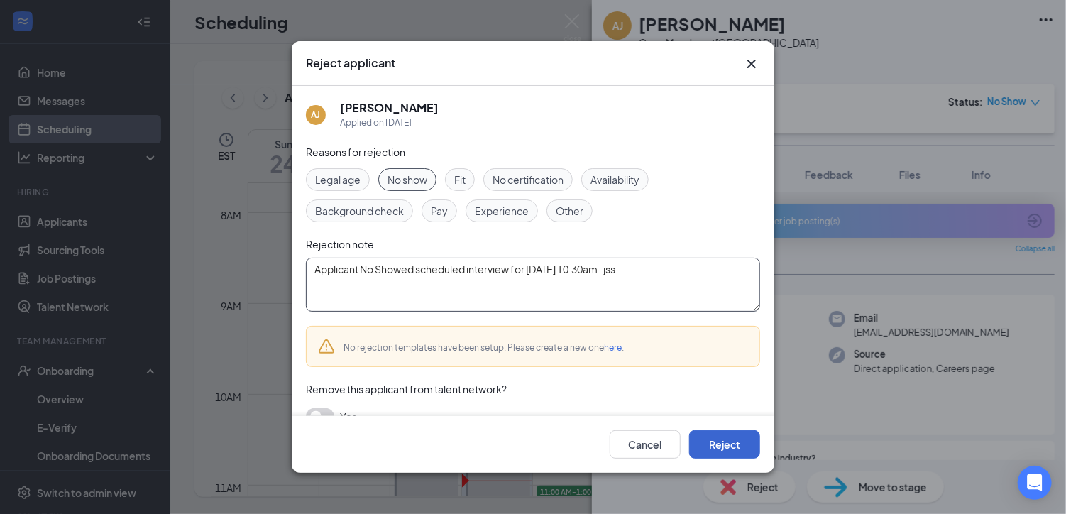
type textarea "Applicant No Showed scheduled interview for 08/27/2025 @ 10:30am. jss"
click at [744, 437] on button "Reject" at bounding box center [724, 444] width 71 height 28
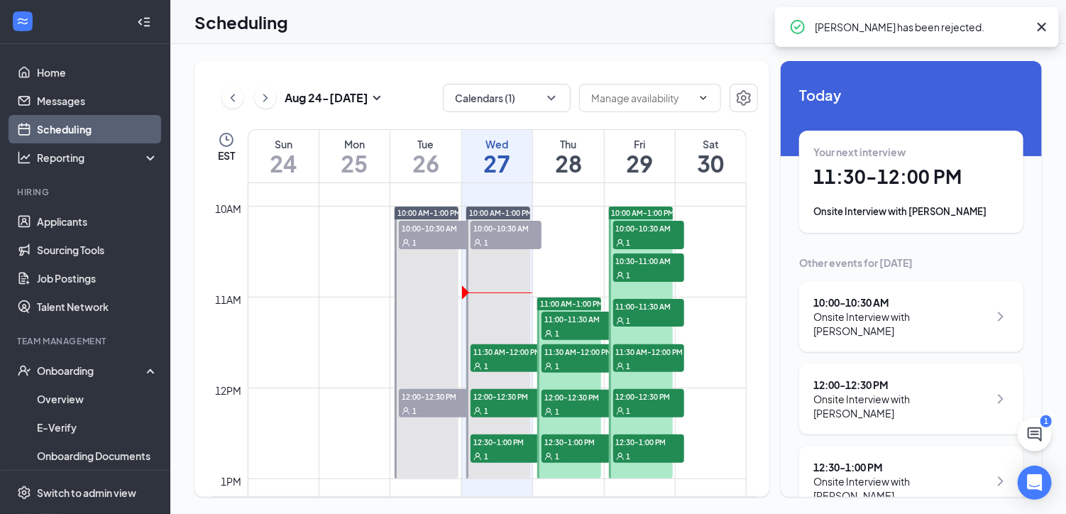
scroll to position [911, 0]
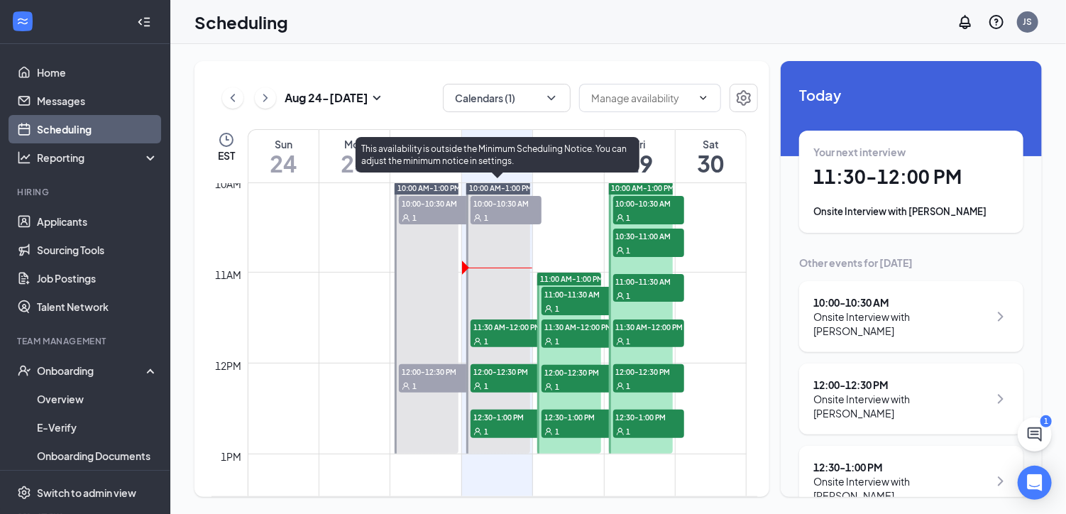
click at [513, 320] on span "11:30 AM-12:00 PM" at bounding box center [506, 327] width 71 height 14
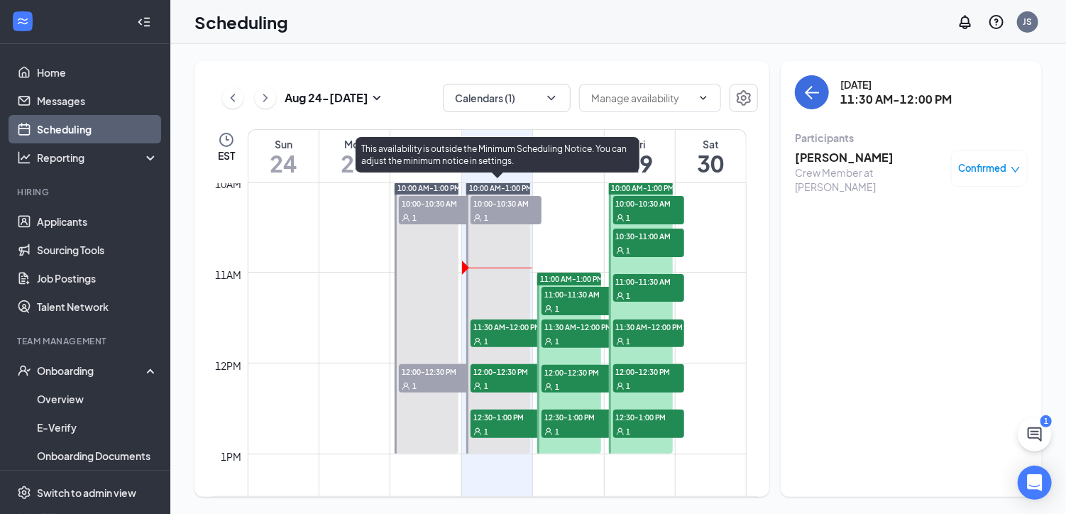
click at [517, 373] on span "12:00-12:30 PM" at bounding box center [506, 371] width 71 height 14
click at [518, 422] on span "12:30-1:00 PM" at bounding box center [506, 417] width 71 height 14
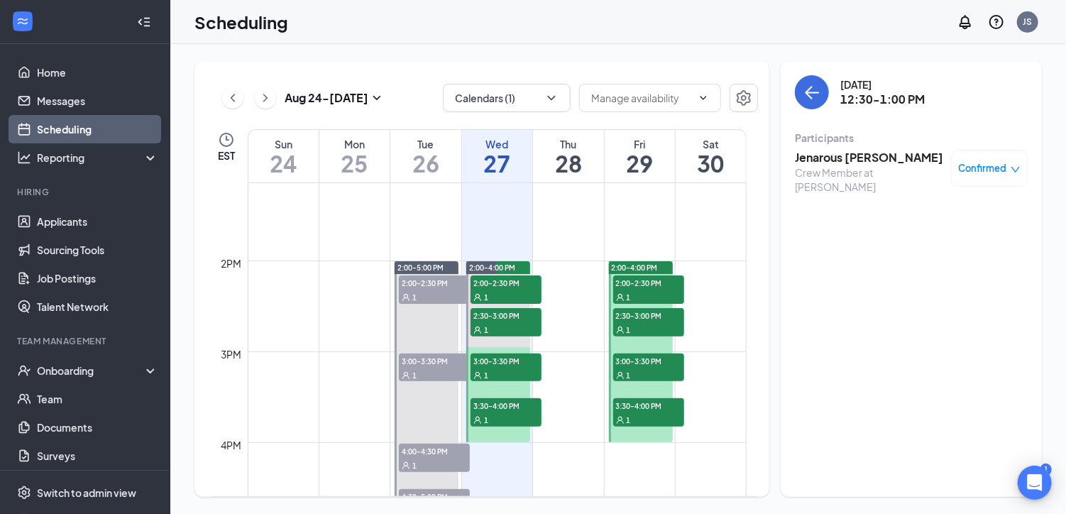
scroll to position [1053, 0]
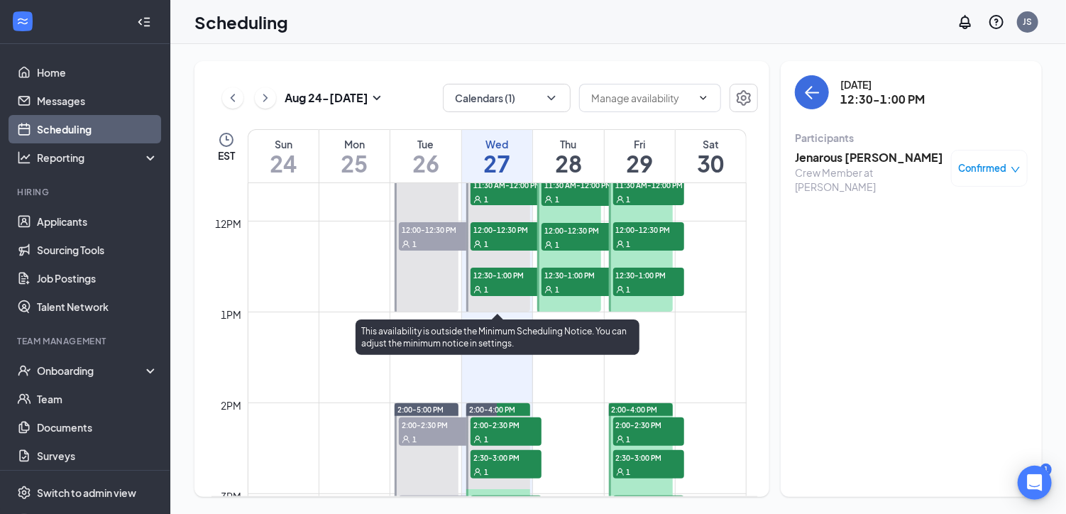
click at [494, 197] on div "1" at bounding box center [506, 199] width 71 height 14
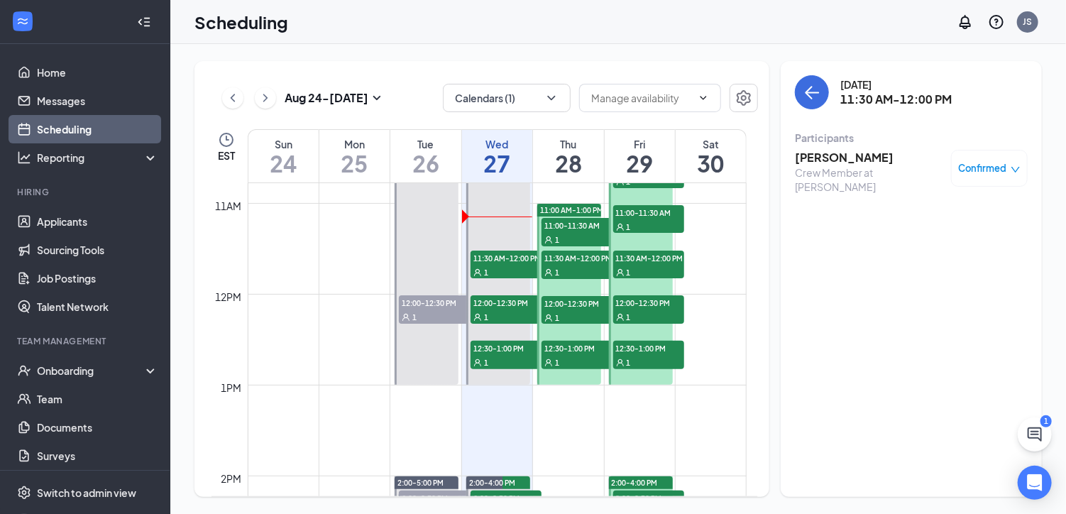
scroll to position [840, 0]
